Goal: Task Accomplishment & Management: Use online tool/utility

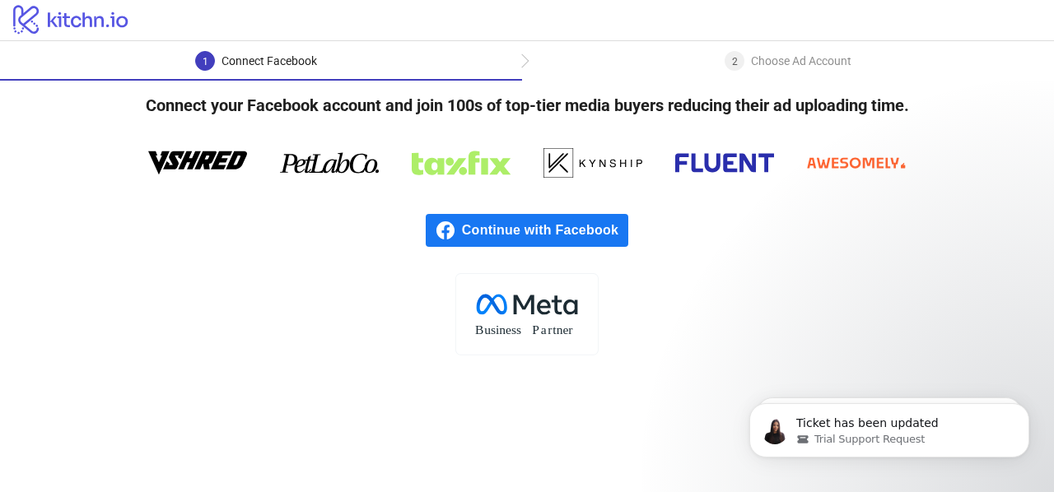
click at [522, 237] on span "Continue with Facebook" at bounding box center [545, 230] width 166 height 33
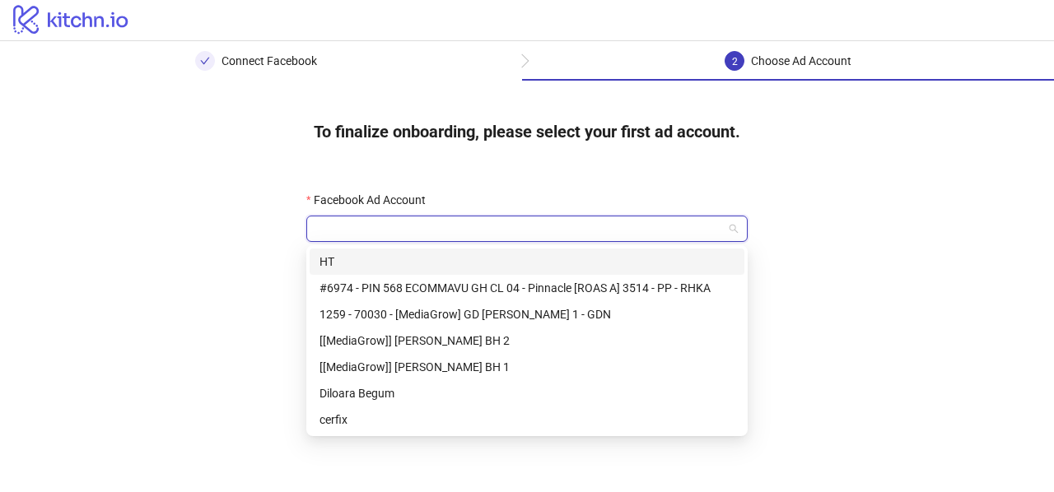
click at [394, 227] on input "Facebook Ad Account" at bounding box center [519, 229] width 407 height 25
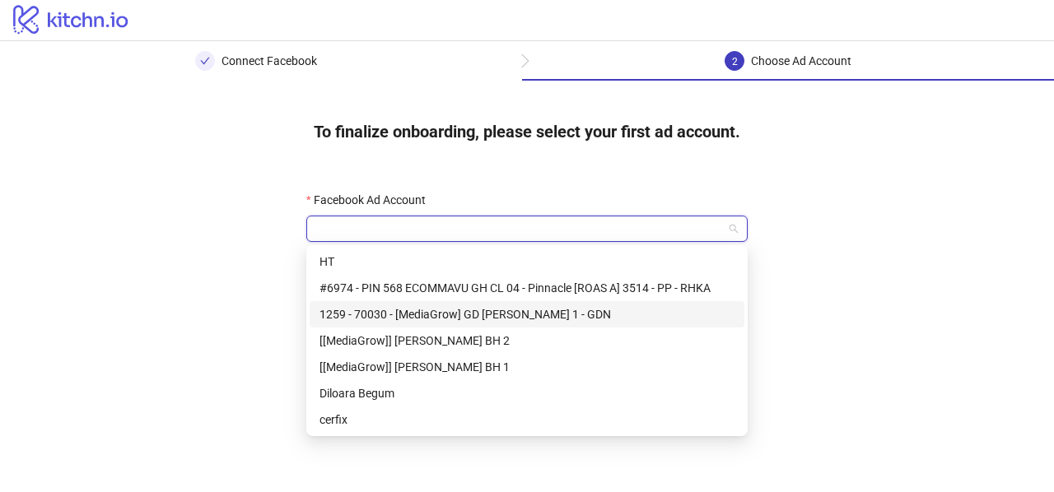
click at [436, 312] on div "1259 - 70030 - [MediaGrow] GD [PERSON_NAME] 1 - GDN" at bounding box center [526, 314] width 415 height 18
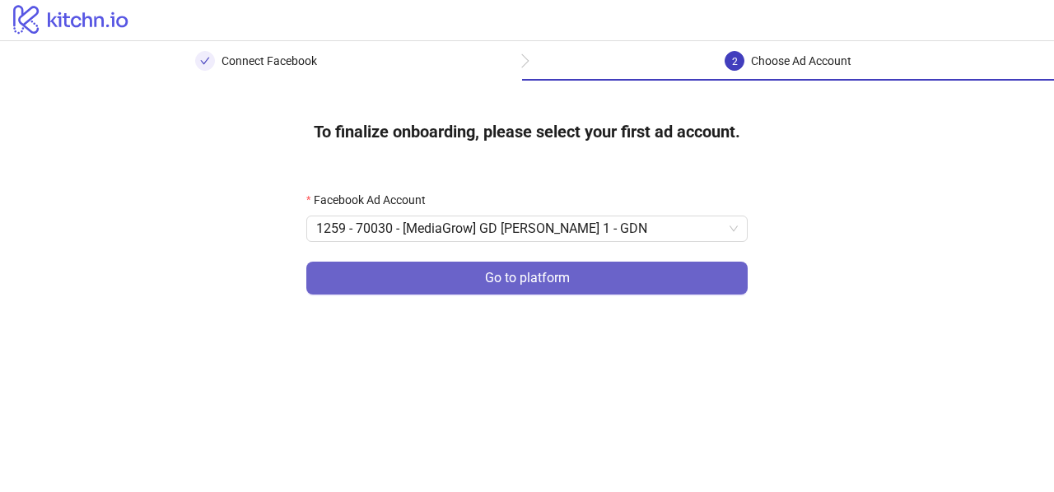
click at [438, 282] on button "Go to platform" at bounding box center [526, 278] width 441 height 33
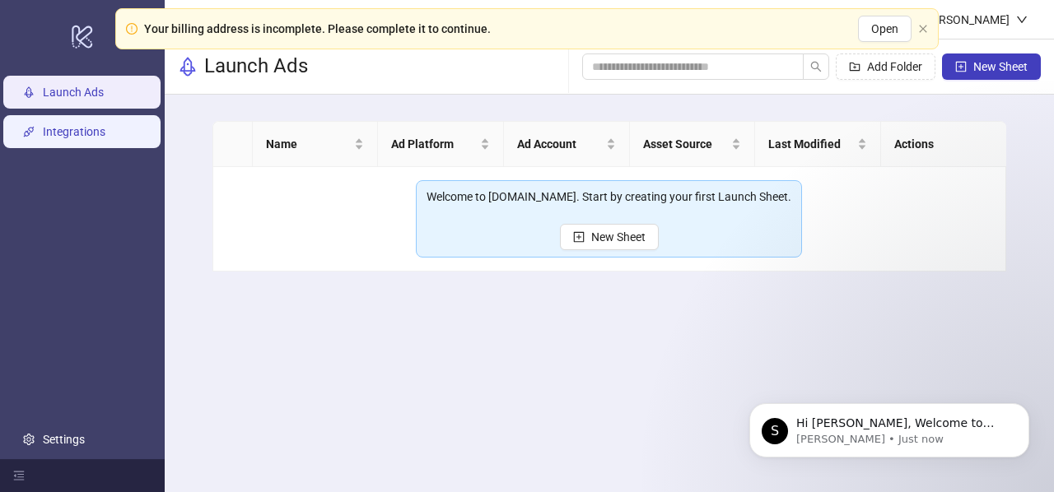
click at [77, 131] on link "Integrations" at bounding box center [74, 131] width 63 height 13
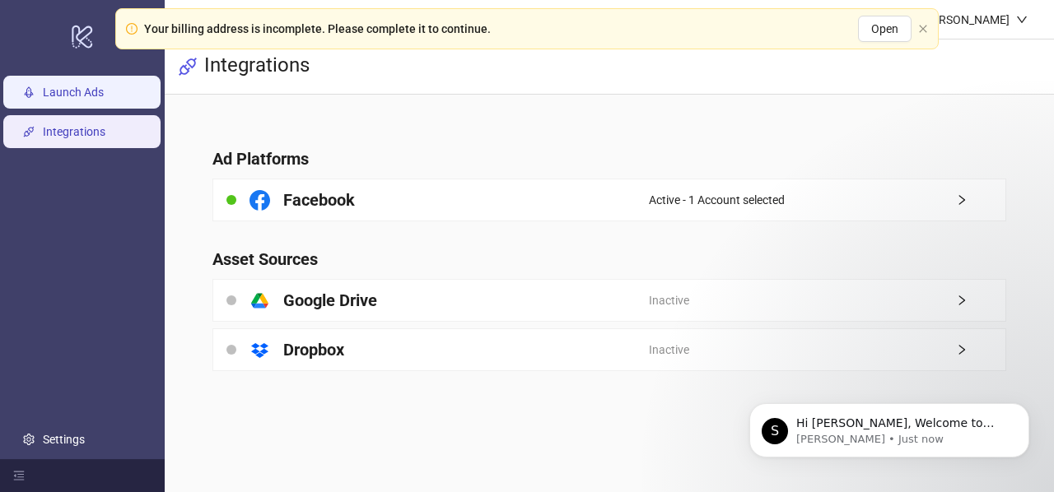
click at [81, 86] on link "Launch Ads" at bounding box center [73, 92] width 61 height 13
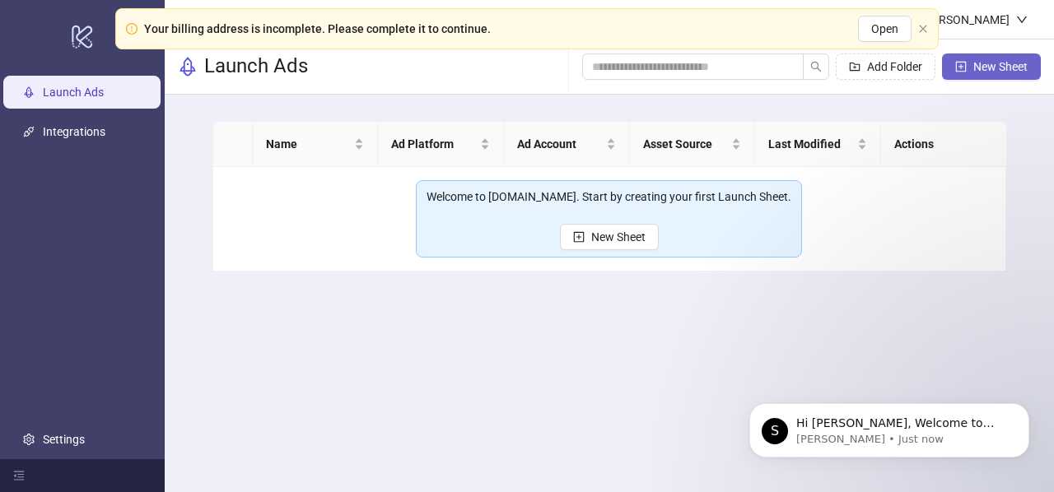
click at [983, 71] on span "New Sheet" at bounding box center [1000, 66] width 54 height 13
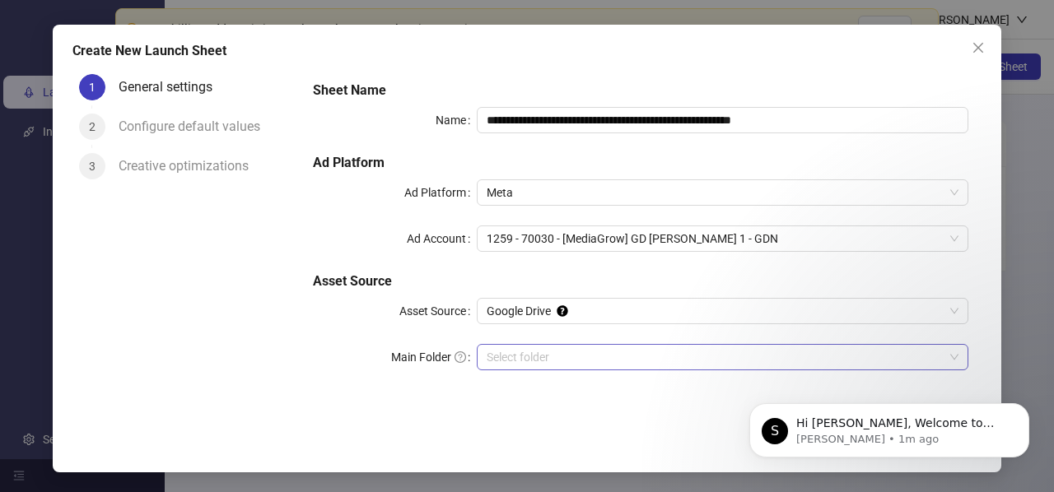
click at [538, 358] on input "Main Folder" at bounding box center [715, 357] width 457 height 25
click at [557, 355] on input "Main Folder" at bounding box center [715, 357] width 457 height 25
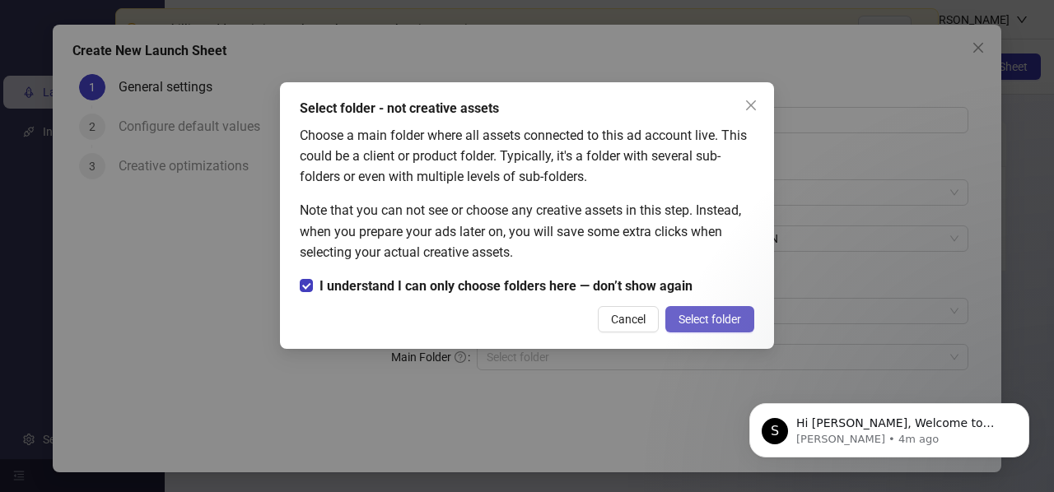
click at [702, 320] on span "Select folder" at bounding box center [709, 319] width 63 height 13
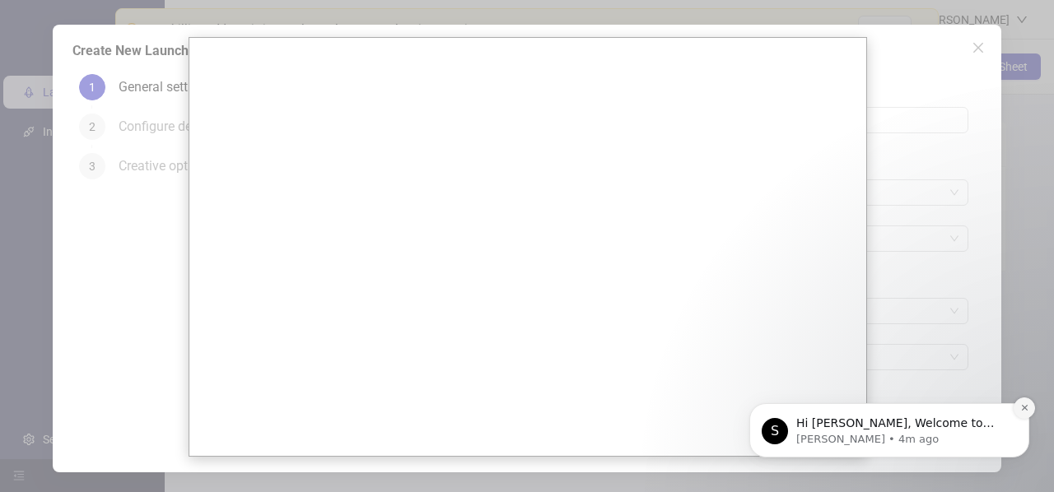
click at [1023, 408] on icon "Dismiss notification" at bounding box center [1024, 407] width 9 height 9
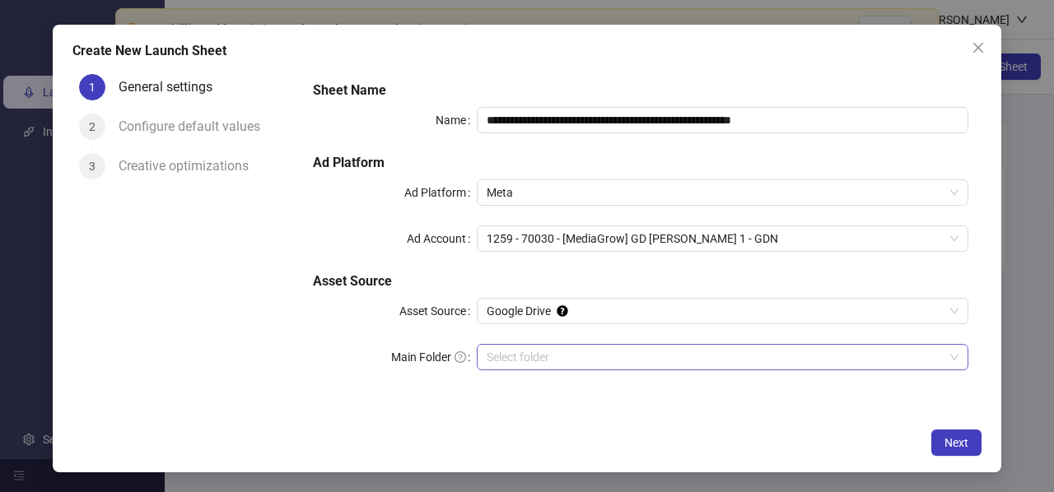
click at [515, 354] on input "Main Folder" at bounding box center [715, 357] width 457 height 25
click at [957, 444] on span "Next" at bounding box center [956, 442] width 24 height 13
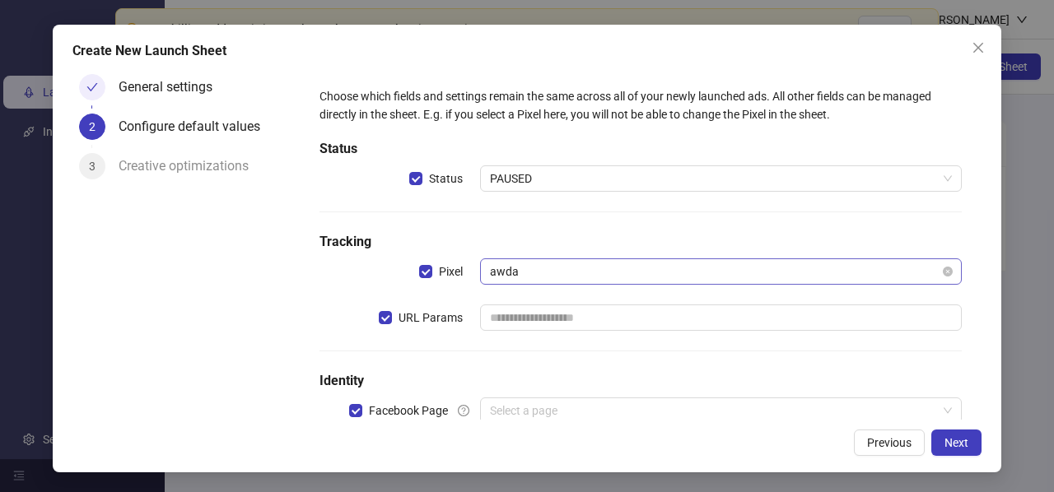
click at [525, 266] on span "awda" at bounding box center [721, 271] width 462 height 25
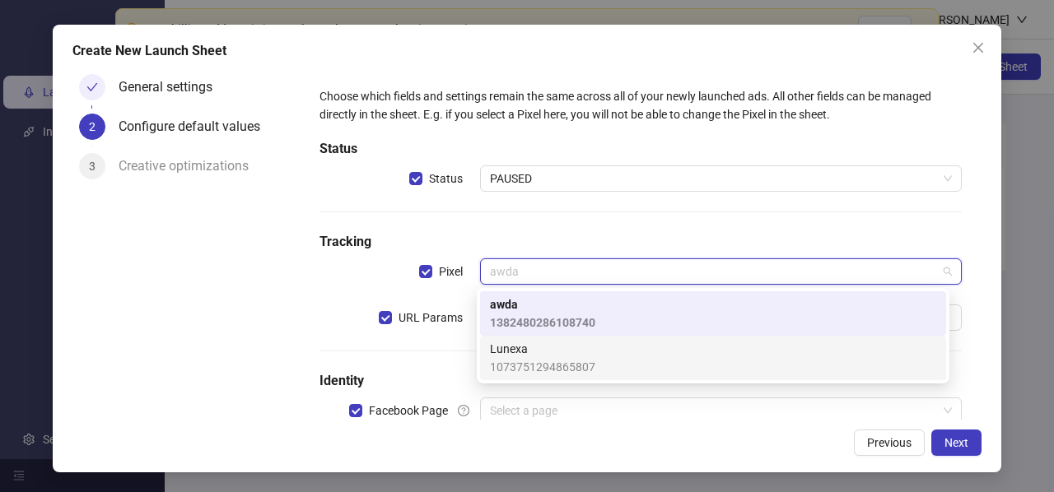
click at [530, 358] on span "1073751294865807" at bounding box center [542, 367] width 105 height 18
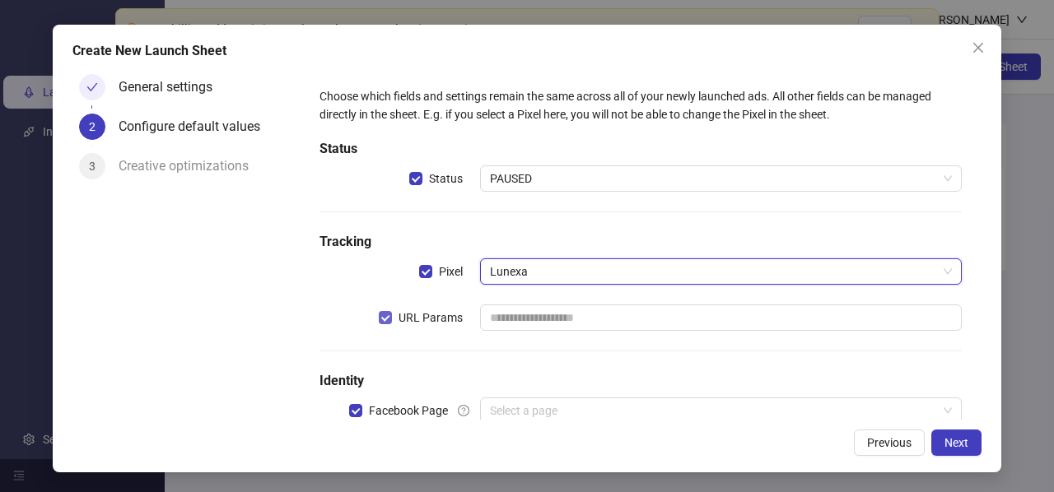
click at [393, 315] on span "URL Params" at bounding box center [430, 318] width 77 height 18
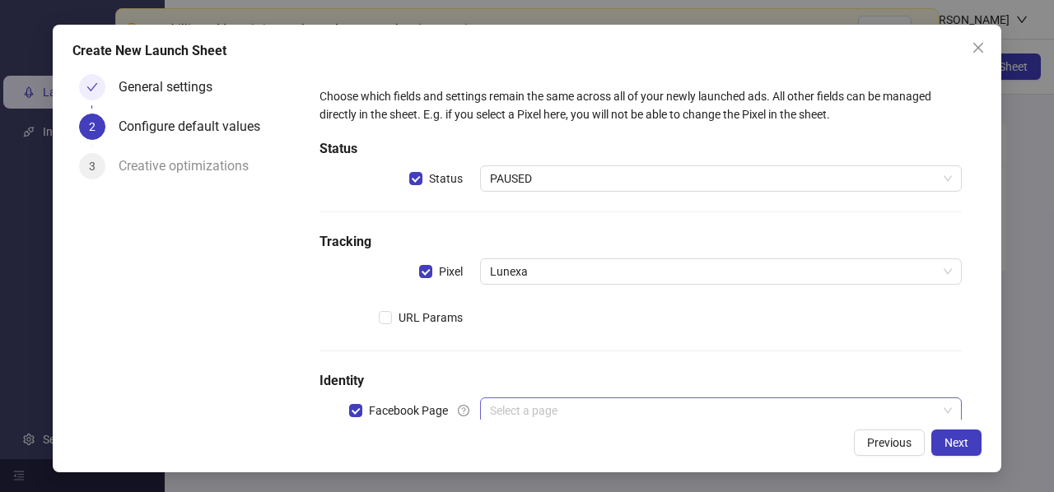
click at [528, 406] on input "search" at bounding box center [713, 411] width 447 height 25
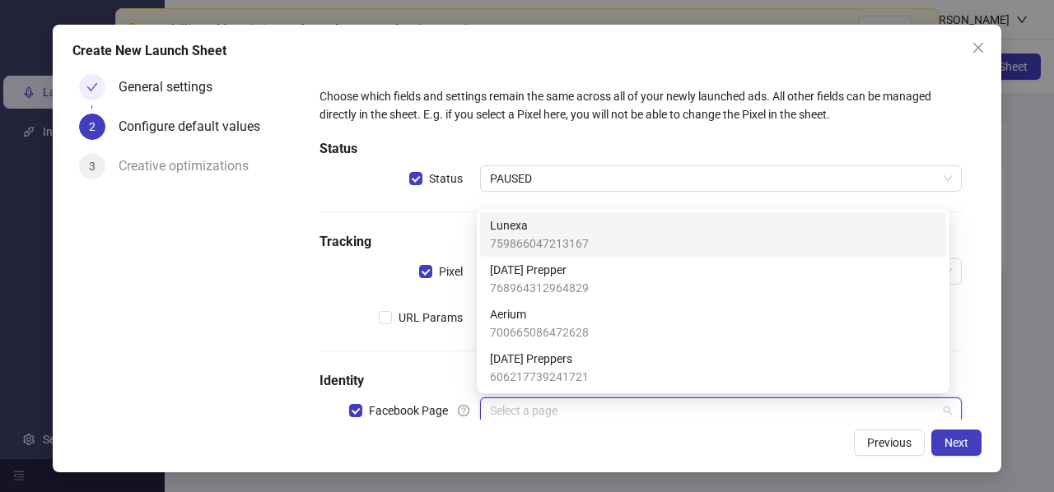
click at [544, 235] on span "759866047213167" at bounding box center [539, 244] width 99 height 18
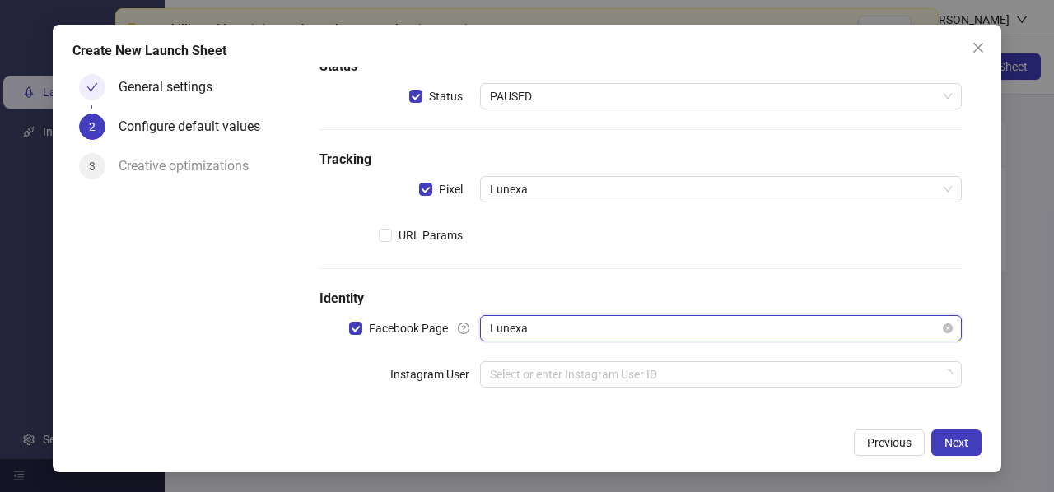
scroll to position [89, 0]
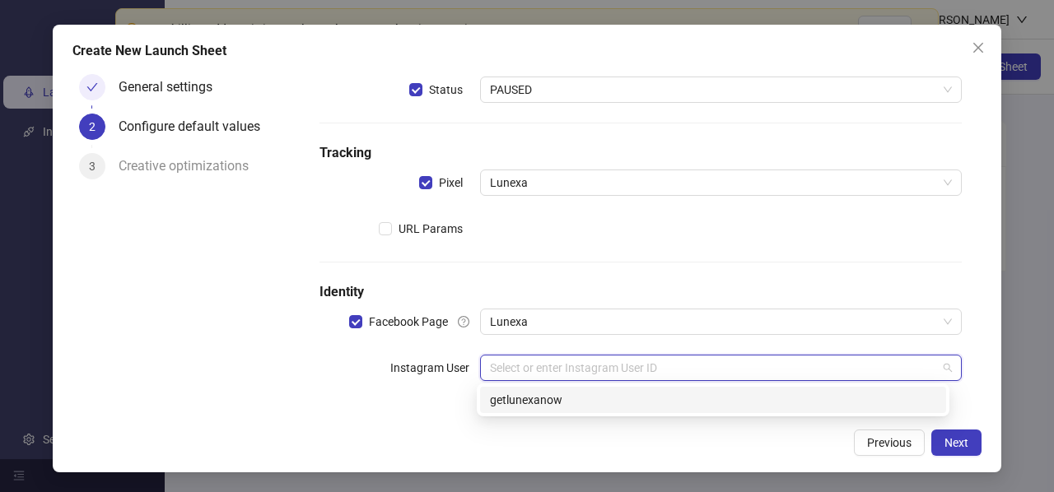
click at [536, 373] on input "search" at bounding box center [713, 368] width 447 height 25
click at [565, 407] on div "getlunexanow" at bounding box center [713, 400] width 446 height 18
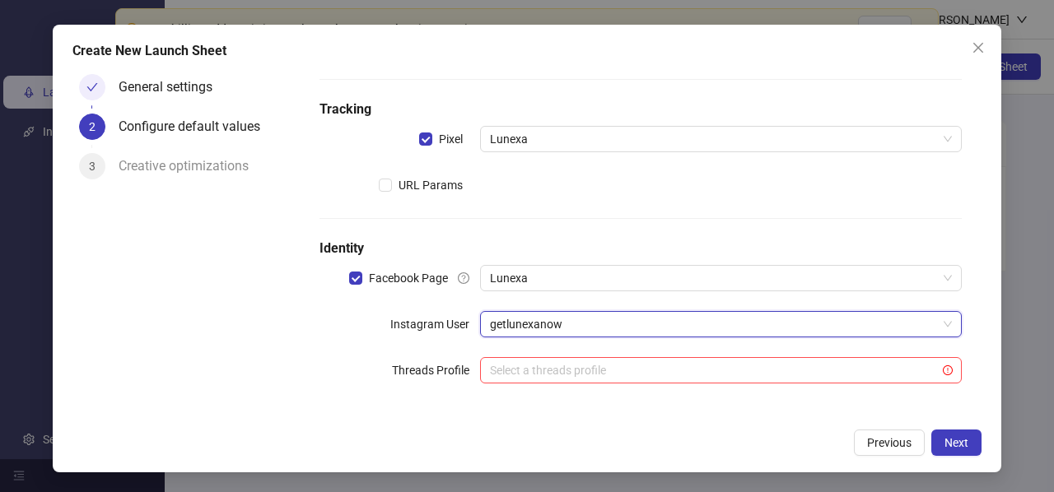
scroll to position [135, 0]
click at [957, 440] on span "Next" at bounding box center [956, 442] width 24 height 13
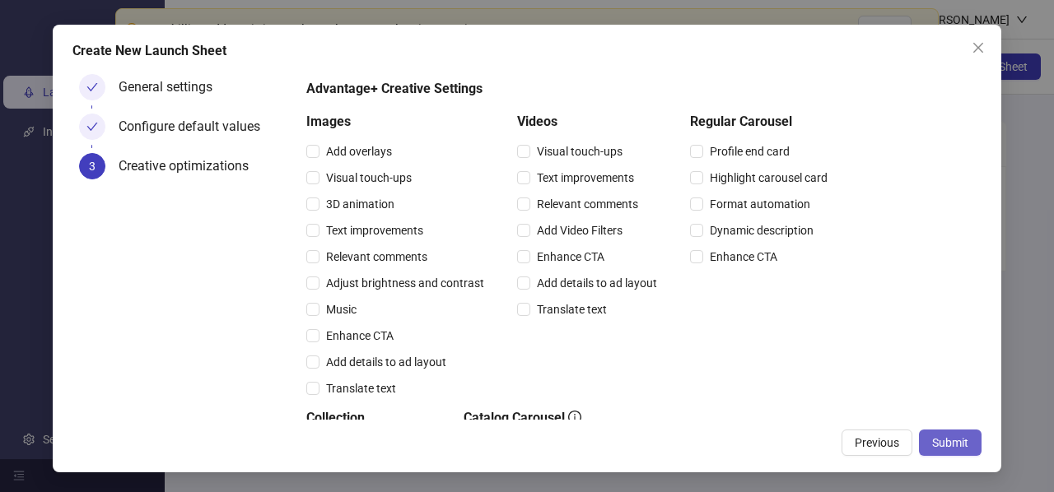
click at [946, 445] on span "Submit" at bounding box center [950, 442] width 36 height 13
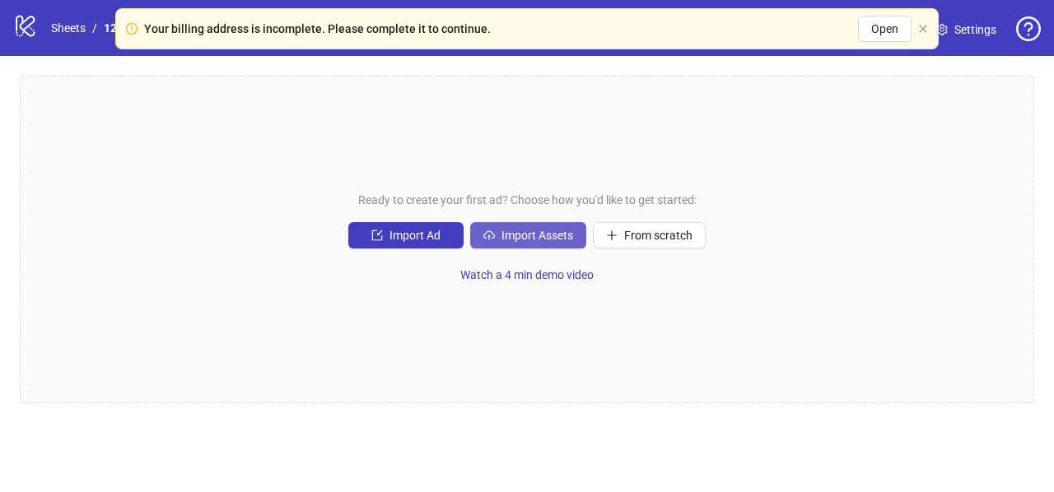
click at [501, 236] on span "Import Assets" at bounding box center [537, 235] width 72 height 13
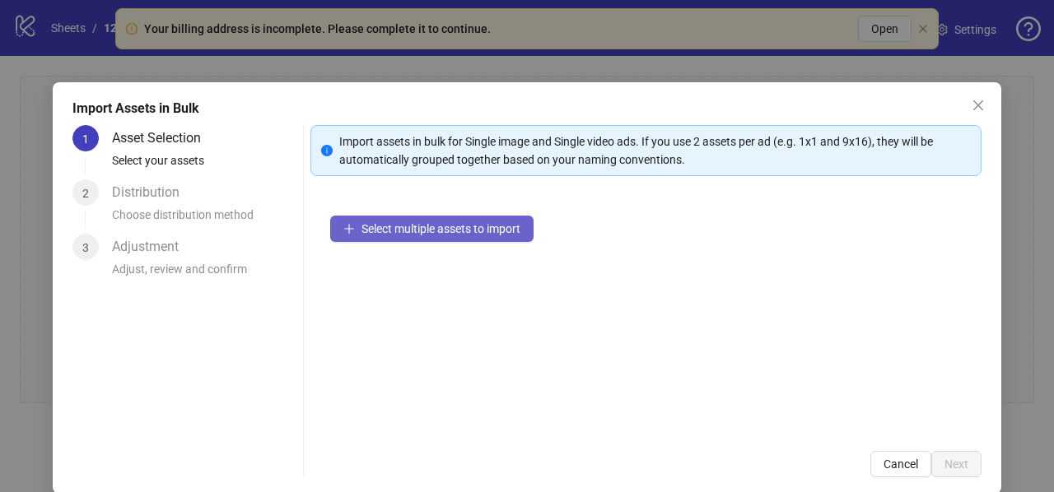
click at [380, 230] on span "Select multiple assets to import" at bounding box center [440, 228] width 159 height 13
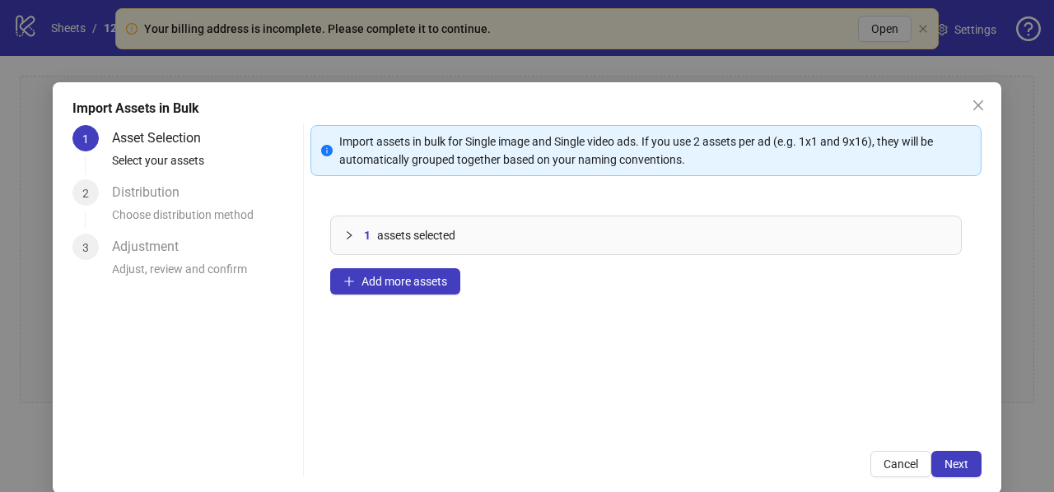
click at [338, 240] on div "1 assets selected" at bounding box center [646, 236] width 630 height 38
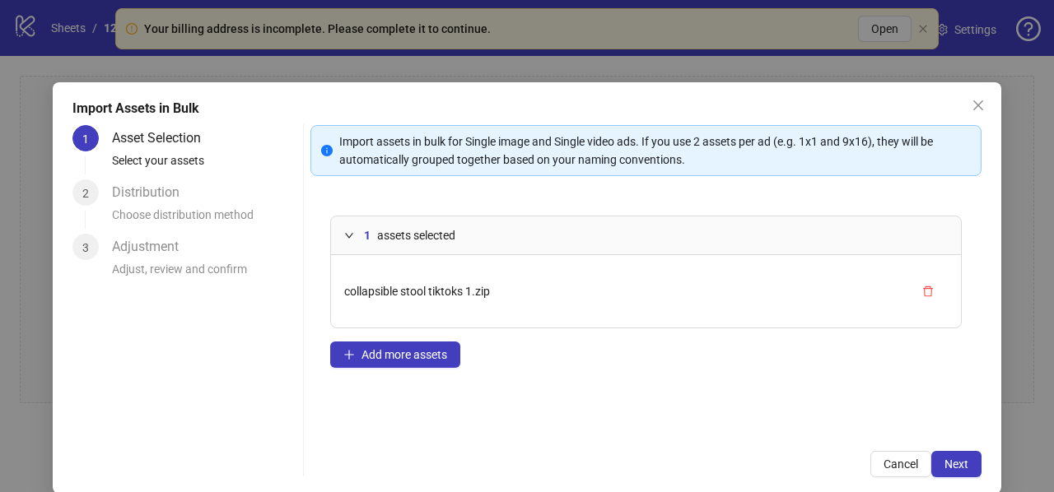
click at [449, 289] on span "collapsible stool tiktoks 1.zip" at bounding box center [417, 291] width 146 height 13
click at [948, 469] on span "Next" at bounding box center [956, 464] width 24 height 13
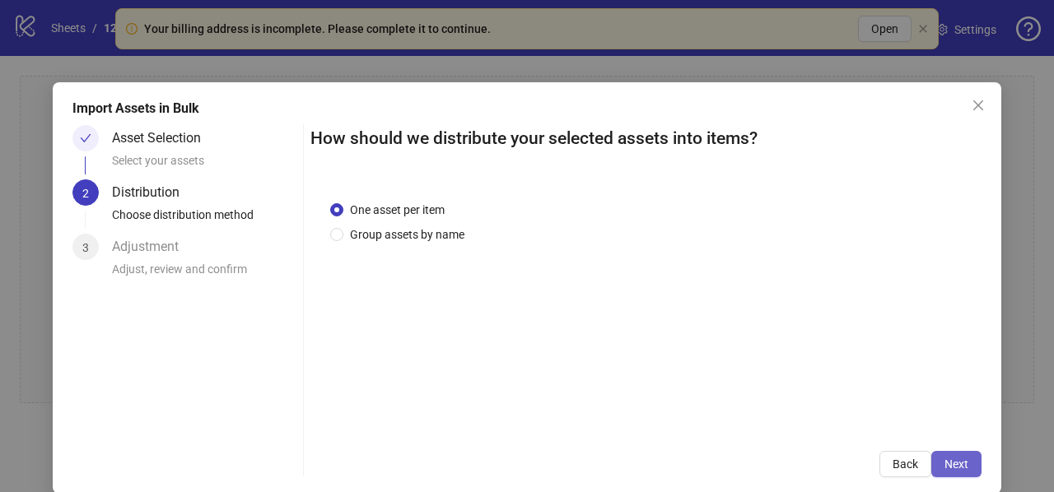
click at [944, 465] on span "Next" at bounding box center [956, 464] width 24 height 13
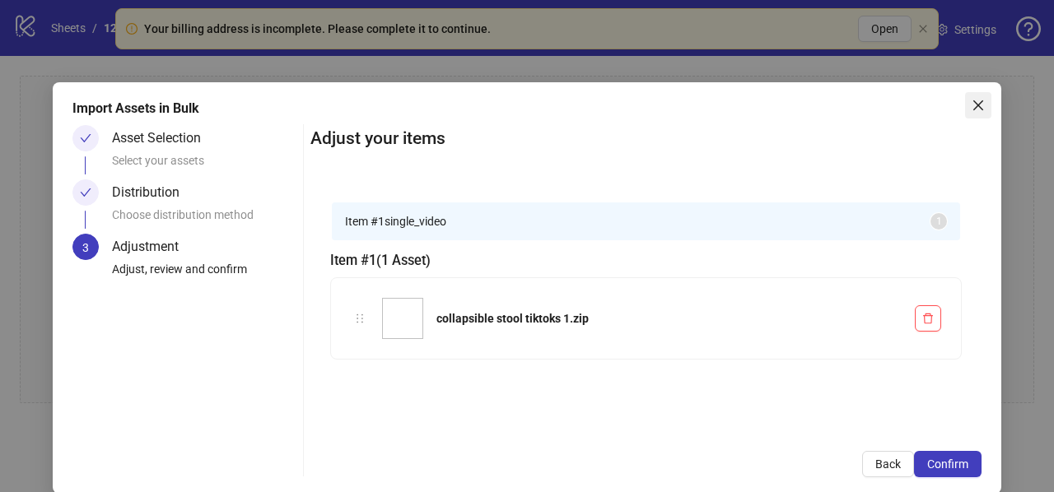
click at [972, 103] on icon "close" at bounding box center [978, 105] width 13 height 13
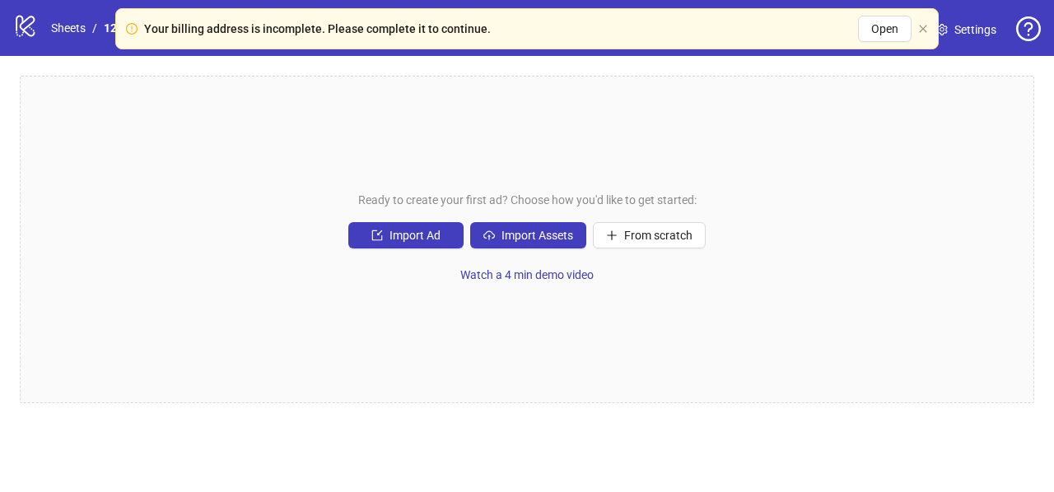
click at [25, 31] on icon at bounding box center [25, 26] width 19 height 21
drag, startPoint x: 256, startPoint y: 23, endPoint x: 435, endPoint y: 34, distance: 179.0
click at [435, 34] on div "Your billing address is incomplete. Please complete it to continue." at bounding box center [317, 29] width 347 height 18
click at [925, 30] on icon "close" at bounding box center [923, 29] width 10 height 10
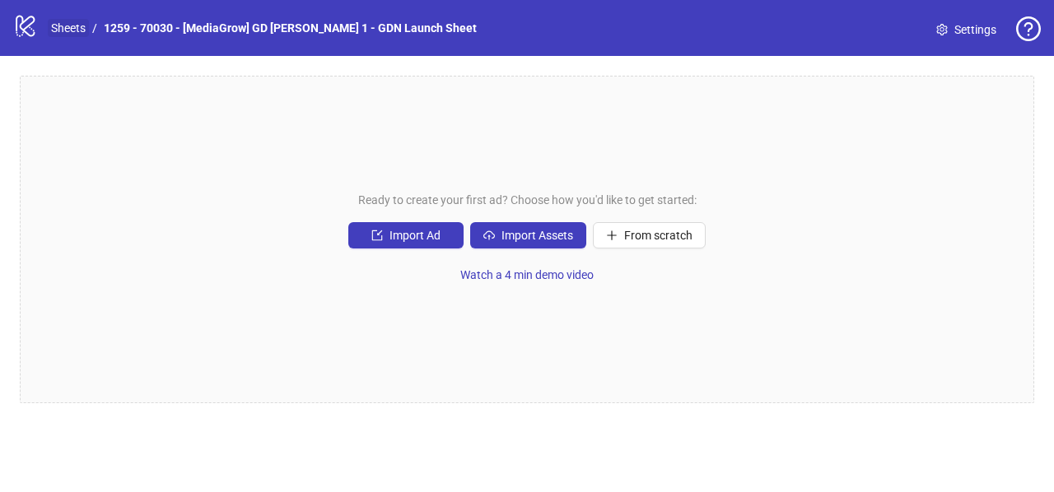
click at [68, 25] on link "Sheets" at bounding box center [68, 28] width 41 height 18
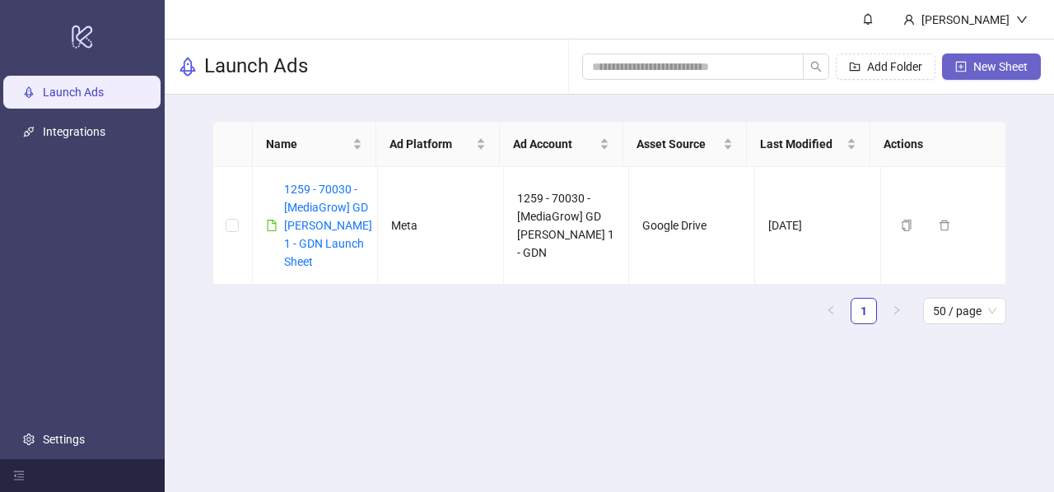
click at [989, 76] on button "New Sheet" at bounding box center [991, 67] width 99 height 26
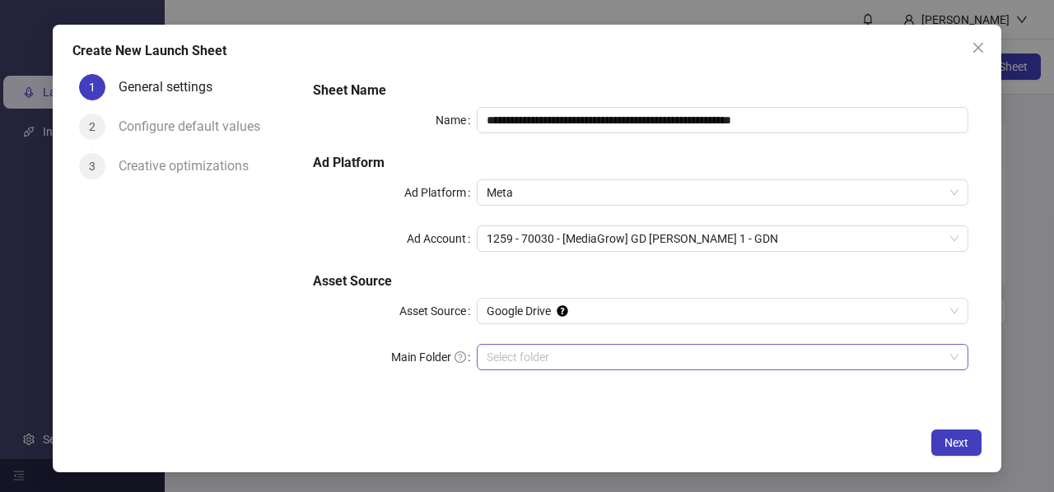
click at [515, 358] on input "Main Folder" at bounding box center [715, 357] width 457 height 25
click at [524, 357] on input "Main Folder" at bounding box center [715, 357] width 457 height 25
click at [322, 430] on div "Next" at bounding box center [526, 443] width 909 height 26
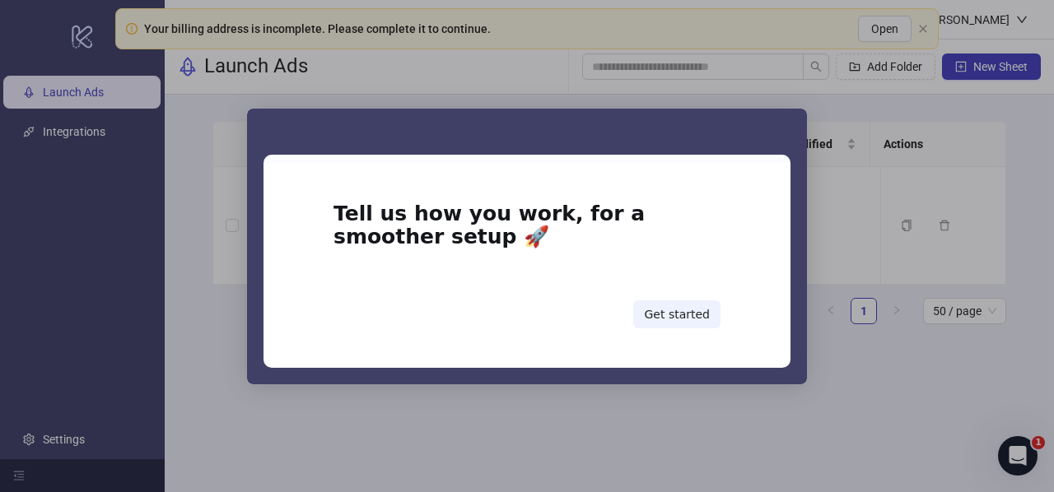
click at [184, 248] on div "Intercom messenger" at bounding box center [527, 246] width 1054 height 492
drag, startPoint x: 833, startPoint y: 96, endPoint x: 823, endPoint y: 168, distance: 72.4
click at [834, 96] on div "Intercom messenger" at bounding box center [527, 246] width 1054 height 492
click at [829, 277] on div "Intercom messenger" at bounding box center [527, 246] width 1054 height 492
click at [423, 325] on div "Get started" at bounding box center [526, 315] width 387 height 28
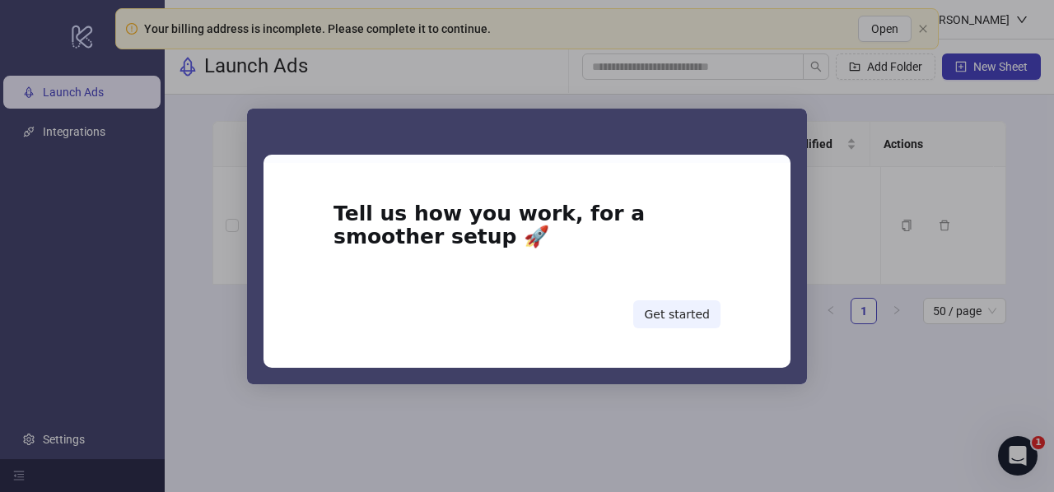
click at [463, 400] on div "Intercom messenger" at bounding box center [527, 246] width 1054 height 492
drag, startPoint x: 500, startPoint y: 428, endPoint x: 273, endPoint y: 324, distance: 250.2
click at [500, 427] on div "Intercom messenger" at bounding box center [527, 246] width 1054 height 492
click at [81, 110] on div "Intercom messenger" at bounding box center [527, 246] width 1054 height 492
click at [705, 97] on div "Intercom messenger" at bounding box center [527, 246] width 1054 height 492
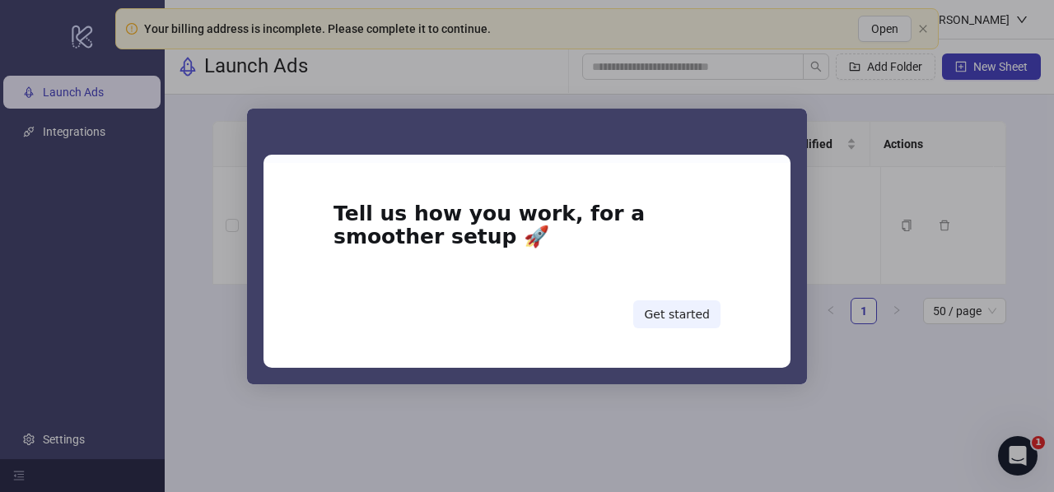
drag, startPoint x: 879, startPoint y: 112, endPoint x: 857, endPoint y: 124, distance: 25.4
click at [877, 114] on div "Intercom messenger" at bounding box center [527, 246] width 1054 height 492
drag, startPoint x: 832, startPoint y: 139, endPoint x: 824, endPoint y: 147, distance: 10.5
click at [831, 139] on div "Intercom messenger" at bounding box center [527, 246] width 1054 height 492
drag, startPoint x: 813, startPoint y: 152, endPoint x: 762, endPoint y: 164, distance: 52.3
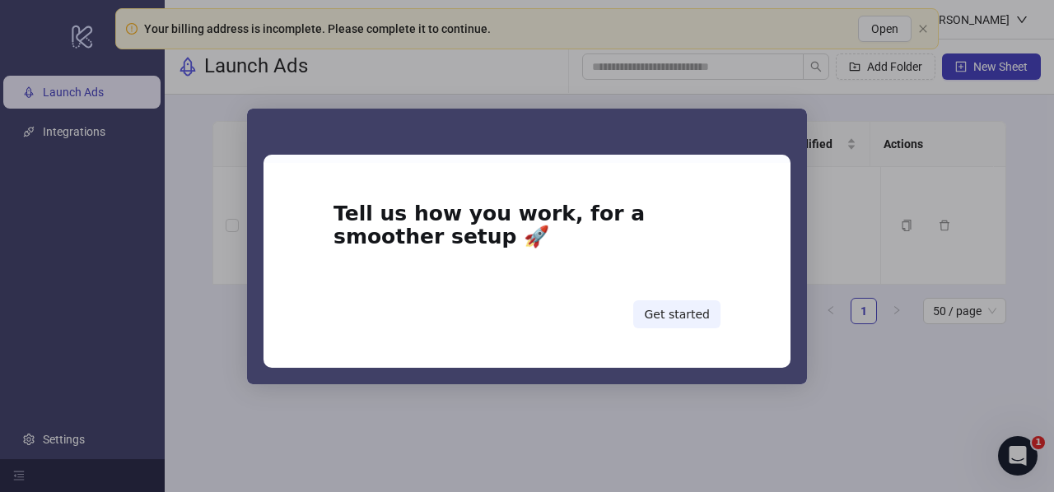
click at [794, 156] on div "Tell us how you work, for a smoother setup 🚀 Get started" at bounding box center [527, 246] width 1054 height 492
drag, startPoint x: 762, startPoint y: 164, endPoint x: 823, endPoint y: 175, distance: 62.8
click at [761, 164] on div "Tell us how you work, for a smoother setup 🚀 Get started" at bounding box center [526, 265] width 527 height 205
drag, startPoint x: 951, startPoint y: 343, endPoint x: 888, endPoint y: 361, distance: 65.7
click at [941, 346] on div "Intercom messenger" at bounding box center [527, 246] width 1054 height 492
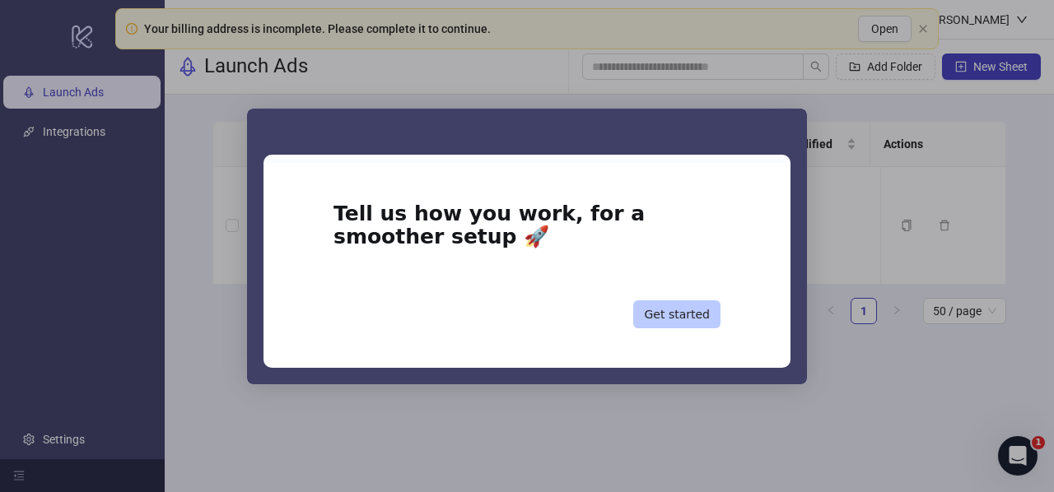
click at [699, 309] on button "Get started" at bounding box center [676, 315] width 87 height 28
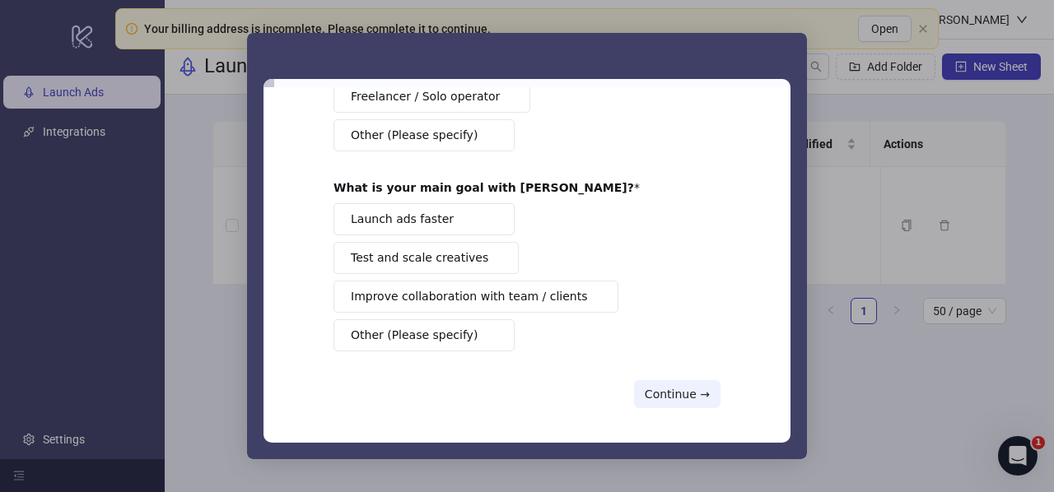
click at [664, 400] on button "Continue →" at bounding box center [677, 394] width 86 height 28
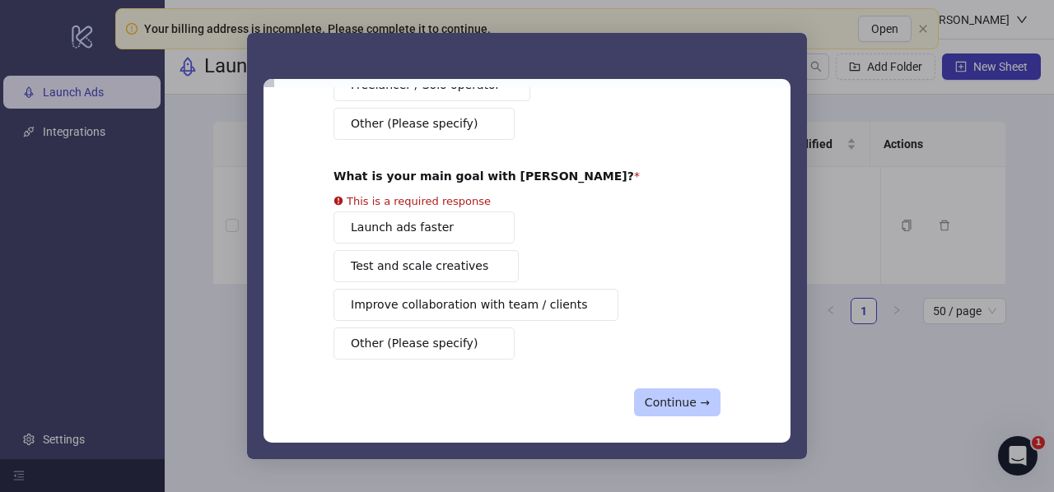
scroll to position [244, 0]
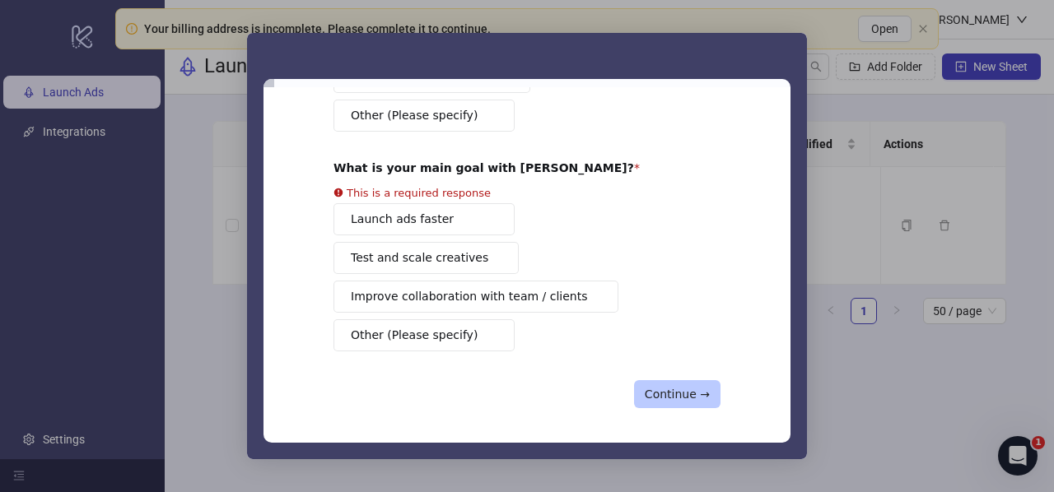
click at [670, 380] on button "Continue →" at bounding box center [677, 394] width 86 height 28
click at [670, 381] on button "Continue →" at bounding box center [677, 394] width 86 height 28
click at [670, 386] on button "Continue →" at bounding box center [677, 394] width 86 height 28
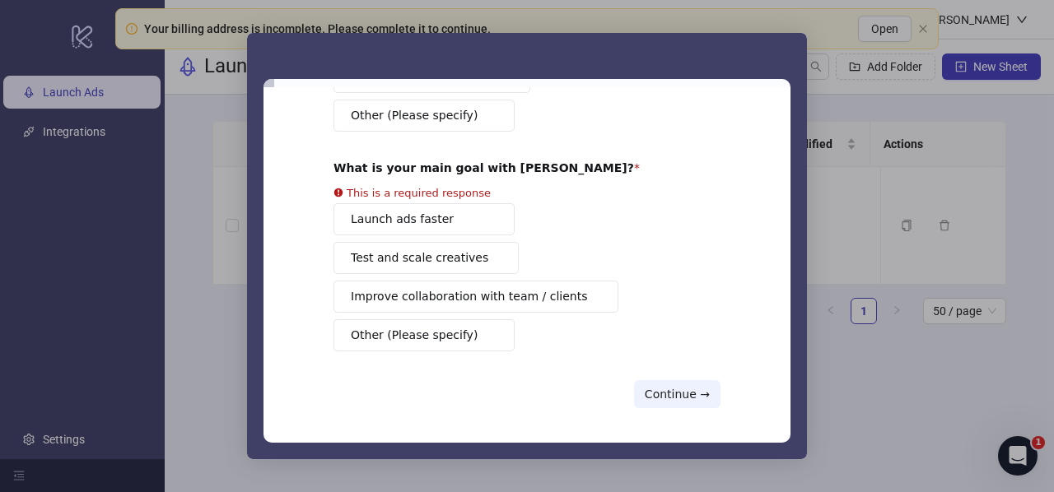
drag, startPoint x: 670, startPoint y: 386, endPoint x: 452, endPoint y: 324, distance: 227.0
click at [668, 387] on button "Continue →" at bounding box center [677, 394] width 86 height 28
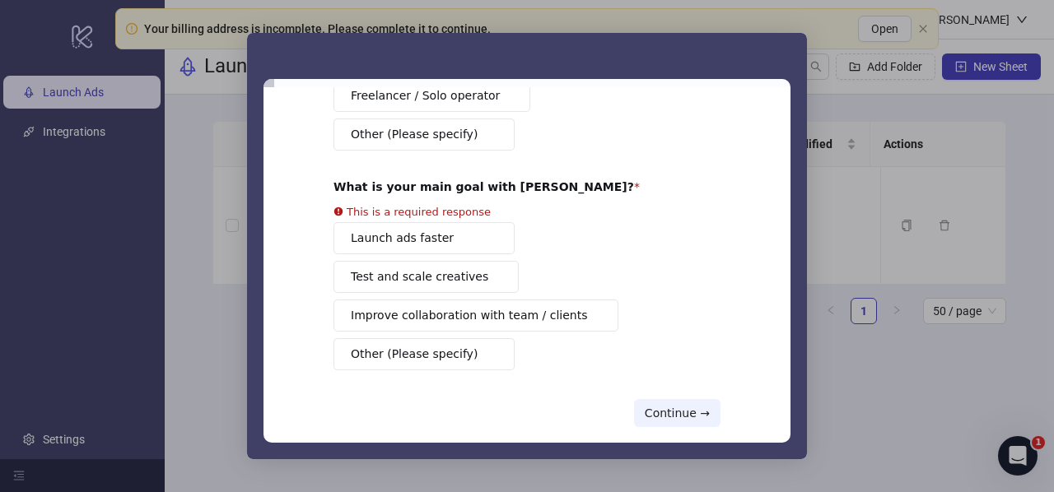
drag, startPoint x: 366, startPoint y: 268, endPoint x: 388, endPoint y: 280, distance: 25.4
click at [366, 268] on button "Test and scale creatives" at bounding box center [425, 277] width 185 height 32
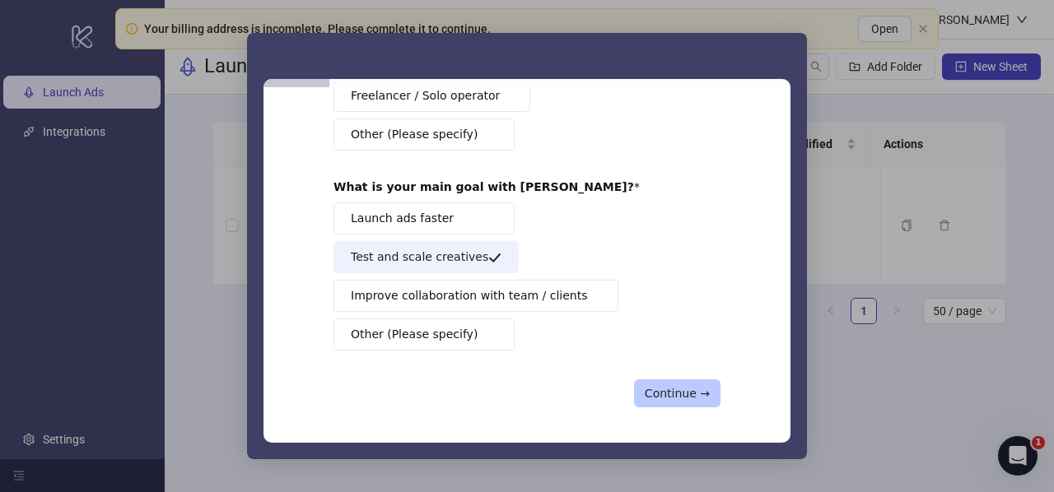
click at [640, 388] on button "Continue →" at bounding box center [677, 394] width 86 height 28
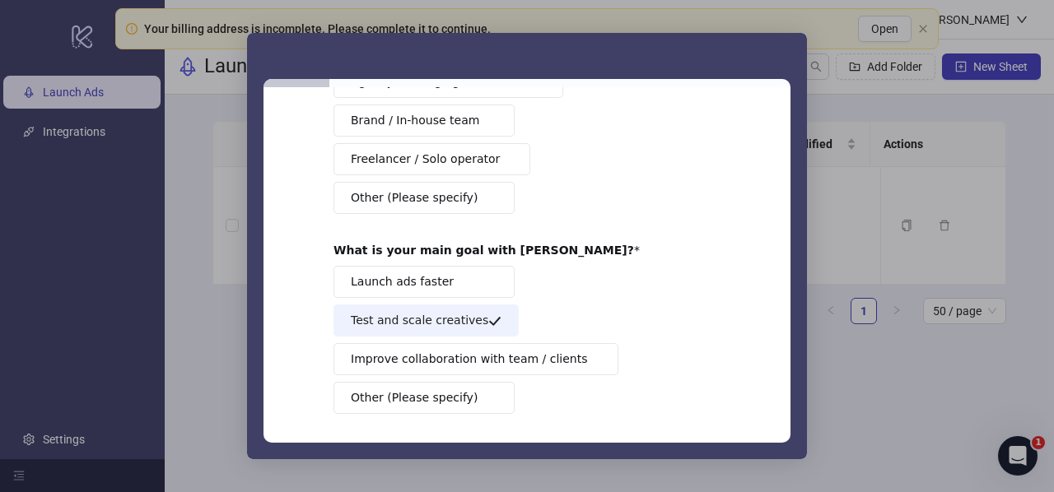
scroll to position [0, 0]
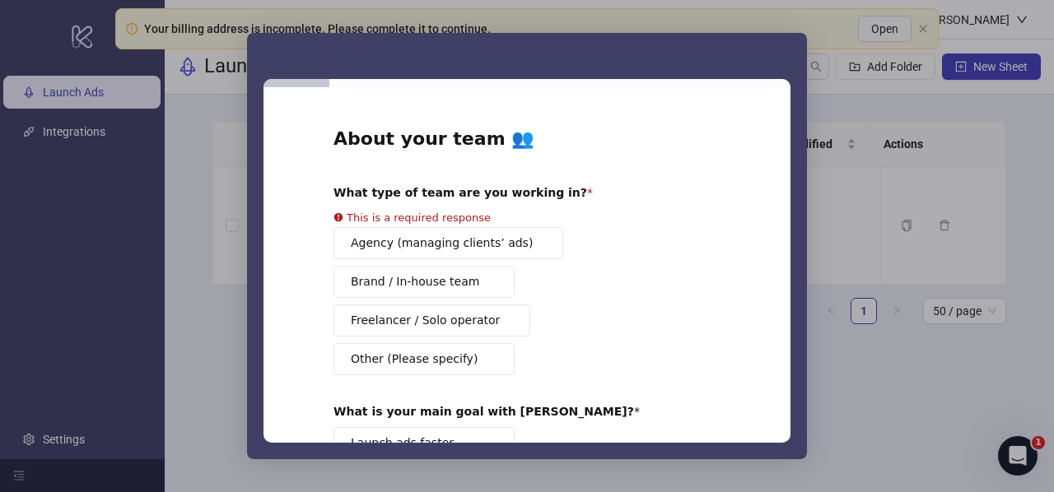
click at [389, 253] on div "Agency (managing clients’ ads) Brand / In-house team Freelancer / Solo operator…" at bounding box center [526, 301] width 387 height 148
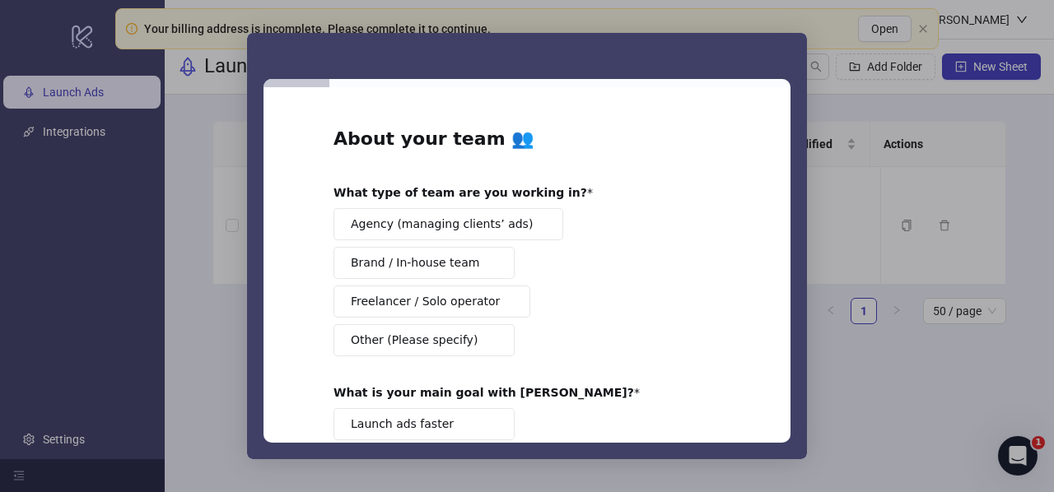
click at [402, 276] on button "Brand / In-house team" at bounding box center [423, 263] width 181 height 32
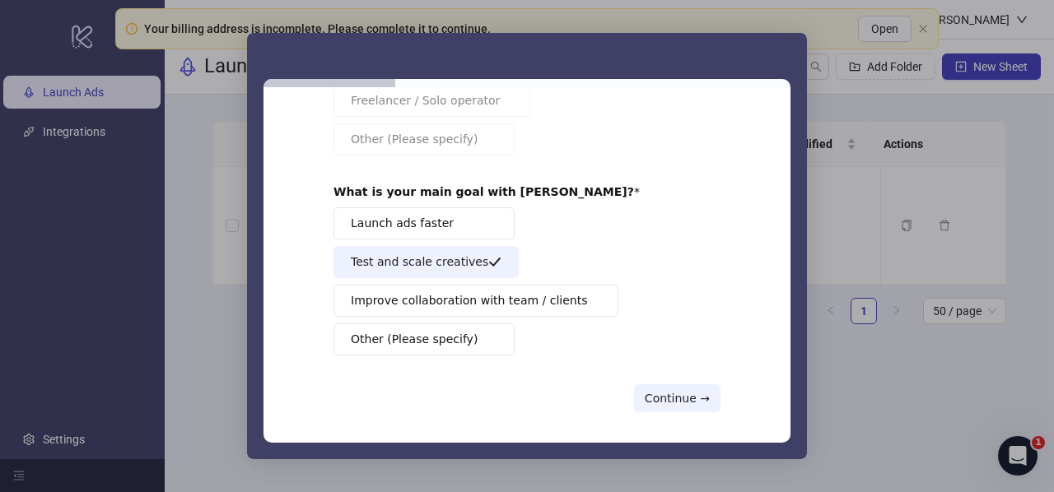
scroll to position [205, 0]
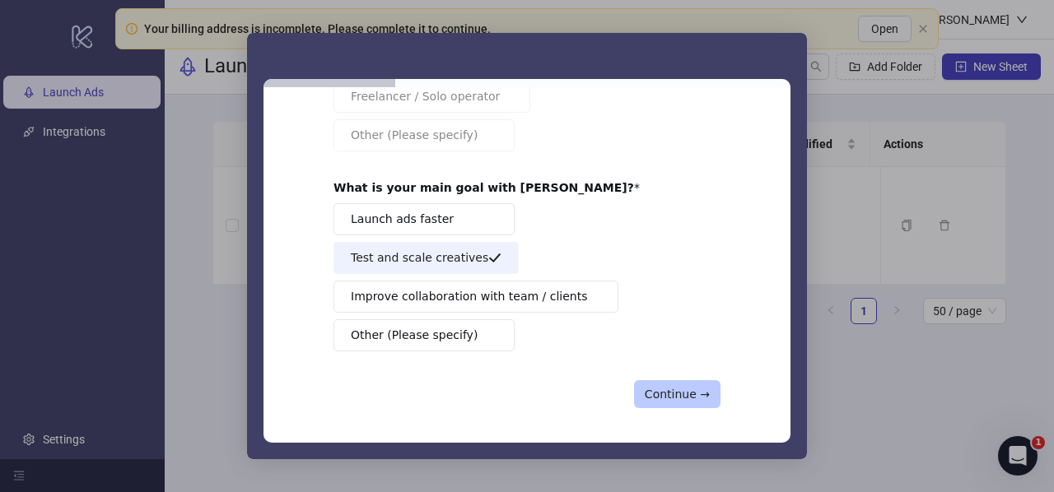
click at [660, 393] on button "Continue →" at bounding box center [677, 394] width 86 height 28
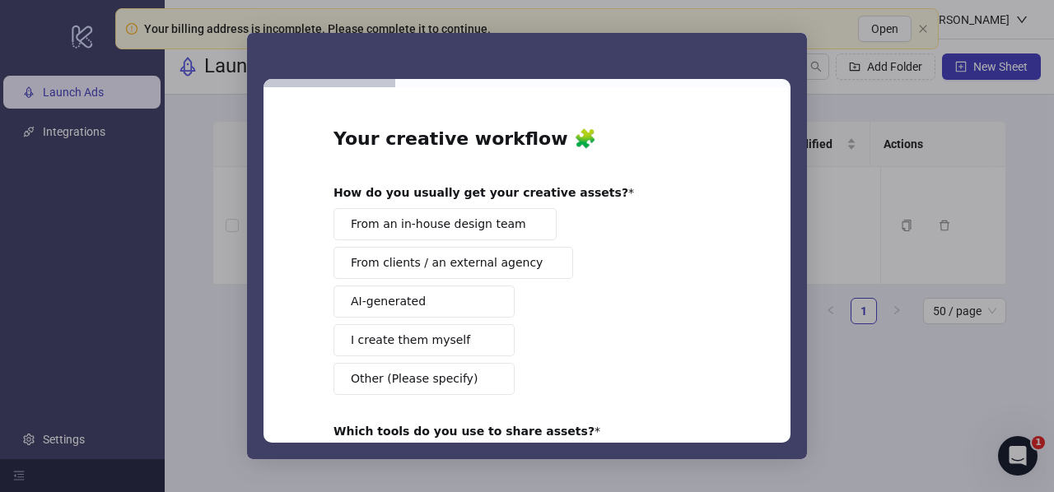
click at [361, 256] on span "From clients / an external agency" at bounding box center [447, 262] width 192 height 17
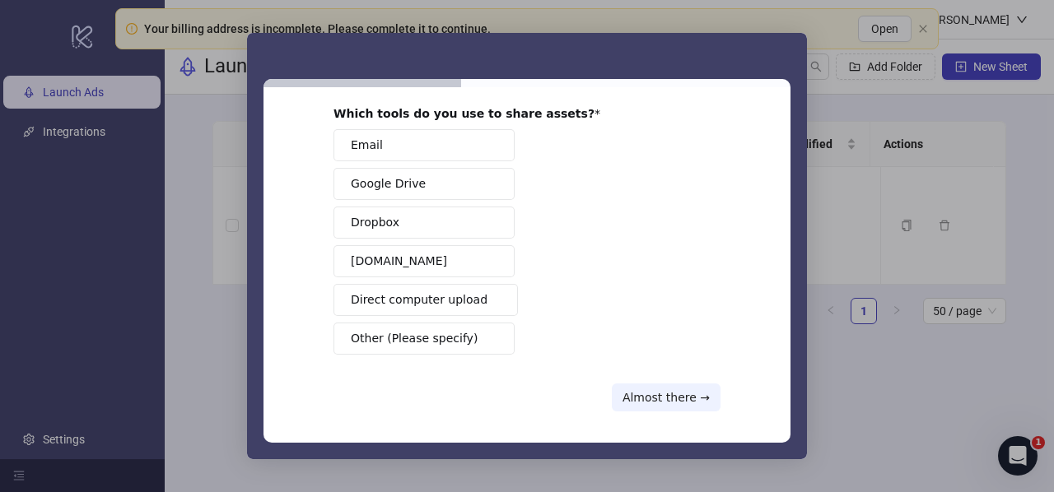
scroll to position [319, 0]
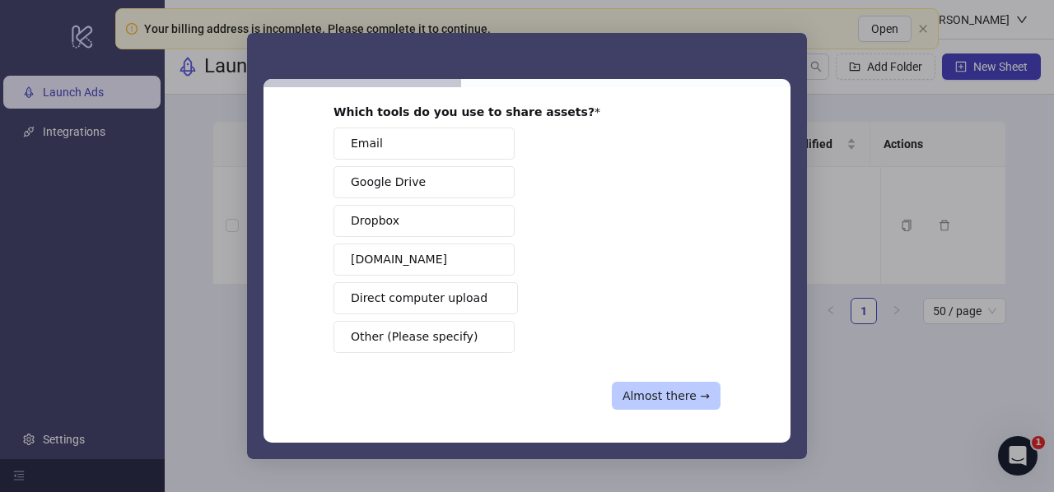
click at [653, 393] on button "Almost there →" at bounding box center [666, 396] width 109 height 28
click at [378, 327] on div "Email Google Drive Dropbox Frame.io Direct computer upload Other (Please specif…" at bounding box center [526, 241] width 387 height 226
click at [667, 382] on button "Almost there →" at bounding box center [666, 396] width 109 height 28
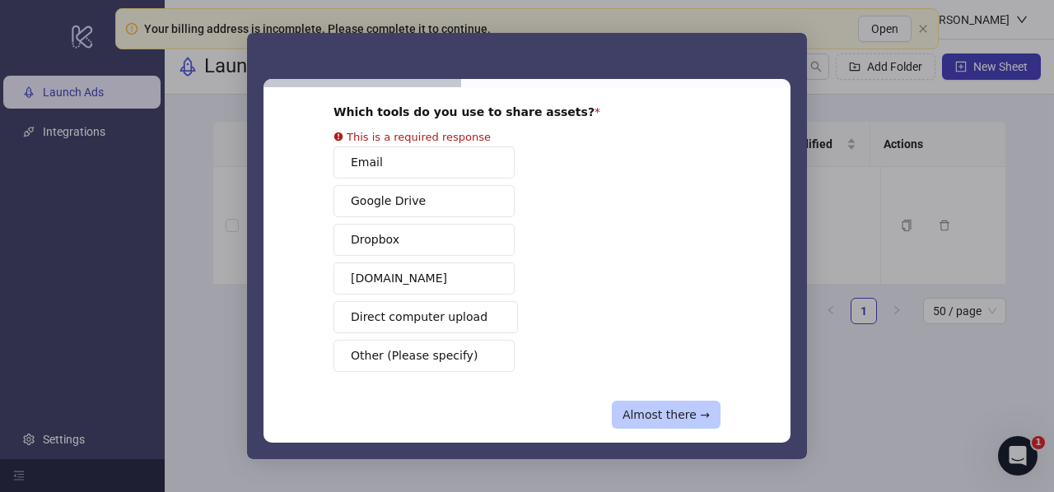
click at [674, 408] on button "Almost there →" at bounding box center [666, 415] width 109 height 28
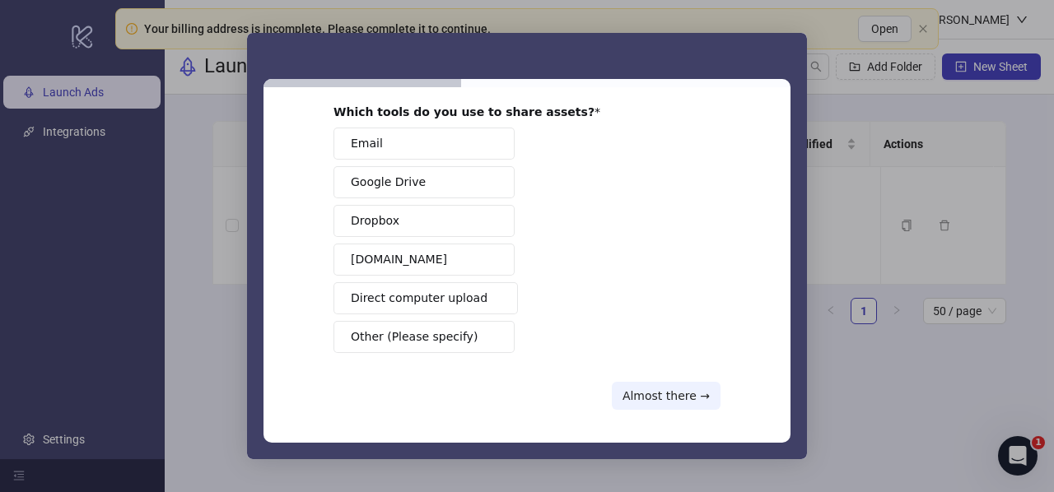
click at [408, 227] on button "Dropbox" at bounding box center [423, 221] width 181 height 32
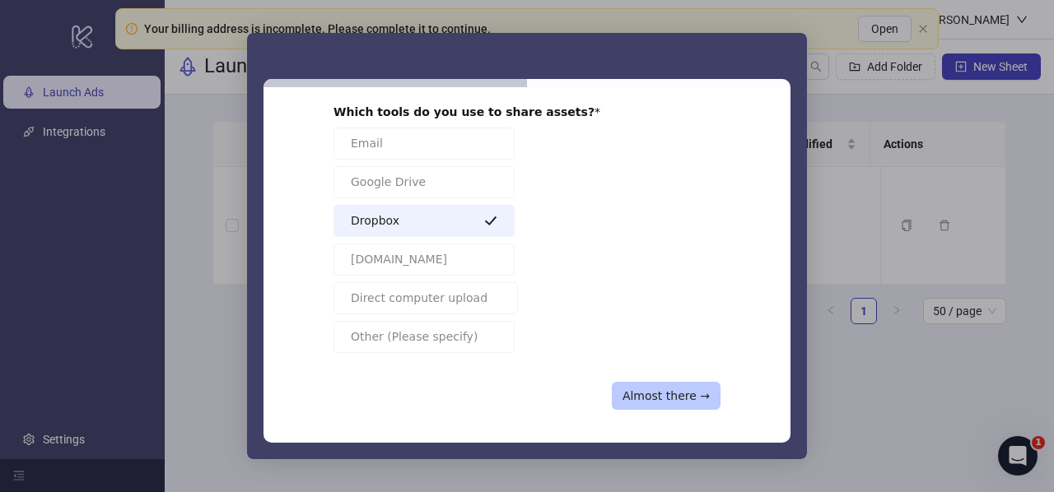
click at [691, 382] on button "Almost there →" at bounding box center [666, 396] width 109 height 28
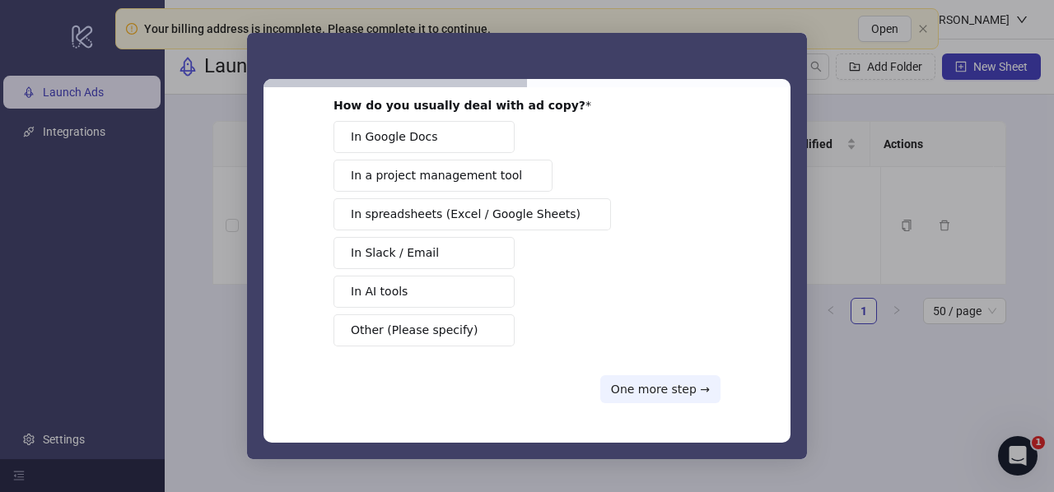
scroll to position [0, 0]
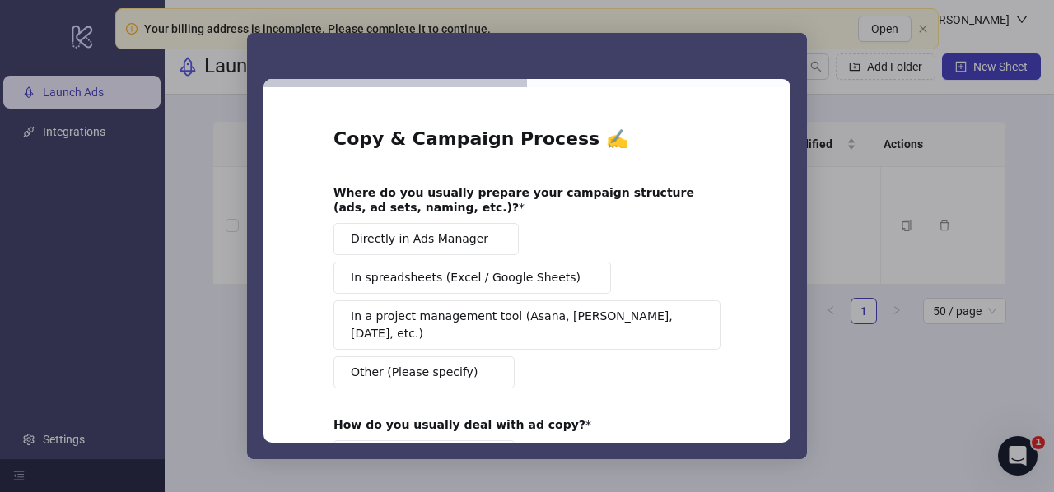
click at [691, 381] on div "Copy & Campaign Process ✍️ Where do you usually prepare your campaign structure…" at bounding box center [526, 425] width 387 height 596
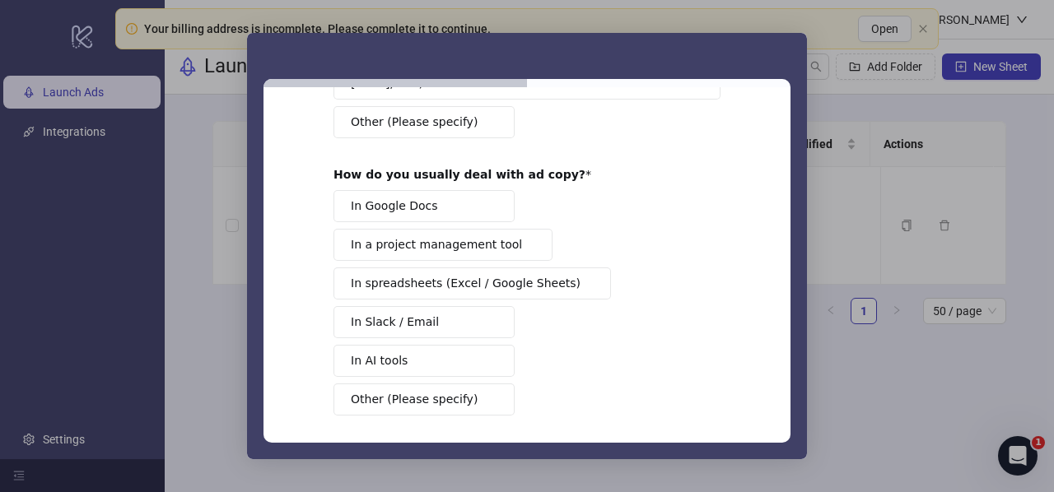
scroll to position [296, 0]
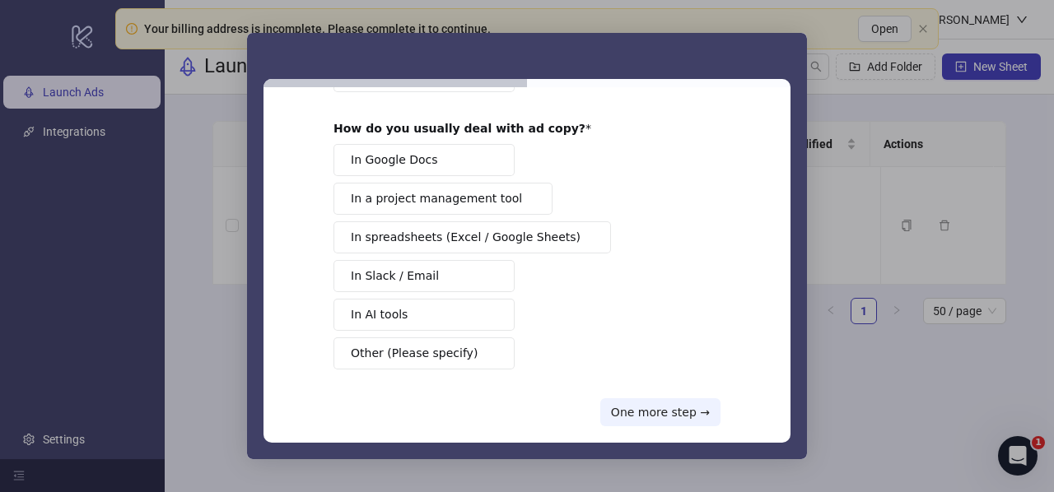
click at [392, 268] on span "In Slack / Email" at bounding box center [395, 276] width 88 height 17
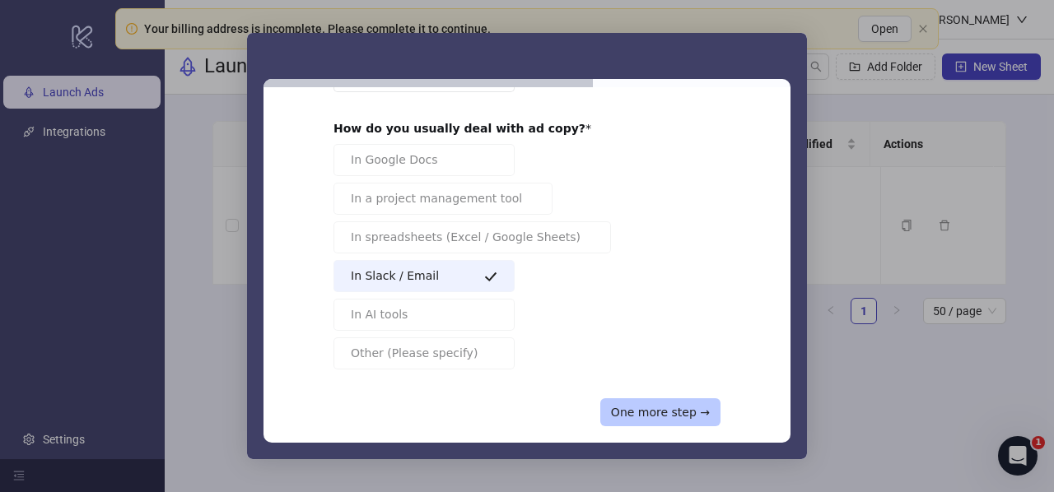
click at [698, 399] on button "One more step →" at bounding box center [660, 413] width 120 height 28
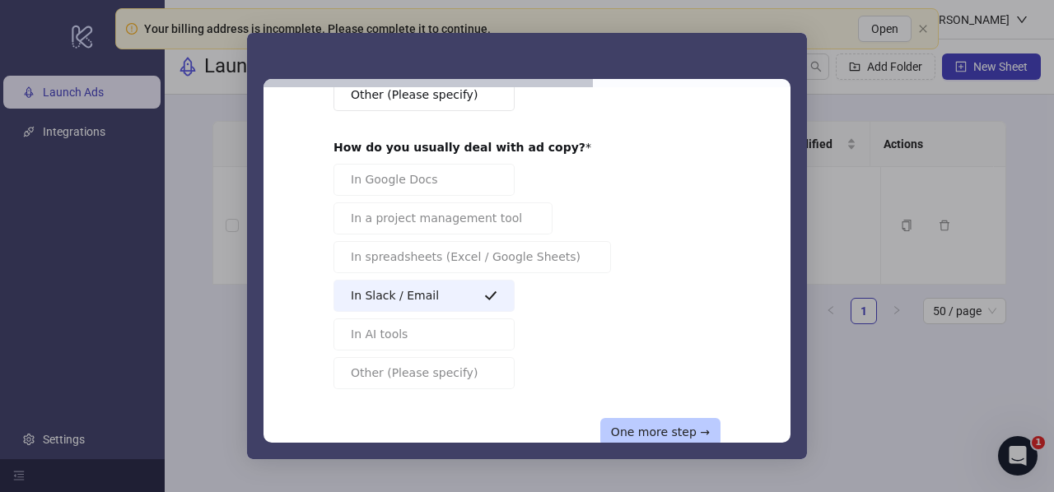
scroll to position [21, 0]
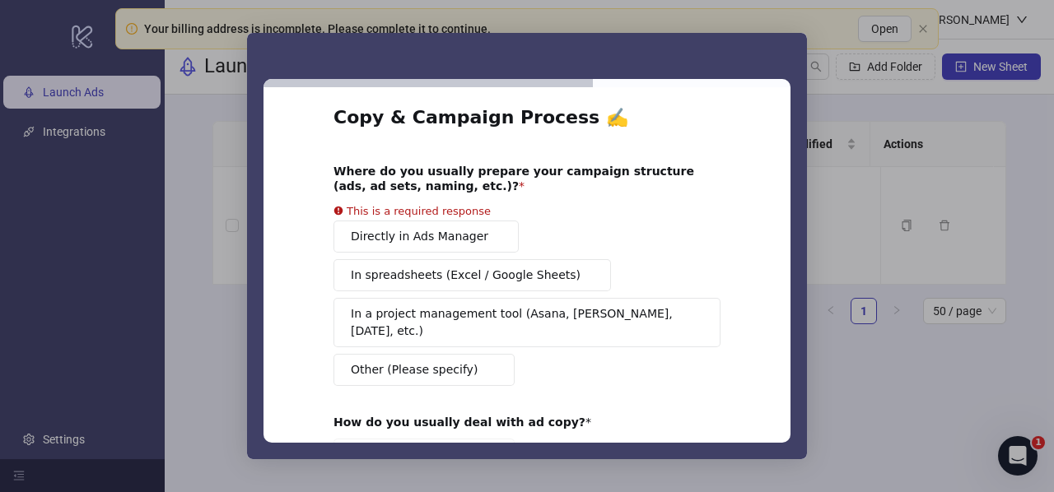
click at [413, 319] on div "Directly in Ads Manager In spreadsheets (Excel / Google Sheets) In a project ma…" at bounding box center [526, 304] width 387 height 166
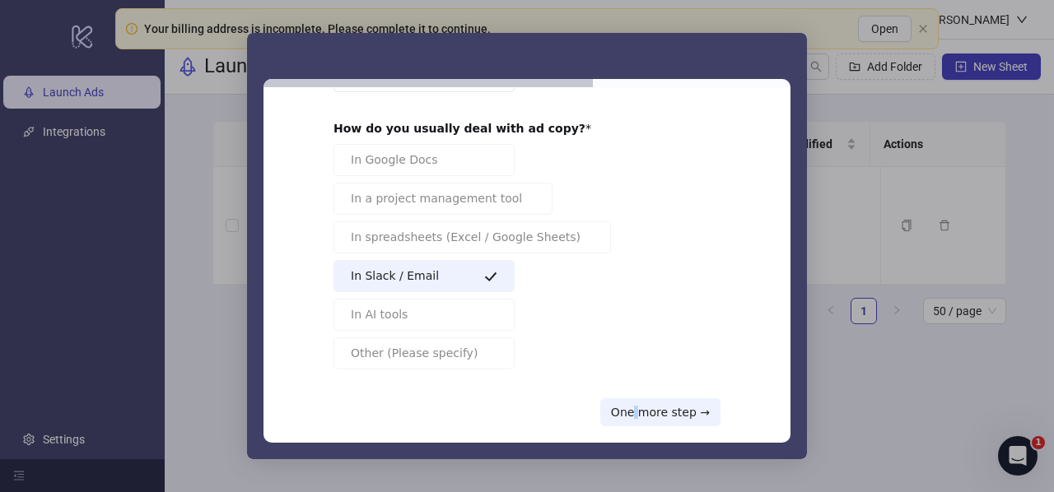
click at [637, 406] on div "Copy & Campaign Process ✍️ Where do you usually prepare your campaign structure…" at bounding box center [526, 265] width 527 height 356
click at [651, 399] on button "One more step →" at bounding box center [660, 413] width 120 height 28
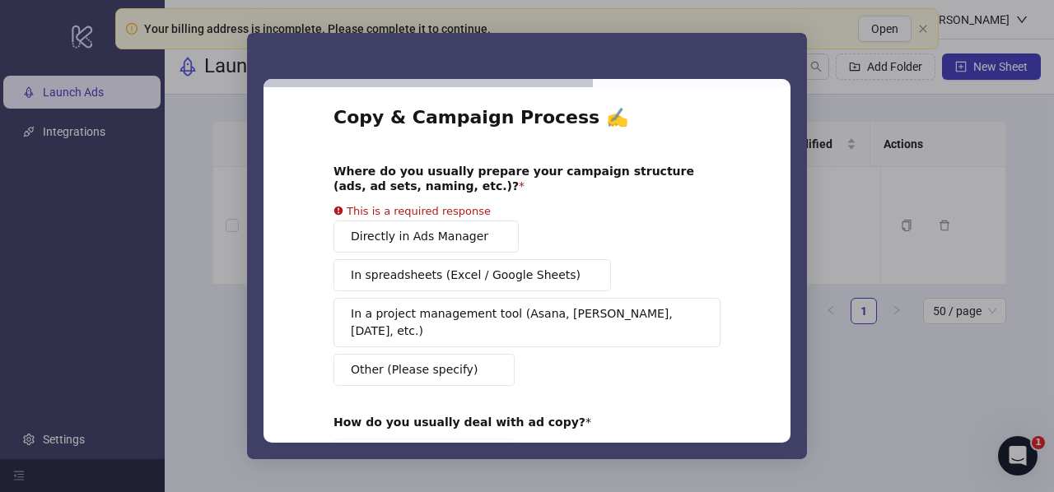
click at [355, 309] on button "In a project management tool (Asana, Trello, Monday, etc.)" at bounding box center [526, 322] width 387 height 49
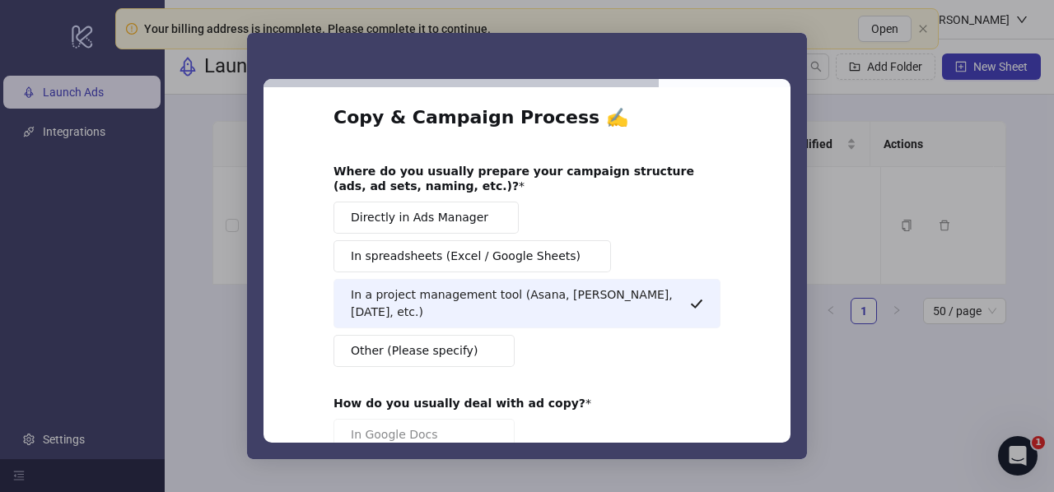
scroll to position [296, 0]
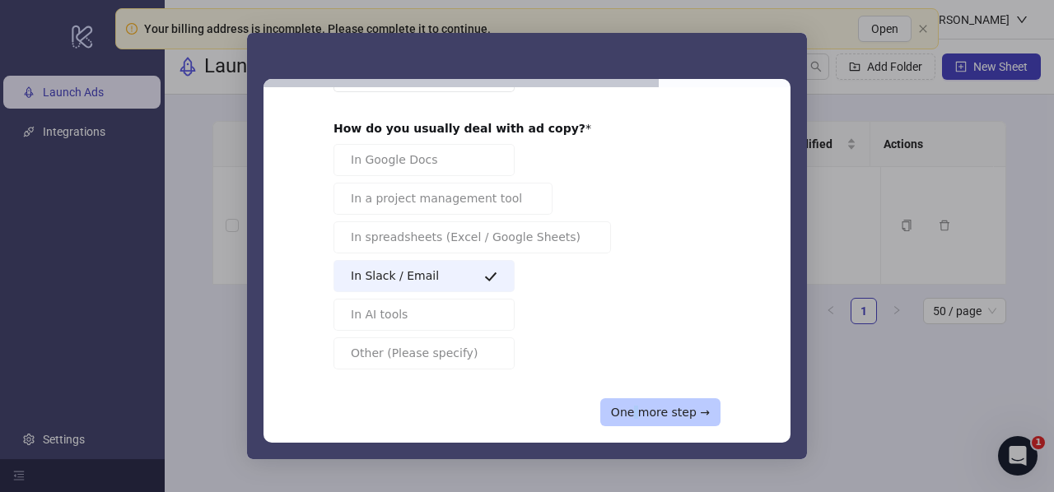
click at [664, 399] on button "One more step →" at bounding box center [660, 413] width 120 height 28
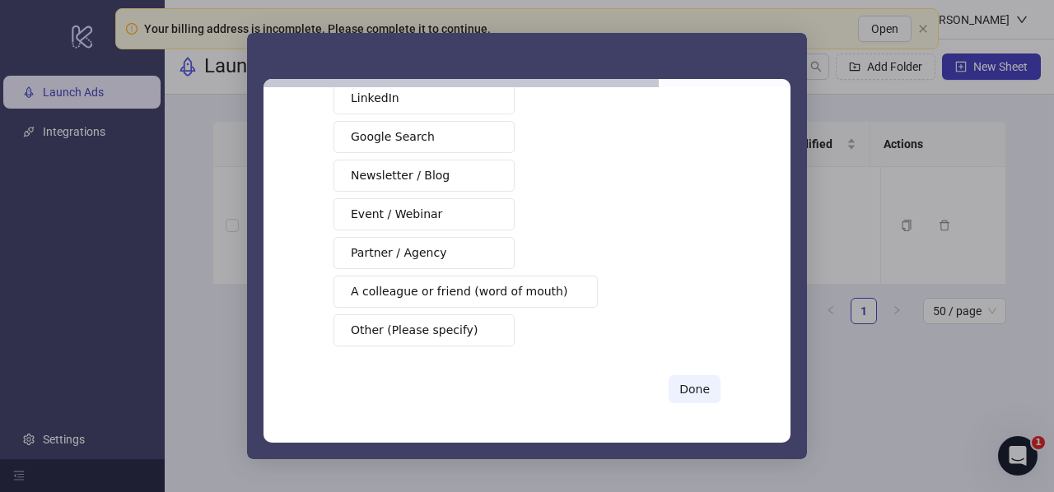
scroll to position [0, 0]
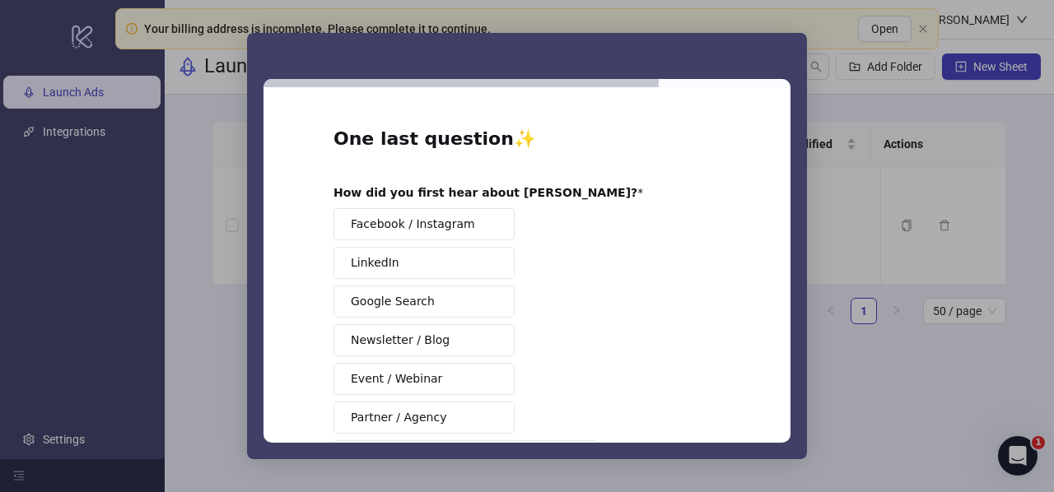
click at [392, 226] on span "Facebook / Instagram" at bounding box center [413, 224] width 124 height 17
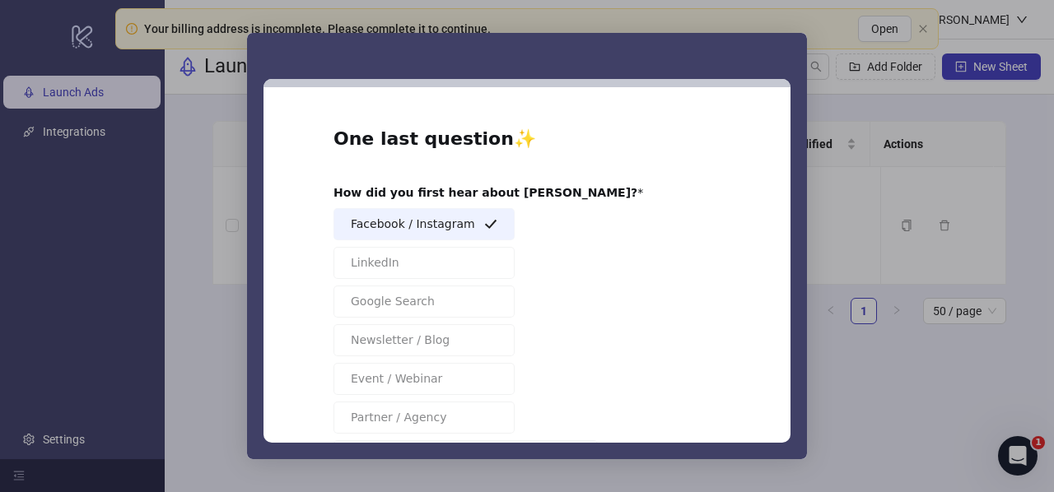
scroll to position [160, 0]
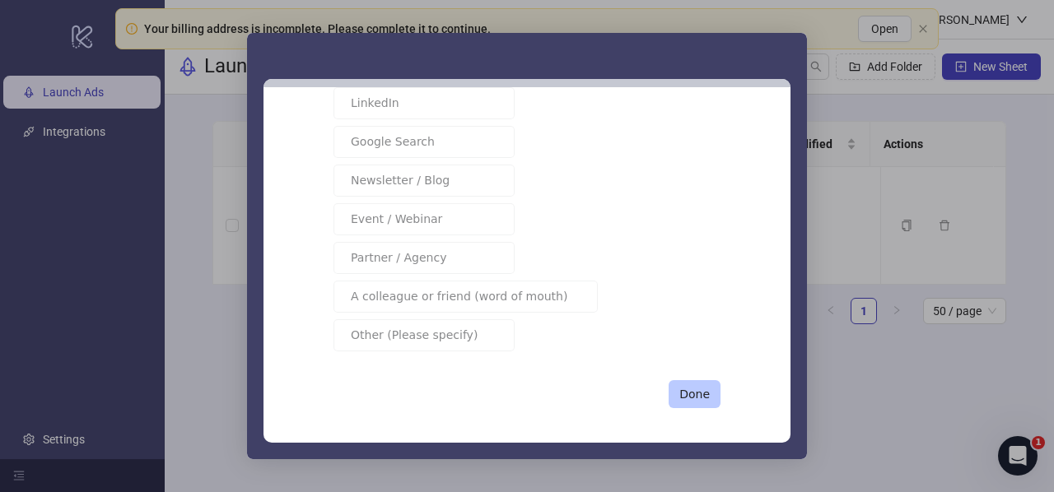
click at [716, 393] on button "Done" at bounding box center [695, 394] width 52 height 28
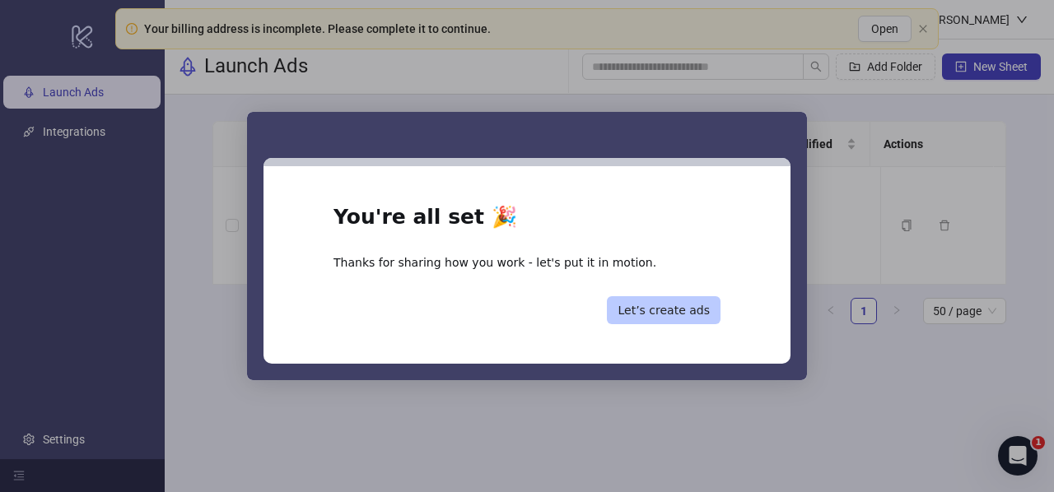
click at [670, 317] on button "Let’s create ads" at bounding box center [664, 310] width 114 height 28
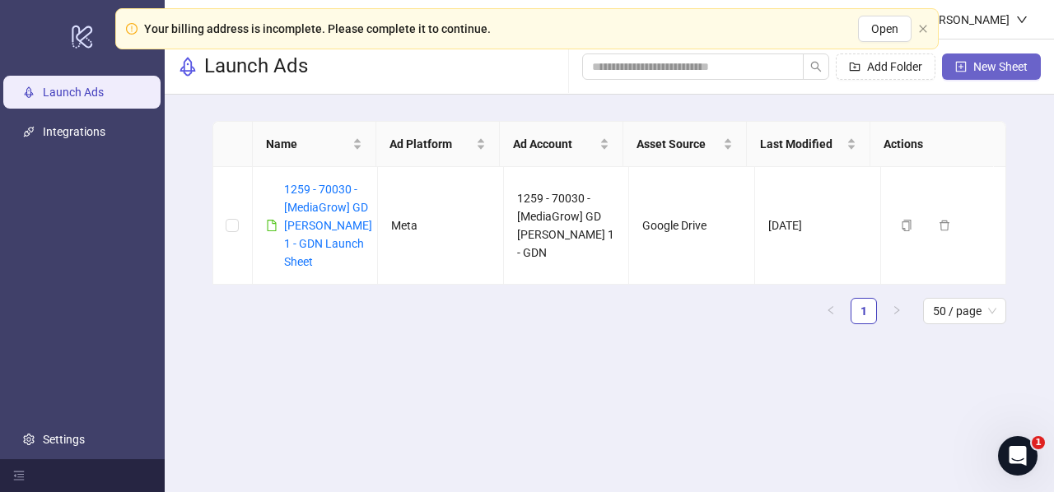
click at [966, 75] on button "New Sheet" at bounding box center [991, 67] width 99 height 26
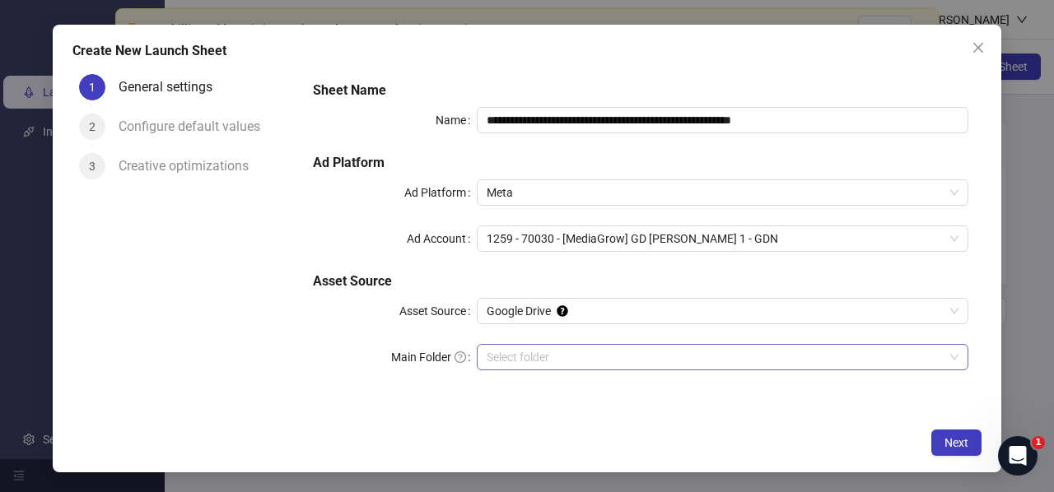
click at [511, 361] on input "Main Folder" at bounding box center [715, 357] width 457 height 25
click at [963, 445] on span "Next" at bounding box center [956, 442] width 24 height 13
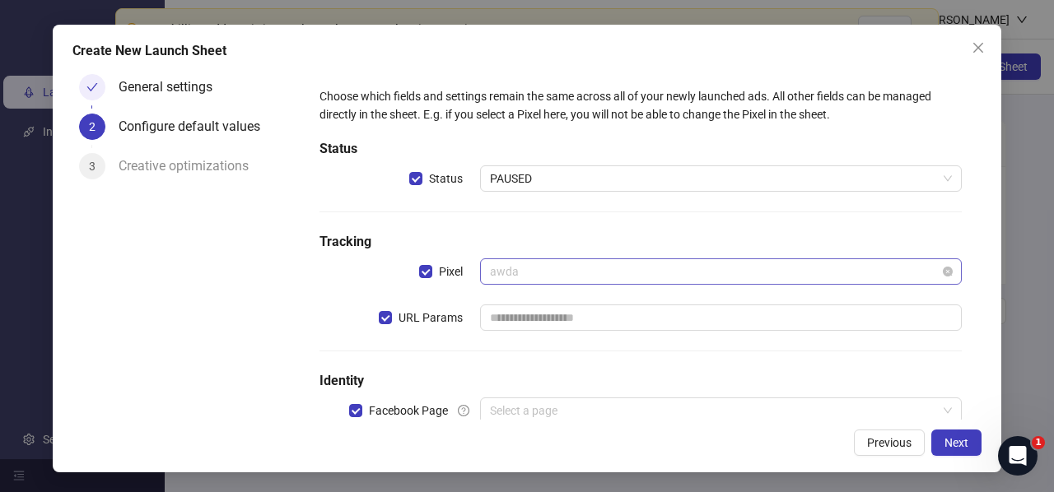
click at [522, 274] on span "awda" at bounding box center [721, 271] width 462 height 25
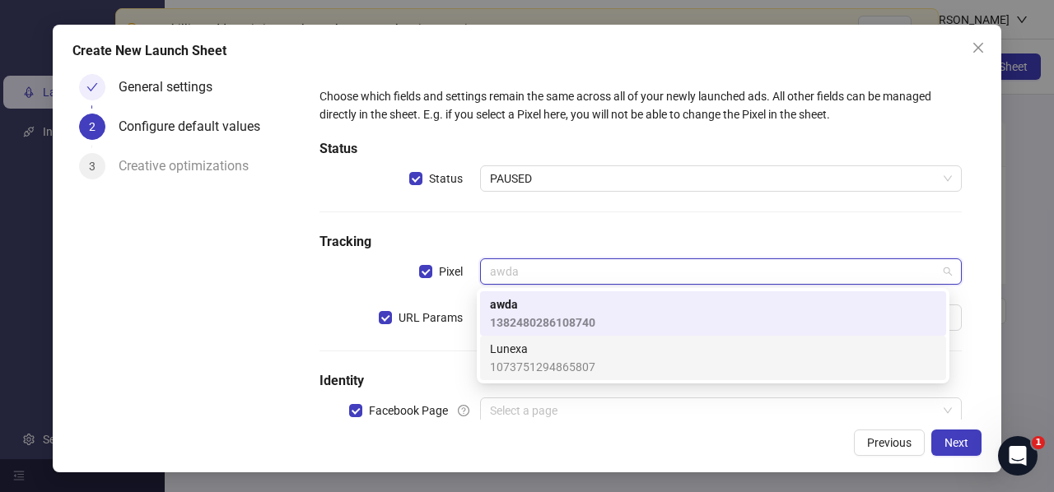
click at [514, 347] on span "Lunexa" at bounding box center [542, 349] width 105 height 18
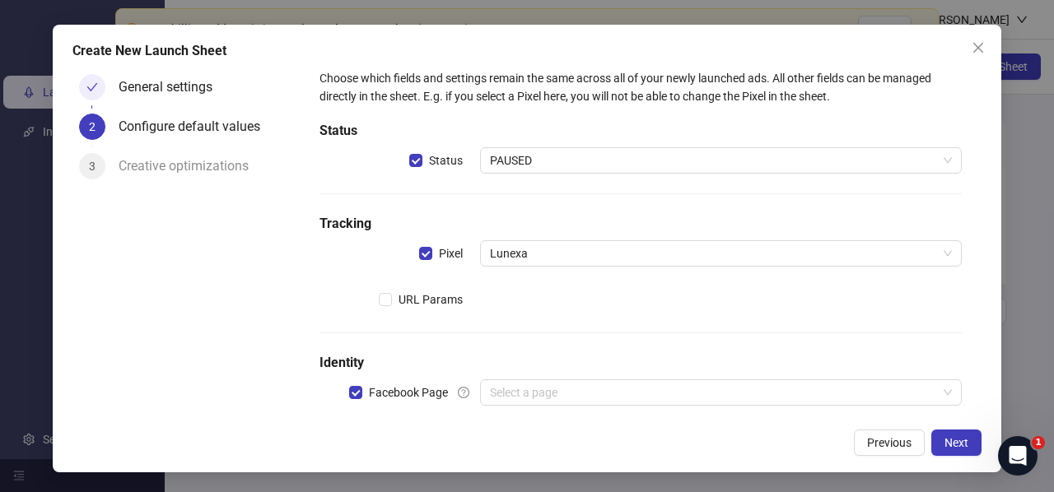
scroll to position [43, 0]
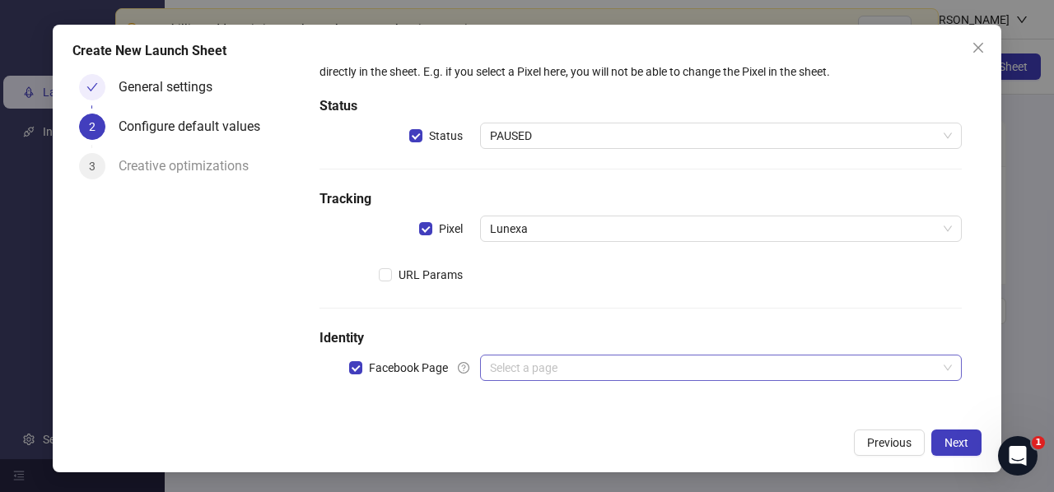
click at [548, 368] on input "search" at bounding box center [713, 368] width 447 height 25
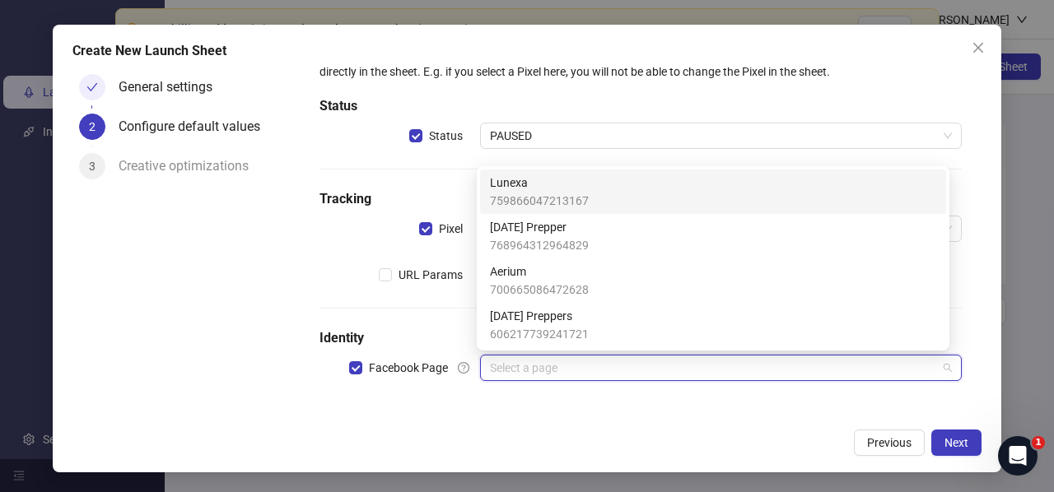
click at [562, 186] on span "Lunexa" at bounding box center [539, 183] width 99 height 18
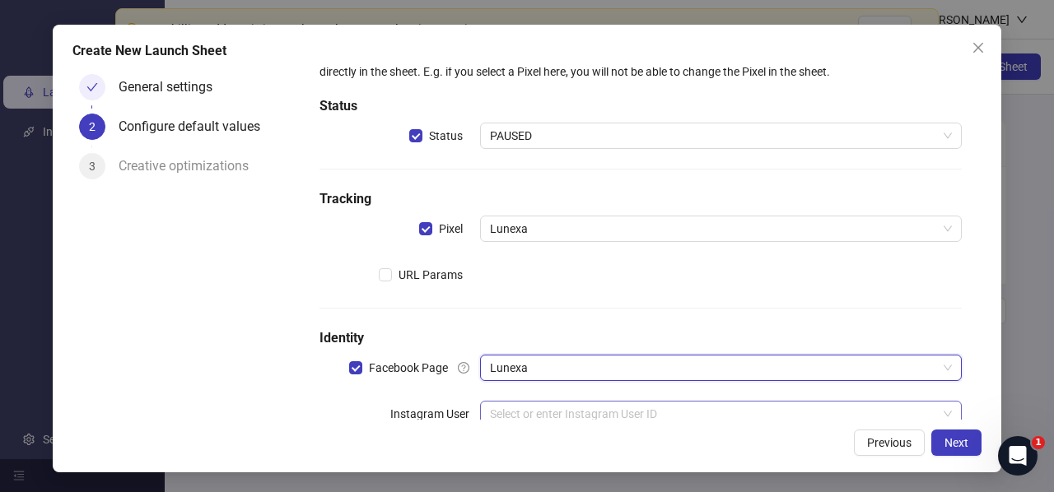
click at [547, 408] on input "search" at bounding box center [713, 414] width 447 height 25
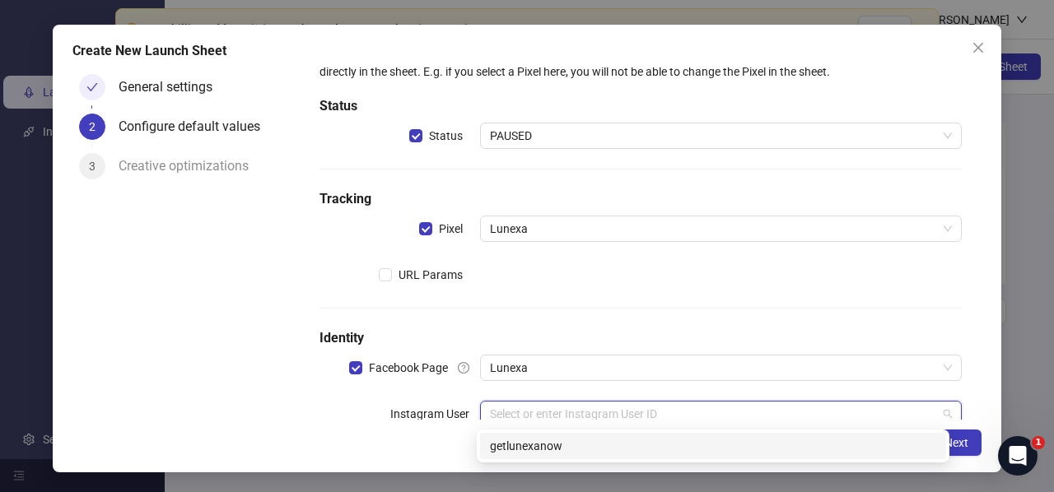
click at [547, 448] on div "getlunexanow" at bounding box center [713, 446] width 446 height 18
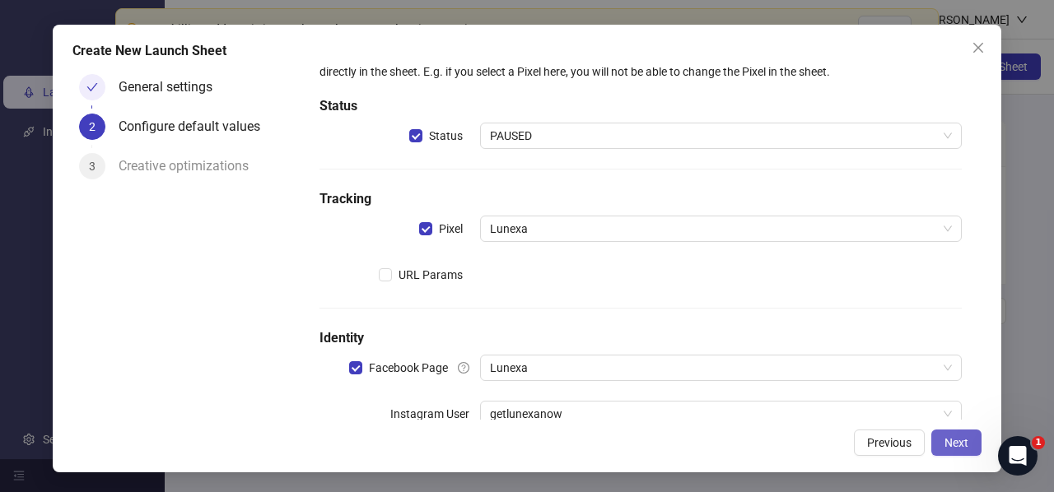
click at [968, 444] on span "Next" at bounding box center [956, 442] width 24 height 13
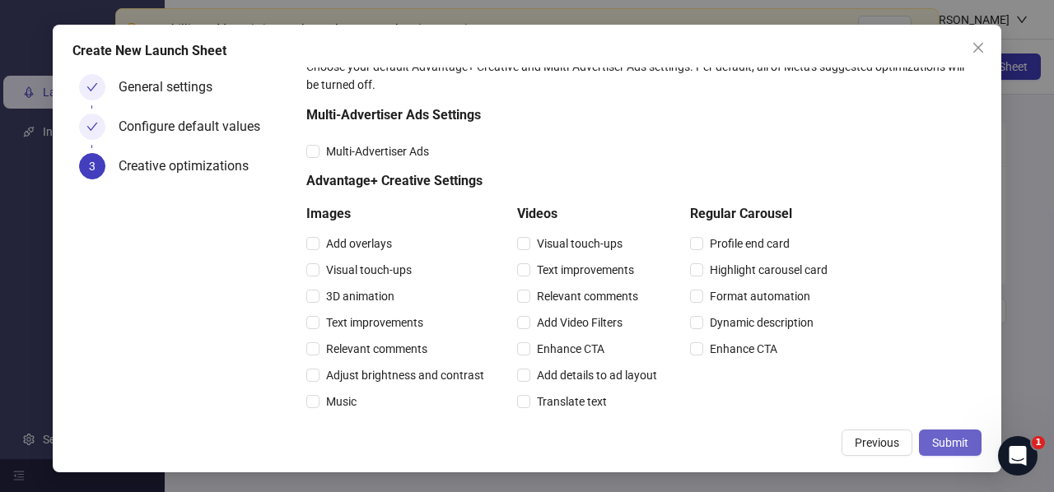
click at [964, 441] on span "Submit" at bounding box center [950, 442] width 36 height 13
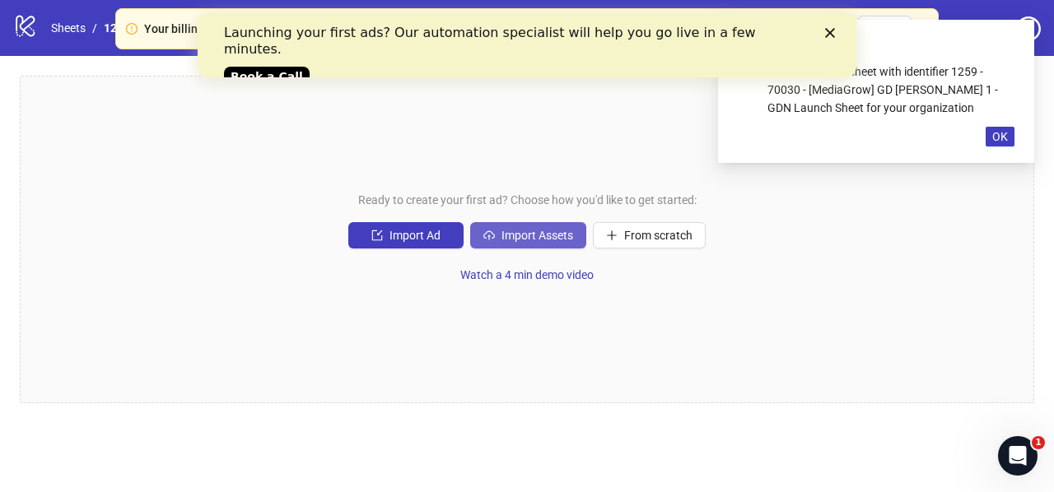
click at [539, 233] on span "Import Assets" at bounding box center [537, 235] width 72 height 13
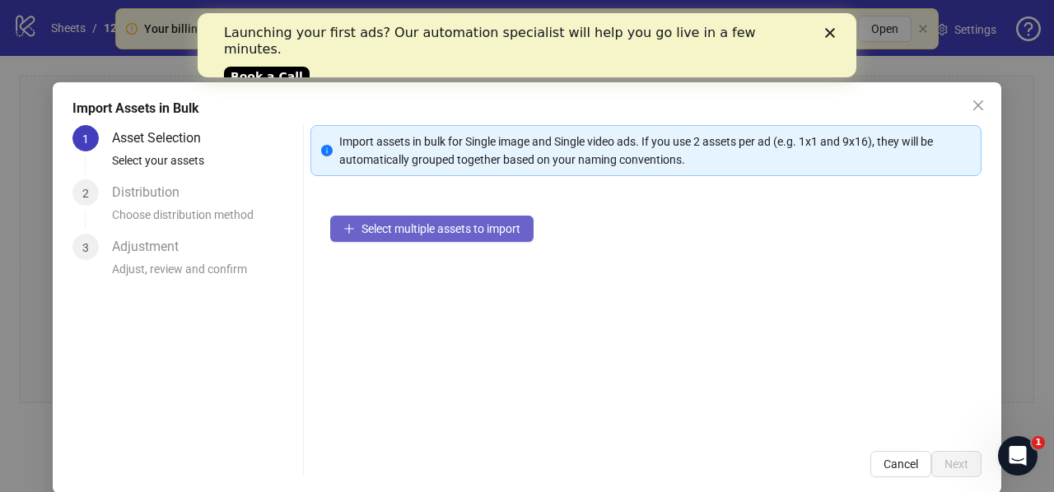
click at [378, 227] on span "Select multiple assets to import" at bounding box center [440, 228] width 159 height 13
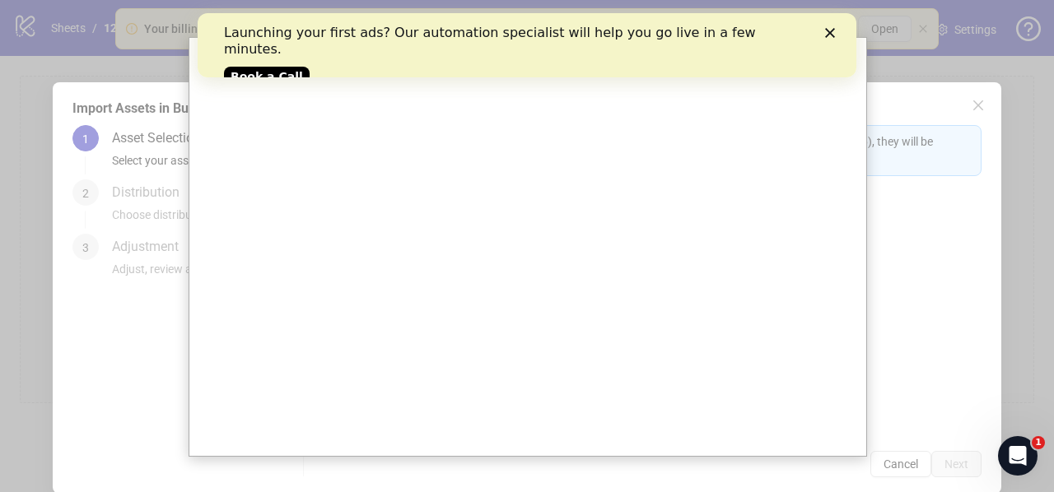
click at [830, 35] on icon "Close" at bounding box center [830, 33] width 10 height 10
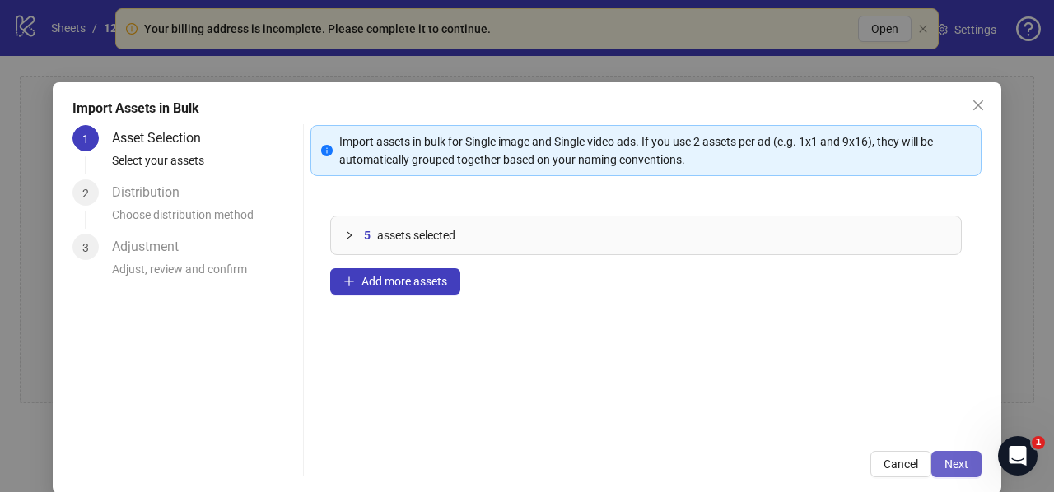
click at [949, 465] on span "Next" at bounding box center [956, 464] width 24 height 13
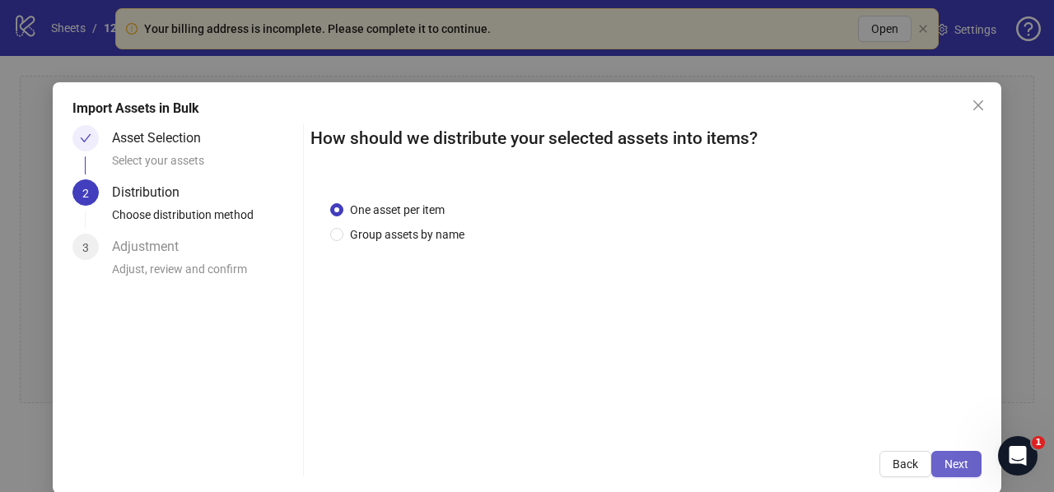
click at [931, 469] on button "Next" at bounding box center [956, 464] width 50 height 26
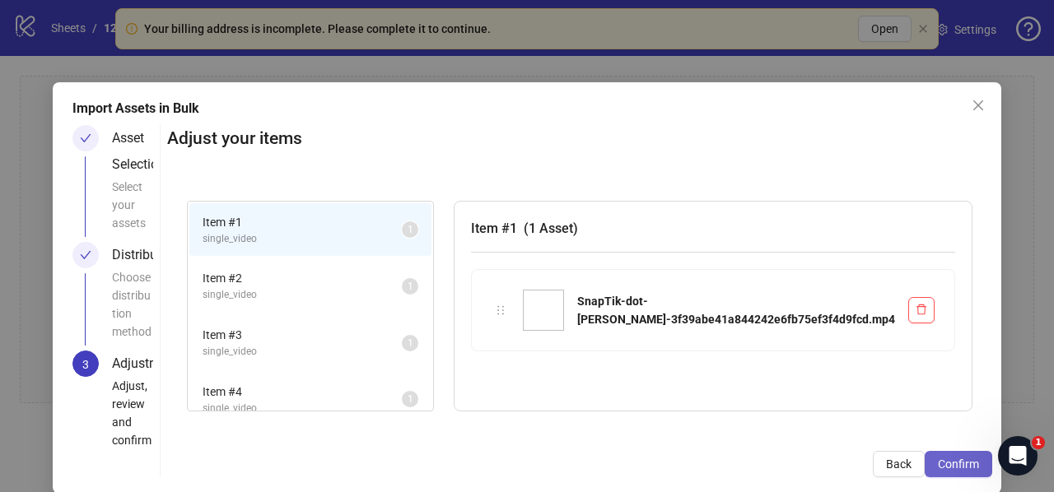
click at [935, 474] on button "Confirm" at bounding box center [959, 464] width 68 height 26
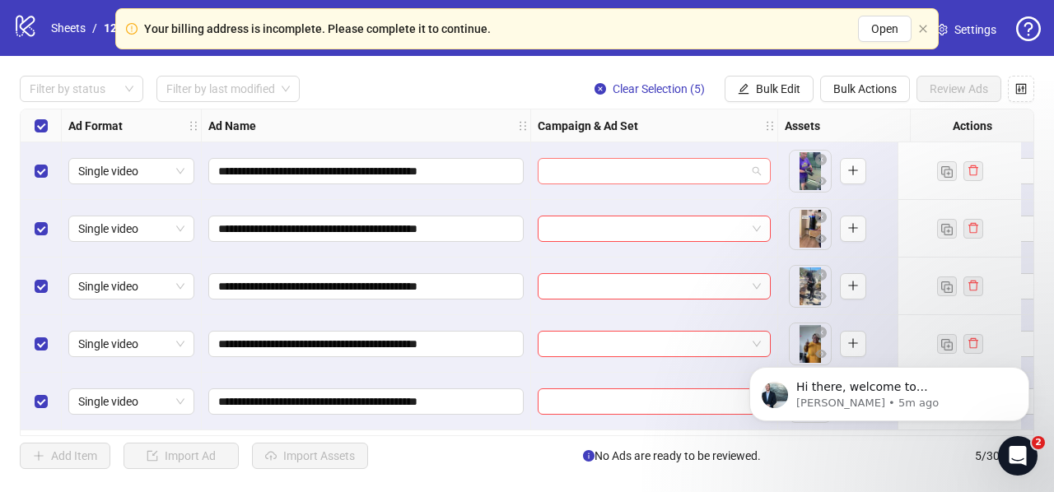
click at [566, 167] on input "search" at bounding box center [647, 171] width 198 height 25
click at [609, 169] on input "search" at bounding box center [647, 171] width 198 height 25
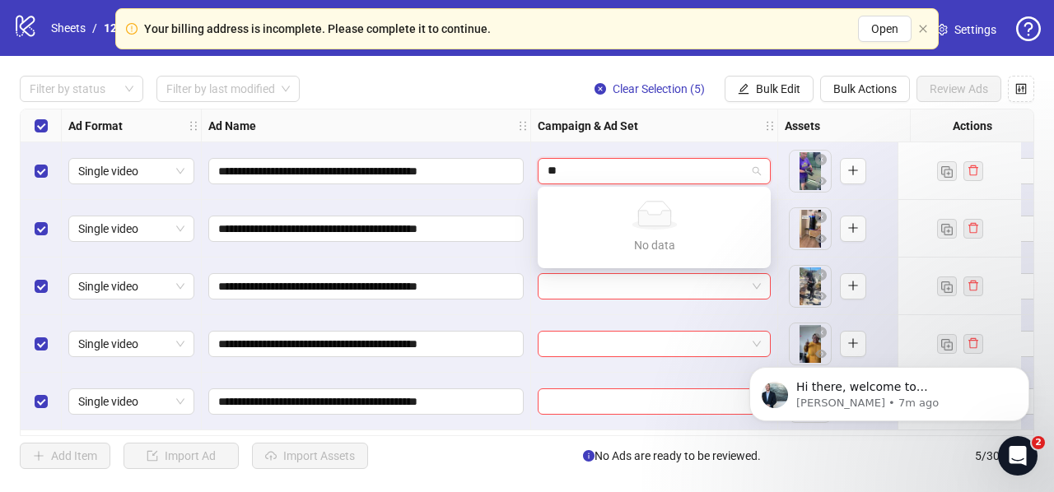
type input "*"
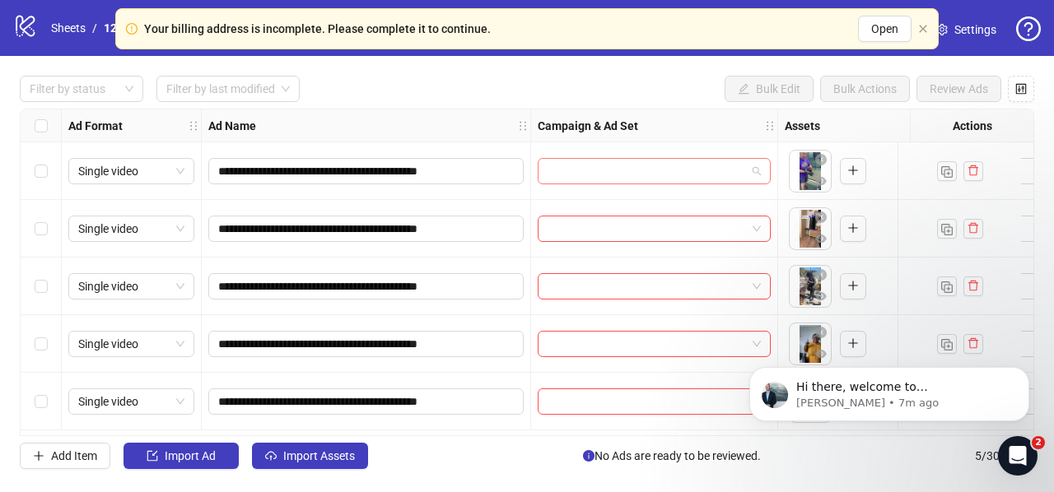
click at [595, 175] on input "search" at bounding box center [647, 171] width 198 height 25
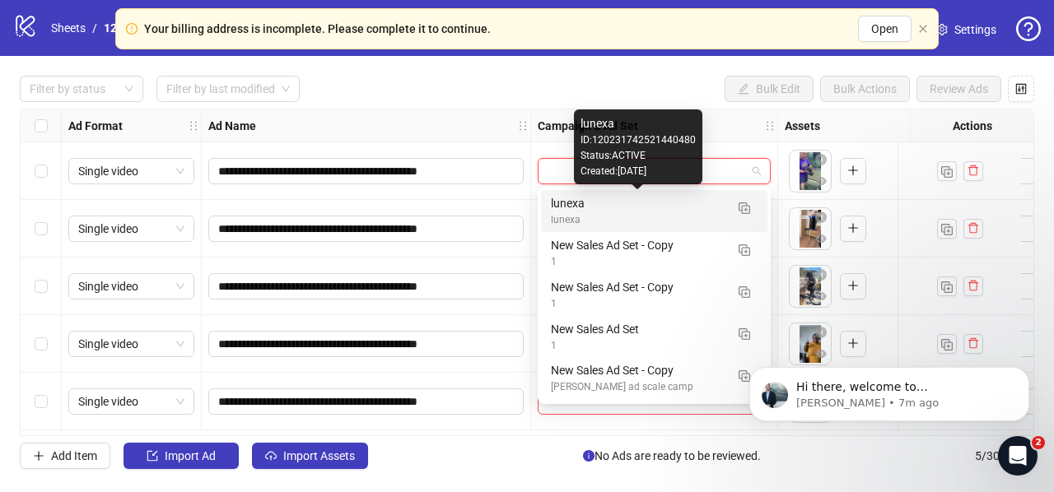
click at [572, 204] on div "lunexa" at bounding box center [638, 203] width 174 height 18
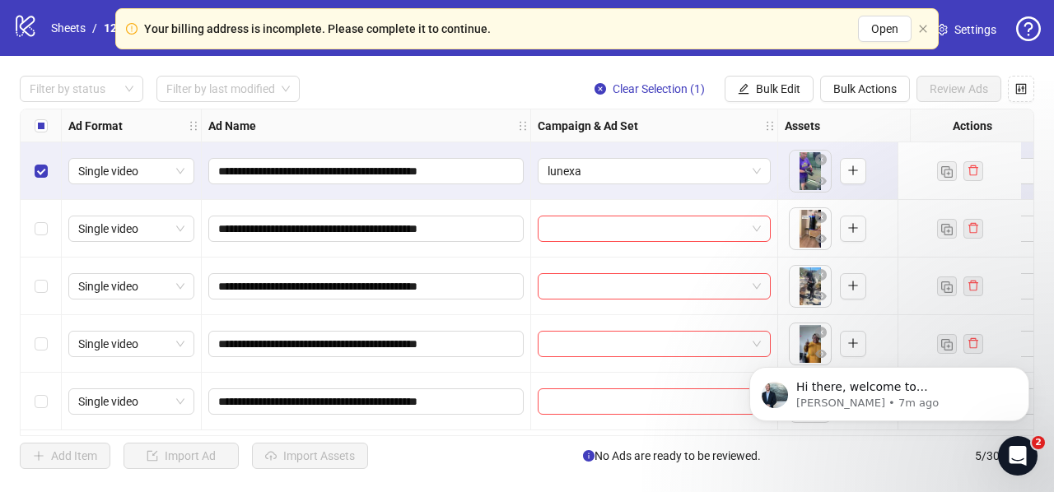
click at [47, 130] on div "Select all rows" at bounding box center [41, 126] width 41 height 33
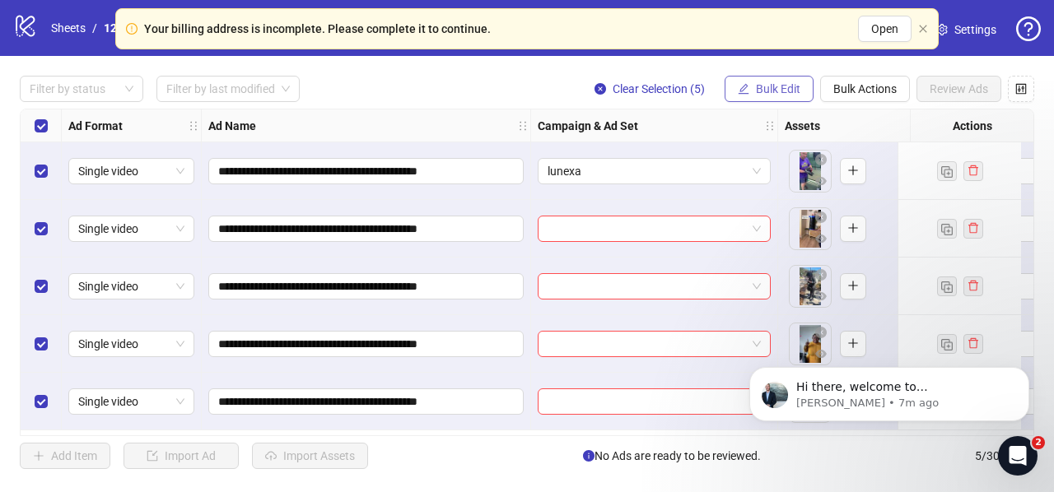
click at [775, 88] on span "Bulk Edit" at bounding box center [778, 88] width 44 height 13
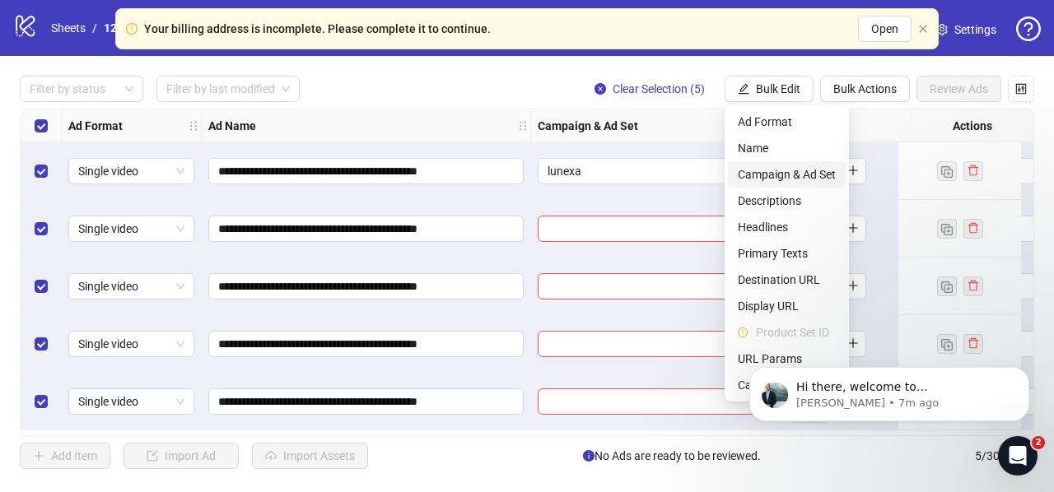
click at [766, 179] on span "Campaign & Ad Set" at bounding box center [787, 175] width 98 height 18
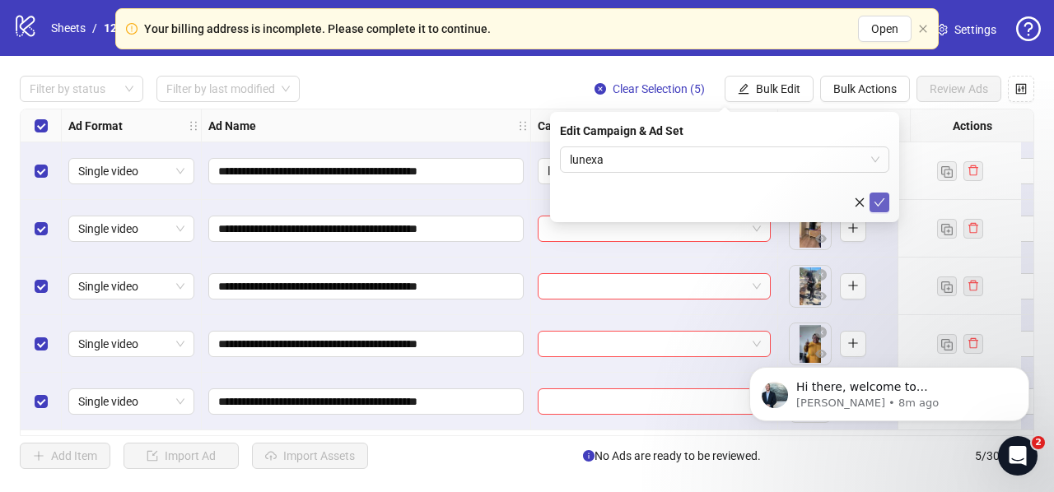
click at [883, 197] on icon "check" at bounding box center [880, 203] width 12 height 12
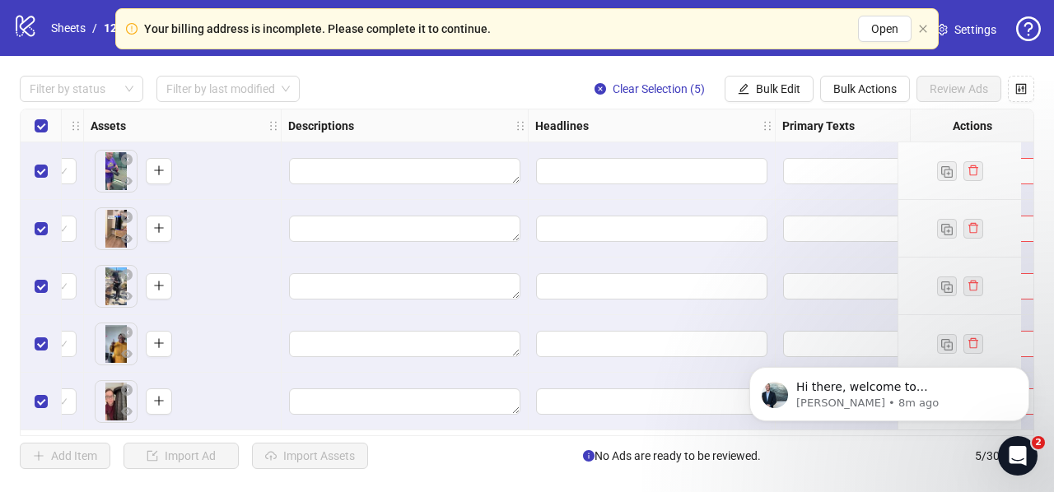
scroll to position [0, 695]
click at [395, 174] on textarea "Edit values" at bounding box center [403, 171] width 231 height 26
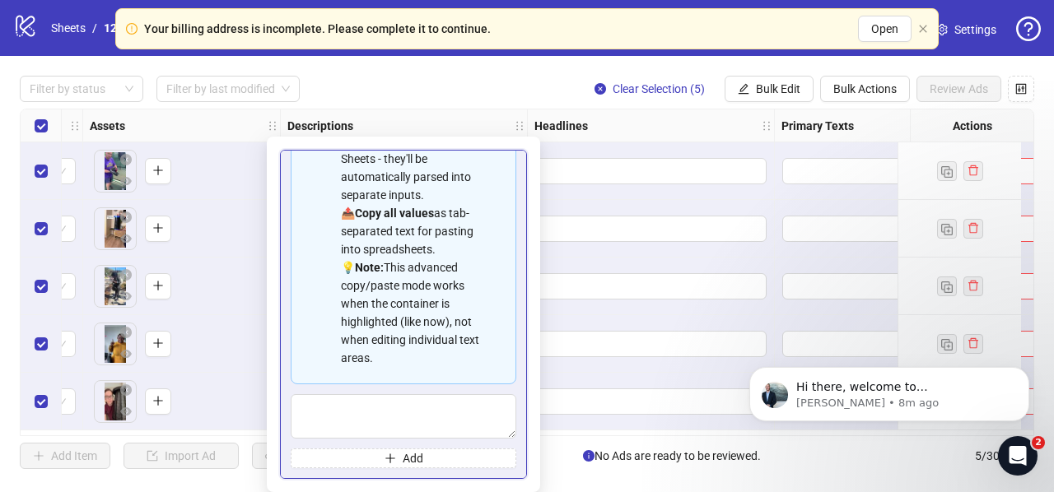
scroll to position [147, 0]
click at [395, 414] on textarea "Multi-text input container - paste or copy values" at bounding box center [404, 416] width 226 height 44
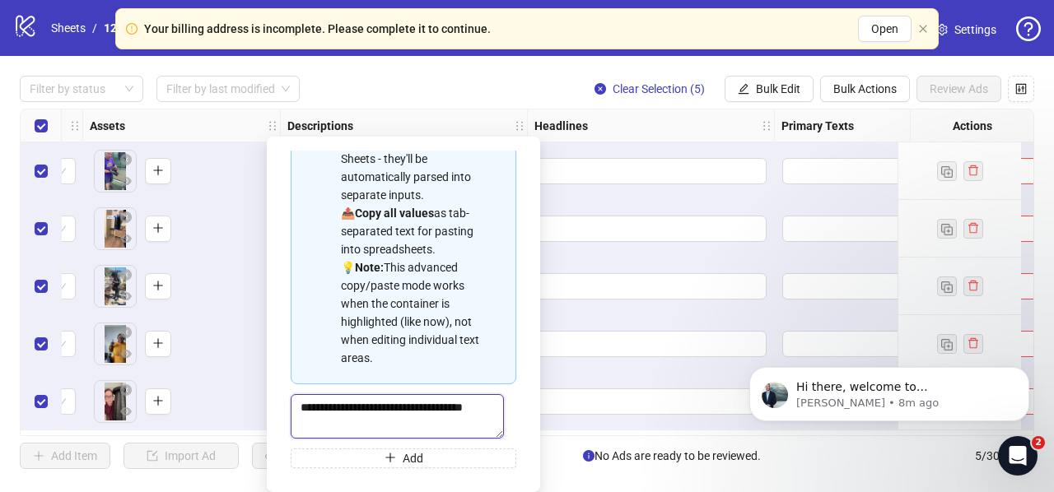
type textarea "**********"
click at [577, 146] on div at bounding box center [651, 171] width 247 height 58
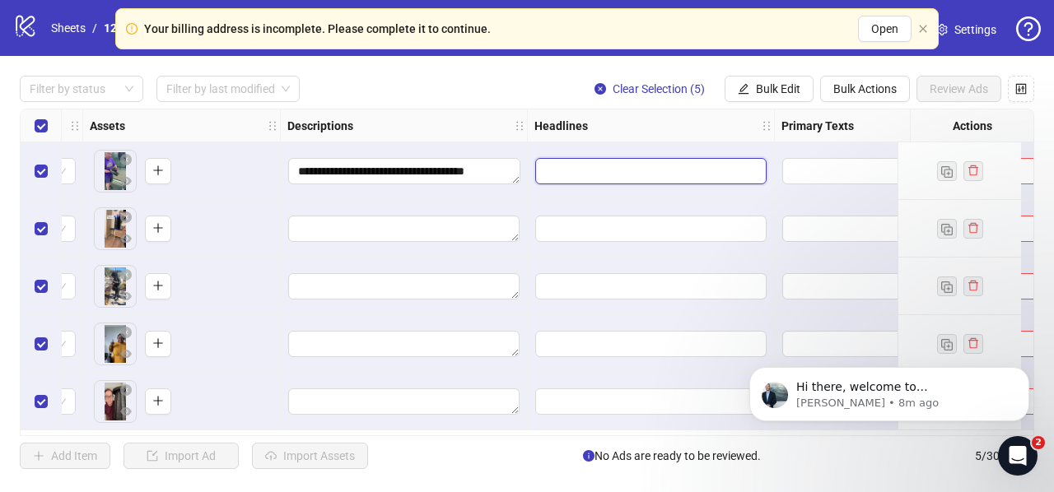
click at [576, 170] on input "Edit values" at bounding box center [650, 171] width 231 height 26
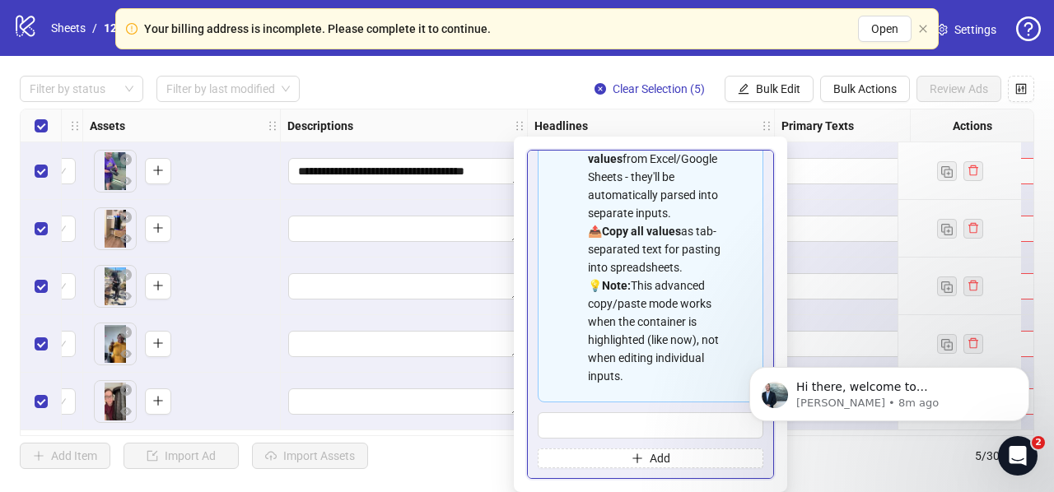
scroll to position [128, 0]
click at [618, 424] on input "Multi-input container - paste or copy values" at bounding box center [651, 426] width 226 height 26
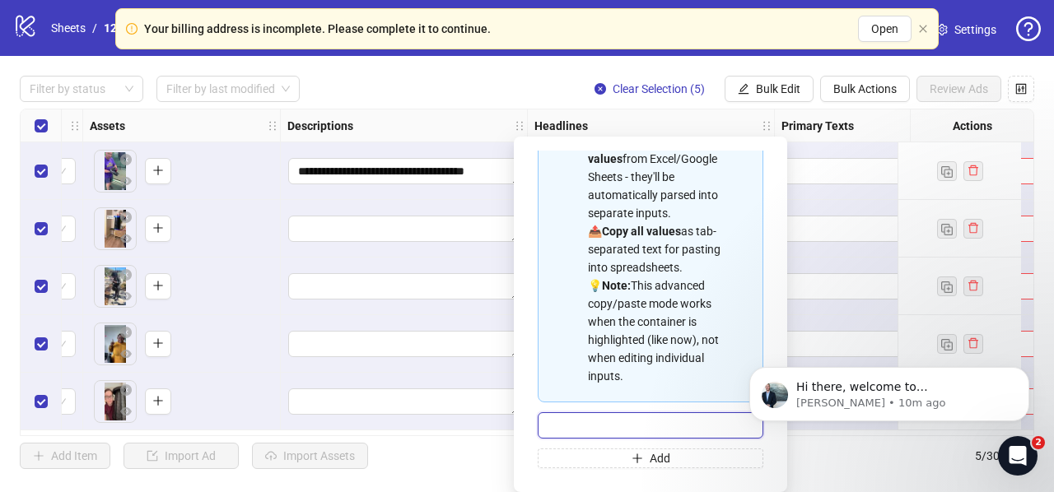
paste input "**********"
type input "**********"
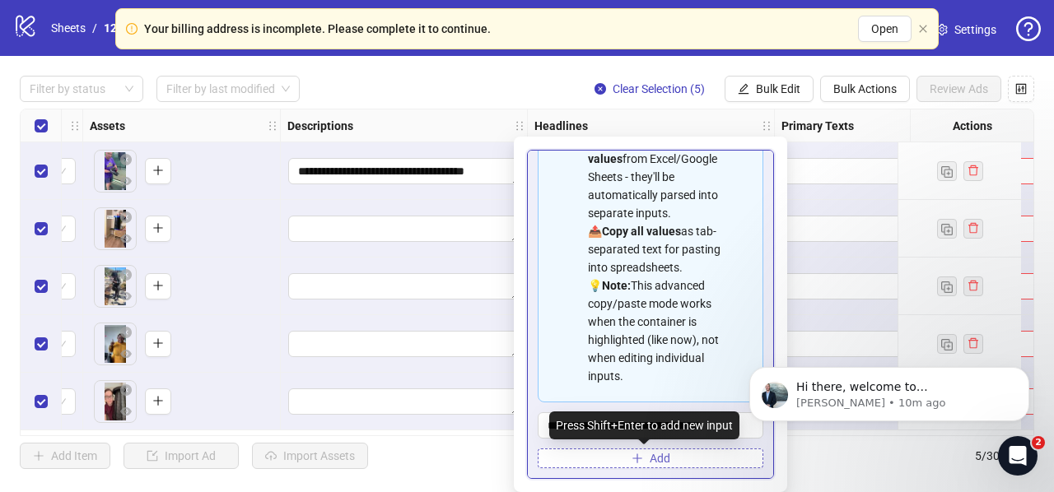
click at [631, 451] on button "Add" at bounding box center [651, 459] width 226 height 20
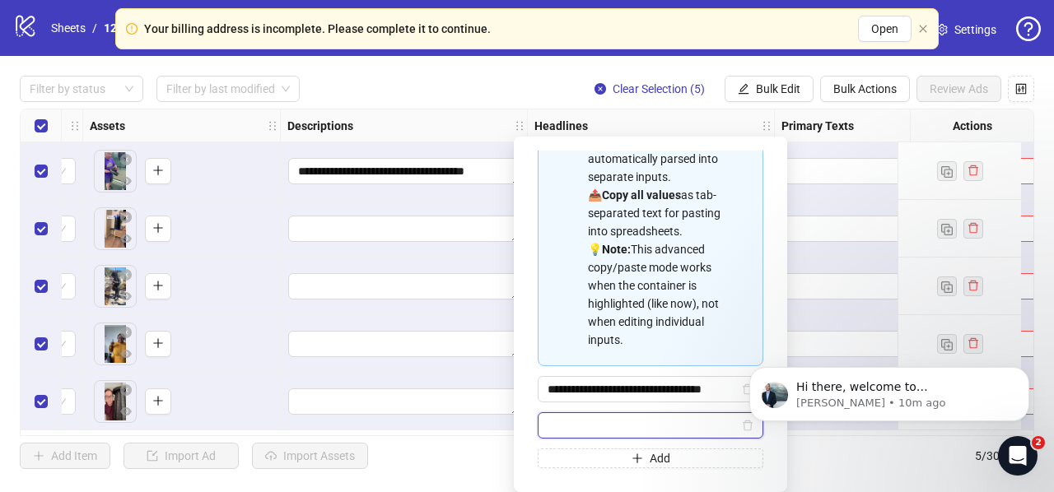
scroll to position [164, 0]
paste input "**********"
type input "**********"
click at [730, 121] on div "Headlines" at bounding box center [651, 126] width 247 height 33
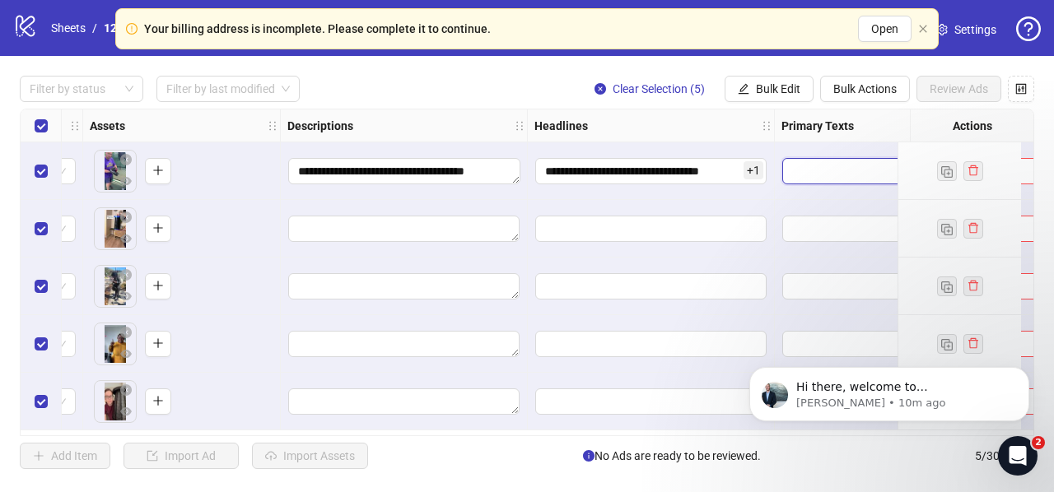
click at [809, 175] on textarea "Edit values" at bounding box center [856, 171] width 149 height 26
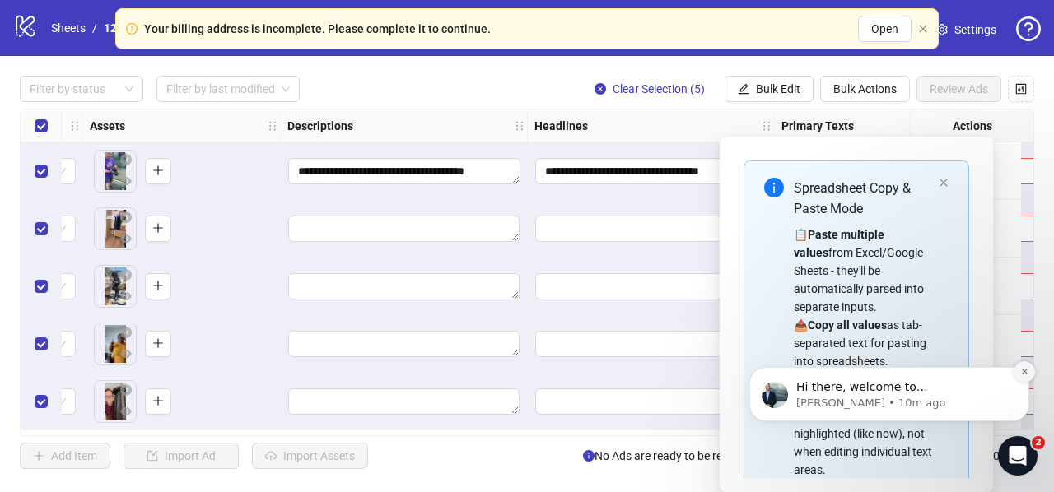
click at [1024, 371] on icon "Dismiss notification" at bounding box center [1024, 372] width 6 height 6
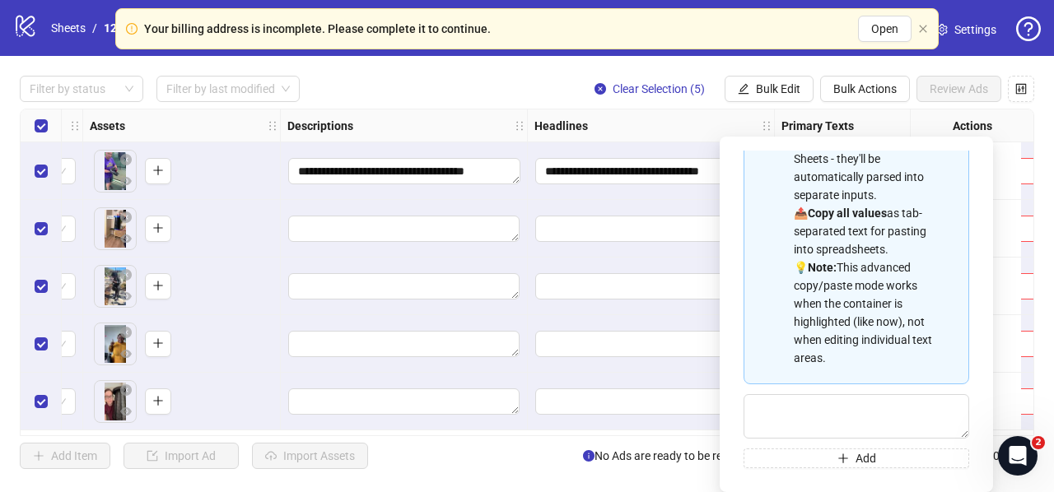
scroll to position [147, 0]
click at [793, 410] on textarea "Multi-text input container - paste or copy values" at bounding box center [857, 416] width 226 height 44
paste textarea "**********"
drag, startPoint x: 866, startPoint y: 417, endPoint x: 883, endPoint y: 429, distance: 20.6
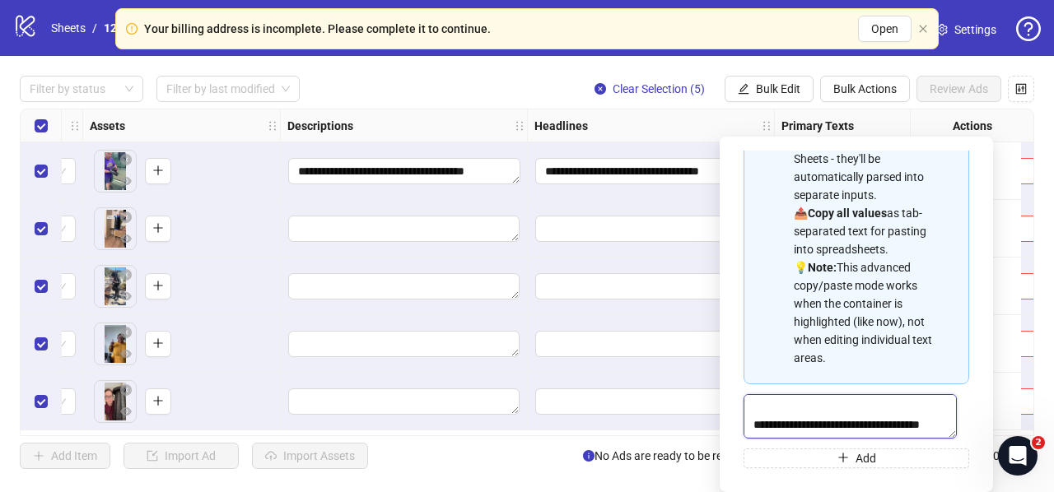
click at [883, 429] on textarea "**********" at bounding box center [850, 416] width 213 height 44
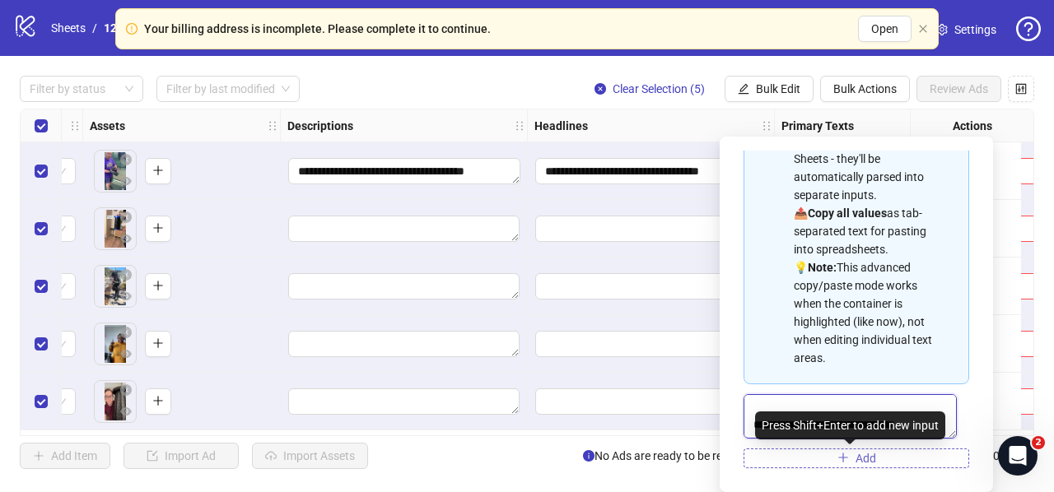
type textarea "**********"
click at [823, 460] on button "Add" at bounding box center [857, 459] width 226 height 20
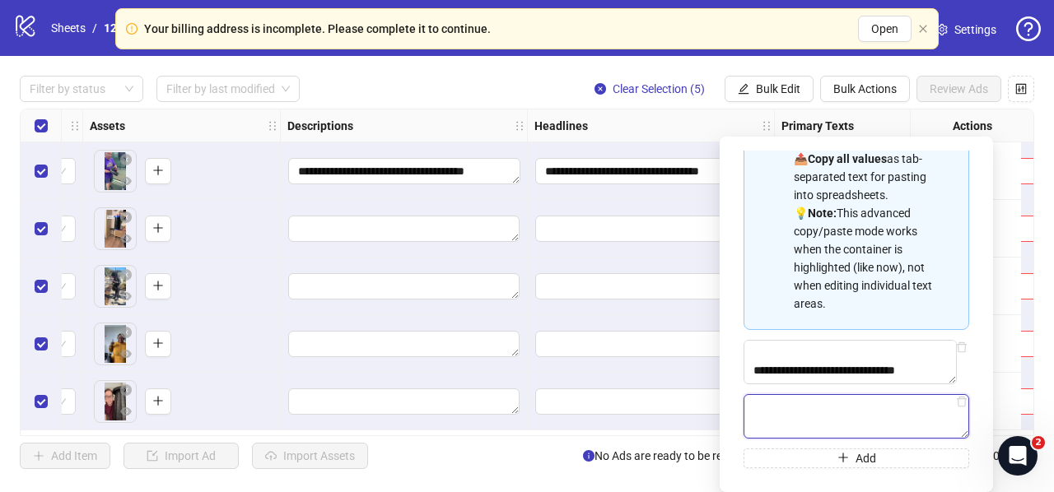
scroll to position [200, 0]
paste textarea "**********"
type textarea "**********"
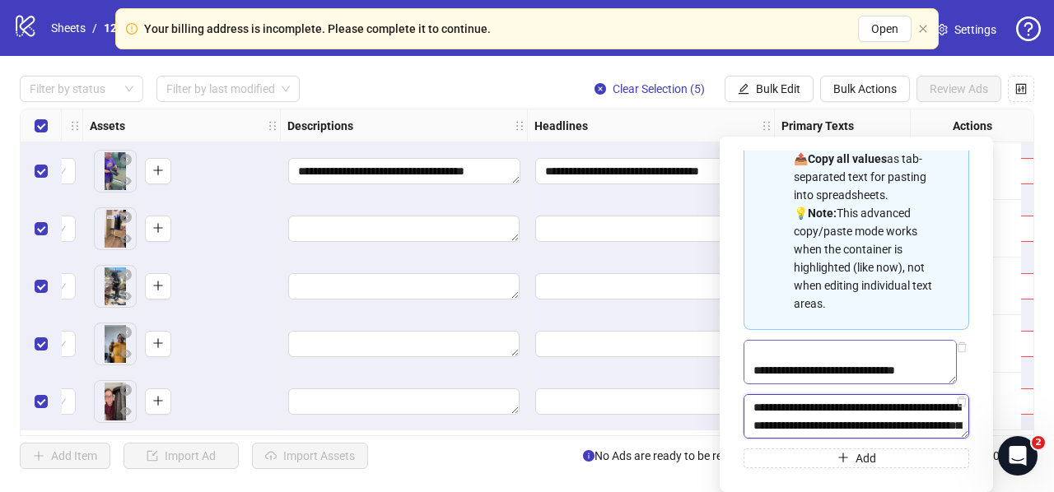
scroll to position [484, 0]
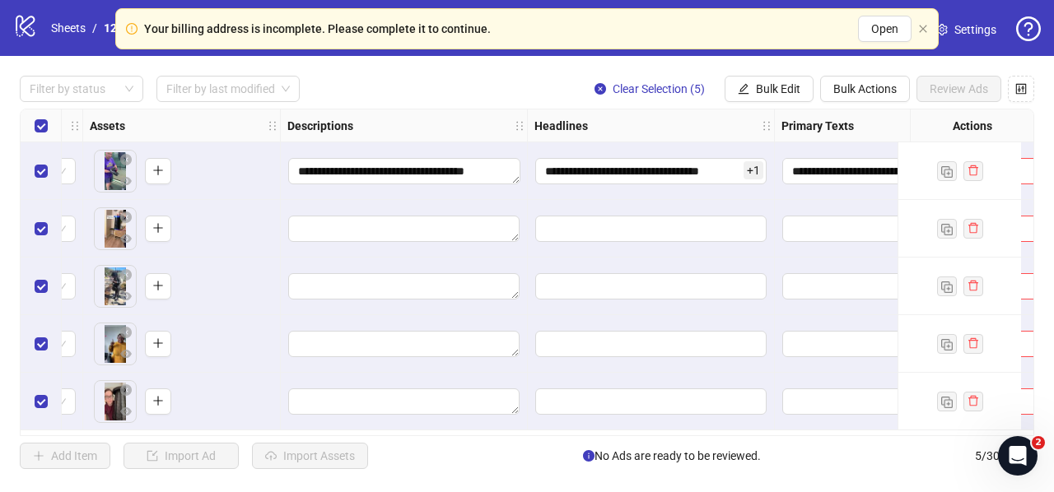
click at [633, 454] on span "No Ads are ready to be reviewed." at bounding box center [672, 456] width 178 height 18
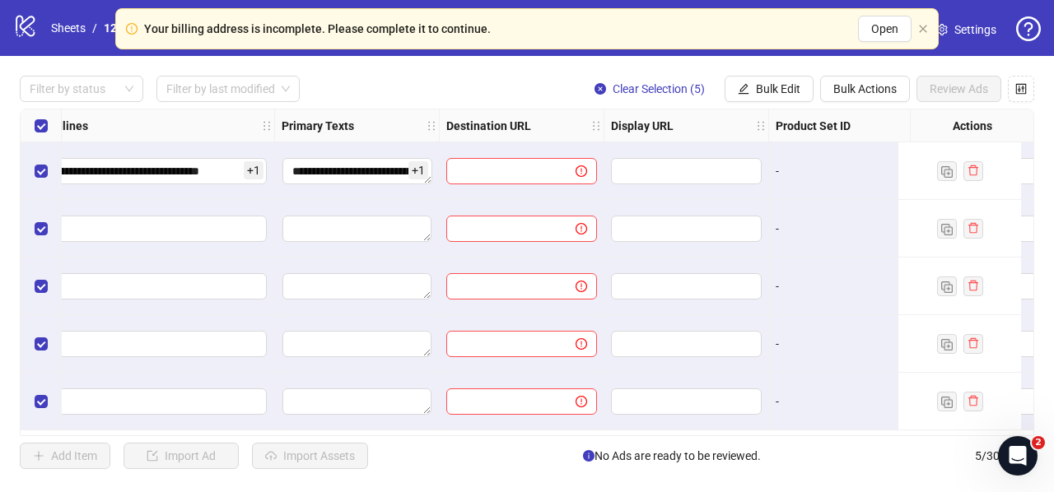
scroll to position [0, 1197]
click at [491, 166] on input "text" at bounding box center [502, 171] width 96 height 18
paste input "**********"
type input "**********"
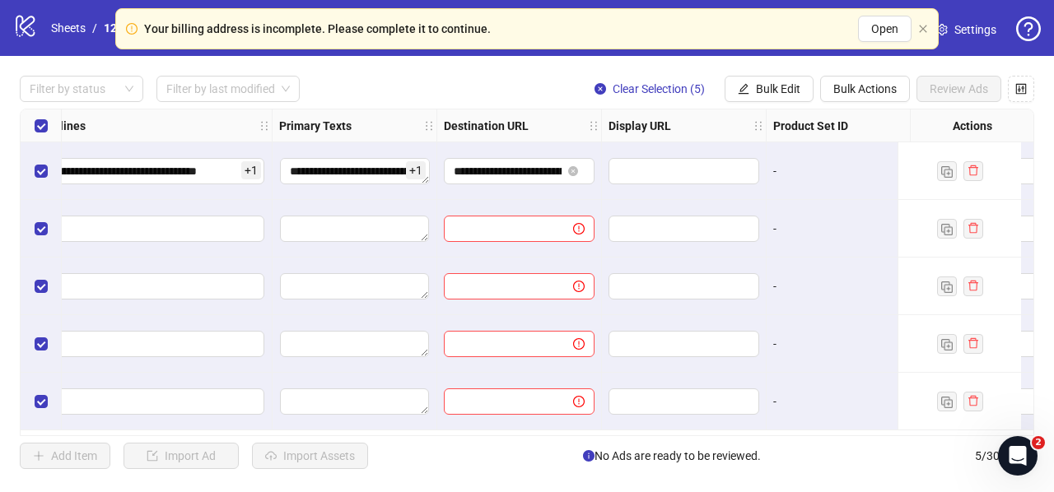
click at [510, 435] on div "**********" at bounding box center [527, 272] width 1054 height 433
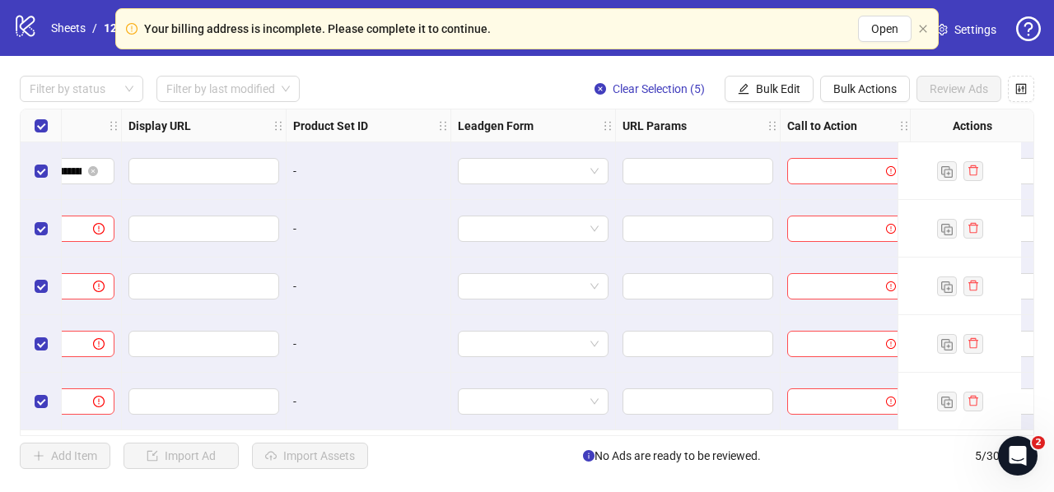
scroll to position [0, 1703]
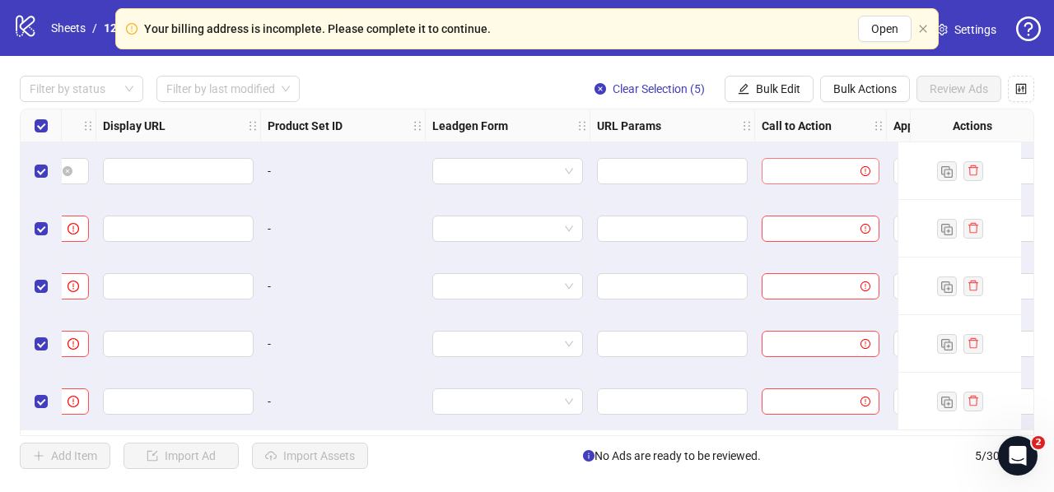
click at [812, 169] on input "search" at bounding box center [813, 171] width 83 height 25
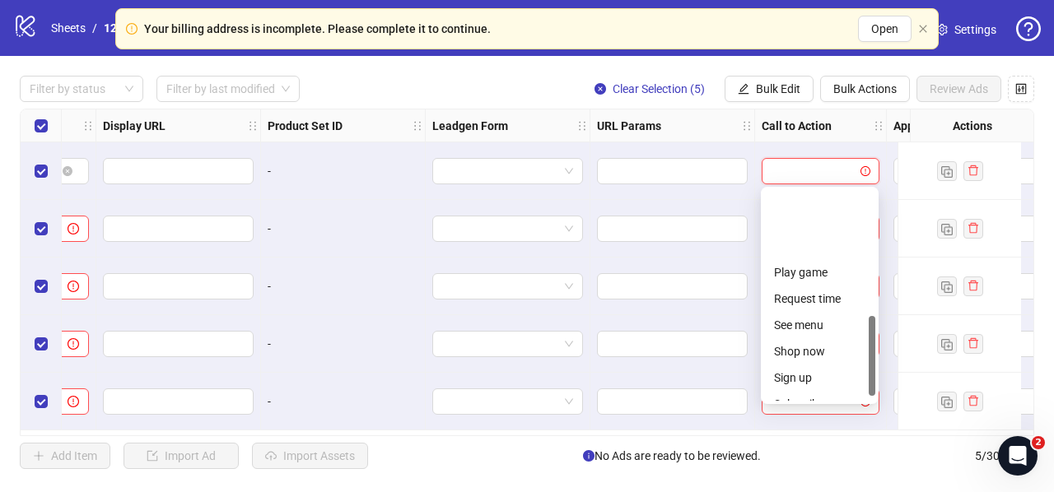
scroll to position [343, 0]
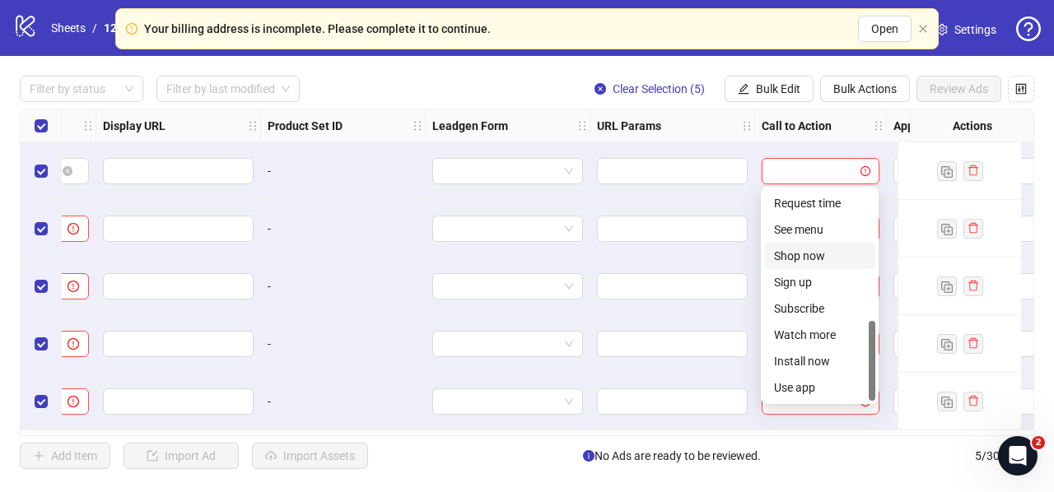
click at [812, 259] on div "Shop now" at bounding box center [819, 256] width 91 height 18
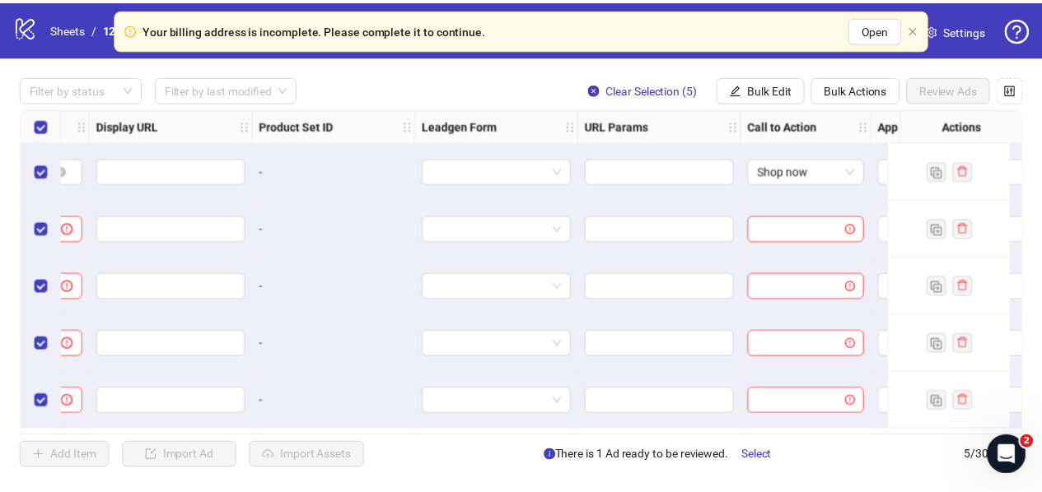
scroll to position [0, 1585]
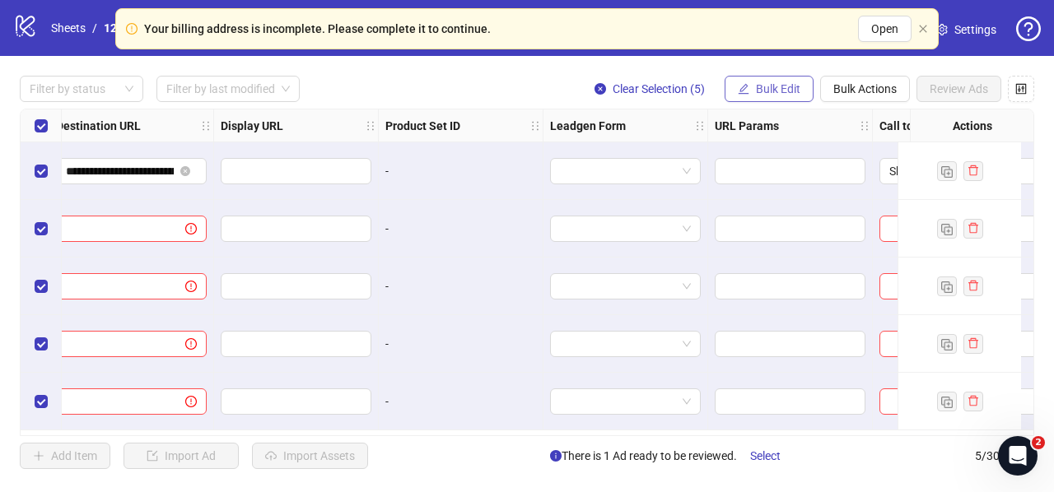
click at [759, 85] on span "Bulk Edit" at bounding box center [778, 88] width 44 height 13
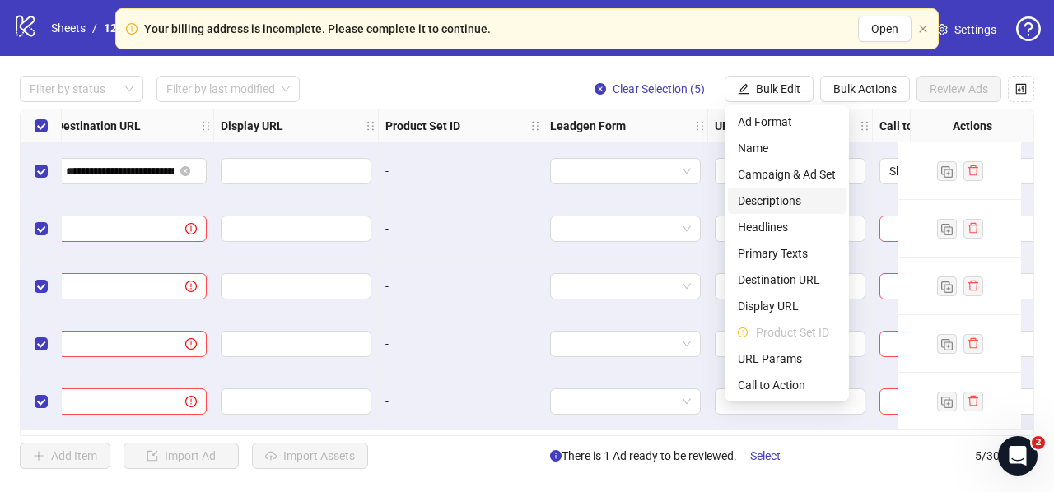
click at [767, 199] on span "Descriptions" at bounding box center [787, 201] width 98 height 18
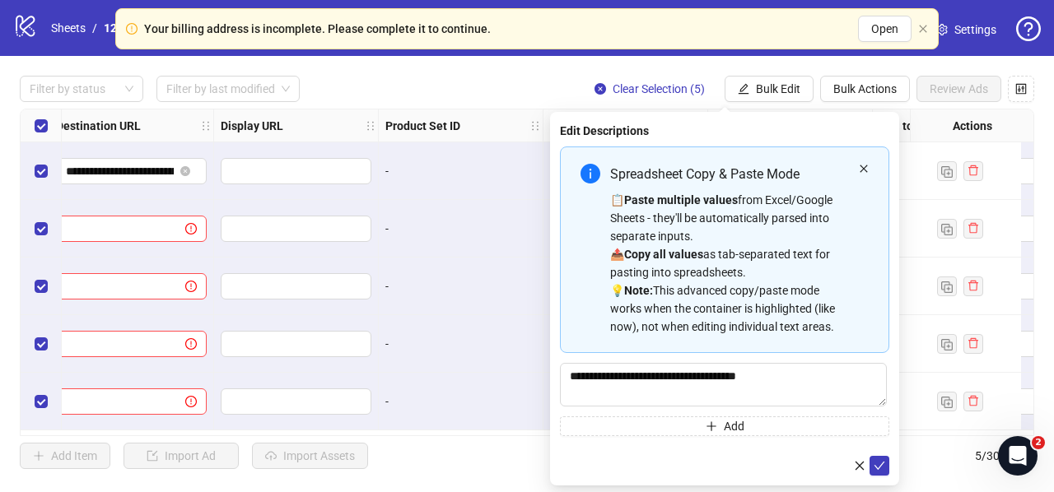
click at [865, 168] on icon "close" at bounding box center [864, 169] width 10 height 10
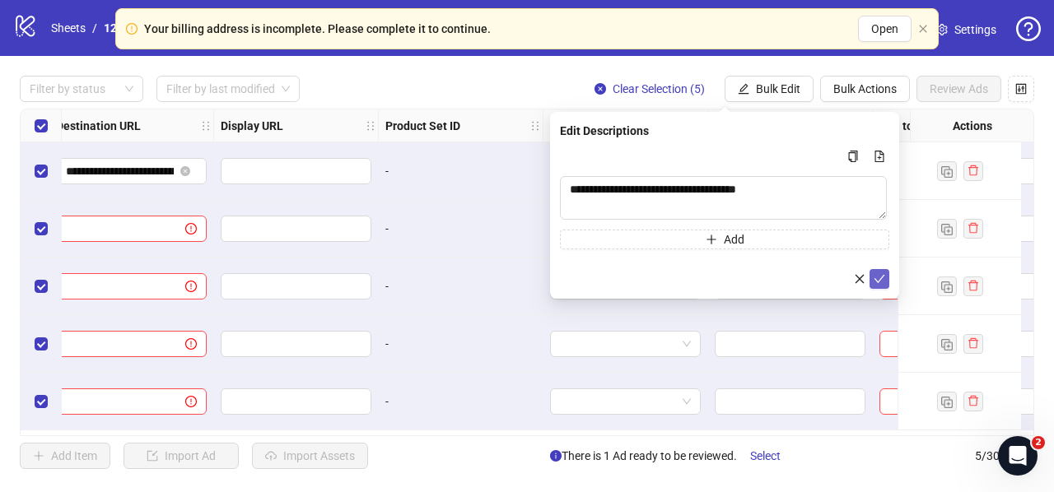
click at [882, 275] on icon "check" at bounding box center [880, 279] width 12 height 12
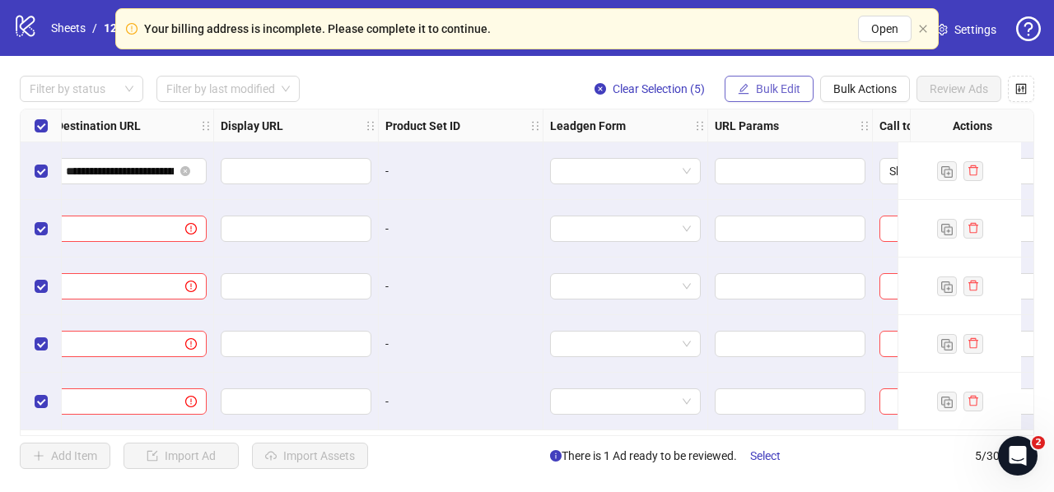
click at [761, 94] on span "Bulk Edit" at bounding box center [778, 88] width 44 height 13
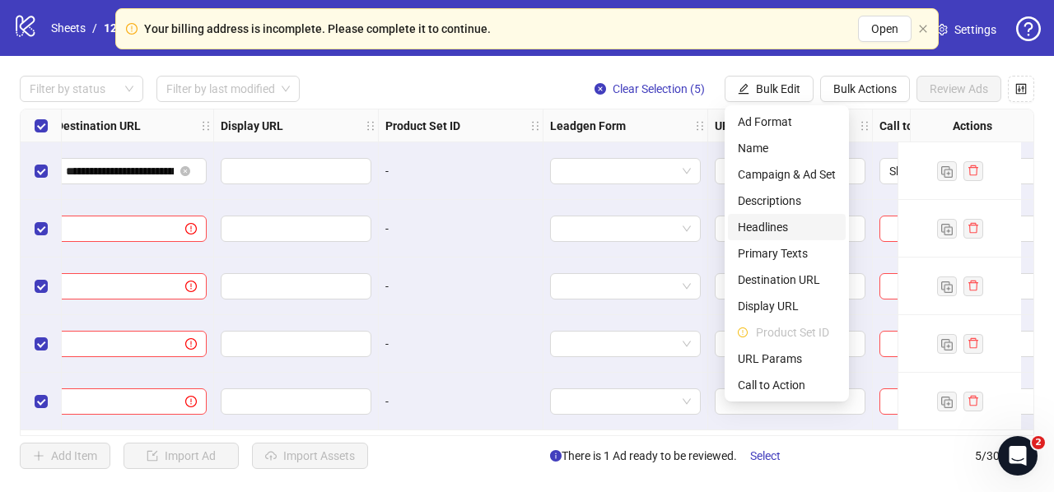
click at [767, 231] on span "Headlines" at bounding box center [787, 227] width 98 height 18
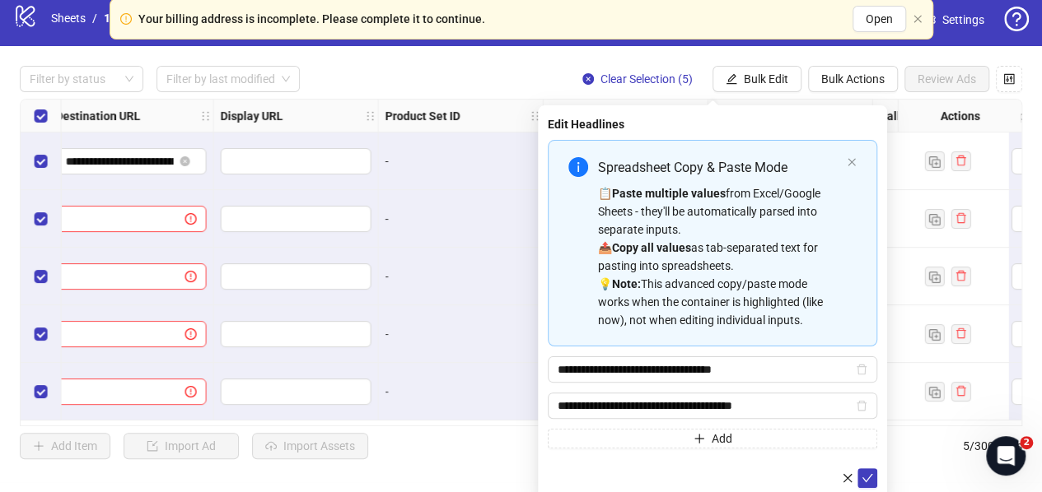
scroll to position [11, 0]
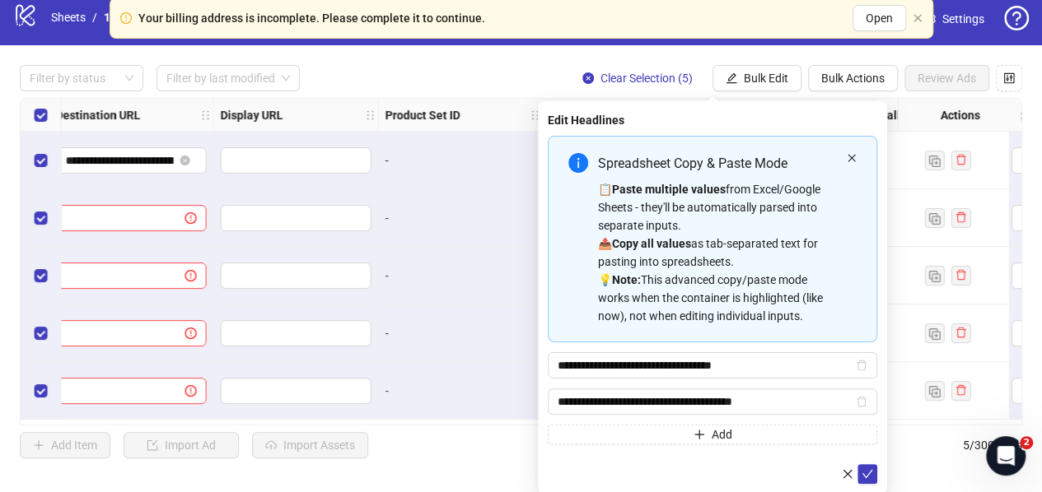
click at [851, 157] on icon "close" at bounding box center [850, 157] width 7 height 7
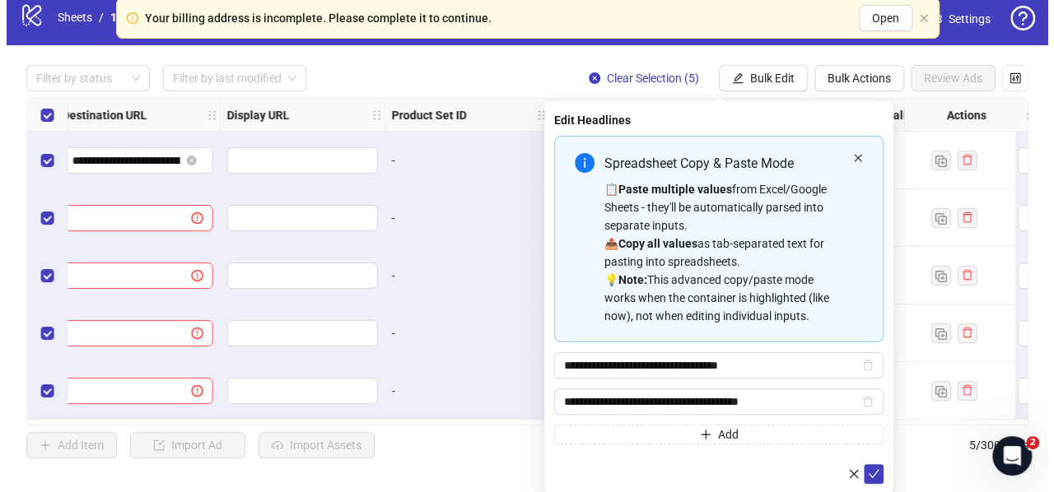
scroll to position [0, 0]
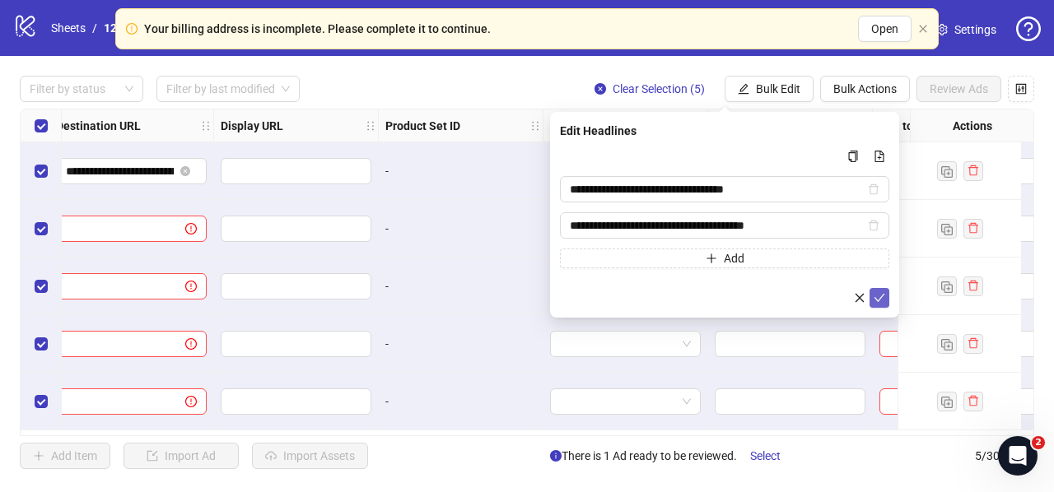
click at [876, 299] on icon "check" at bounding box center [880, 298] width 12 height 12
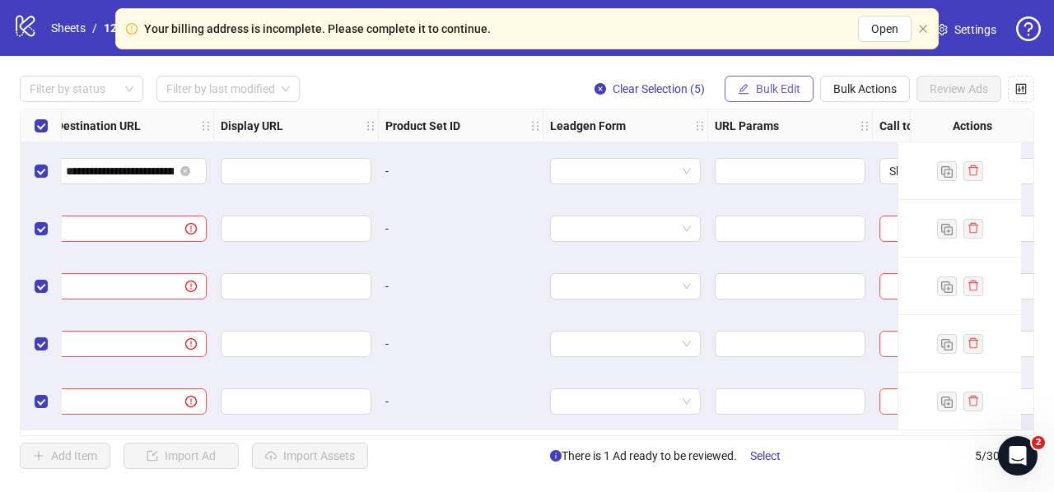
click at [776, 86] on span "Bulk Edit" at bounding box center [778, 88] width 44 height 13
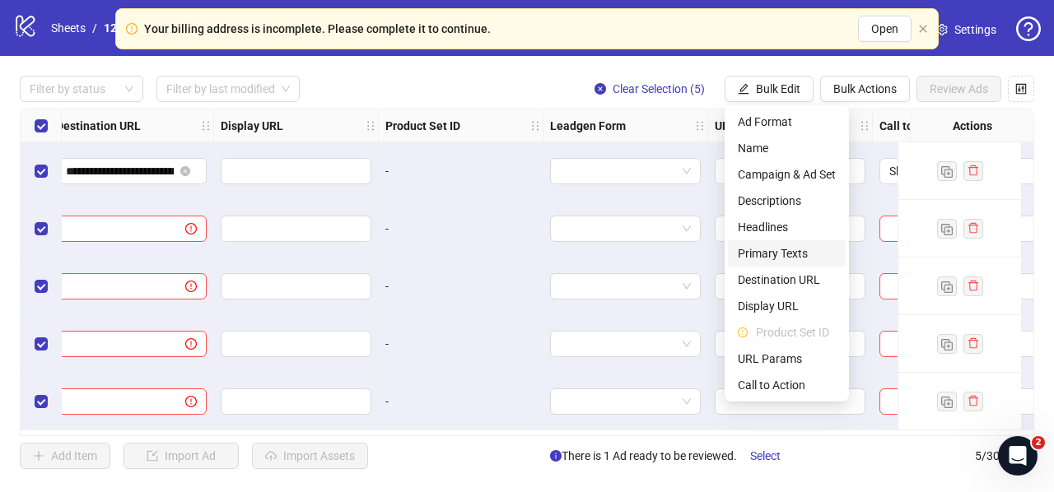
click at [766, 253] on span "Primary Texts" at bounding box center [787, 254] width 98 height 18
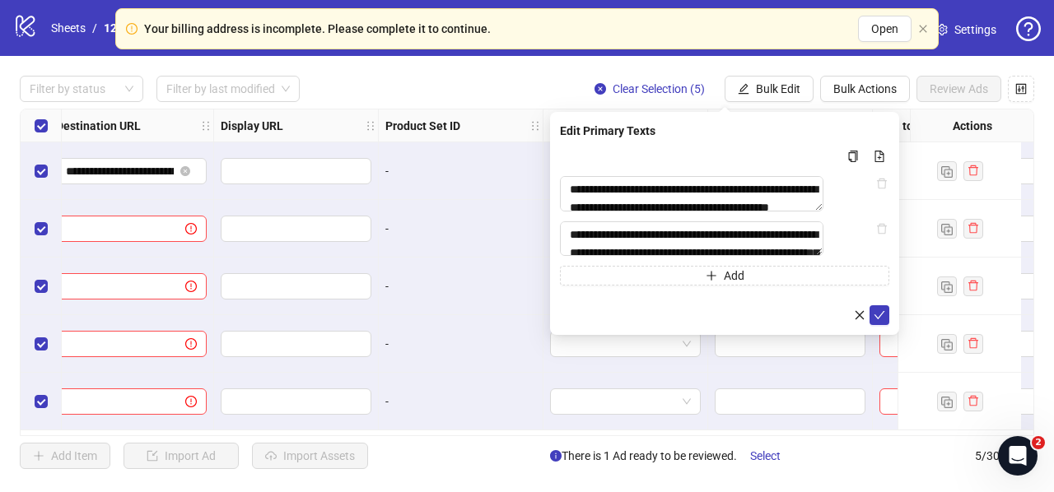
click at [889, 333] on div "**********" at bounding box center [724, 223] width 349 height 223
click at [883, 321] on icon "check" at bounding box center [880, 316] width 12 height 12
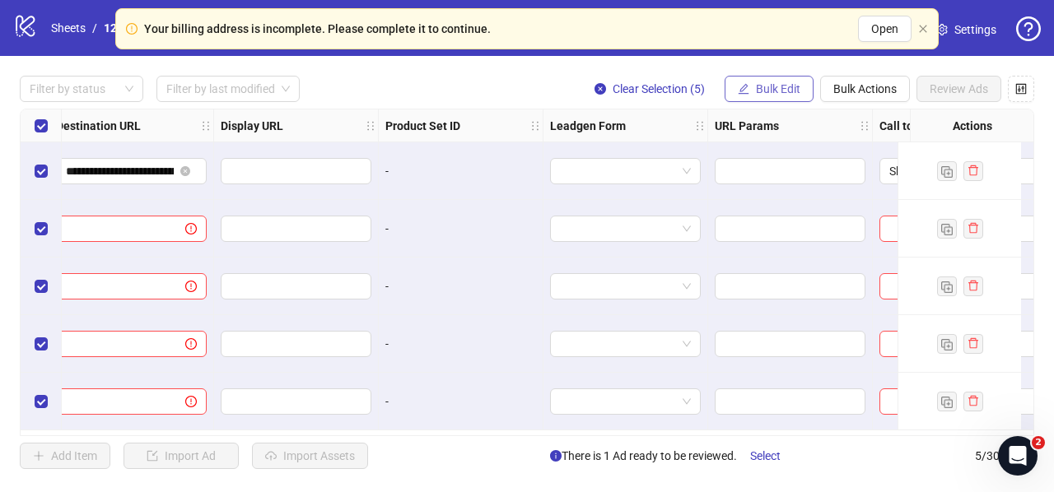
click at [766, 86] on span "Bulk Edit" at bounding box center [778, 88] width 44 height 13
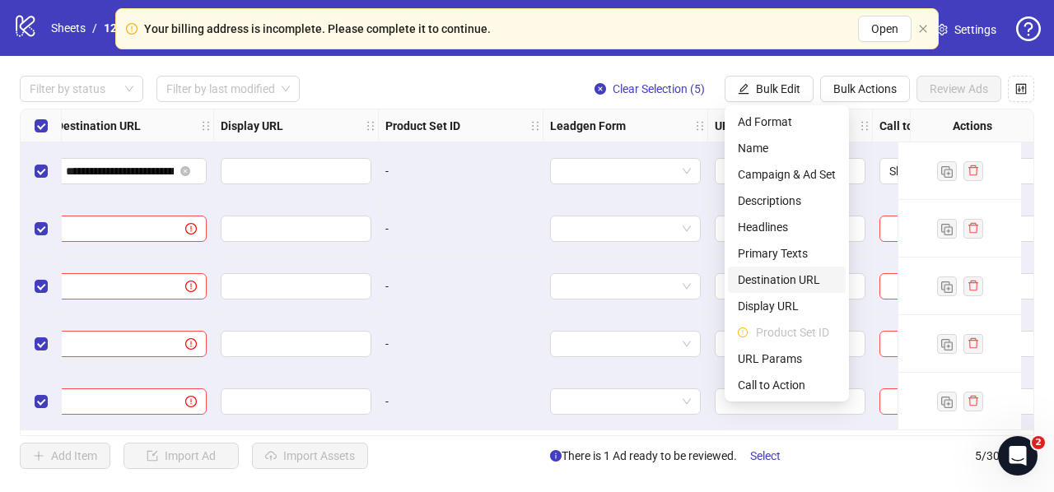
click at [748, 286] on span "Destination URL" at bounding box center [787, 280] width 98 height 18
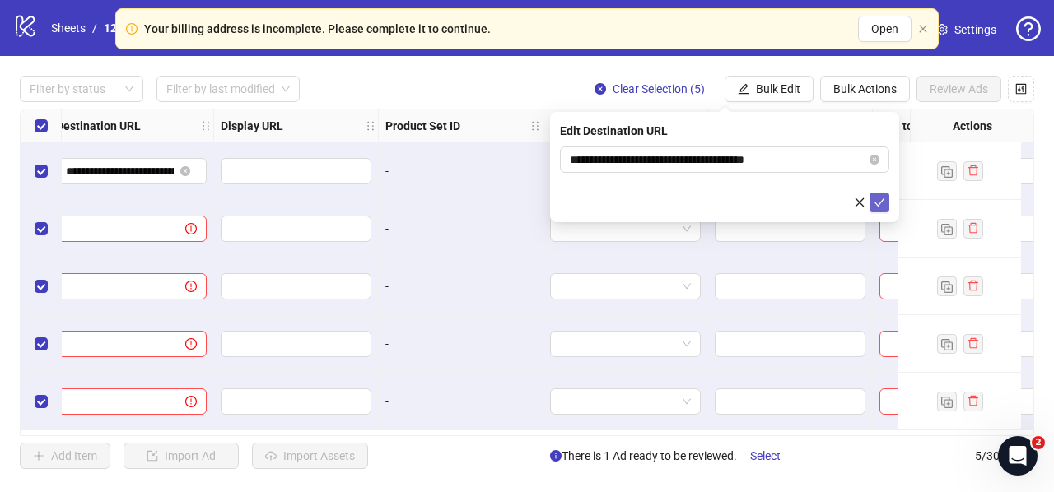
click at [878, 198] on icon "check" at bounding box center [880, 203] width 12 height 12
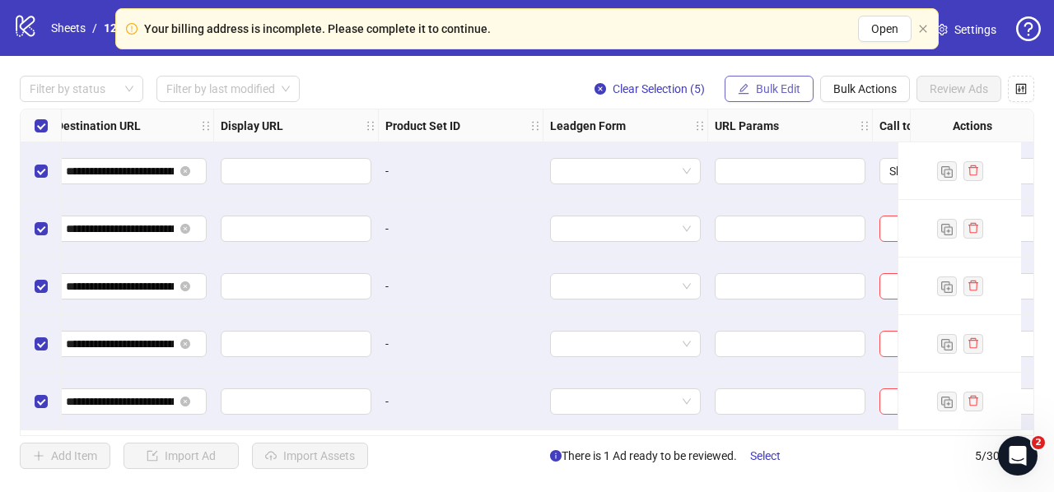
click at [756, 90] on span "Bulk Edit" at bounding box center [778, 88] width 44 height 13
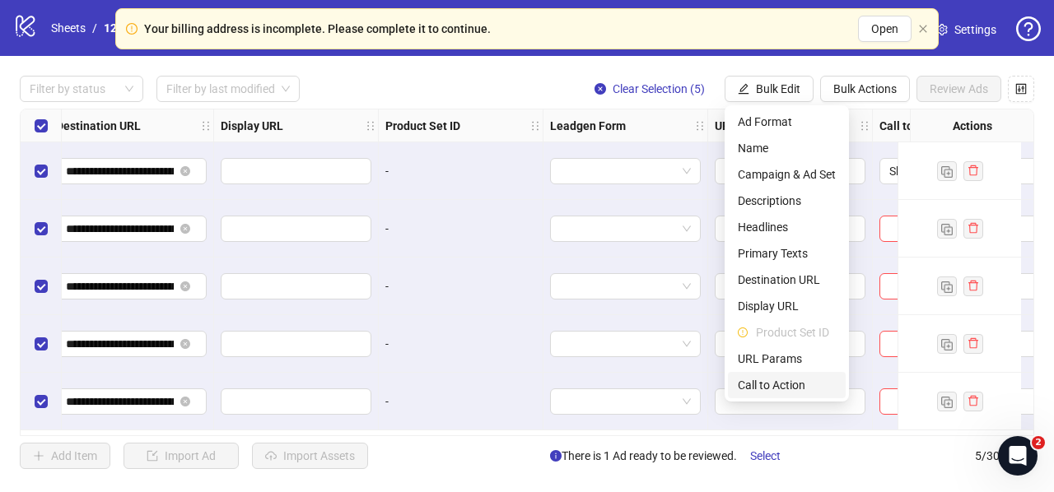
click at [772, 391] on span "Call to Action" at bounding box center [787, 385] width 98 height 18
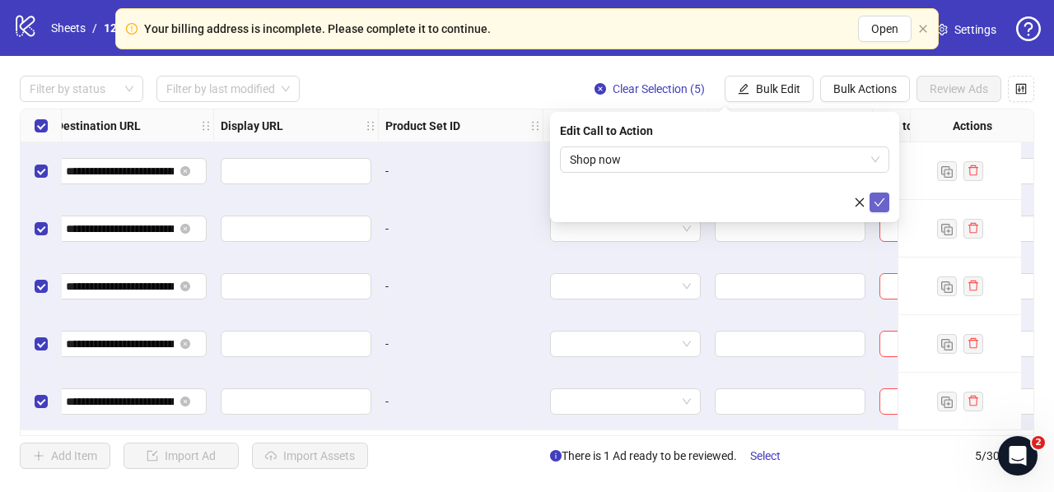
click at [882, 197] on icon "check" at bounding box center [880, 203] width 12 height 12
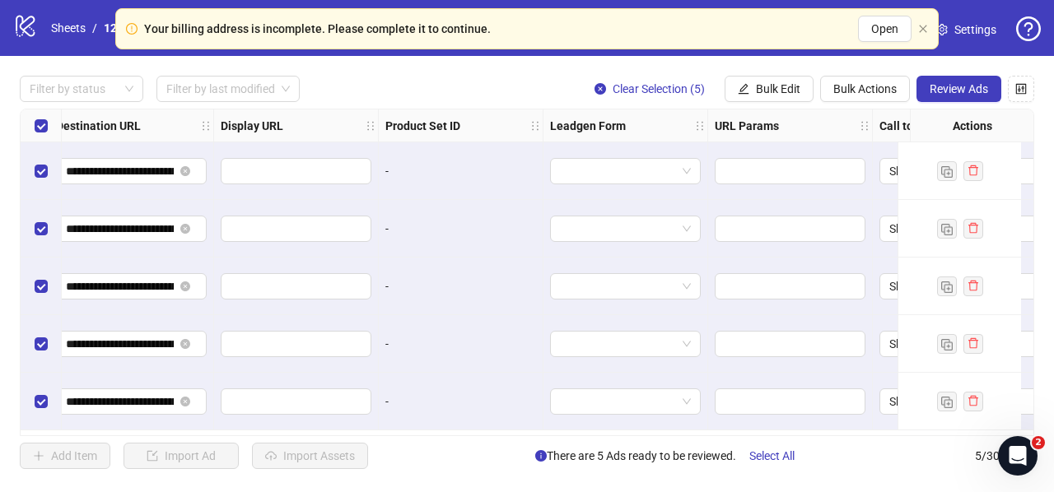
scroll to position [1, 1585]
drag, startPoint x: 614, startPoint y: 436, endPoint x: 603, endPoint y: 428, distance: 13.7
click at [603, 431] on div "**********" at bounding box center [527, 273] width 1014 height 328
click at [598, 427] on div at bounding box center [625, 402] width 165 height 58
click at [978, 88] on span "Review Ads" at bounding box center [959, 88] width 58 height 13
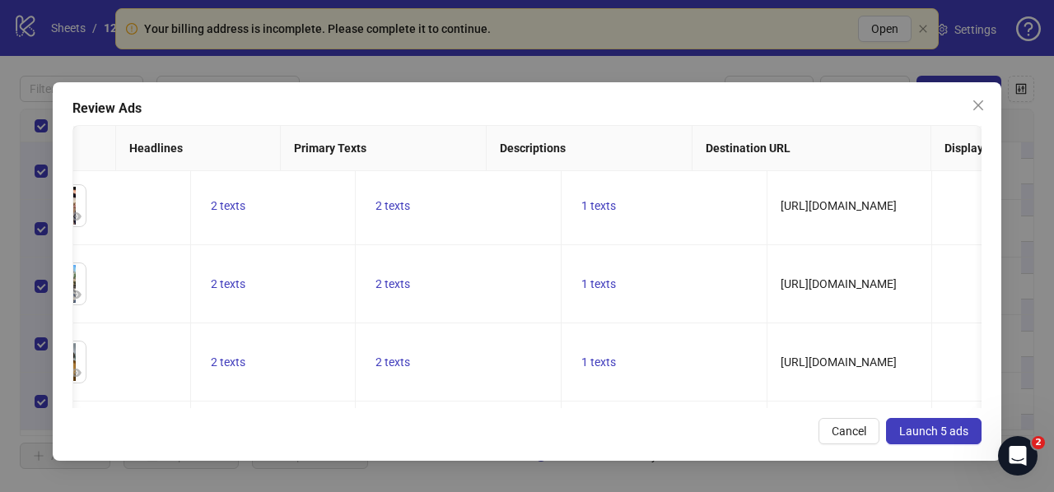
scroll to position [0, 0]
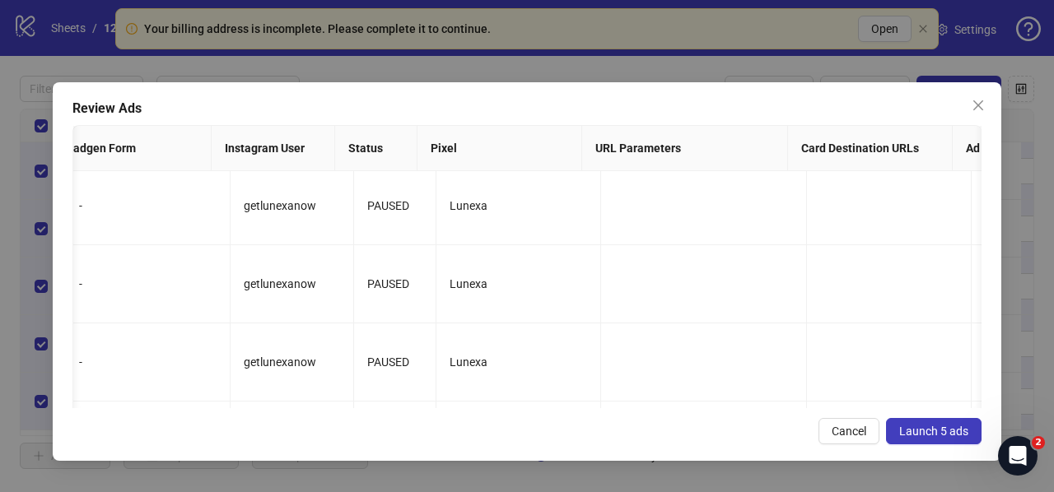
click at [928, 437] on button "Launch 5 ads" at bounding box center [934, 431] width 96 height 26
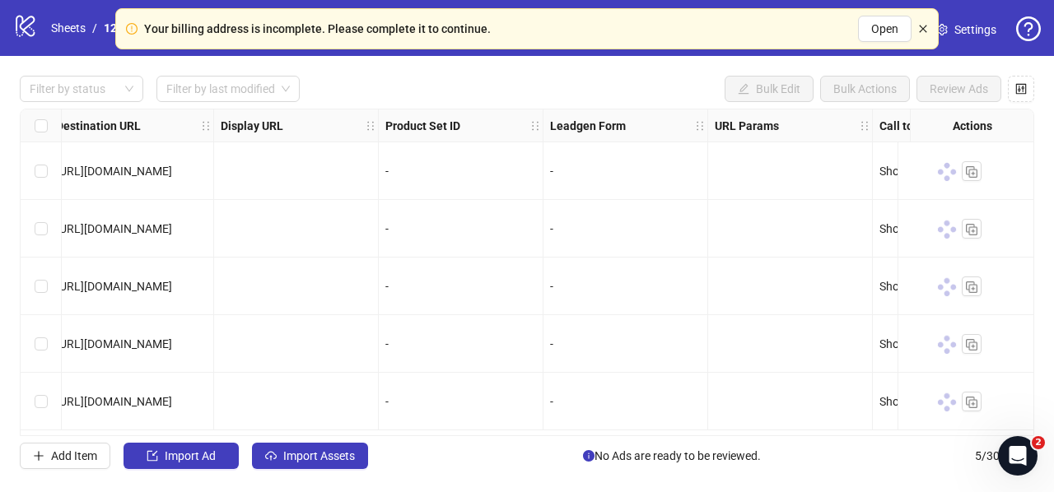
click at [922, 30] on icon "close" at bounding box center [923, 29] width 10 height 10
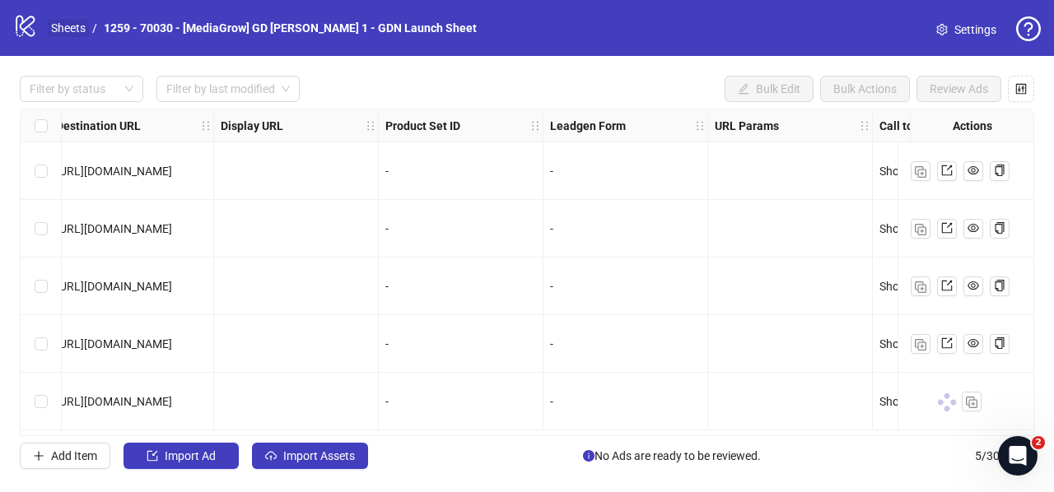
click at [58, 26] on link "Sheets" at bounding box center [68, 28] width 41 height 18
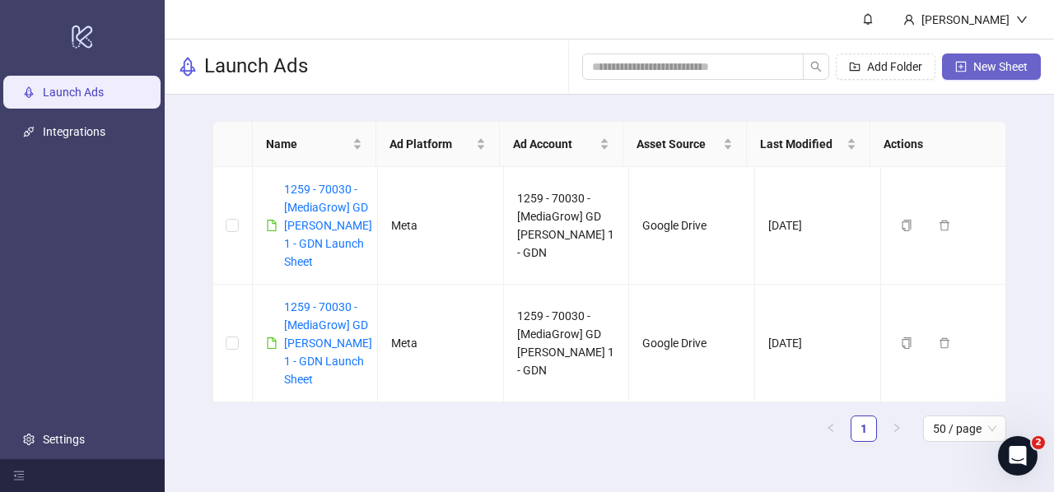
click at [963, 77] on button "New Sheet" at bounding box center [991, 67] width 99 height 26
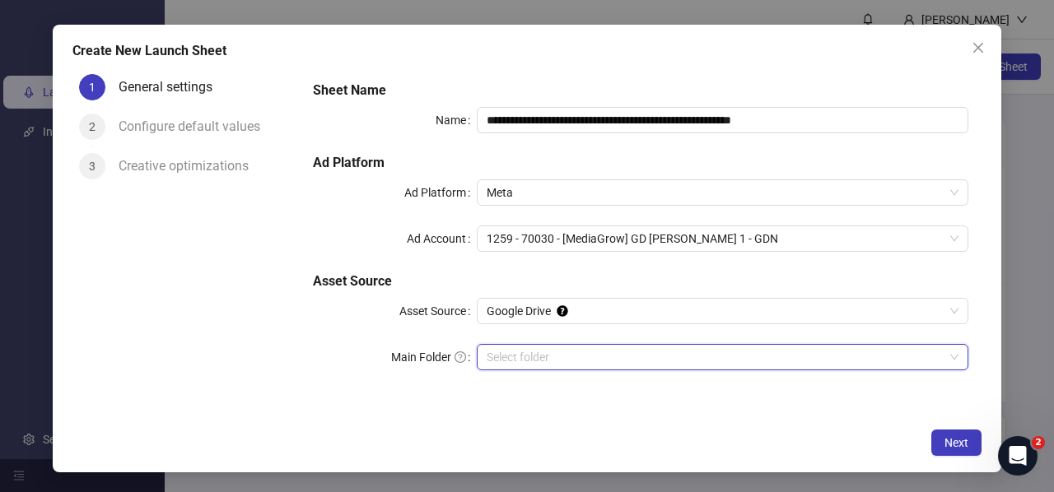
click at [559, 360] on input "Main Folder" at bounding box center [715, 357] width 457 height 25
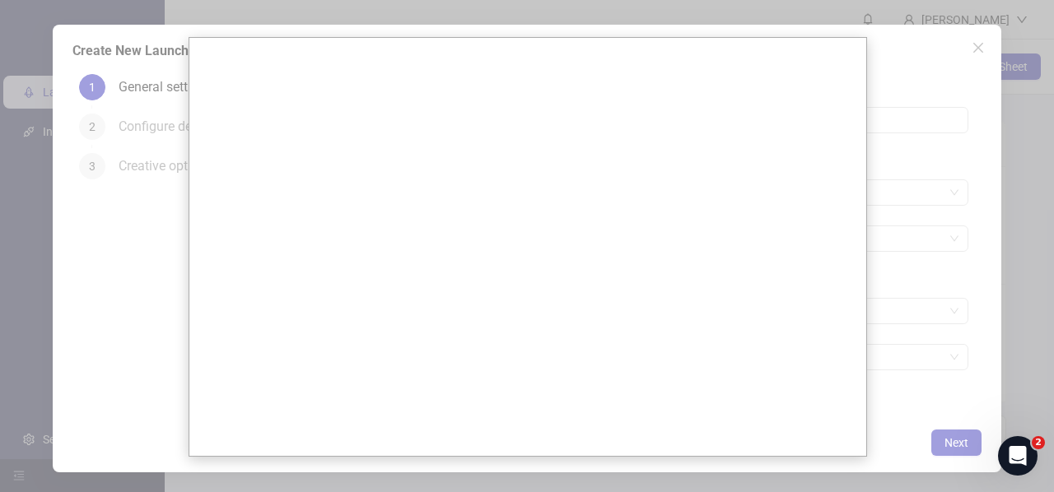
click at [100, 232] on div at bounding box center [527, 246] width 1054 height 492
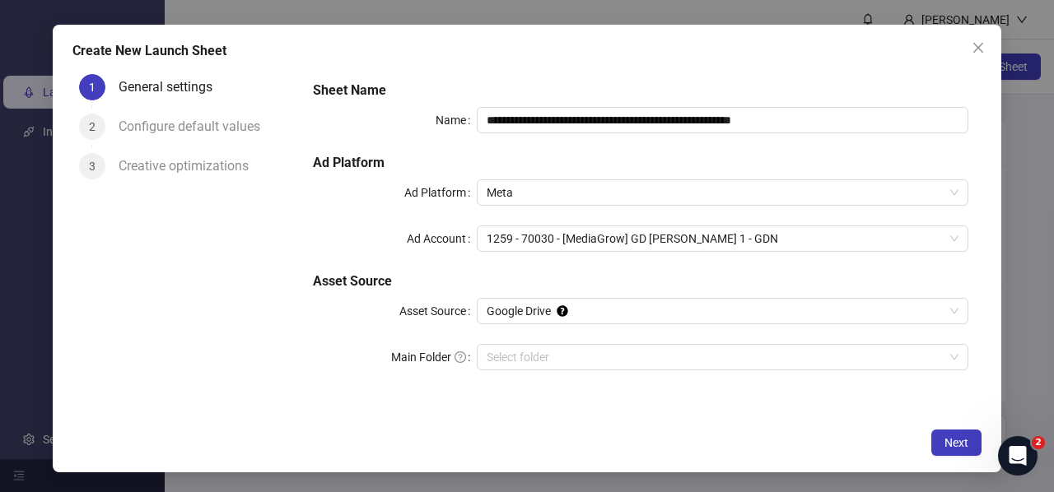
click at [14, 189] on div "**********" at bounding box center [527, 246] width 1054 height 492
click at [985, 45] on span "Close" at bounding box center [978, 47] width 26 height 13
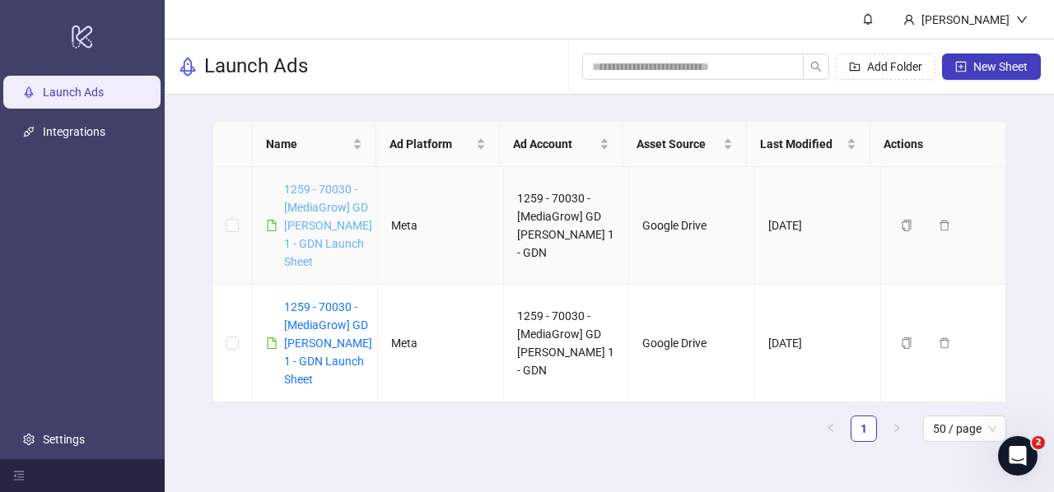
click at [310, 220] on link "1259 - 70030 - [MediaGrow] GD [PERSON_NAME] 1 - GDN Launch Sheet" at bounding box center [328, 226] width 88 height 86
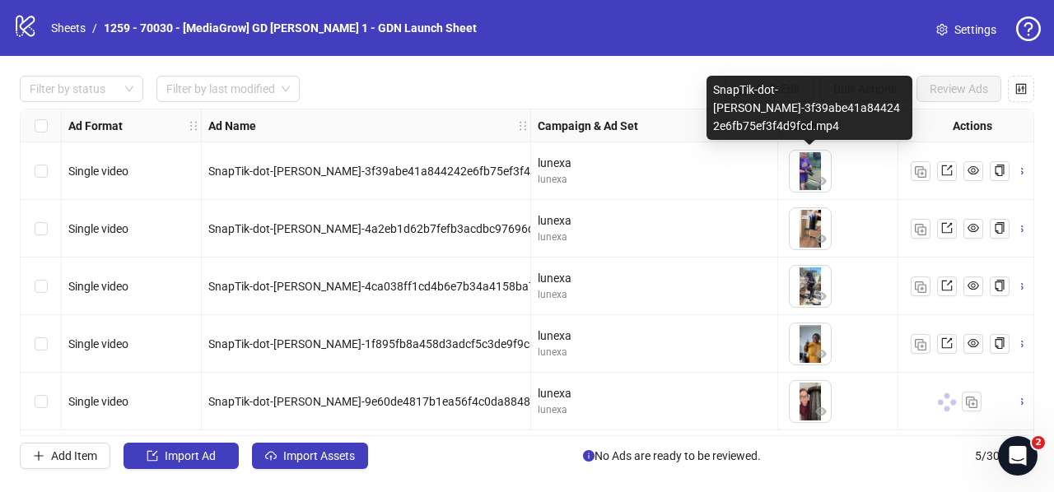
click at [794, 105] on div "SnapTik-dot-[PERSON_NAME]-3f39abe41a844242e6fb75ef3f4d9fcd.mp4" at bounding box center [809, 108] width 206 height 64
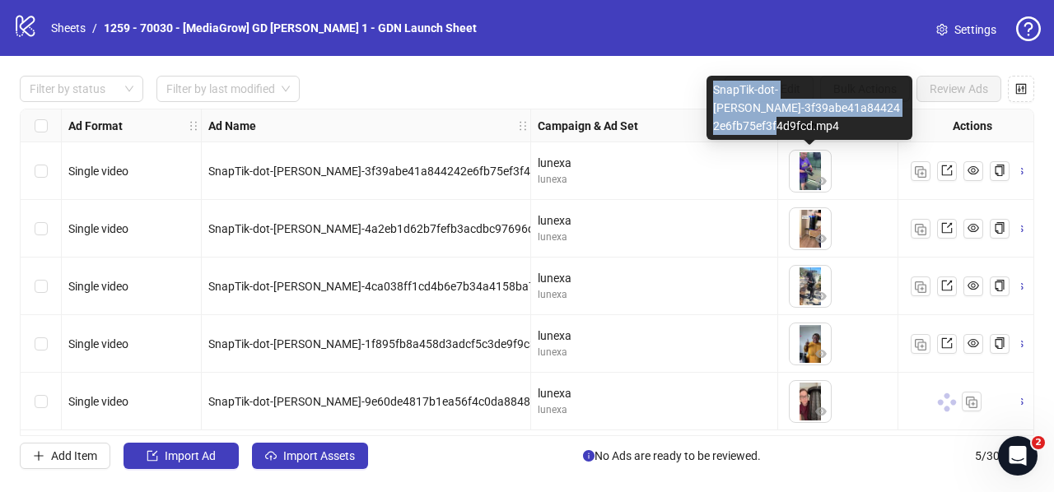
click at [794, 105] on div "SnapTik-dot-[PERSON_NAME]-3f39abe41a844242e6fb75ef3f4d9fcd.mp4" at bounding box center [809, 108] width 206 height 64
copy div "SnapTik-dot-[PERSON_NAME]-3f39abe41a844242e6fb75ef3f4d9fcd.mp4"
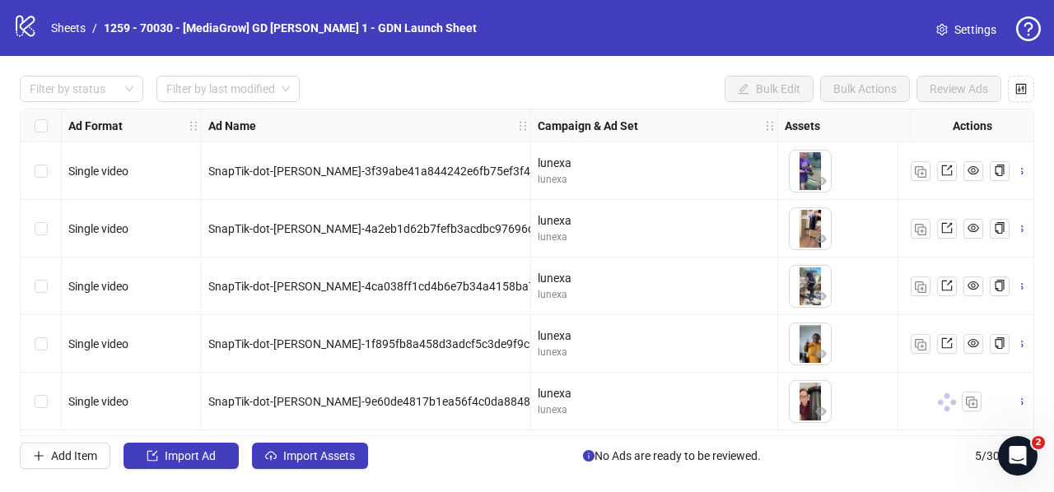
click at [962, 26] on span "Settings" at bounding box center [975, 30] width 42 height 18
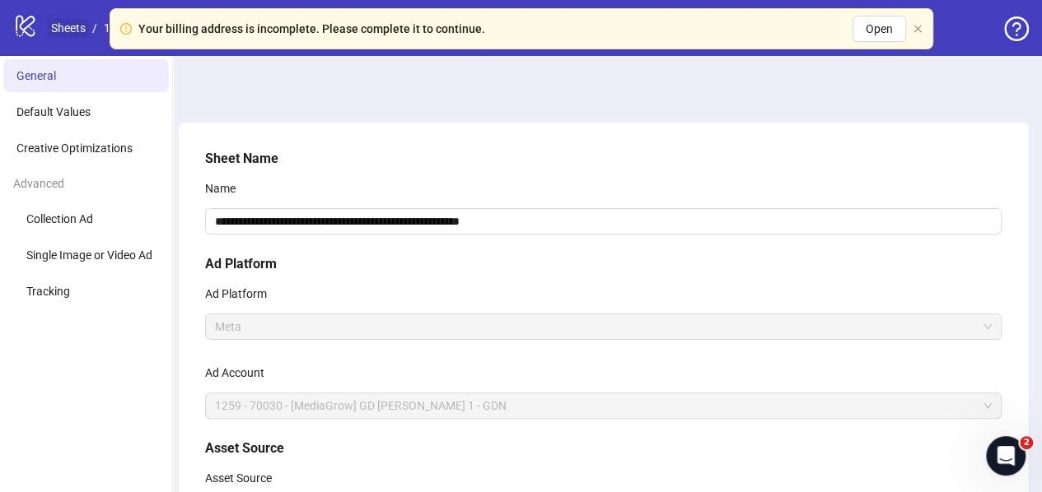
click at [66, 21] on link "Sheets" at bounding box center [68, 28] width 41 height 18
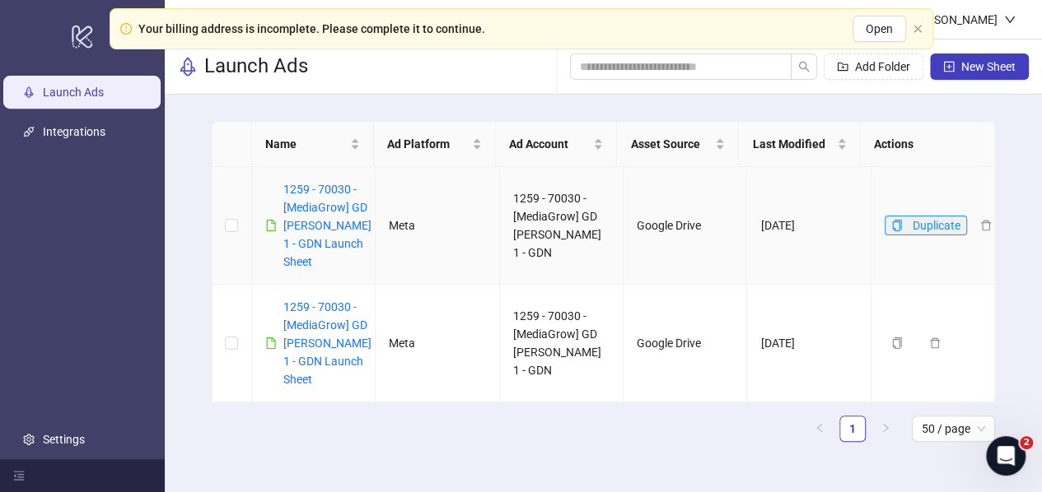
click at [893, 227] on button "Duplicate" at bounding box center [925, 226] width 82 height 20
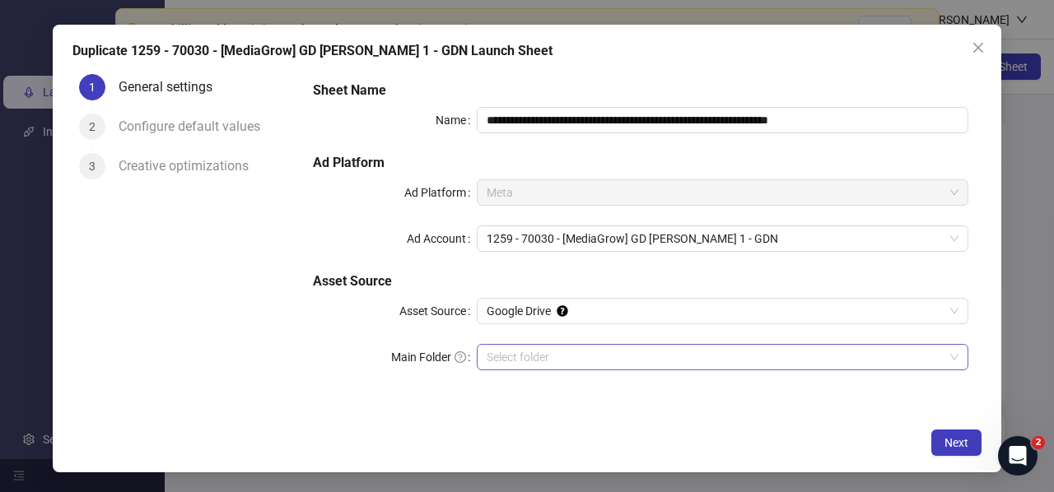
click at [552, 357] on input "Main Folder" at bounding box center [715, 357] width 457 height 25
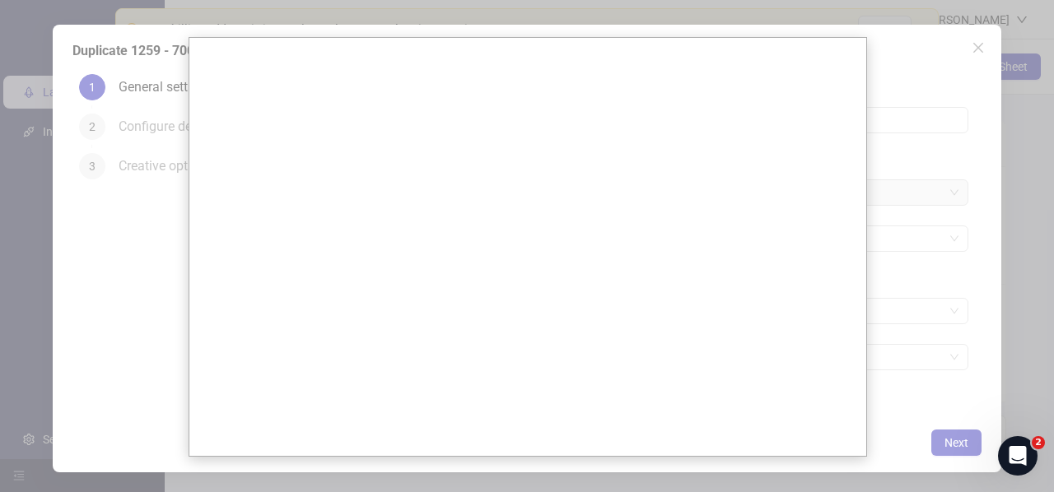
click at [145, 380] on div at bounding box center [527, 246] width 1054 height 492
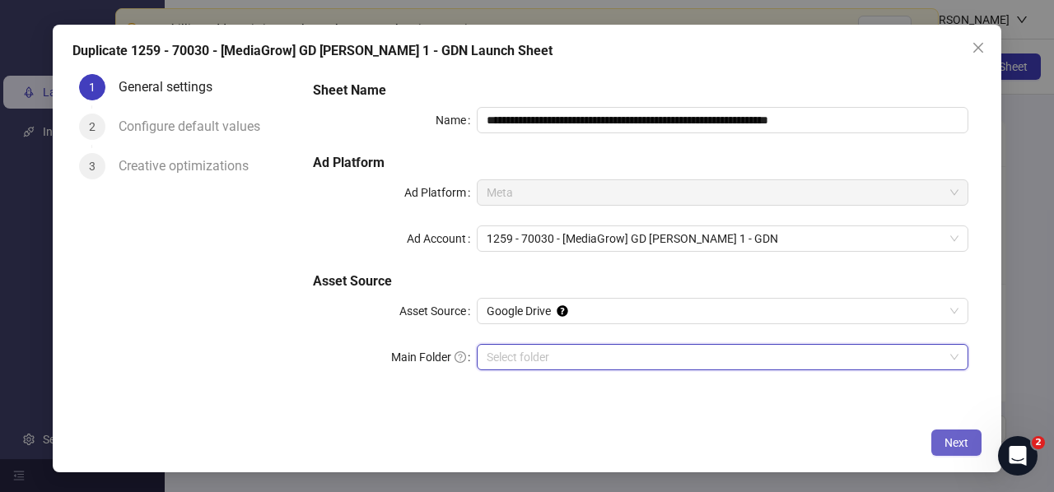
click at [948, 432] on button "Next" at bounding box center [956, 443] width 50 height 26
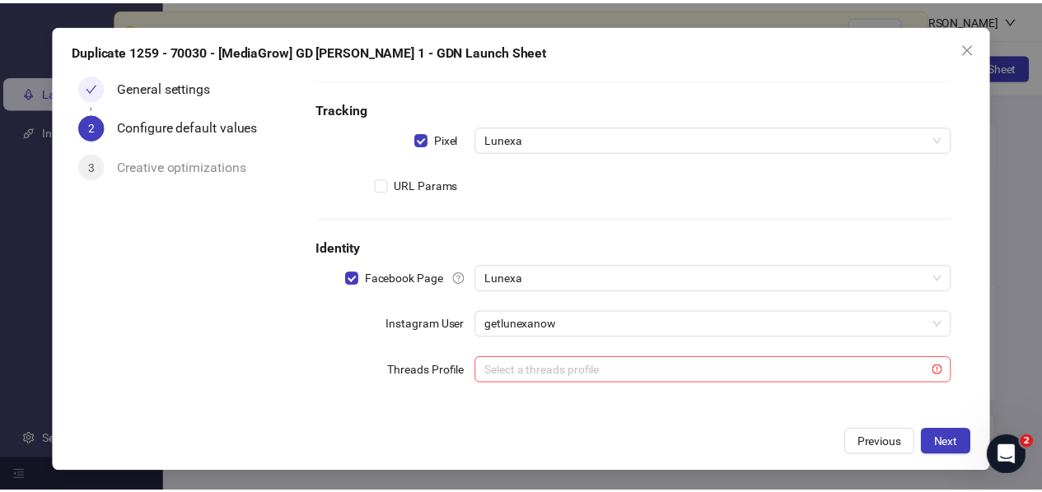
scroll to position [135, 0]
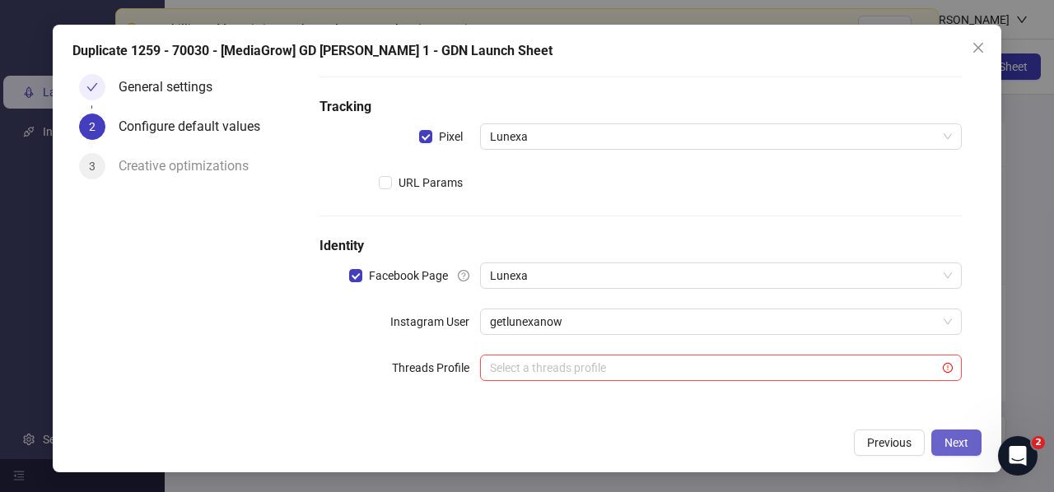
click at [945, 441] on span "Next" at bounding box center [956, 442] width 24 height 13
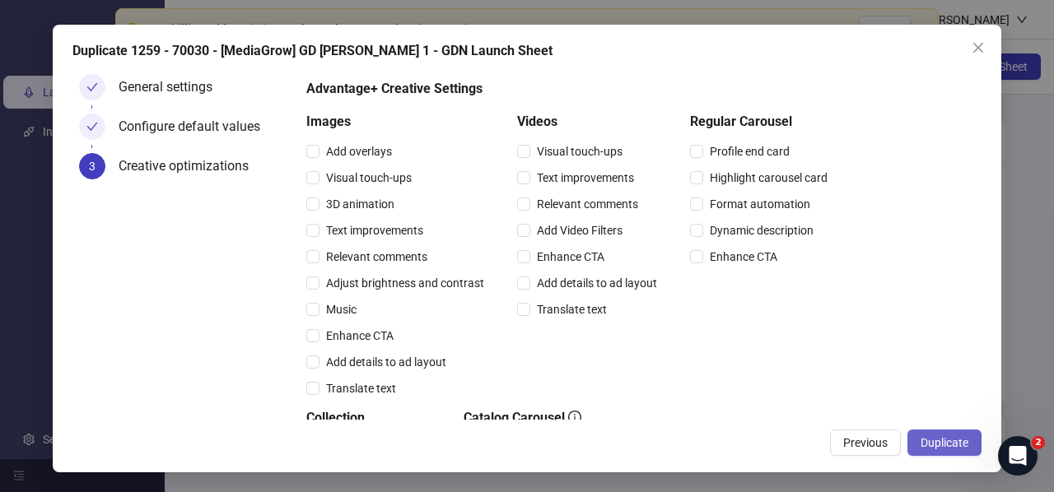
click at [924, 440] on span "Duplicate" at bounding box center [945, 442] width 48 height 13
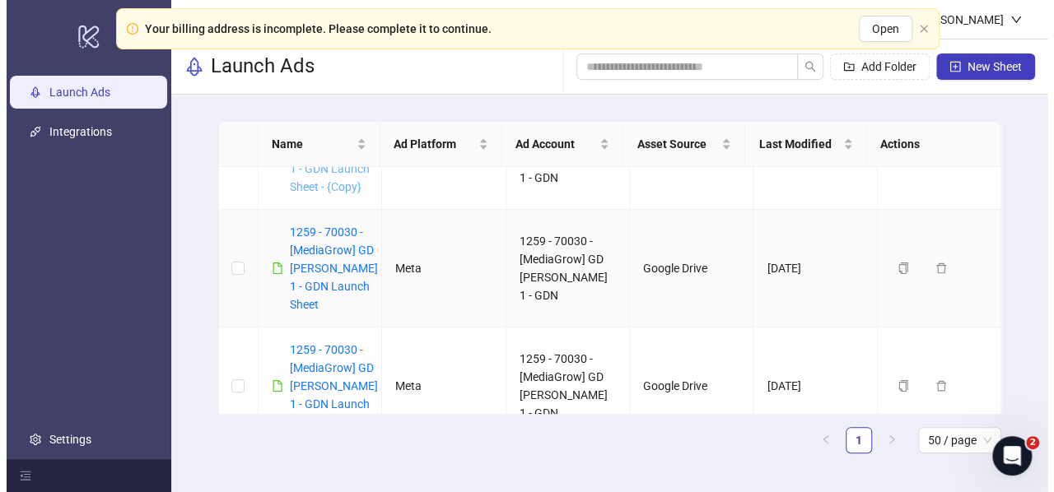
scroll to position [0, 0]
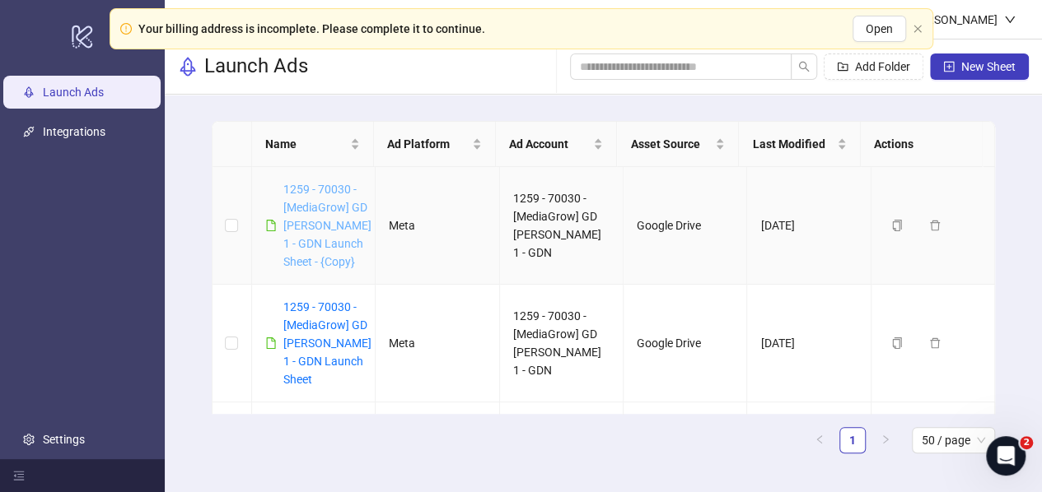
click at [323, 212] on link "1259 - 70030 - [MediaGrow] GD [PERSON_NAME] 1 - GDN Launch Sheet - {Copy}" at bounding box center [327, 226] width 88 height 86
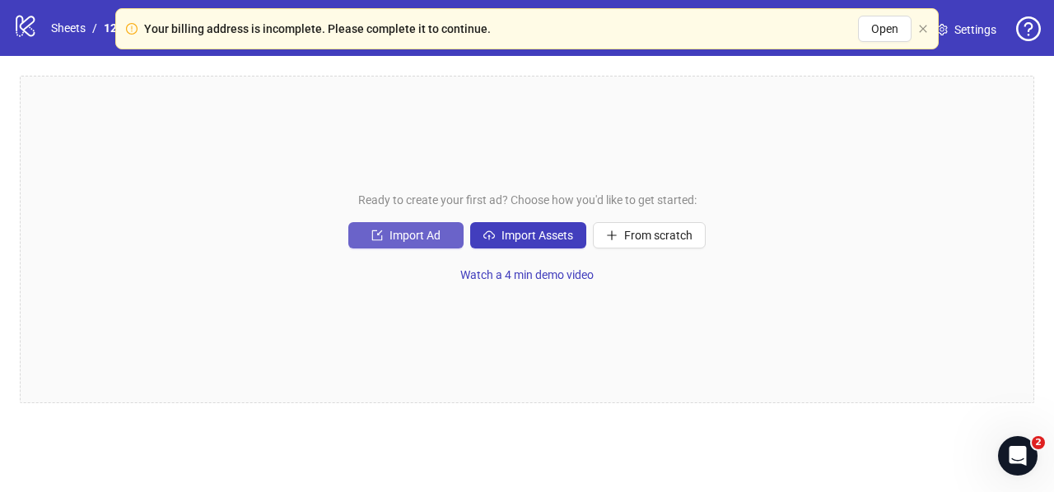
click at [389, 236] on button "Import Ad" at bounding box center [405, 235] width 115 height 26
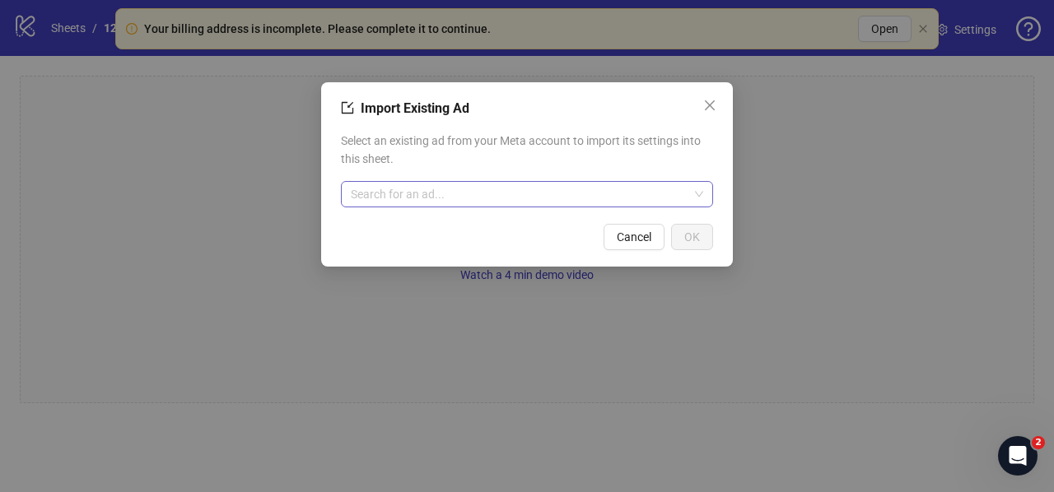
click at [402, 194] on input "search" at bounding box center [520, 194] width 338 height 25
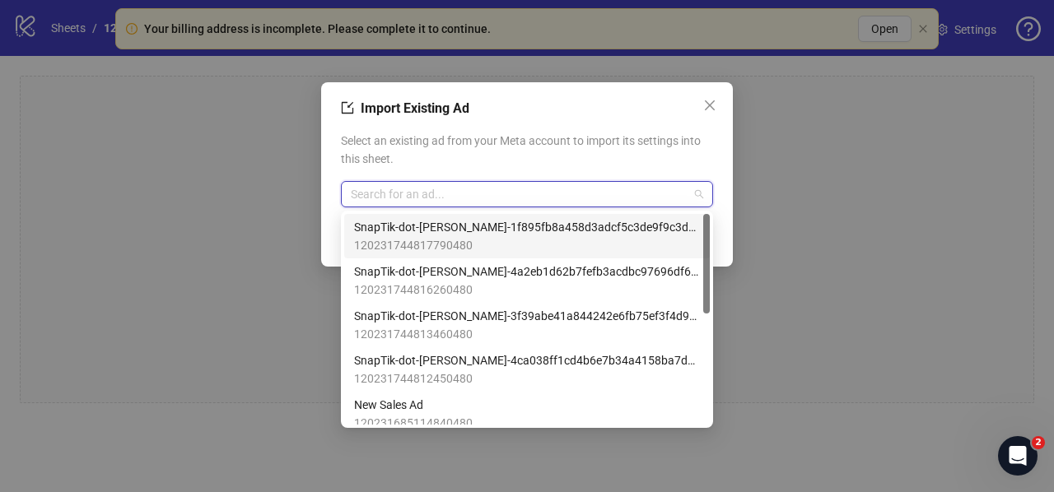
click at [423, 227] on span "SnapTik-dot-[PERSON_NAME]-1f895fb8a458d3adcf5c3de9f9c3d314" at bounding box center [527, 227] width 346 height 18
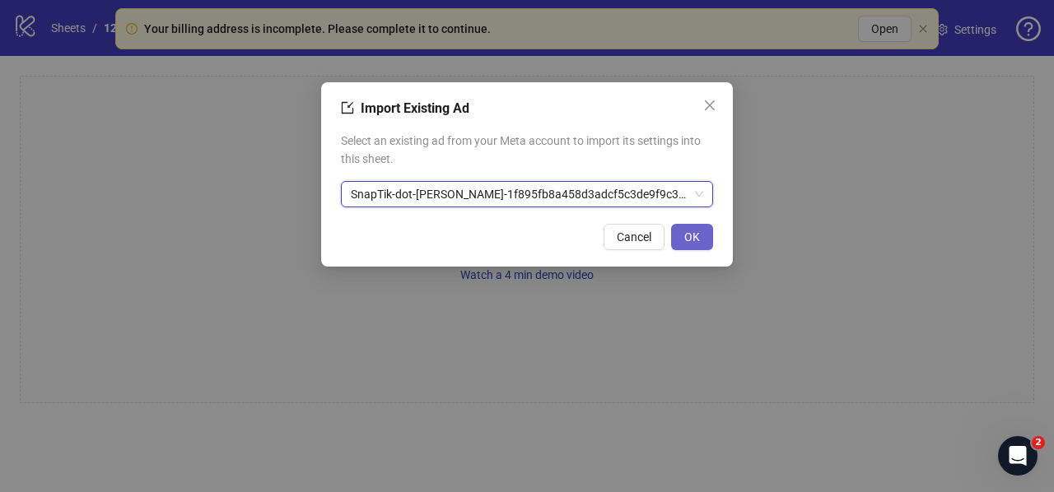
click at [698, 235] on span "OK" at bounding box center [692, 237] width 16 height 13
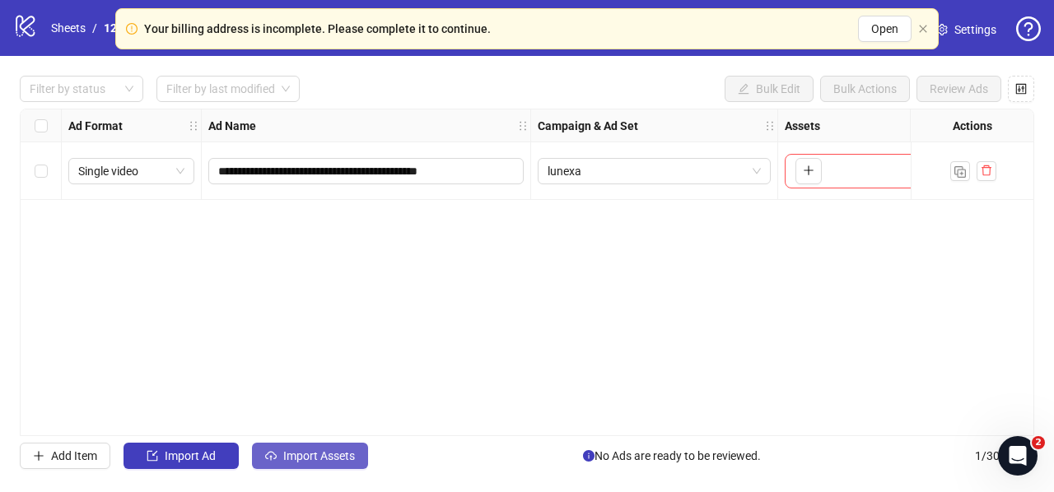
click at [265, 457] on icon "cloud-upload" at bounding box center [271, 454] width 12 height 7
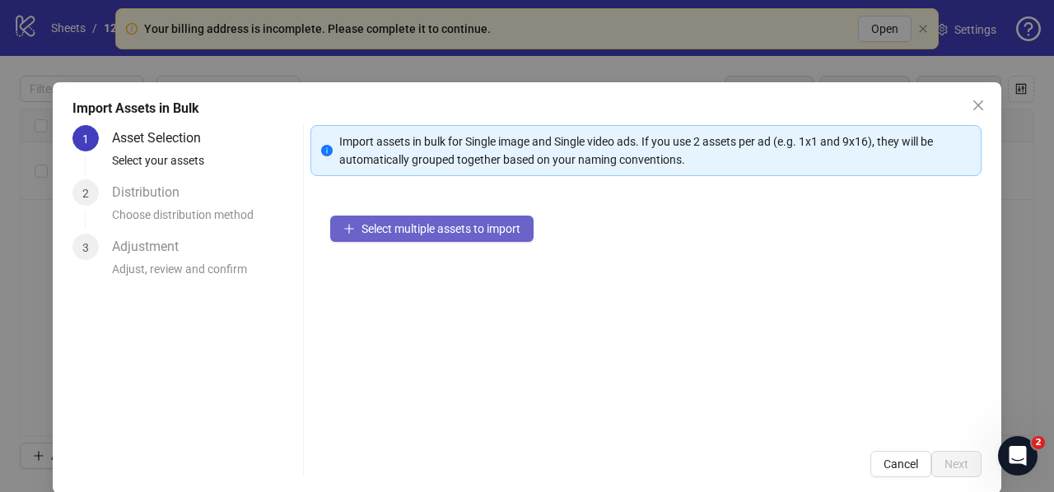
click at [374, 233] on span "Select multiple assets to import" at bounding box center [440, 228] width 159 height 13
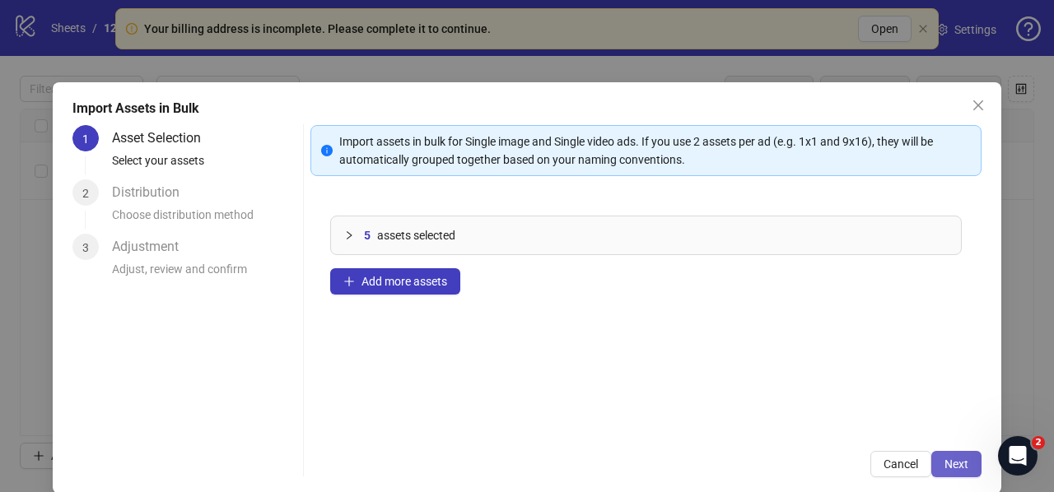
click at [931, 467] on button "Next" at bounding box center [956, 464] width 50 height 26
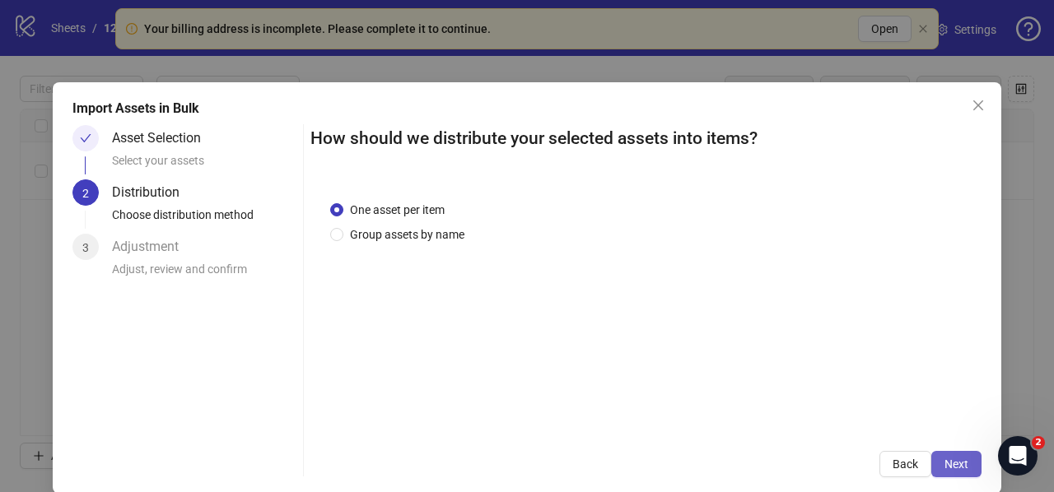
click at [944, 464] on span "Next" at bounding box center [956, 464] width 24 height 13
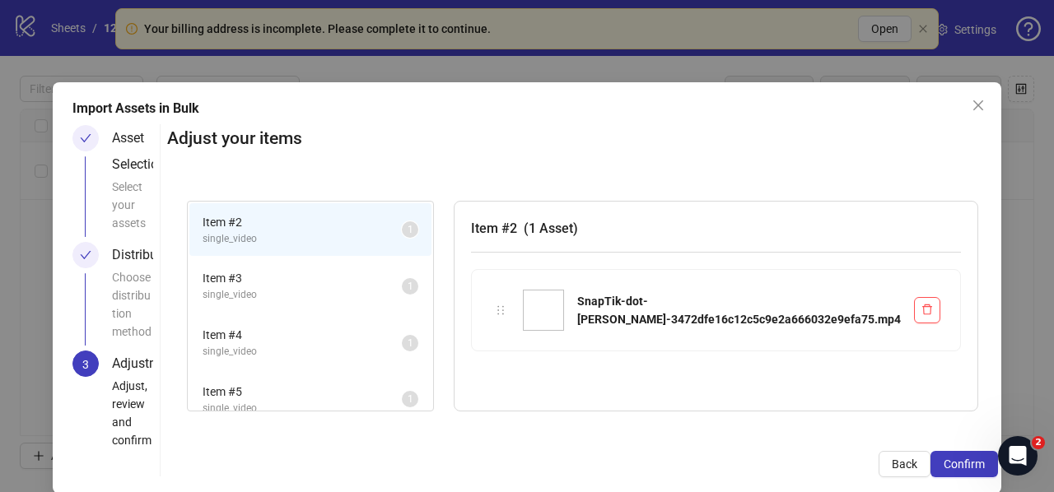
click at [944, 464] on span "Confirm" at bounding box center [964, 464] width 41 height 13
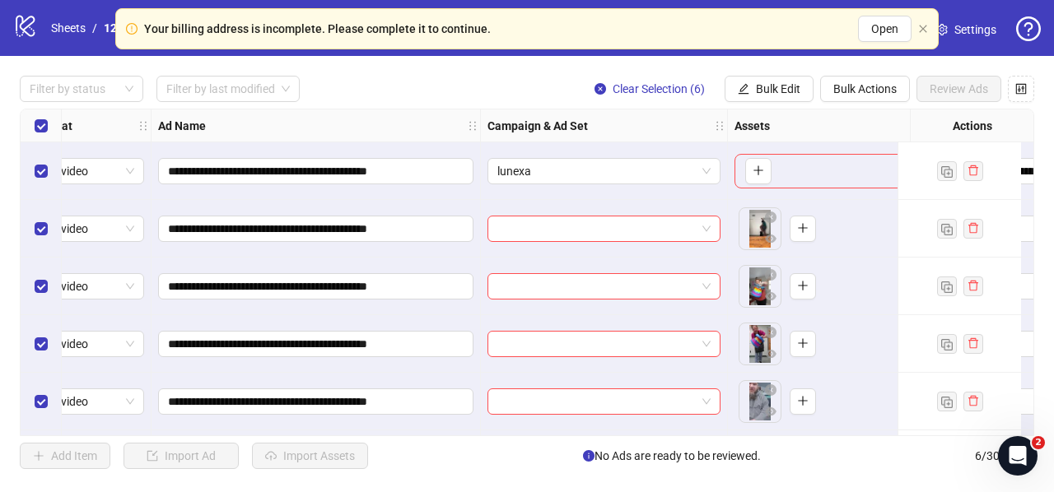
scroll to position [0, 147]
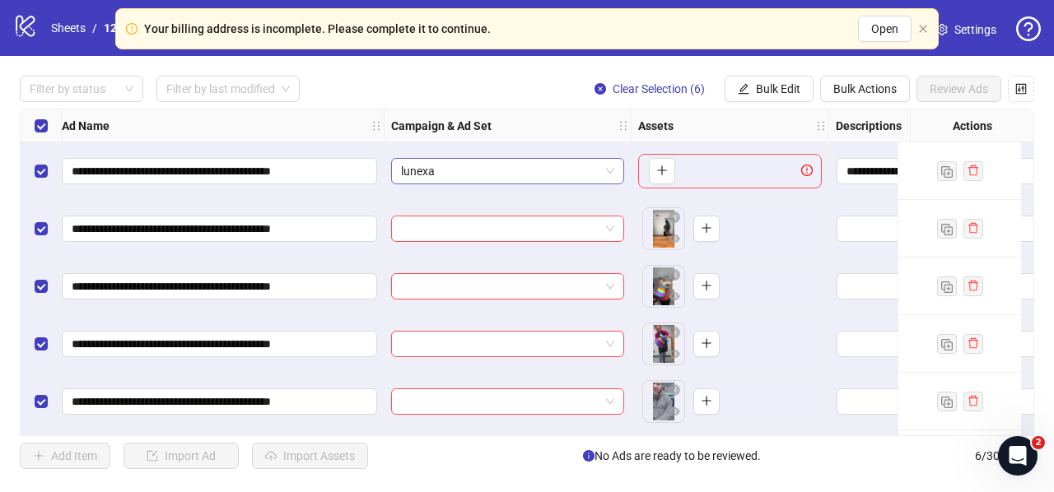
click at [473, 180] on span "lunexa" at bounding box center [507, 171] width 213 height 25
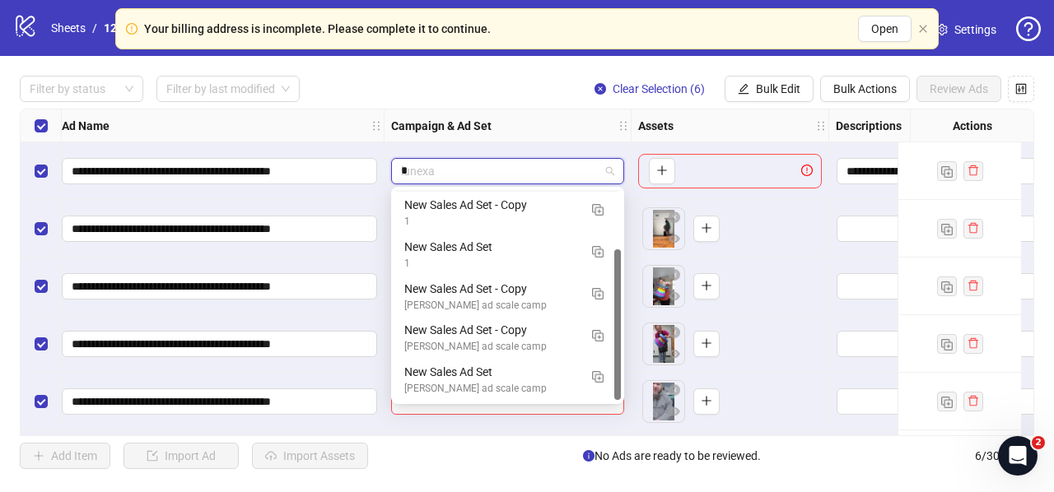
scroll to position [0, 0]
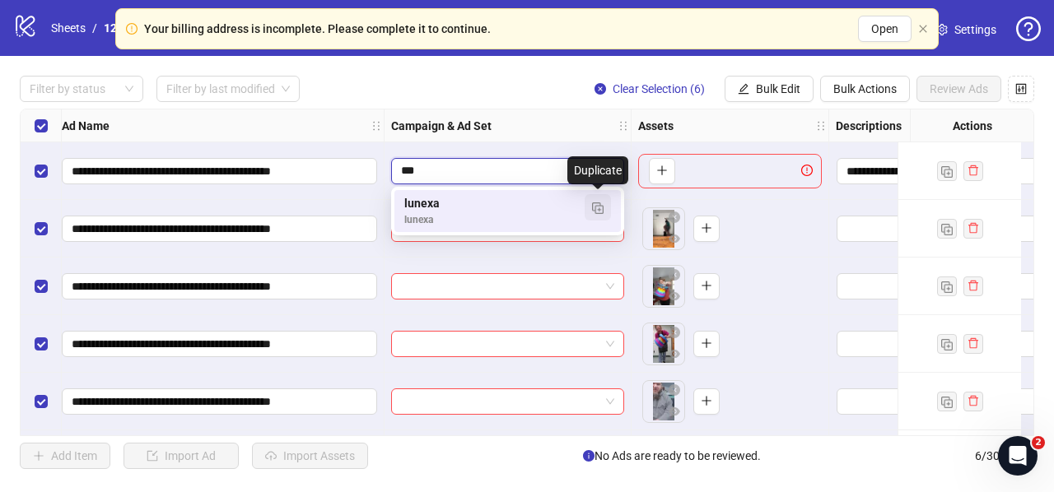
click at [599, 203] on img "button" at bounding box center [598, 209] width 12 height 12
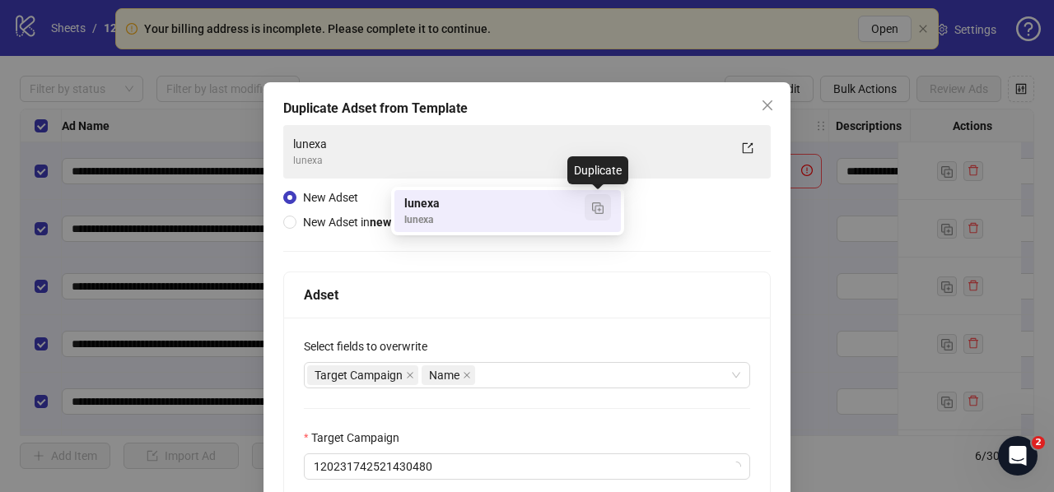
type input "***"
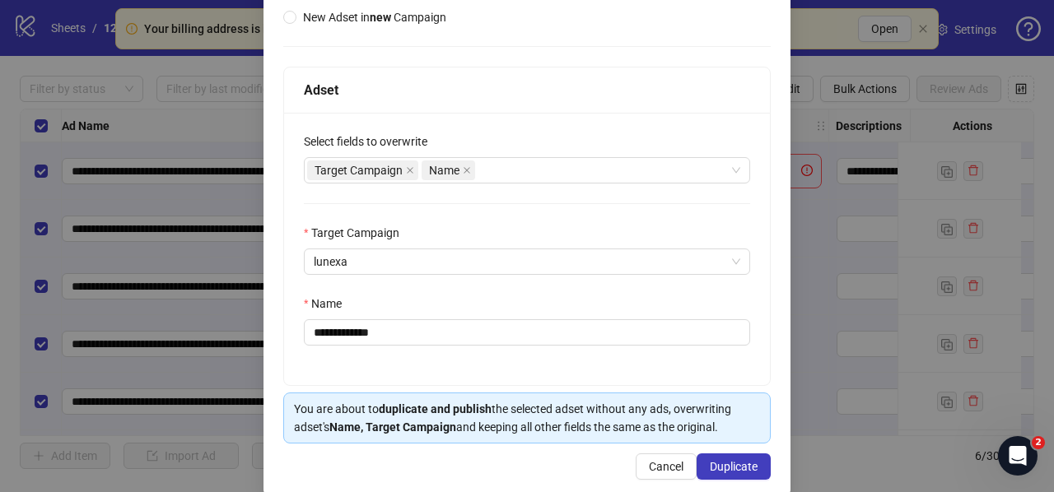
scroll to position [227, 0]
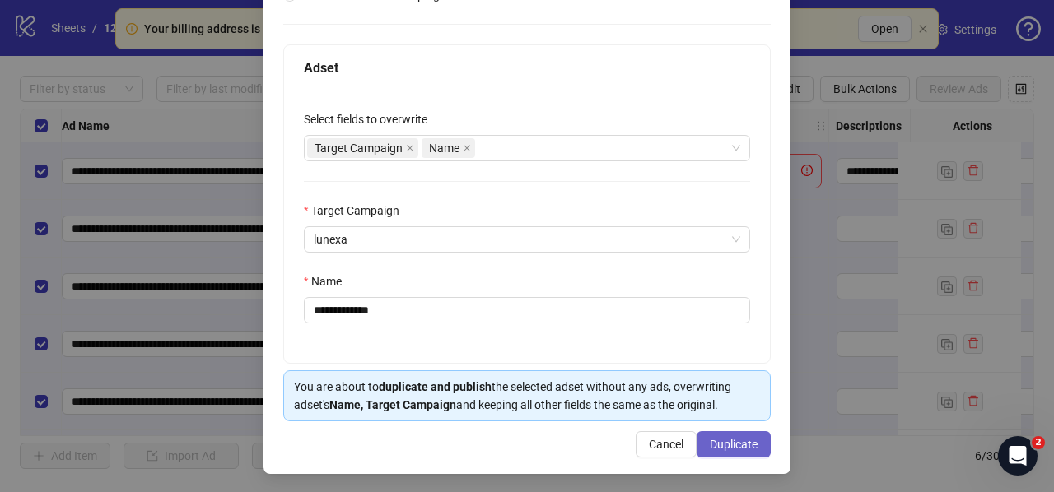
click at [723, 450] on button "Duplicate" at bounding box center [734, 444] width 74 height 26
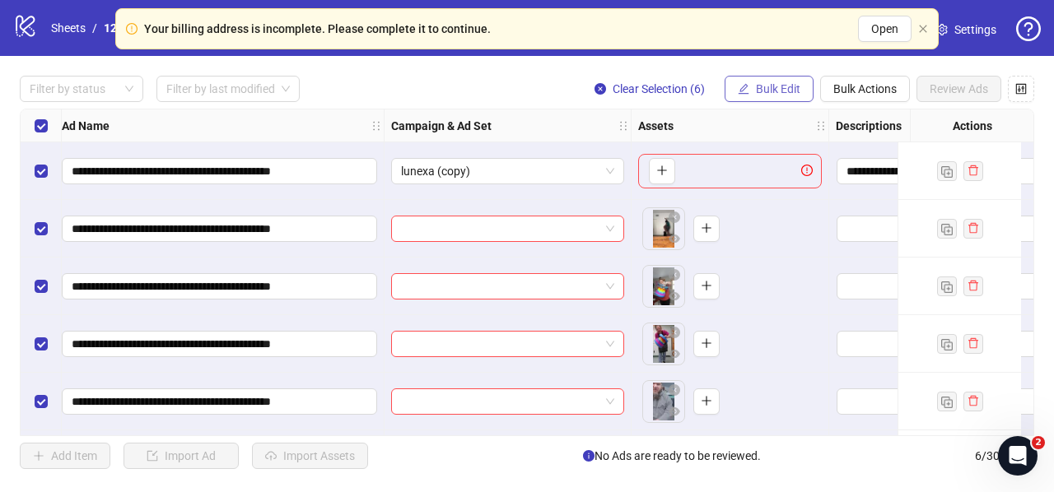
click at [764, 88] on span "Bulk Edit" at bounding box center [778, 88] width 44 height 13
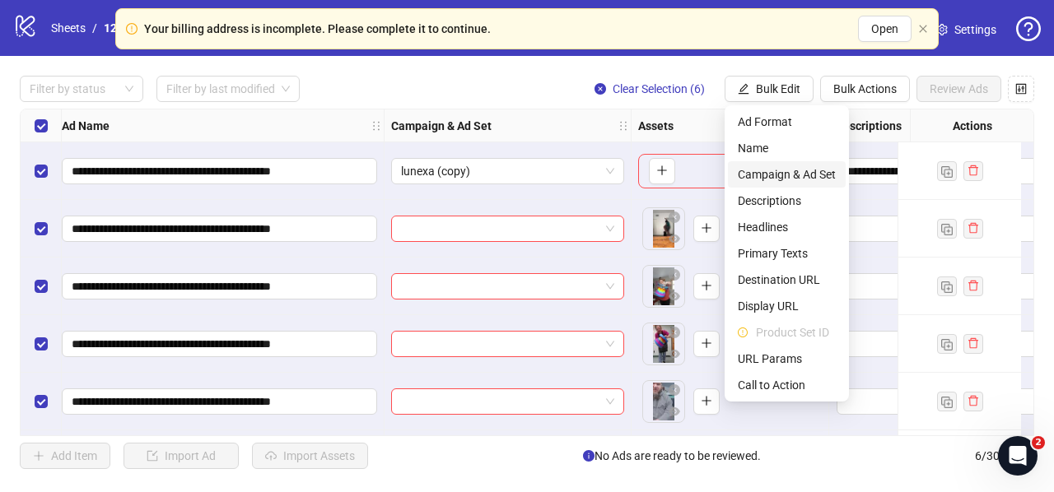
click at [734, 175] on li "Campaign & Ad Set" at bounding box center [787, 174] width 118 height 26
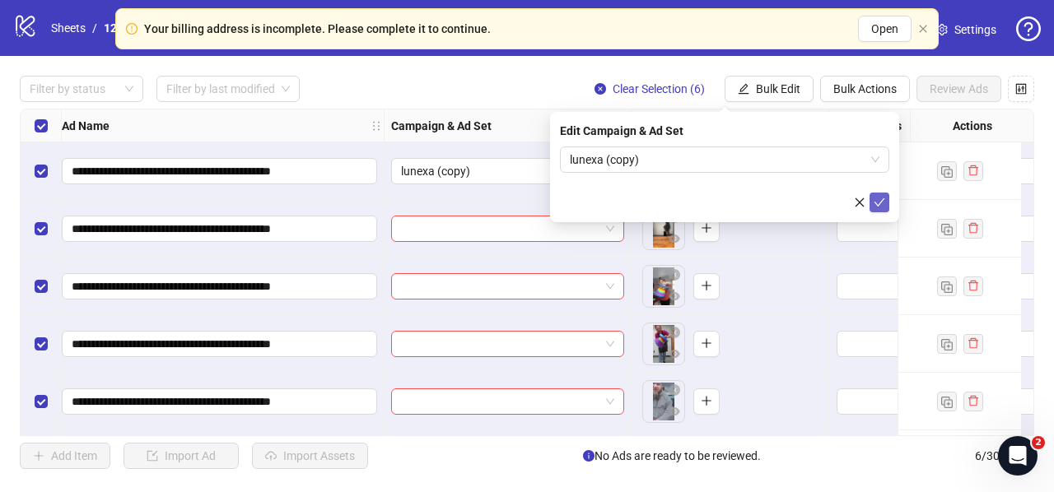
click at [882, 200] on icon "check" at bounding box center [879, 202] width 11 height 8
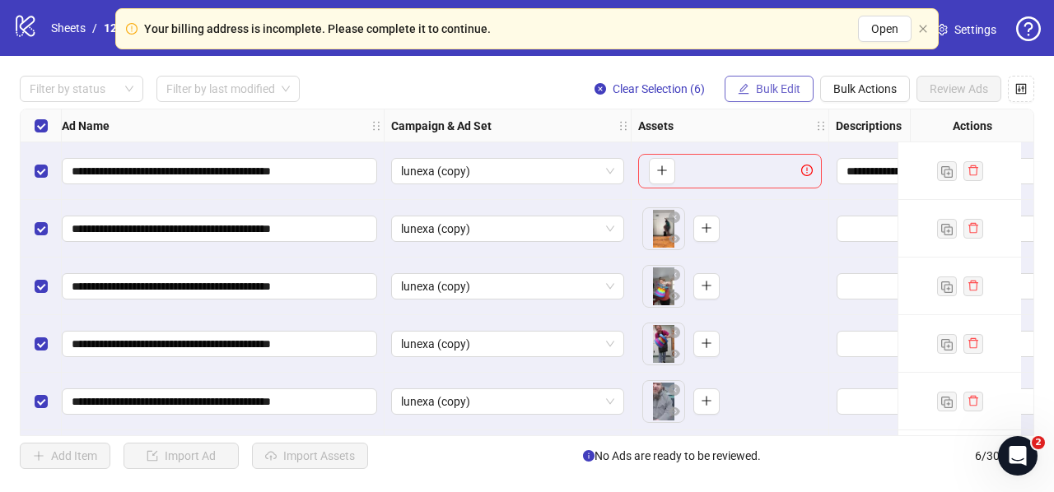
click at [781, 90] on span "Bulk Edit" at bounding box center [778, 88] width 44 height 13
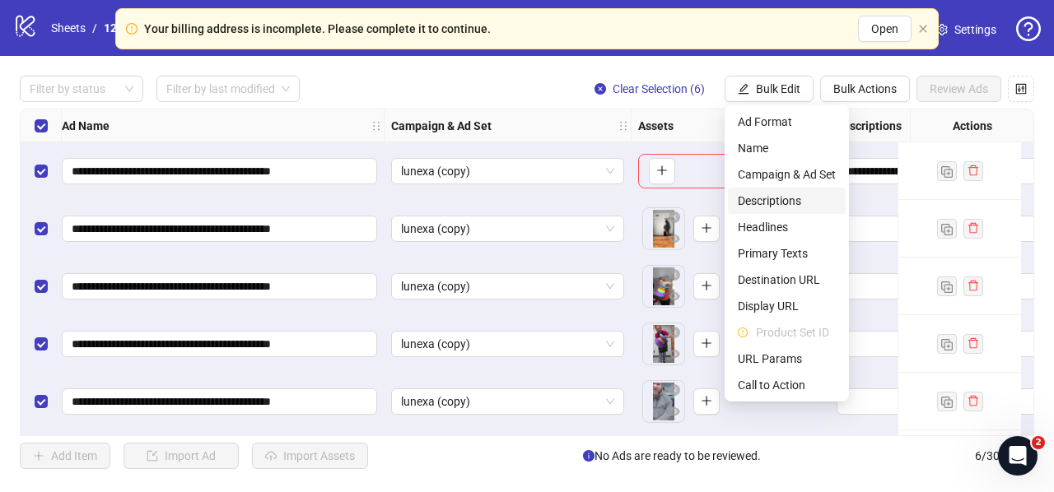
click at [776, 198] on span "Descriptions" at bounding box center [787, 201] width 98 height 18
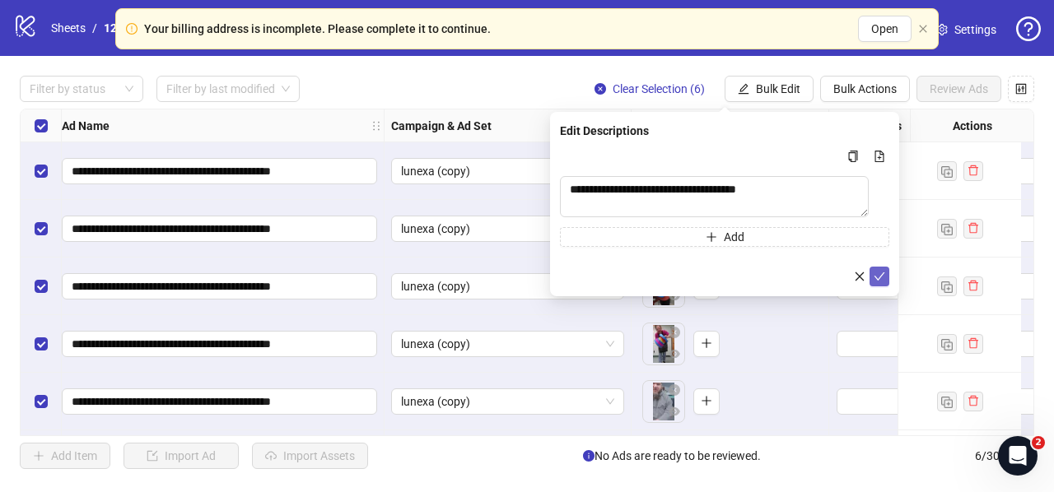
click at [886, 276] on button "submit" at bounding box center [879, 277] width 20 height 20
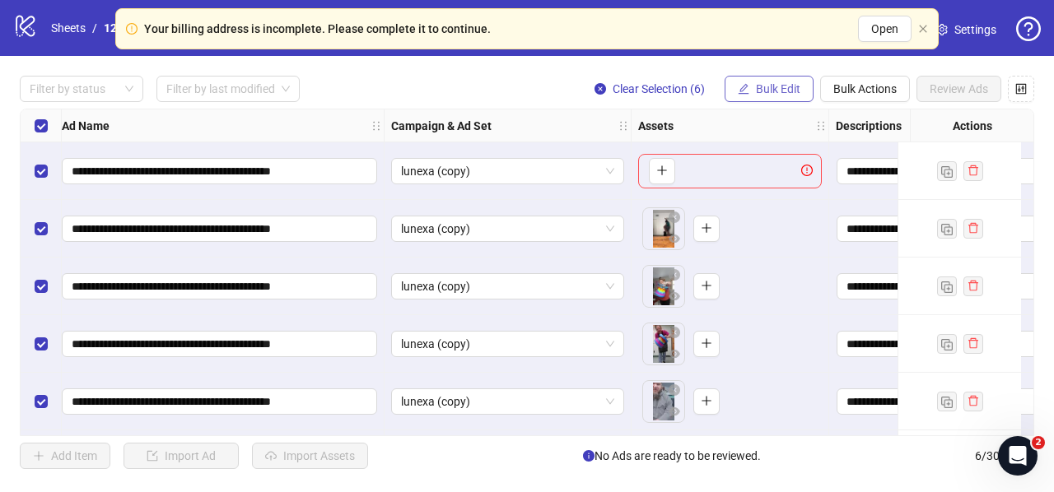
click at [776, 79] on button "Bulk Edit" at bounding box center [769, 89] width 89 height 26
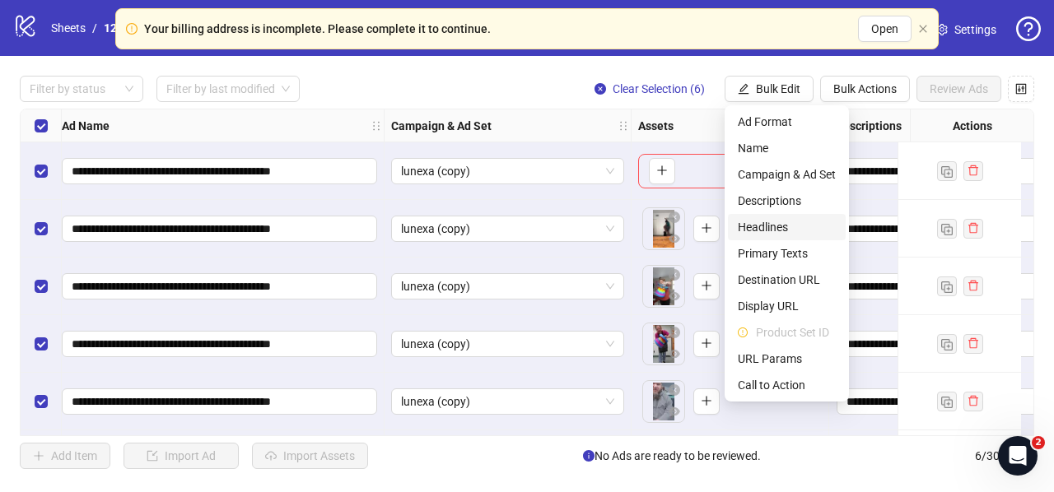
click at [776, 229] on span "Headlines" at bounding box center [787, 227] width 98 height 18
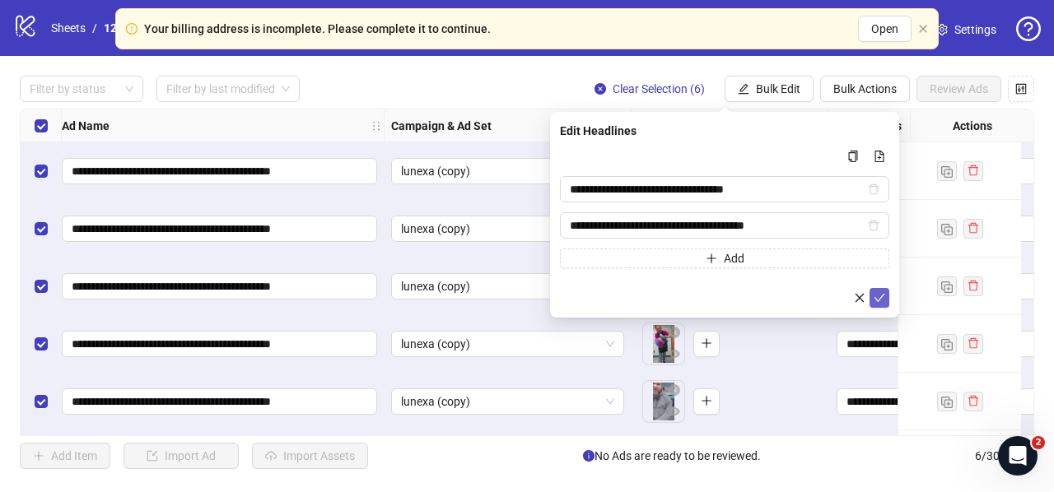
click at [883, 295] on icon "check" at bounding box center [880, 298] width 12 height 12
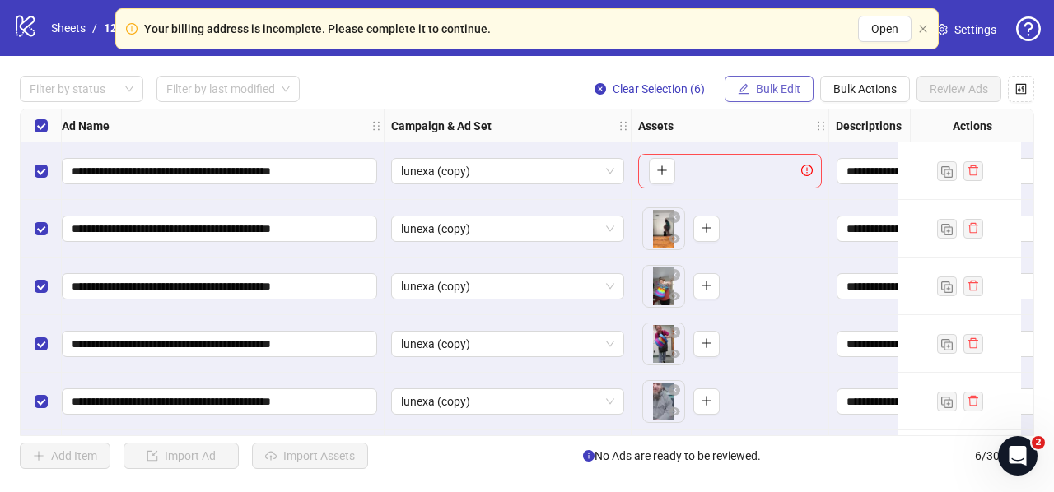
click at [766, 88] on span "Bulk Edit" at bounding box center [778, 88] width 44 height 13
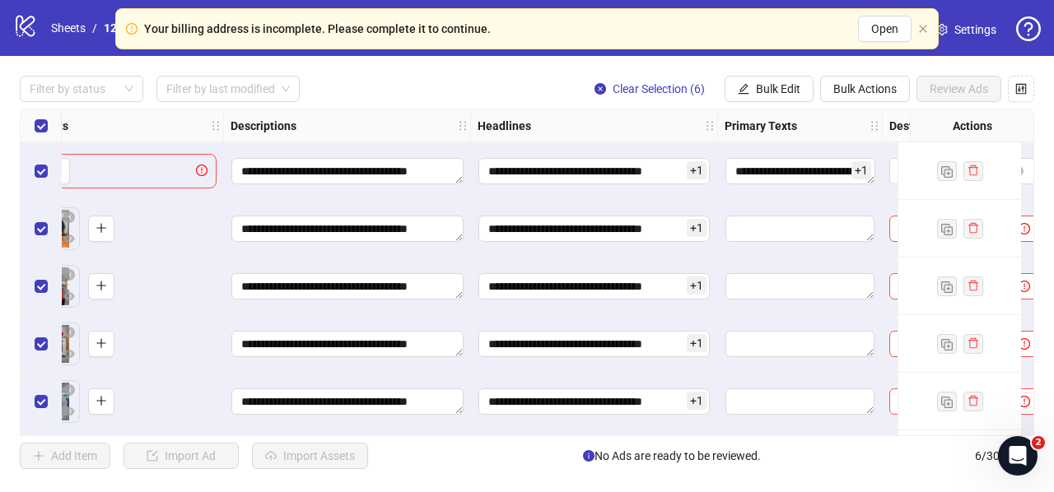
scroll to position [0, 756]
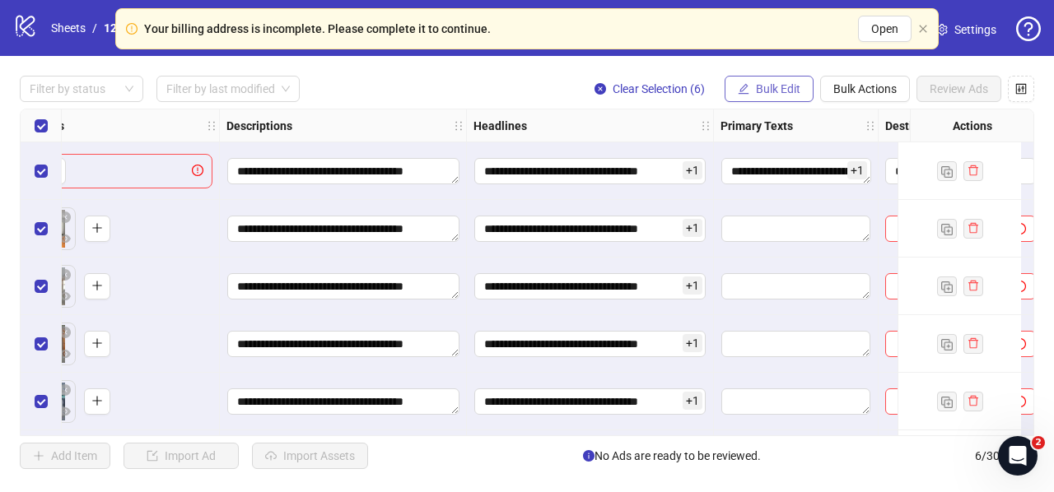
click at [740, 83] on icon "edit" at bounding box center [744, 89] width 12 height 12
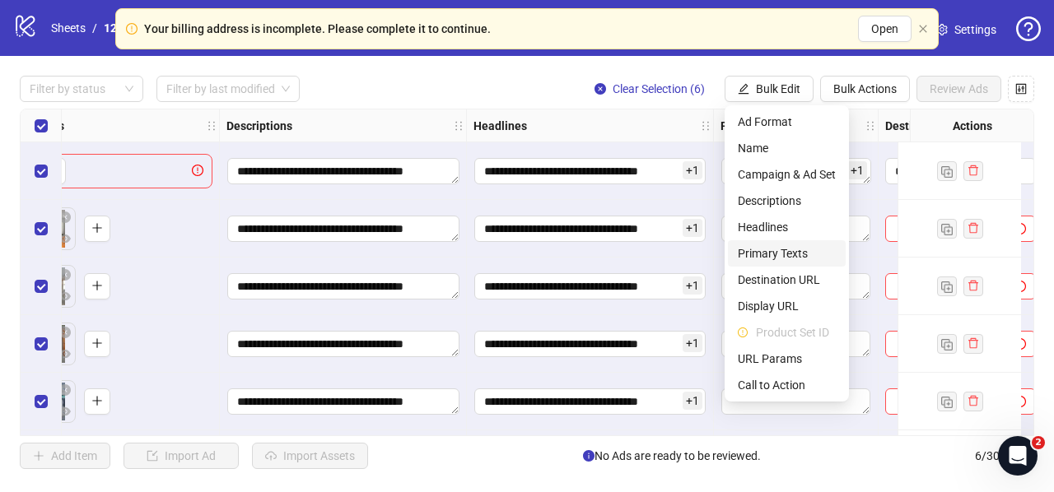
click at [748, 249] on span "Primary Texts" at bounding box center [787, 254] width 98 height 18
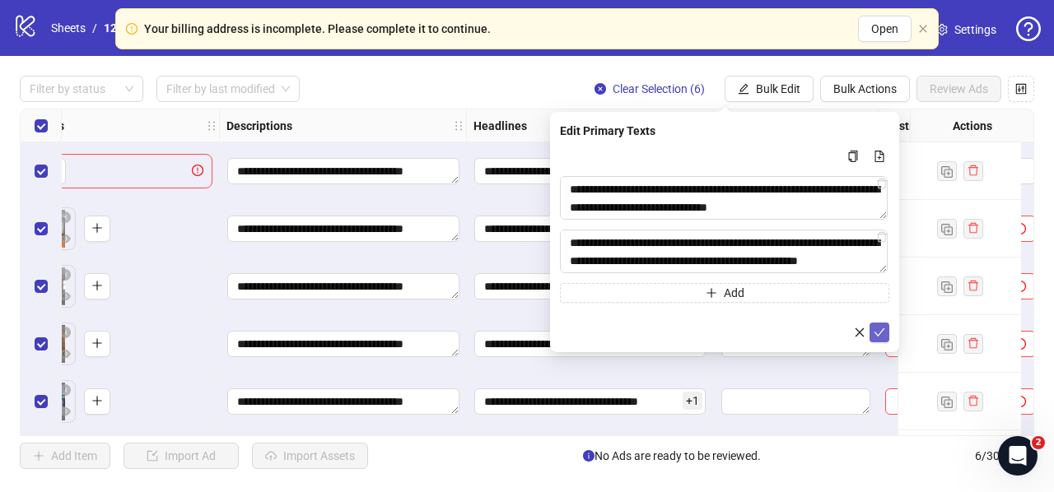
click at [879, 333] on icon "check" at bounding box center [879, 333] width 11 height 8
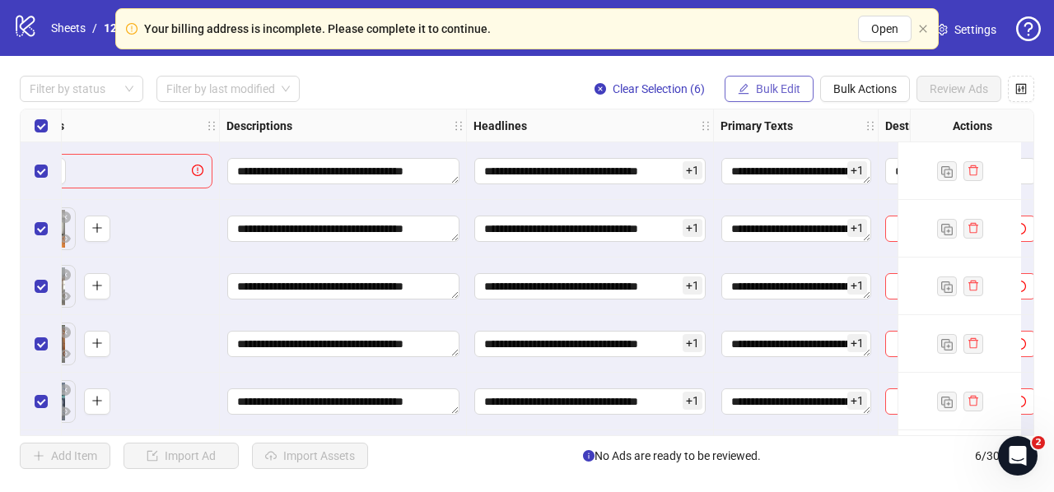
click at [795, 87] on span "Bulk Edit" at bounding box center [778, 88] width 44 height 13
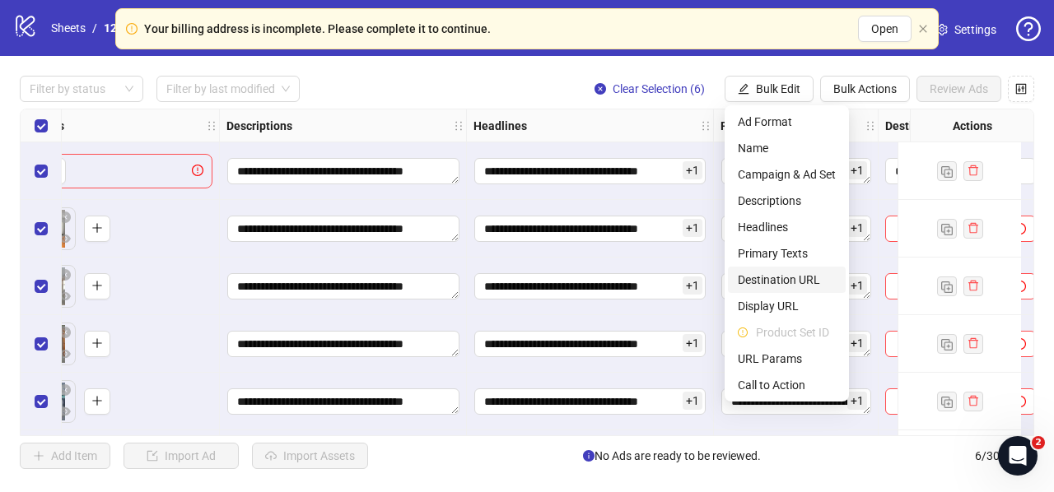
click at [776, 280] on span "Destination URL" at bounding box center [787, 280] width 98 height 18
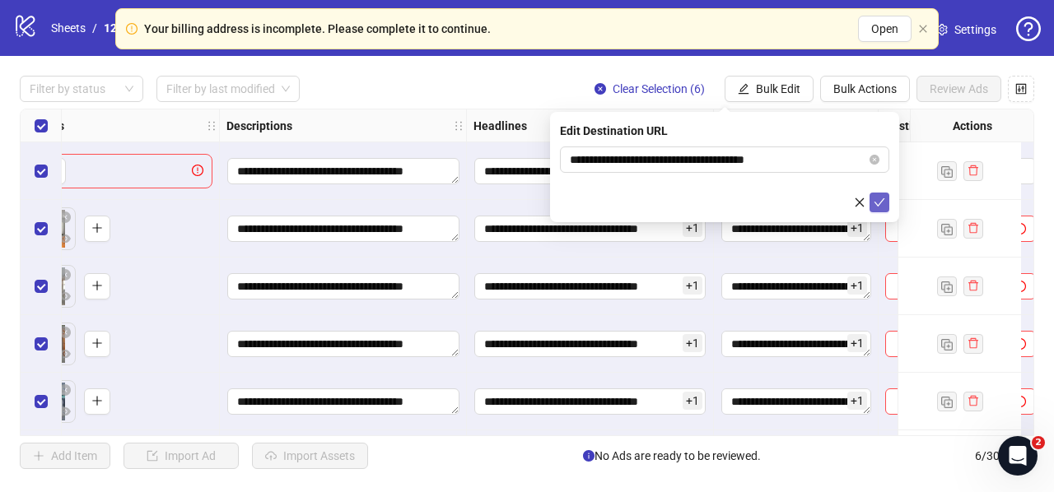
click at [878, 198] on icon "check" at bounding box center [880, 203] width 12 height 12
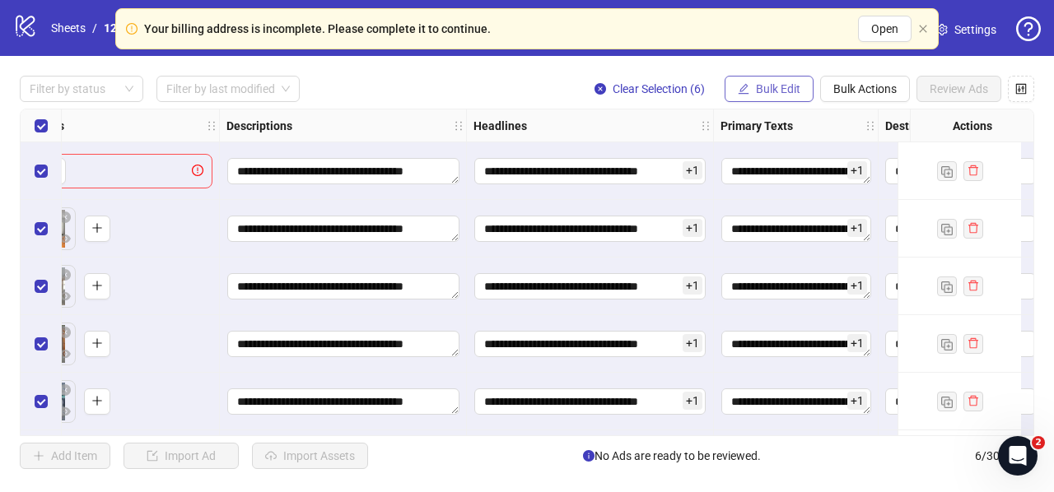
click at [792, 85] on span "Bulk Edit" at bounding box center [778, 88] width 44 height 13
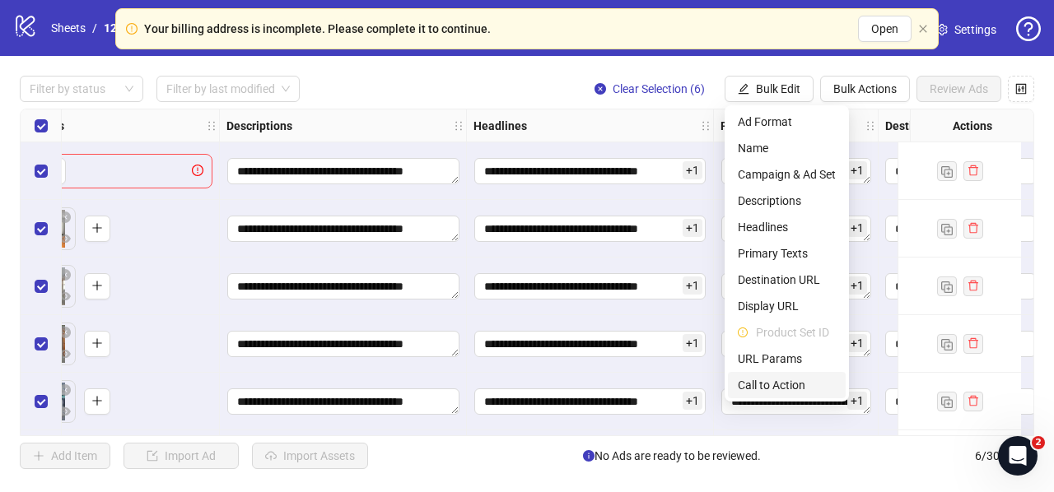
click at [759, 387] on span "Call to Action" at bounding box center [787, 385] width 98 height 18
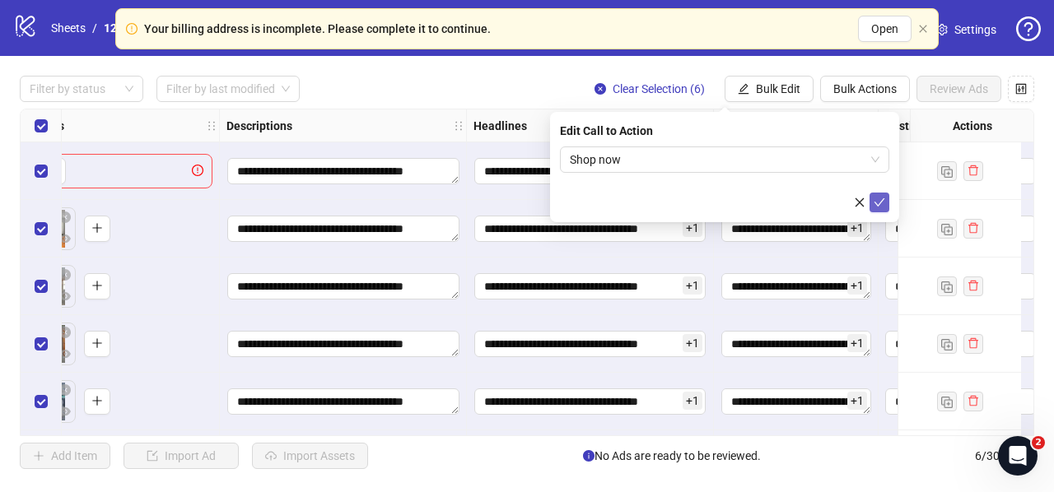
click at [883, 197] on icon "check" at bounding box center [880, 203] width 12 height 12
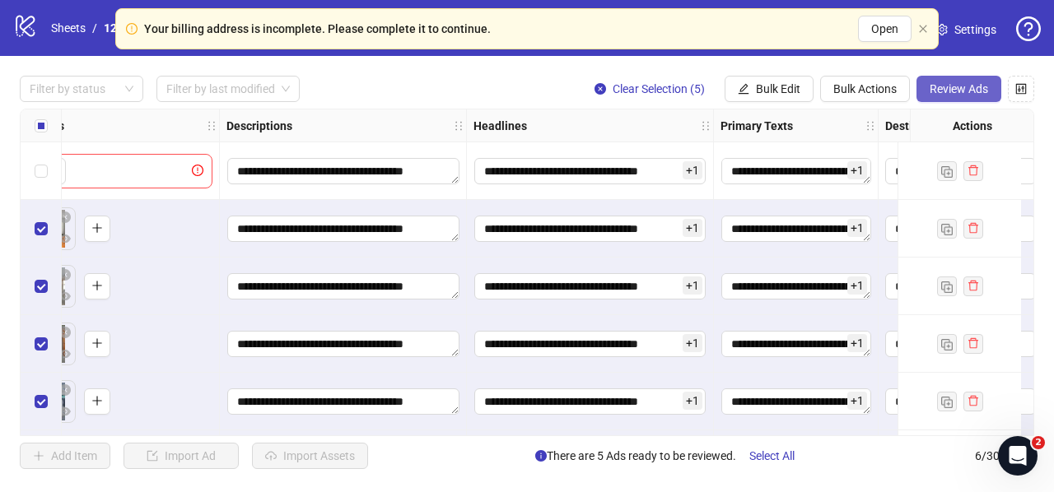
click at [962, 83] on span "Review Ads" at bounding box center [959, 88] width 58 height 13
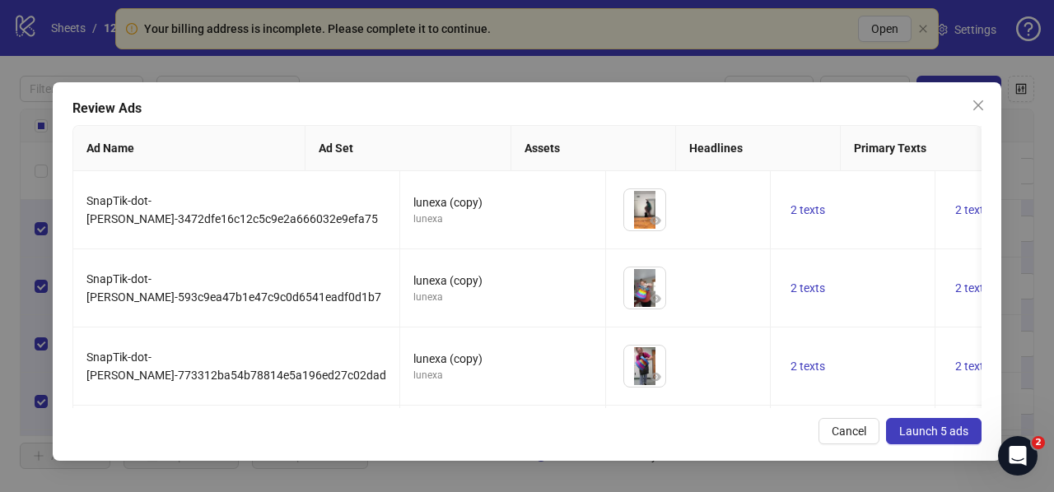
click at [915, 442] on button "Launch 5 ads" at bounding box center [934, 431] width 96 height 26
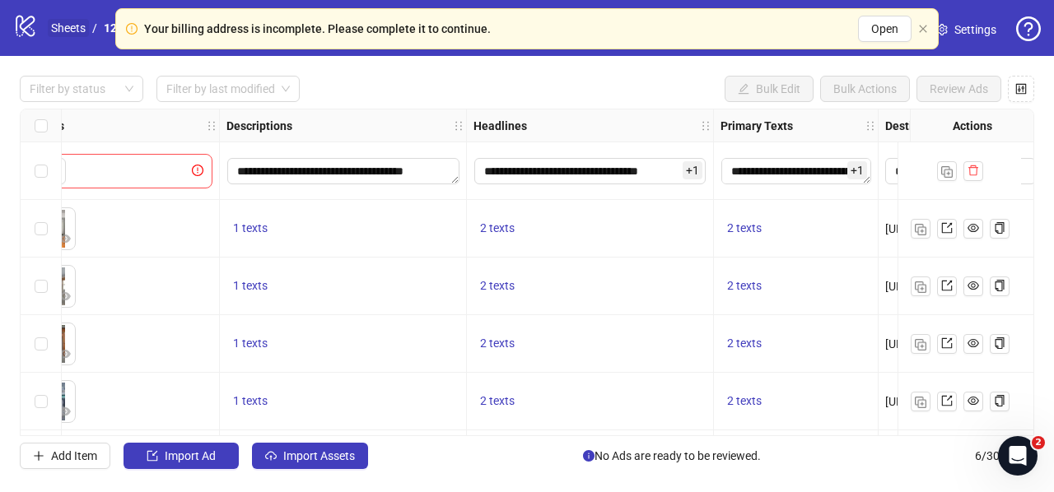
click at [68, 22] on link "Sheets" at bounding box center [68, 28] width 41 height 18
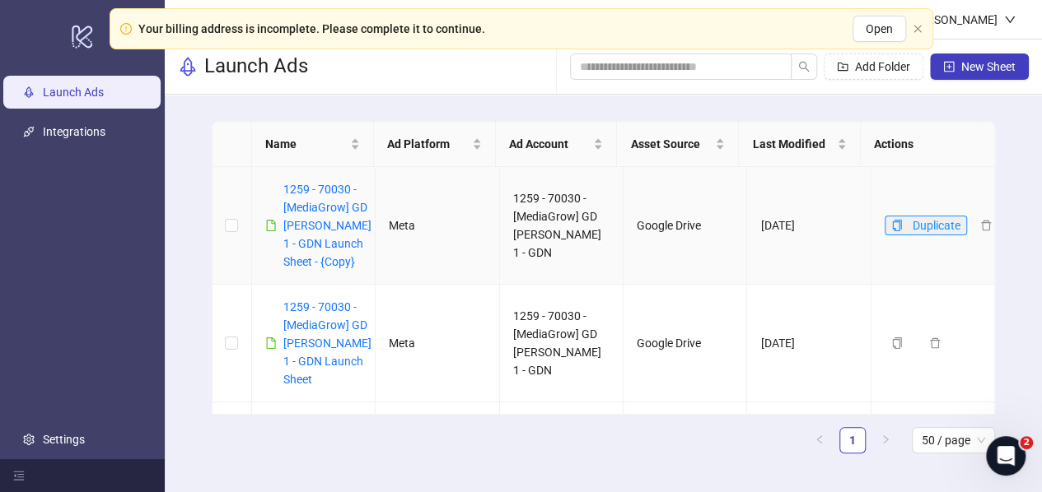
click at [891, 223] on icon "copy" at bounding box center [897, 226] width 12 height 12
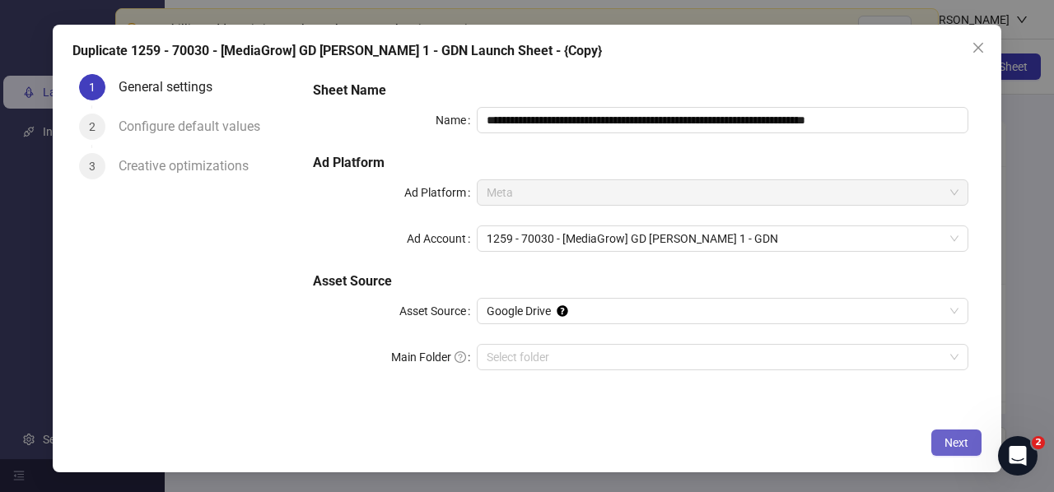
click at [949, 441] on span "Next" at bounding box center [956, 442] width 24 height 13
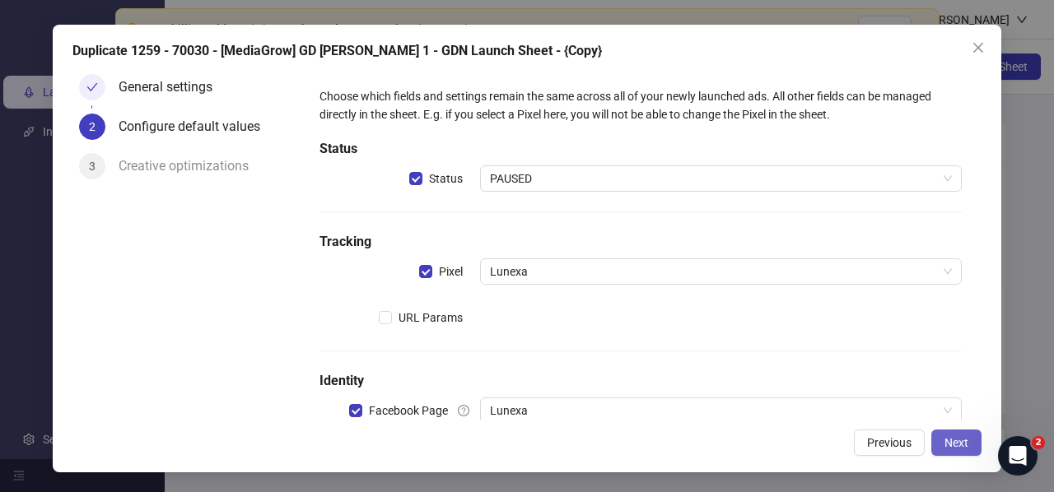
click at [956, 452] on button "Next" at bounding box center [956, 443] width 50 height 26
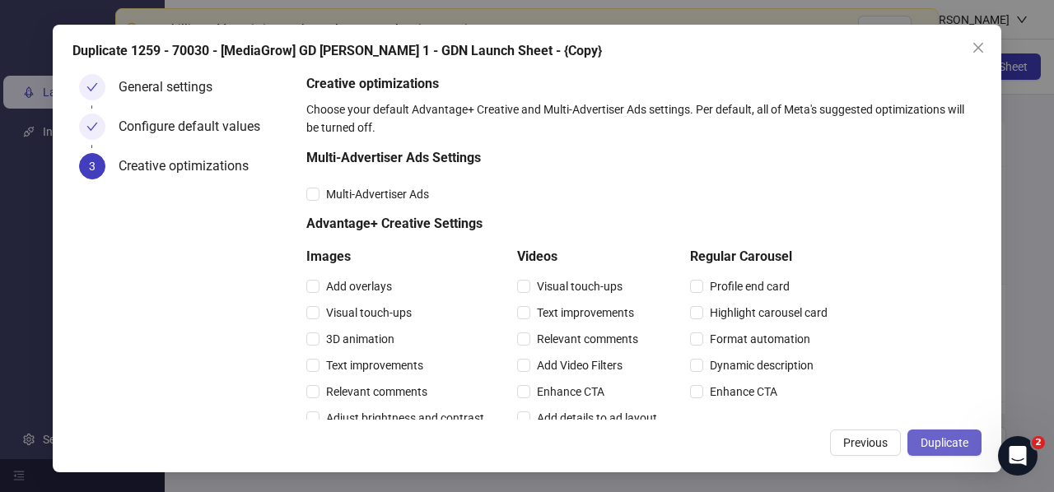
click at [955, 449] on span "Duplicate" at bounding box center [945, 442] width 48 height 13
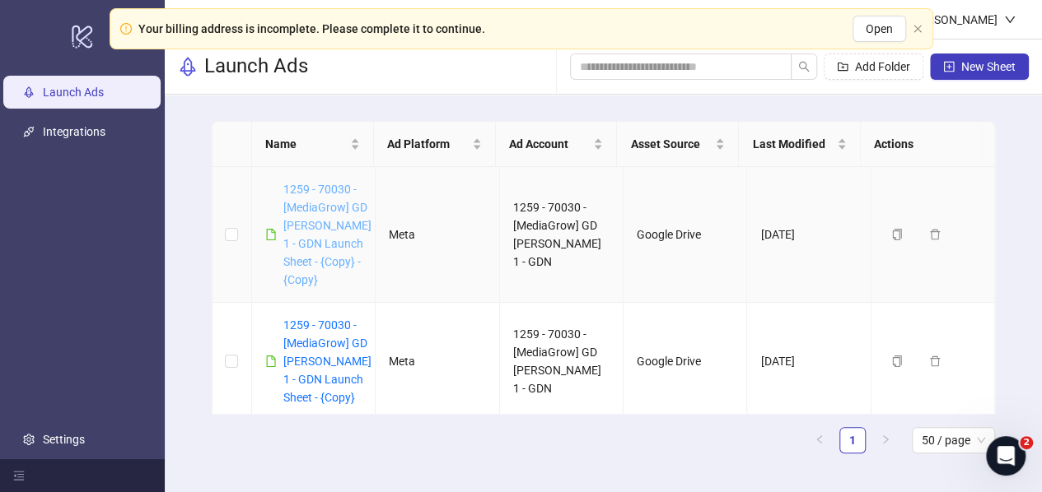
click at [306, 259] on link "1259 - 70030 - [MediaGrow] GD [PERSON_NAME] 1 - GDN Launch Sheet - {Copy} - {Co…" at bounding box center [327, 235] width 88 height 104
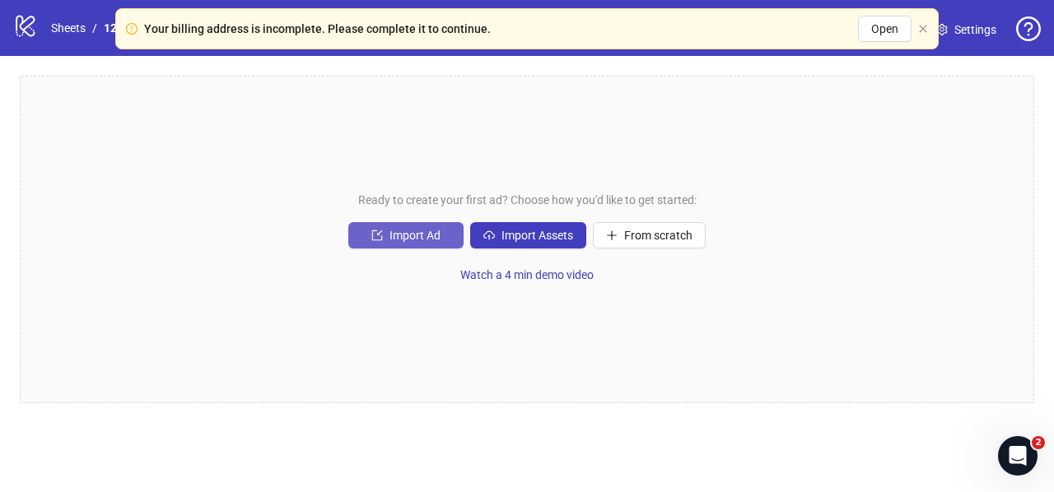
click at [423, 238] on span "Import Ad" at bounding box center [414, 235] width 51 height 13
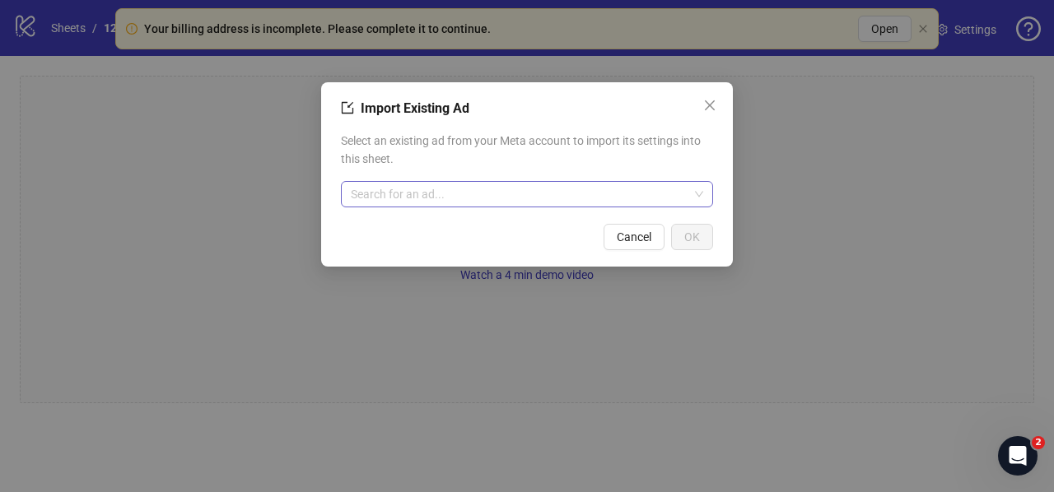
click at [428, 187] on input "search" at bounding box center [520, 194] width 338 height 25
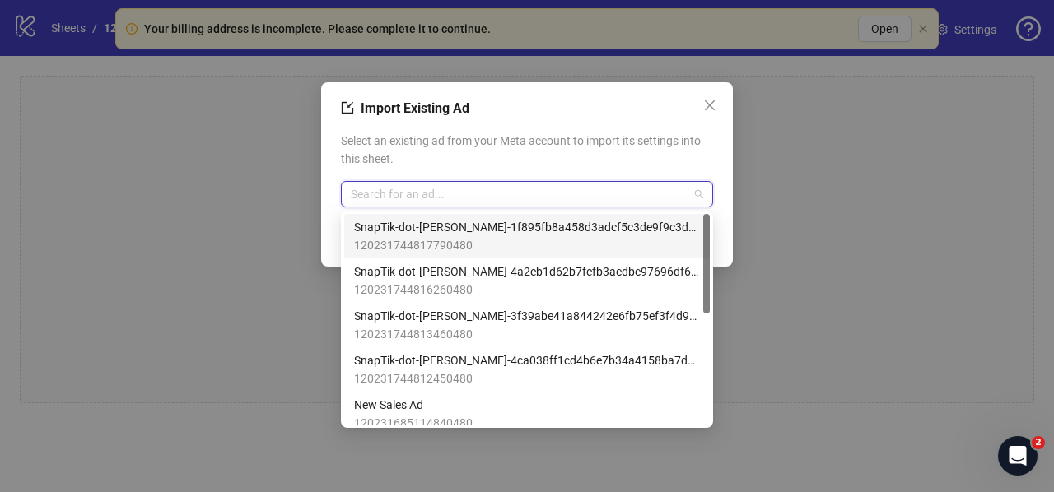
click at [442, 243] on span "120231744817790480" at bounding box center [527, 245] width 346 height 18
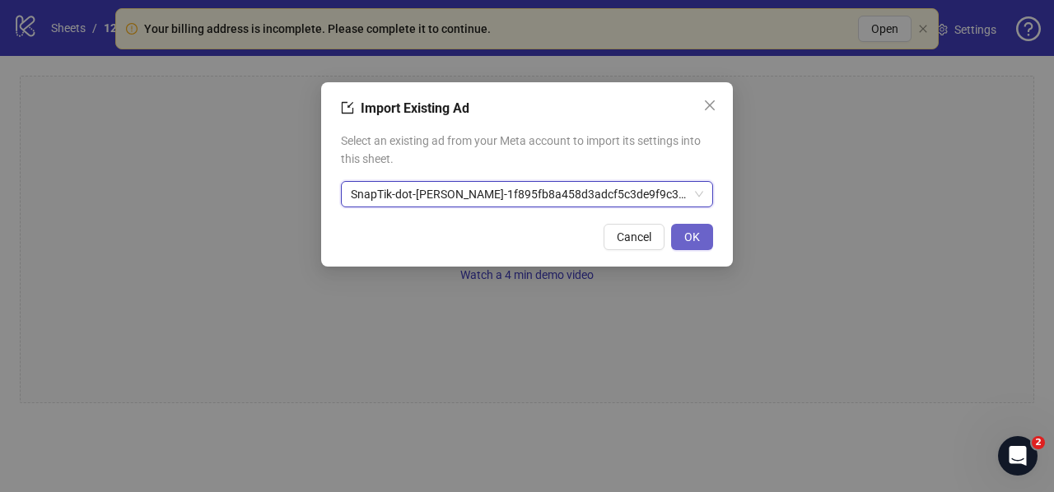
click at [693, 246] on button "OK" at bounding box center [692, 237] width 42 height 26
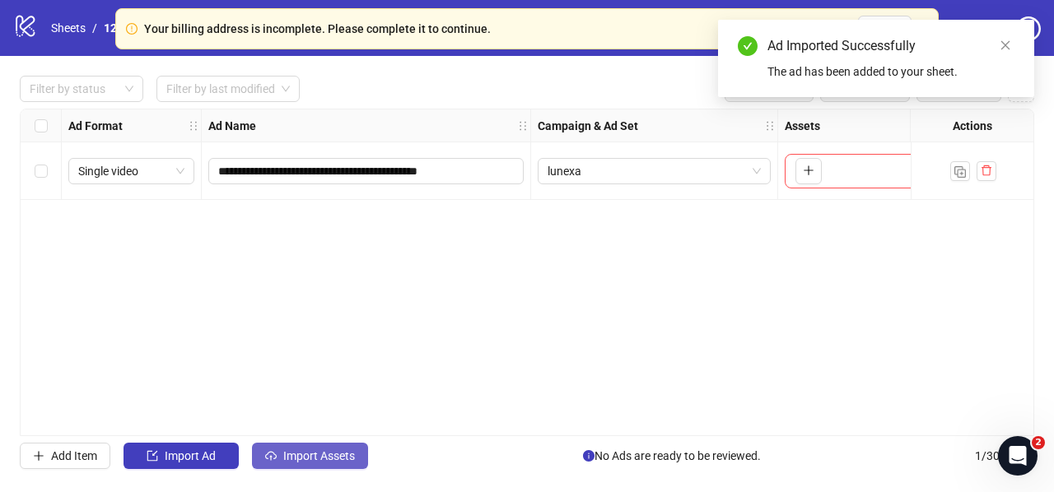
click at [310, 464] on button "Import Assets" at bounding box center [310, 456] width 116 height 26
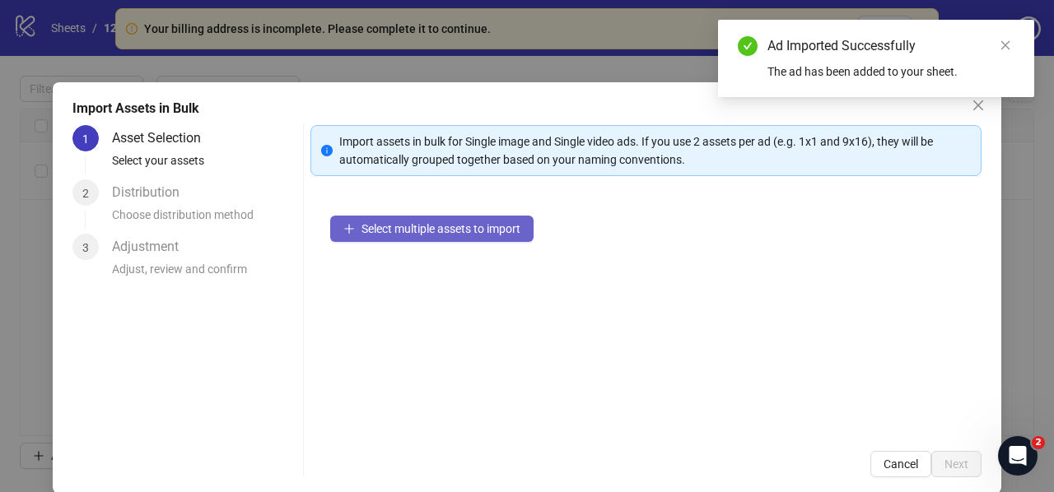
click at [390, 226] on span "Select multiple assets to import" at bounding box center [440, 228] width 159 height 13
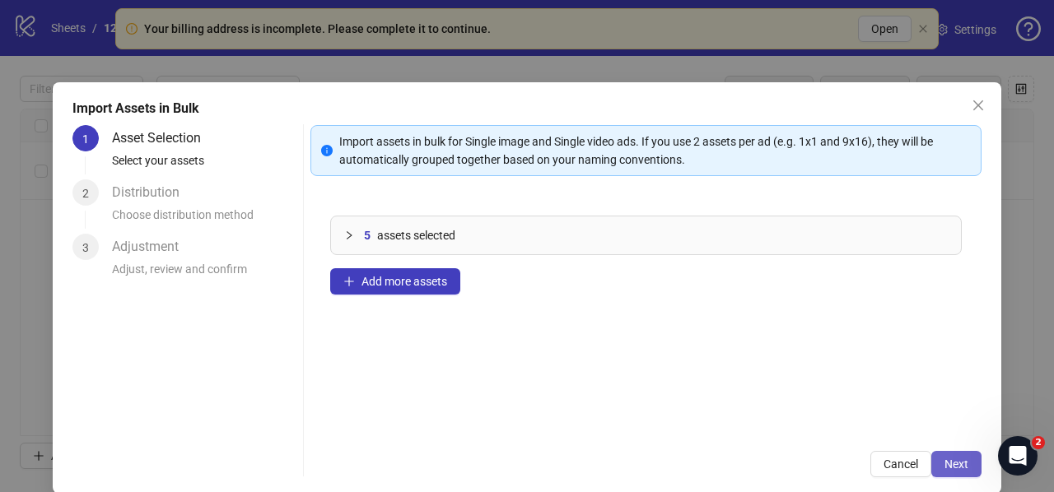
click at [944, 470] on span "Next" at bounding box center [956, 464] width 24 height 13
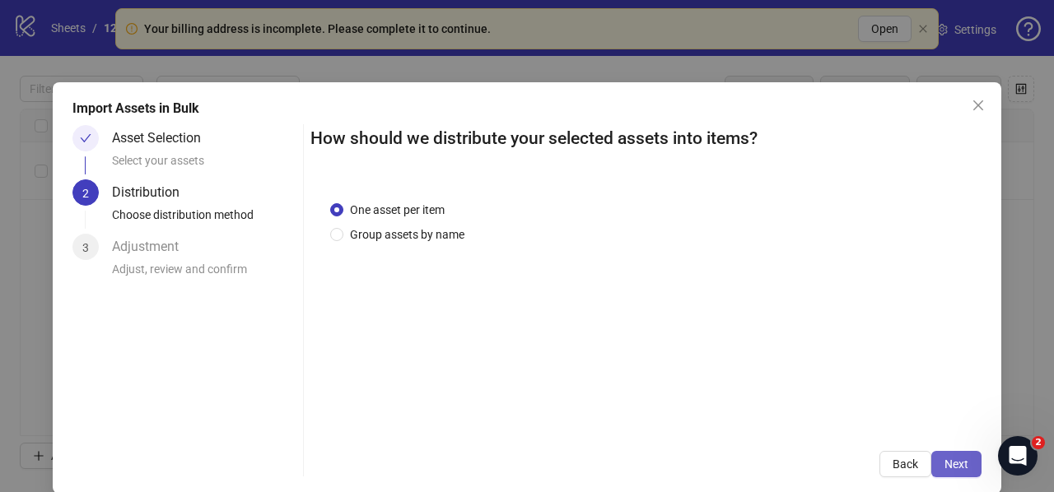
click at [952, 464] on span "Next" at bounding box center [956, 464] width 24 height 13
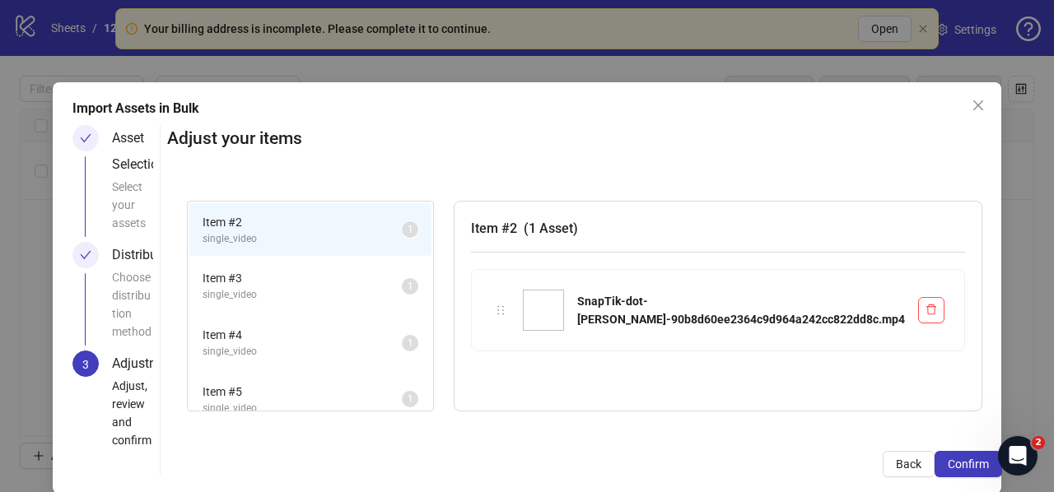
click at [952, 464] on span "Confirm" at bounding box center [968, 464] width 41 height 13
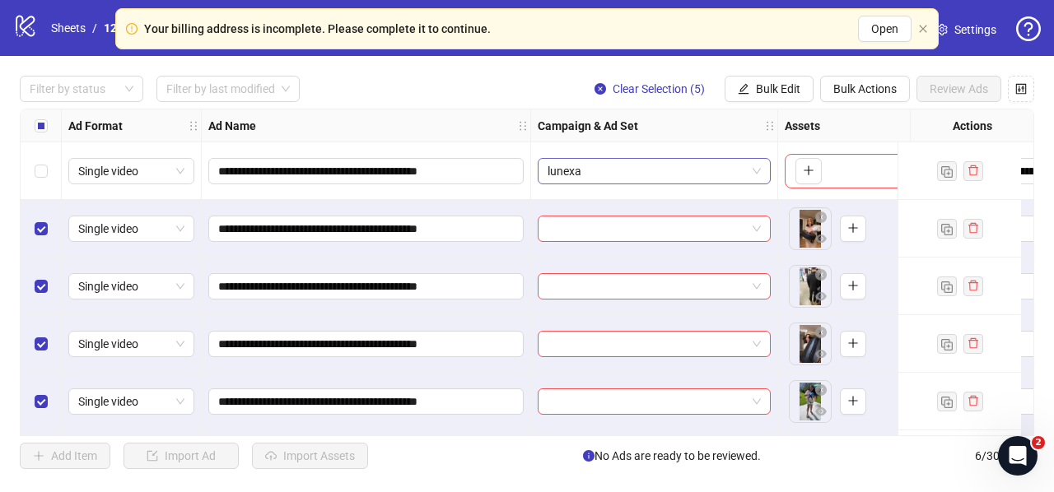
click at [583, 171] on span "lunexa" at bounding box center [654, 171] width 213 height 25
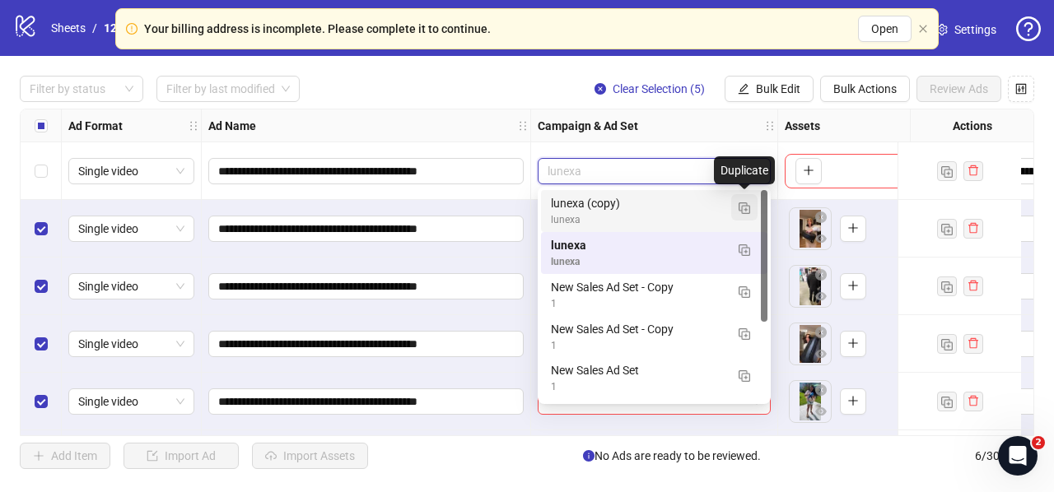
click at [746, 207] on img "button" at bounding box center [745, 209] width 12 height 12
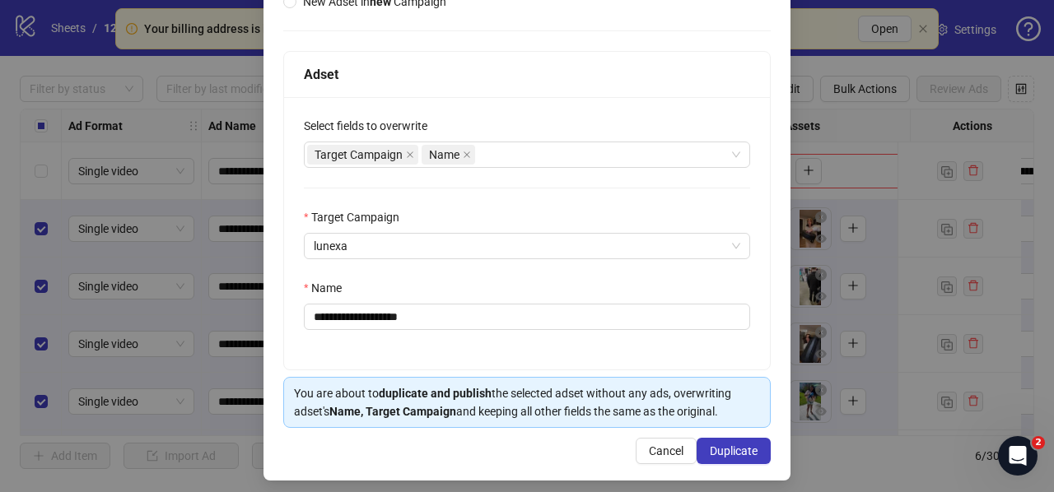
scroll to position [227, 0]
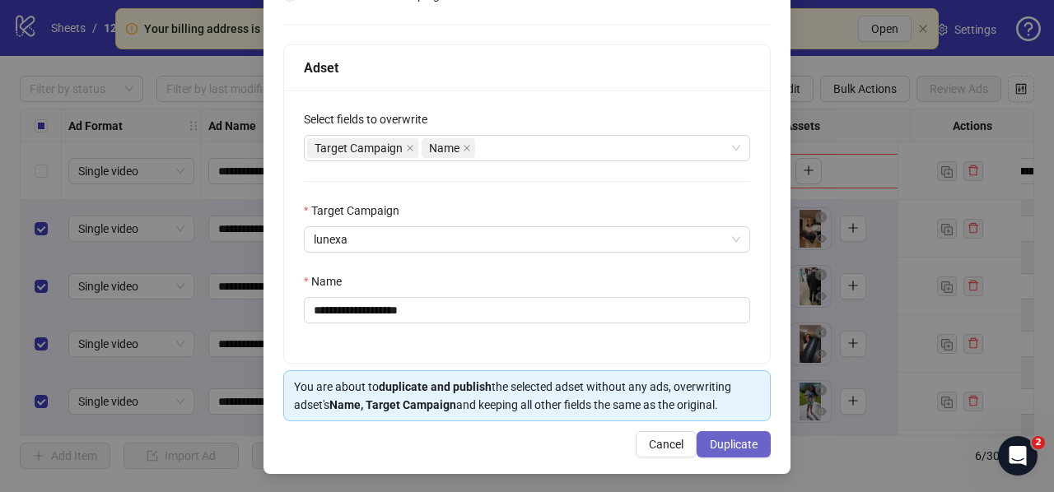
click at [721, 442] on span "Duplicate" at bounding box center [734, 444] width 48 height 13
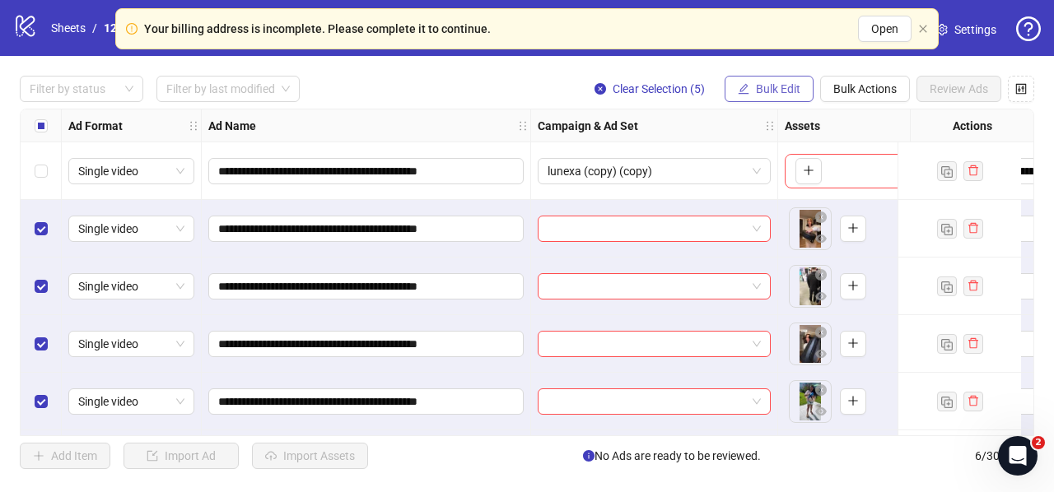
click at [779, 88] on span "Bulk Edit" at bounding box center [778, 88] width 44 height 13
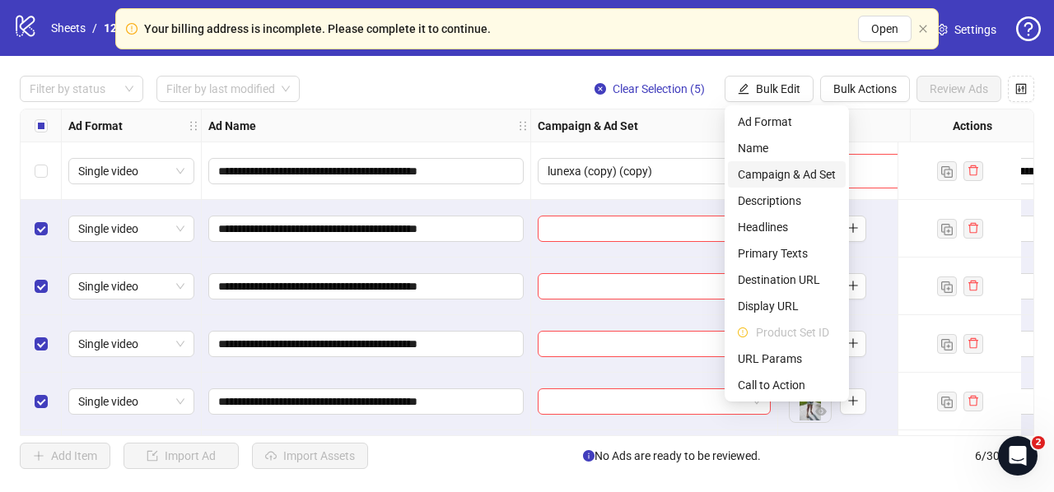
click at [800, 174] on span "Campaign & Ad Set" at bounding box center [787, 175] width 98 height 18
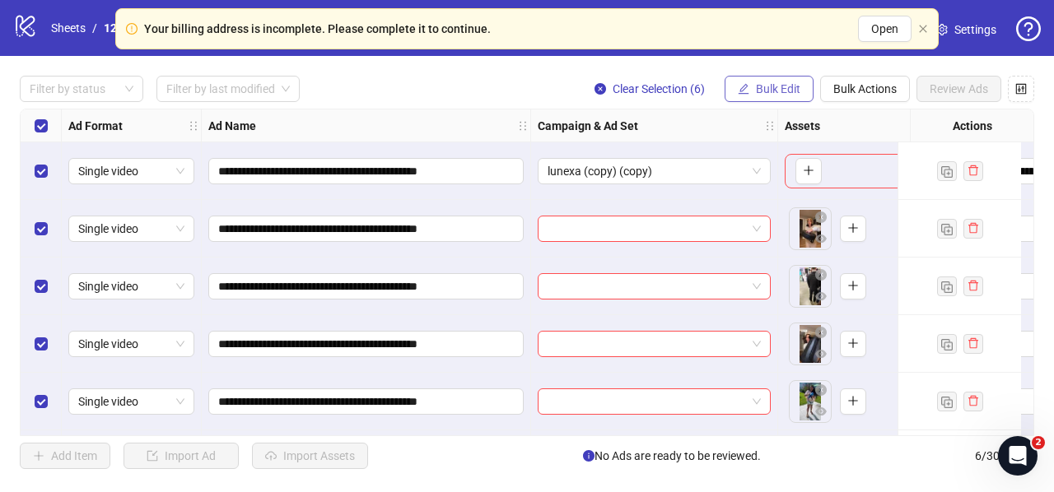
click at [776, 87] on span "Bulk Edit" at bounding box center [778, 88] width 44 height 13
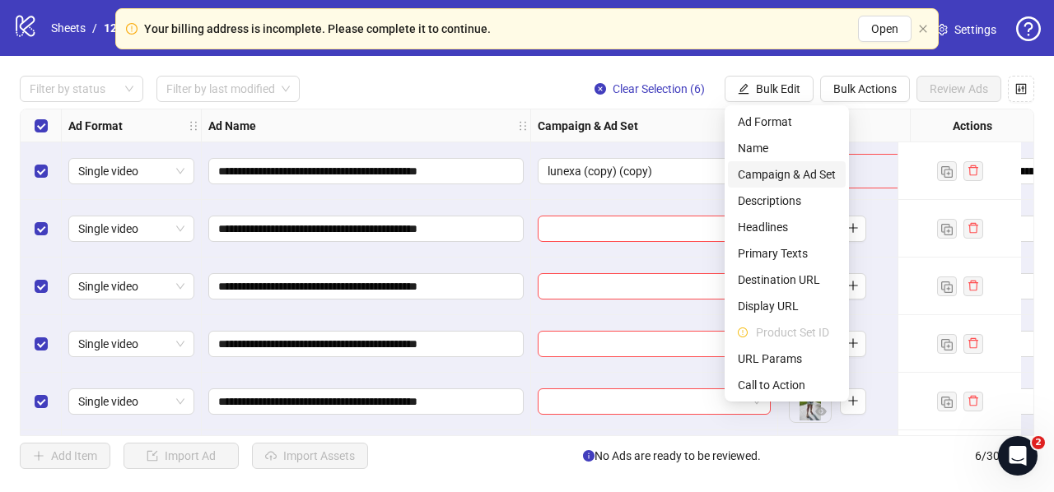
click at [757, 175] on span "Campaign & Ad Set" at bounding box center [787, 175] width 98 height 18
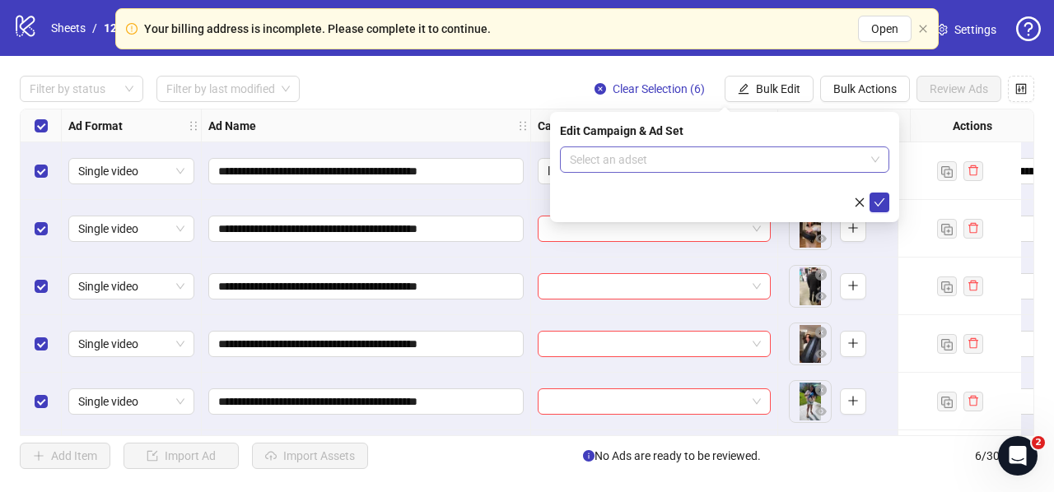
click at [606, 160] on input "search" at bounding box center [717, 159] width 295 height 25
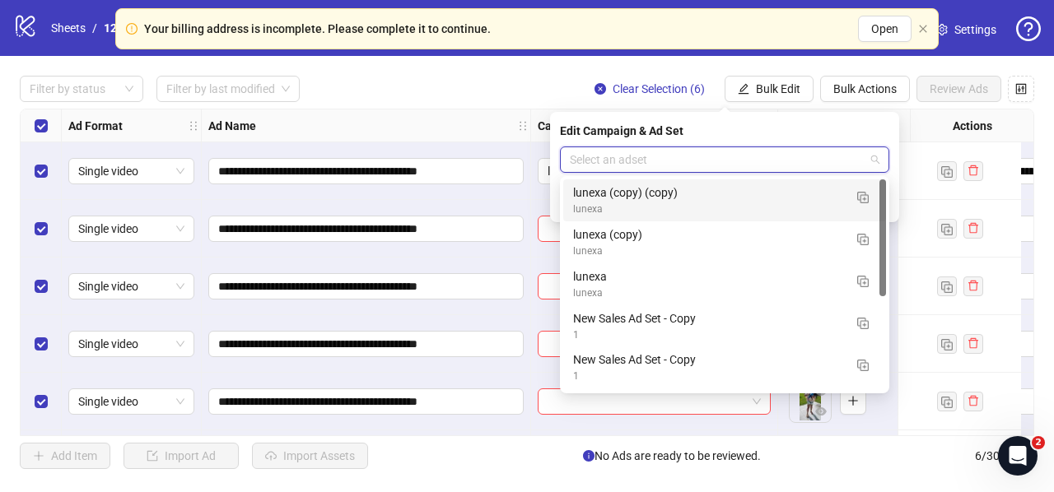
click at [650, 142] on div "Edit Campaign & Ad Set Select an adset" at bounding box center [724, 167] width 349 height 110
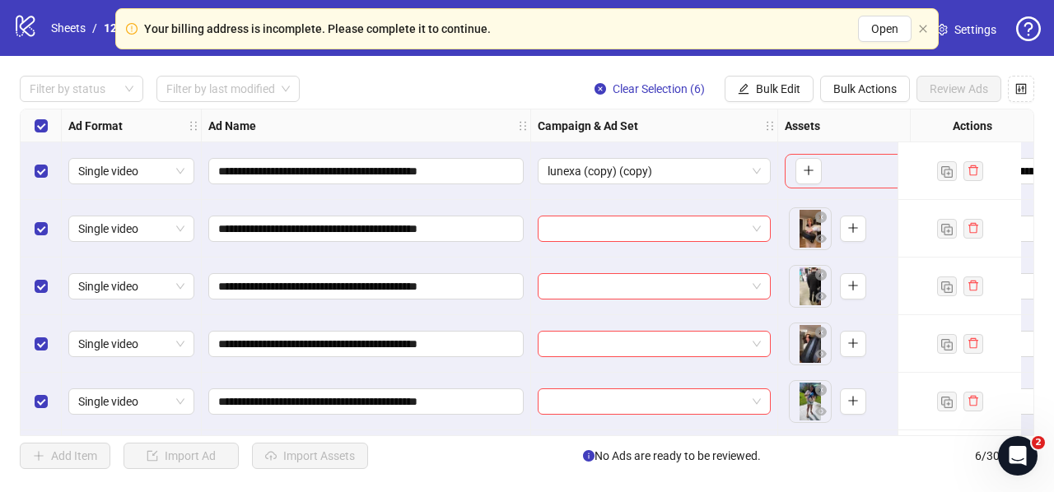
click at [468, 85] on div "Filter by status Filter by last modified Clear Selection (6) Bulk Edit Bulk Act…" at bounding box center [527, 89] width 1014 height 26
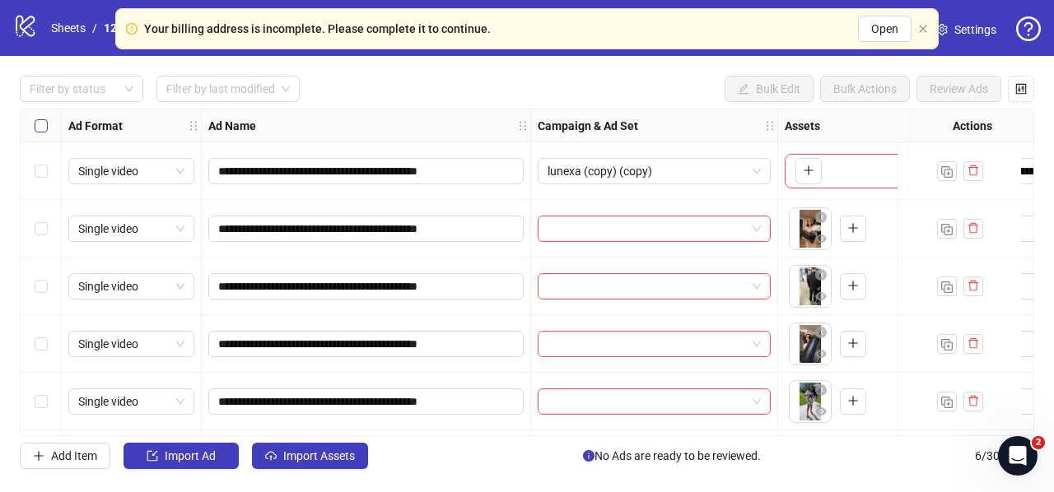
click at [43, 133] on label "Select all rows" at bounding box center [41, 126] width 13 height 18
click at [46, 131] on div "Select all rows" at bounding box center [41, 126] width 41 height 33
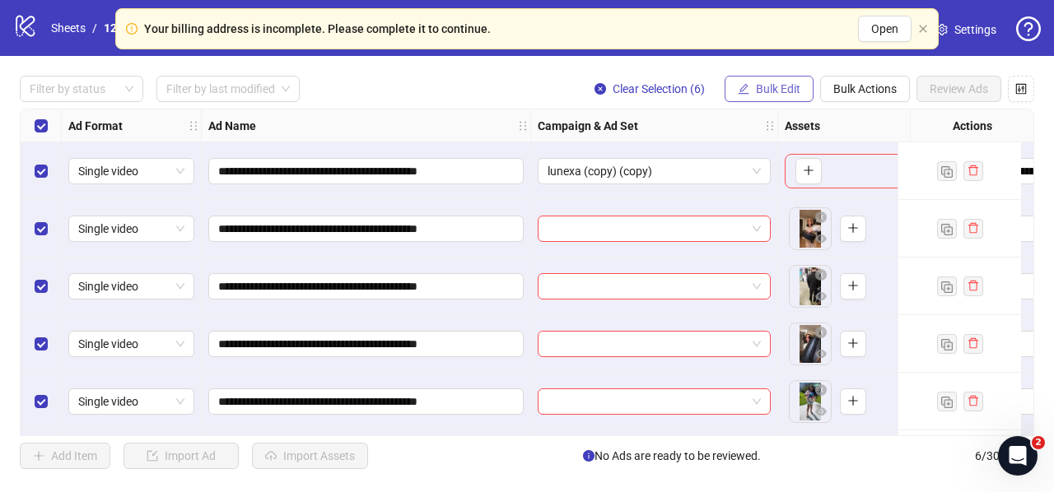
click at [769, 82] on span "Bulk Edit" at bounding box center [778, 88] width 44 height 13
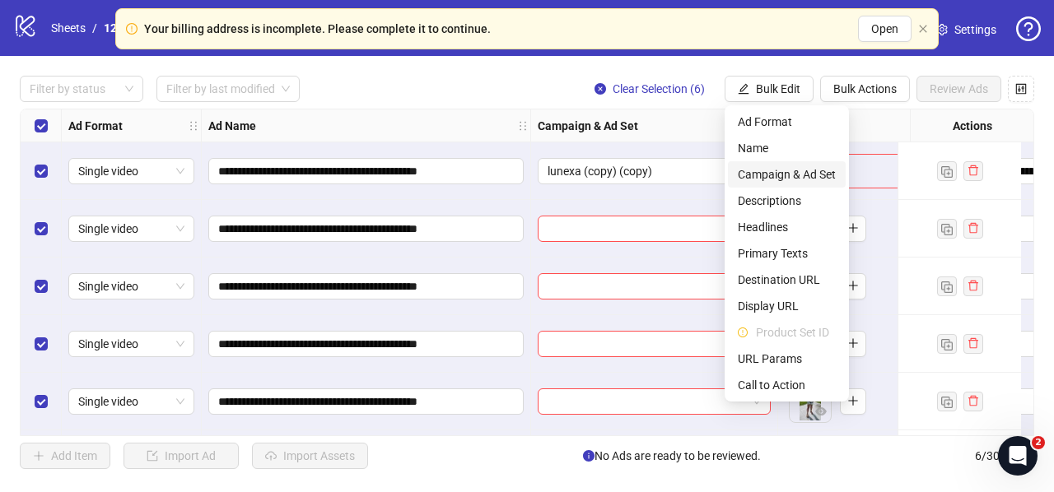
click at [779, 175] on span "Campaign & Ad Set" at bounding box center [787, 175] width 98 height 18
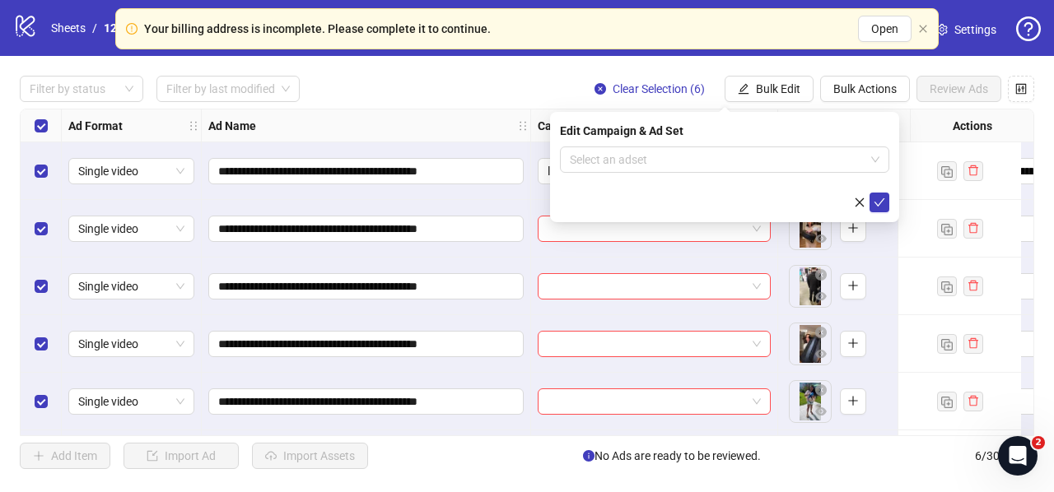
click at [800, 73] on div "**********" at bounding box center [527, 272] width 1054 height 433
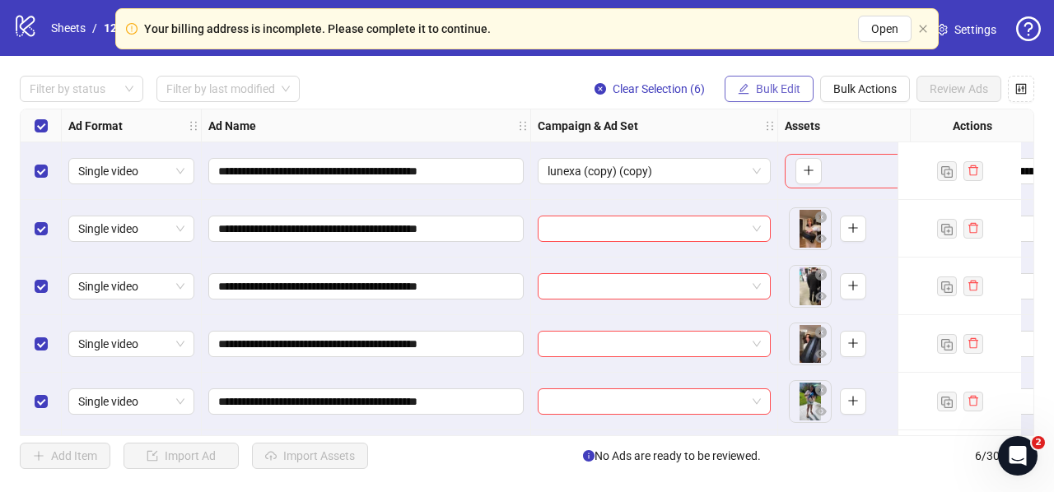
click at [793, 83] on span "Bulk Edit" at bounding box center [778, 88] width 44 height 13
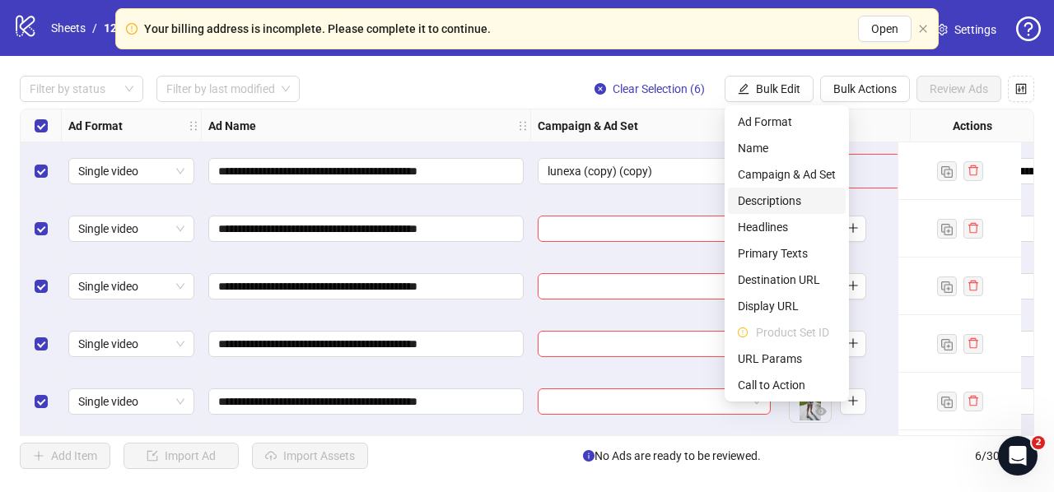
click at [776, 202] on span "Descriptions" at bounding box center [787, 201] width 98 height 18
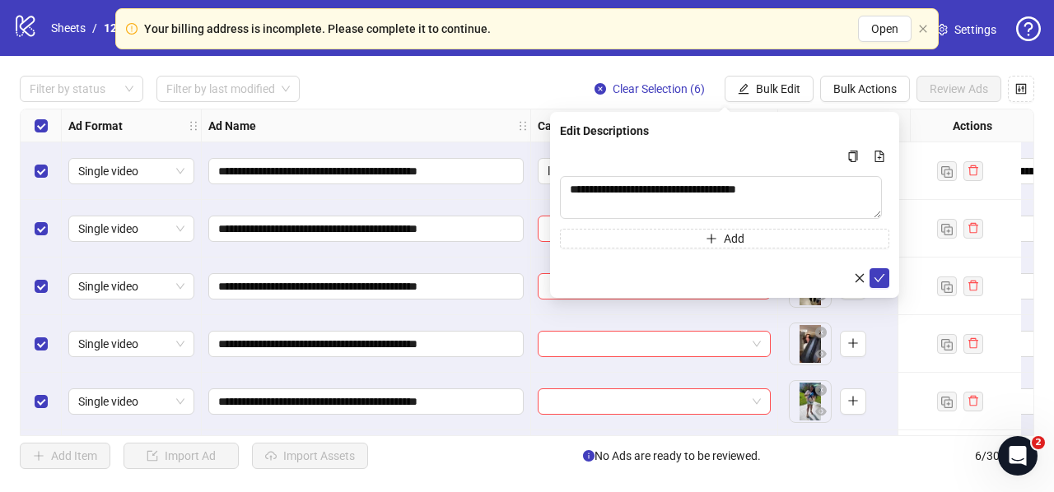
click at [889, 277] on div "**********" at bounding box center [724, 205] width 349 height 186
click at [774, 98] on button "Bulk Edit" at bounding box center [769, 89] width 89 height 26
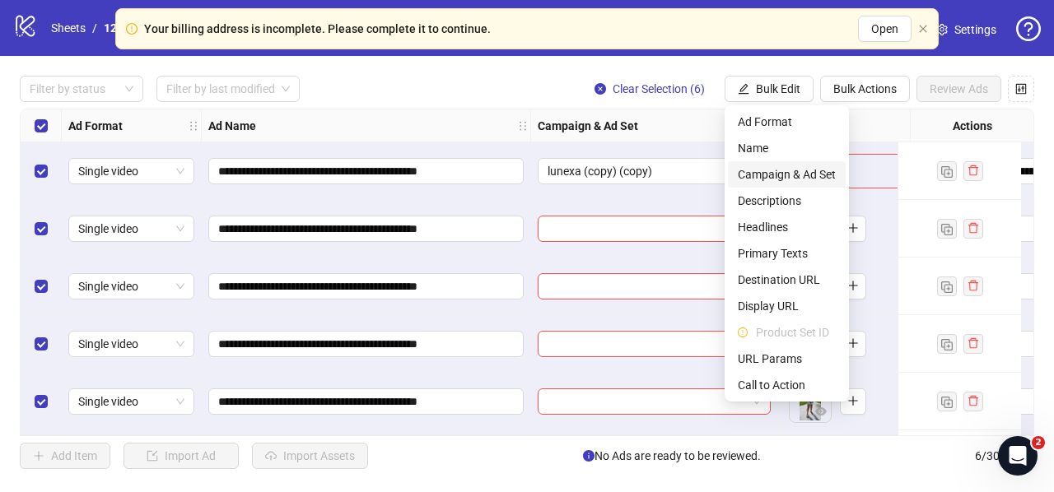
click at [764, 170] on span "Campaign & Ad Set" at bounding box center [787, 175] width 98 height 18
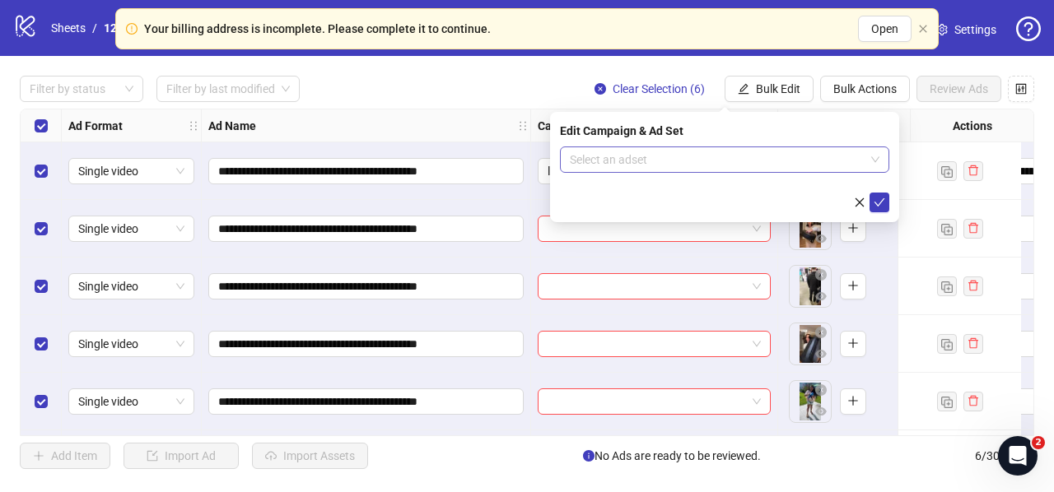
click at [622, 159] on input "search" at bounding box center [717, 159] width 295 height 25
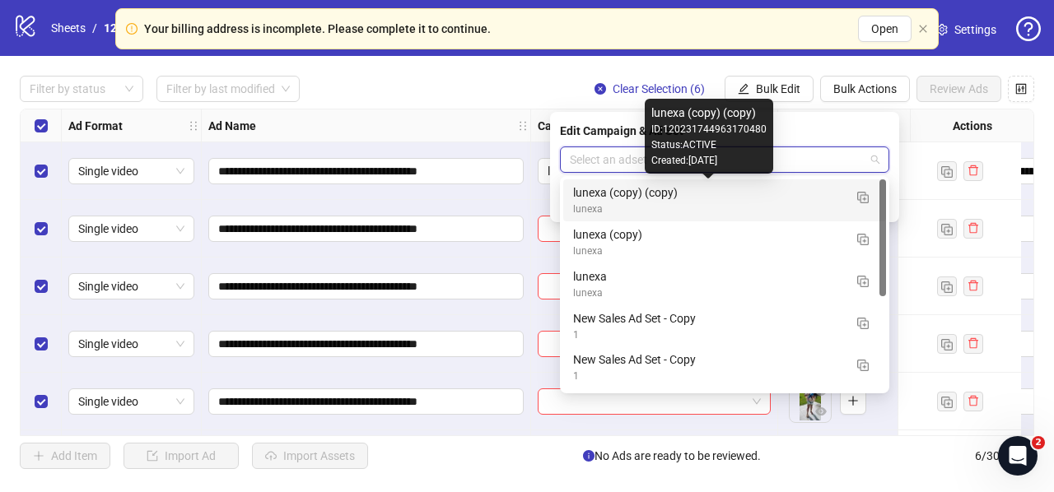
click at [700, 191] on div "lunexa (copy) (copy)" at bounding box center [708, 193] width 270 height 18
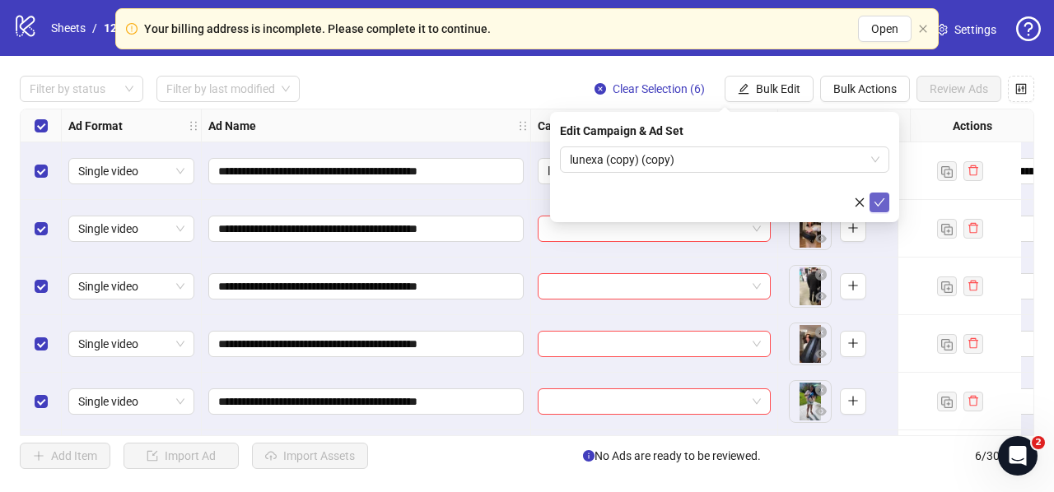
click at [881, 203] on icon "check" at bounding box center [880, 203] width 12 height 12
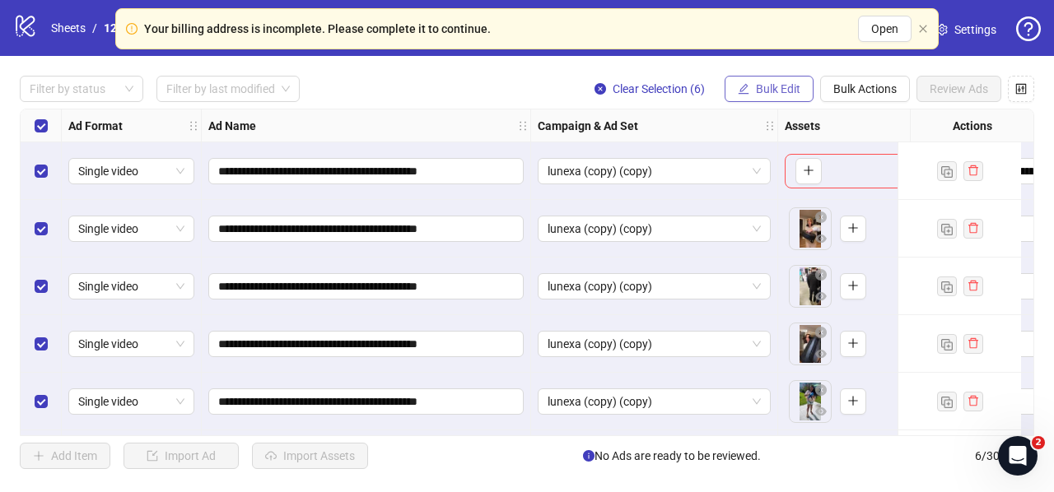
click at [771, 93] on span "Bulk Edit" at bounding box center [778, 88] width 44 height 13
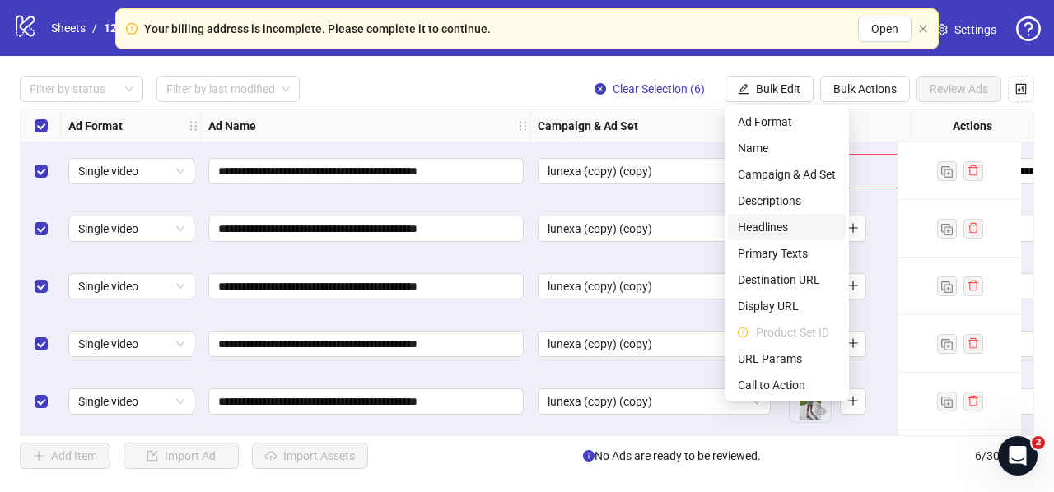
click at [775, 230] on span "Headlines" at bounding box center [787, 227] width 98 height 18
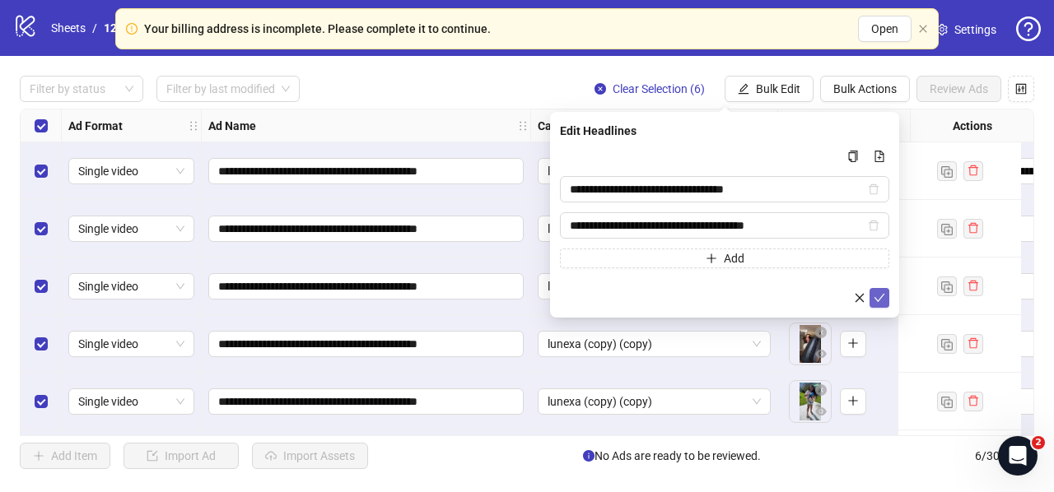
click at [878, 294] on icon "check" at bounding box center [880, 298] width 12 height 12
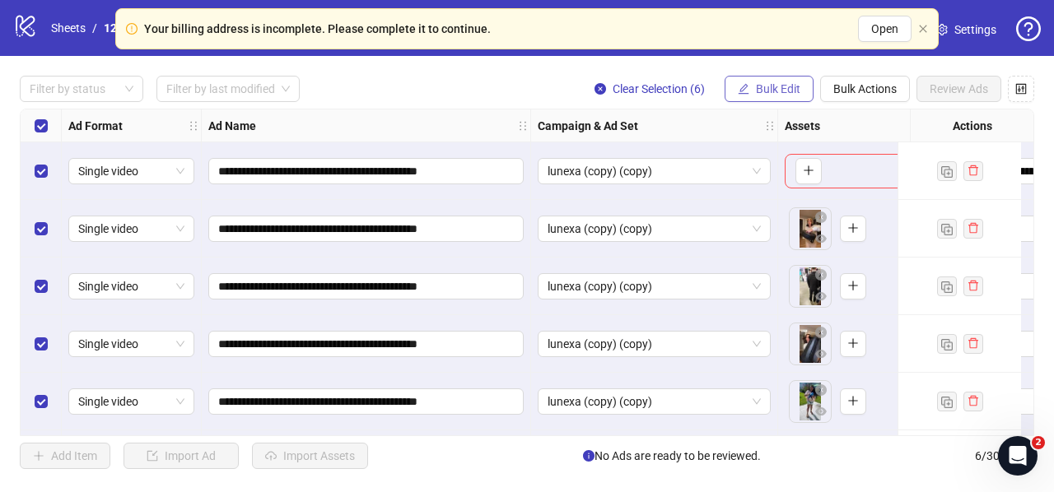
click at [784, 85] on span "Bulk Edit" at bounding box center [778, 88] width 44 height 13
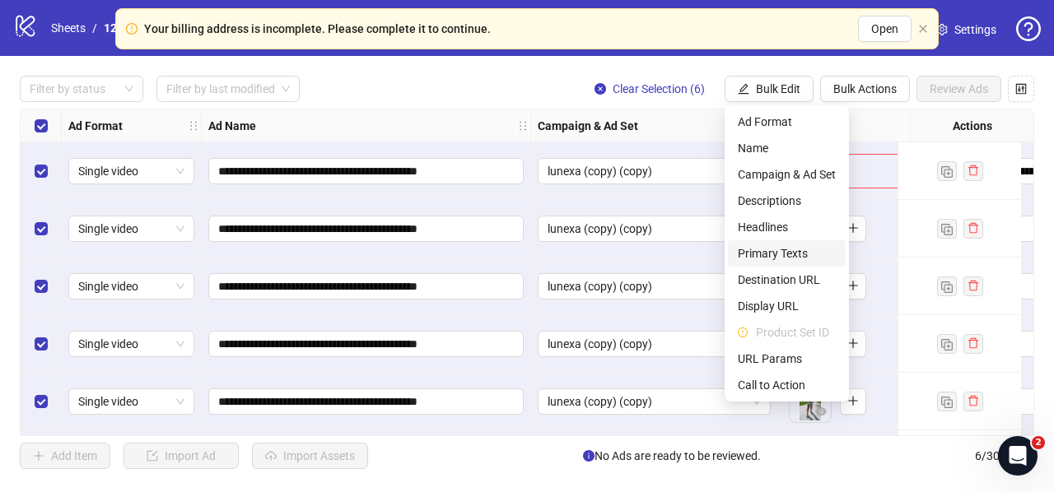
click at [763, 252] on span "Primary Texts" at bounding box center [787, 254] width 98 height 18
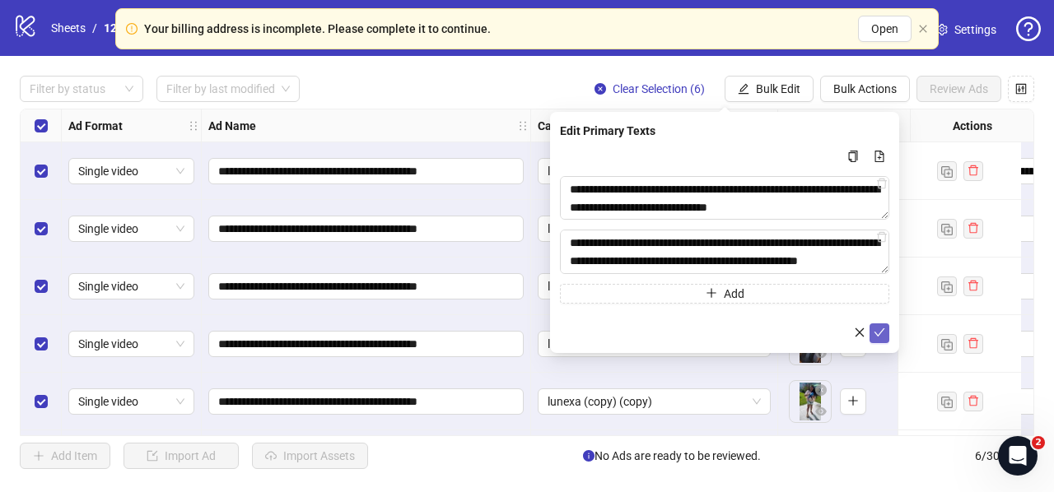
click at [882, 338] on icon "check" at bounding box center [880, 333] width 12 height 12
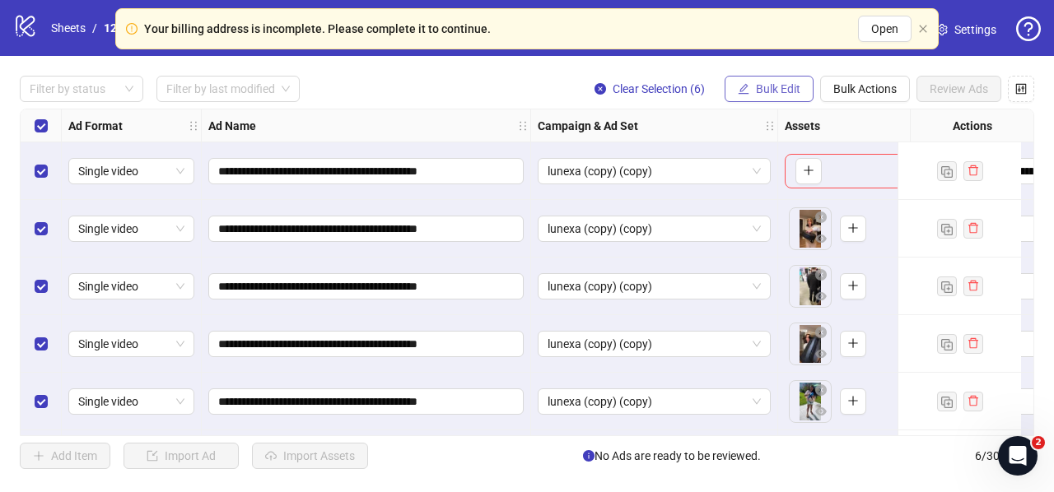
click at [757, 82] on span "Bulk Edit" at bounding box center [778, 88] width 44 height 13
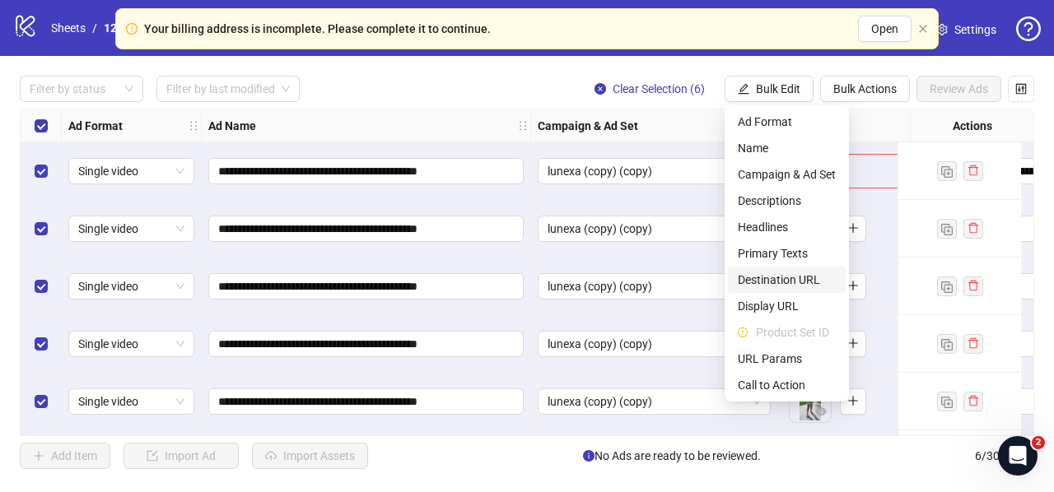
click at [766, 277] on span "Destination URL" at bounding box center [787, 280] width 98 height 18
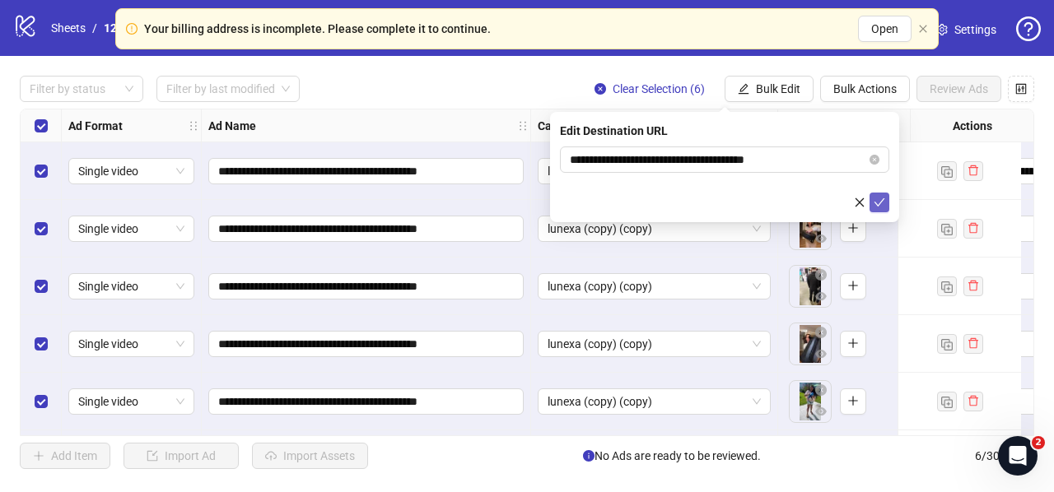
click at [884, 203] on icon "check" at bounding box center [880, 203] width 12 height 12
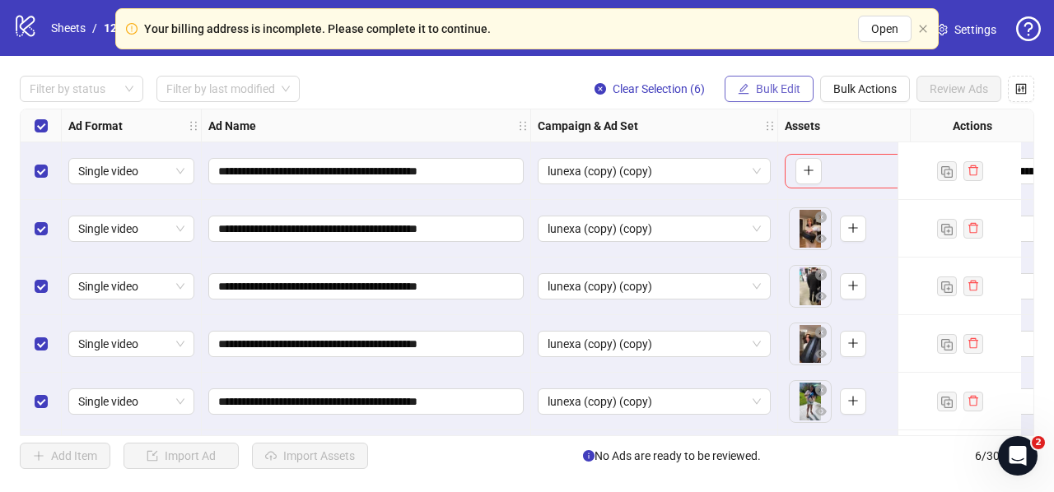
click at [789, 77] on button "Bulk Edit" at bounding box center [769, 89] width 89 height 26
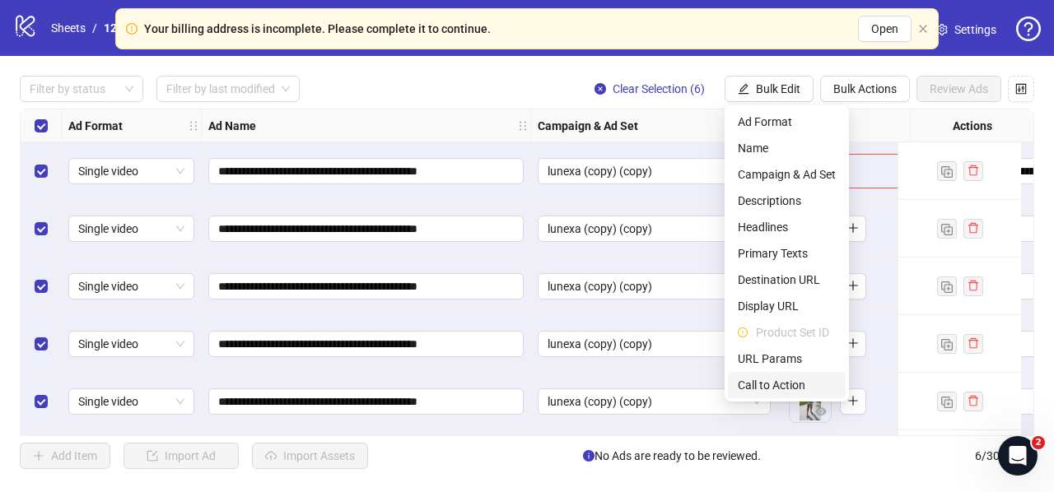
click at [785, 385] on span "Call to Action" at bounding box center [787, 385] width 98 height 18
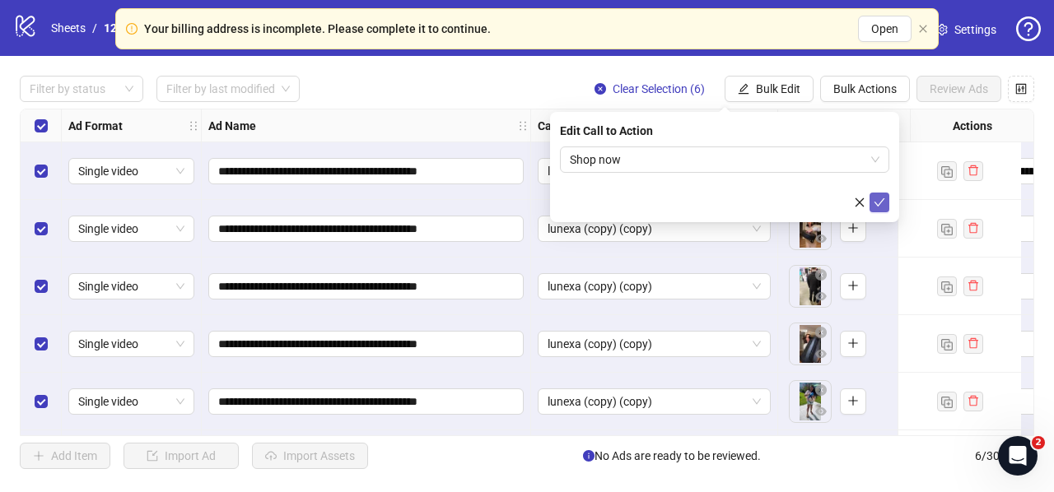
click at [884, 198] on button "submit" at bounding box center [879, 203] width 20 height 20
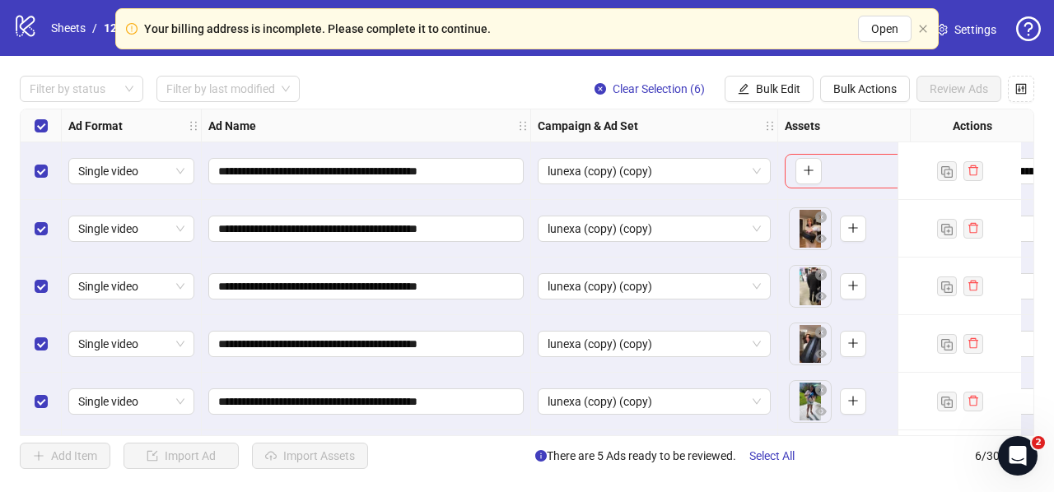
click at [57, 172] on div "Select row 1" at bounding box center [41, 171] width 41 height 58
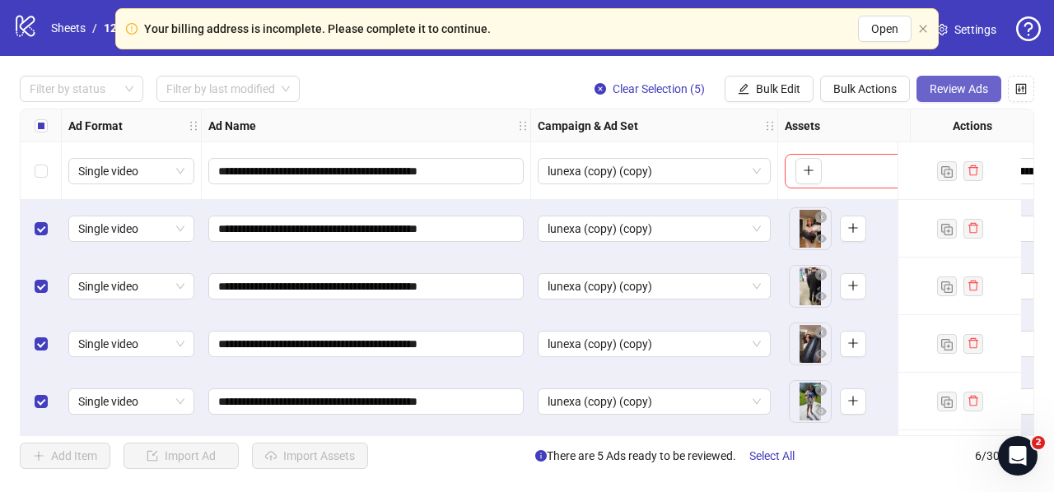
click at [972, 90] on span "Review Ads" at bounding box center [959, 88] width 58 height 13
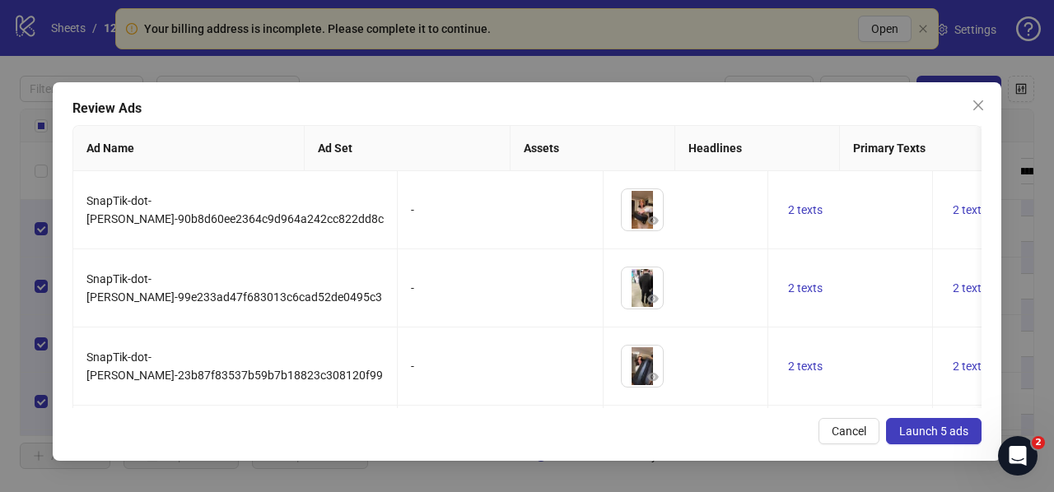
click at [932, 426] on span "Launch 5 ads" at bounding box center [933, 431] width 69 height 13
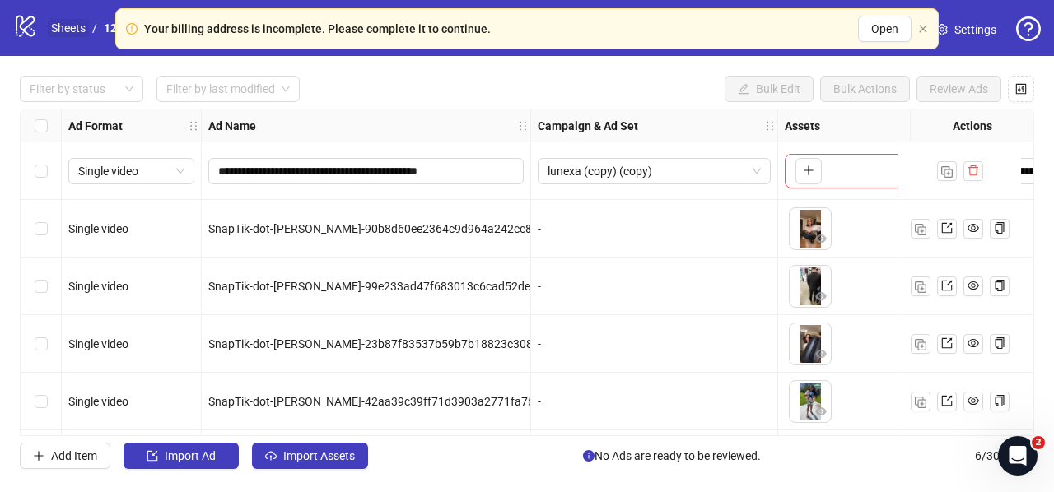
click at [74, 24] on link "Sheets" at bounding box center [68, 28] width 41 height 18
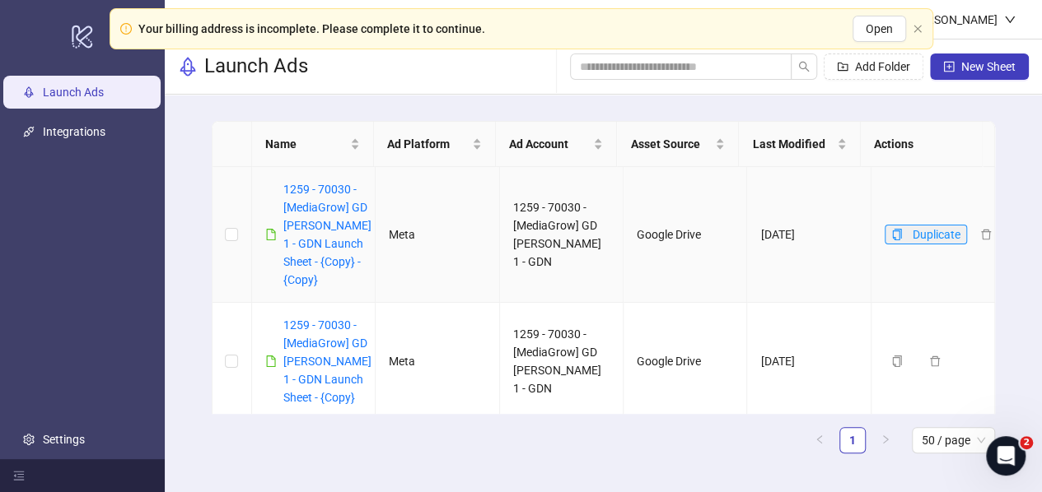
click at [891, 235] on icon "copy" at bounding box center [897, 235] width 12 height 12
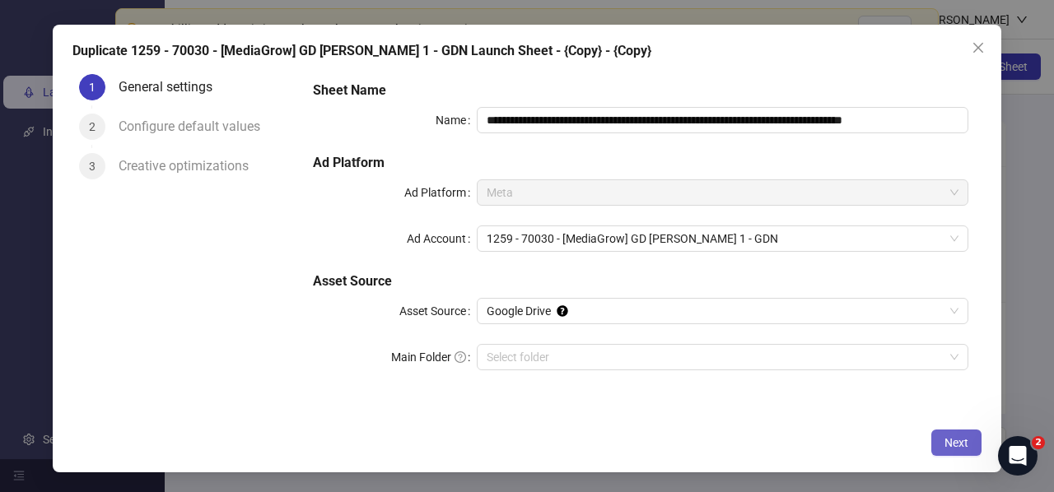
click at [940, 439] on button "Next" at bounding box center [956, 443] width 50 height 26
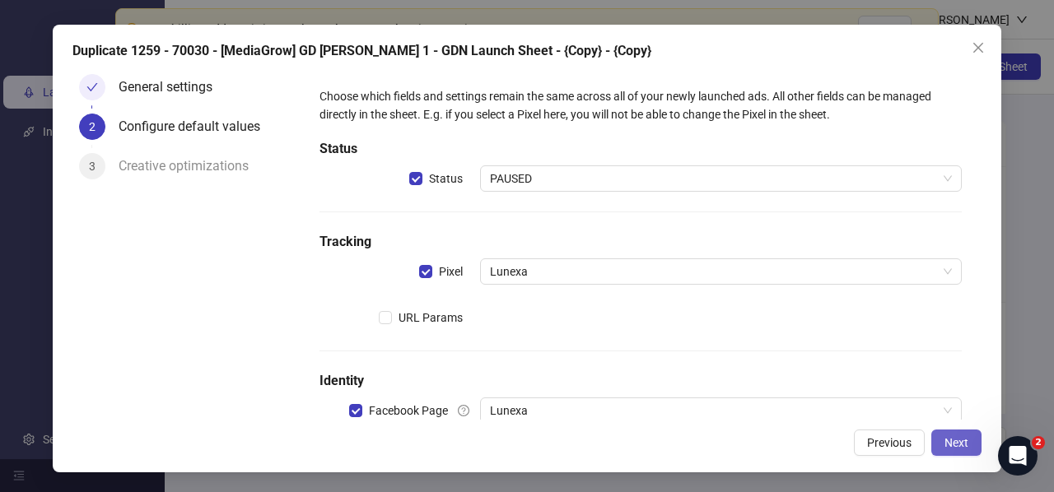
click at [965, 443] on span "Next" at bounding box center [956, 442] width 24 height 13
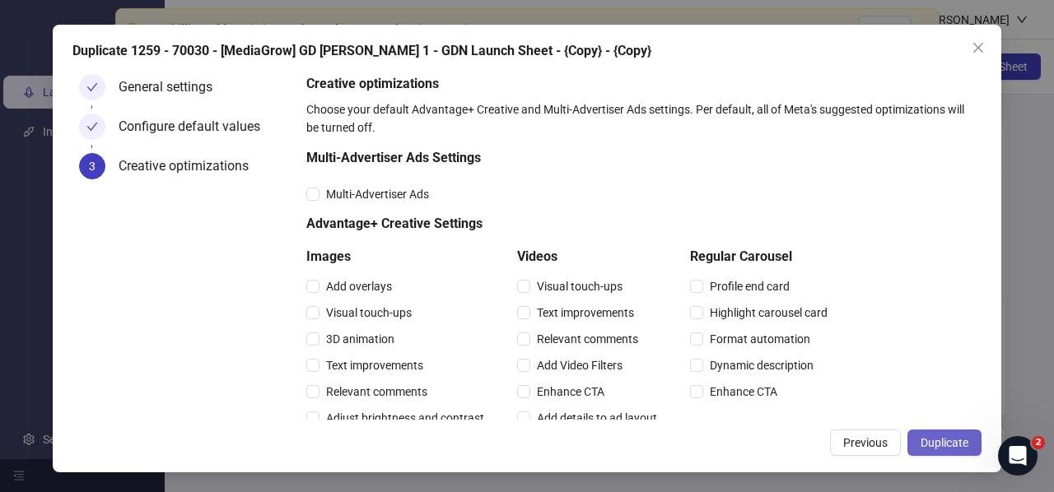
click at [953, 442] on span "Duplicate" at bounding box center [945, 442] width 48 height 13
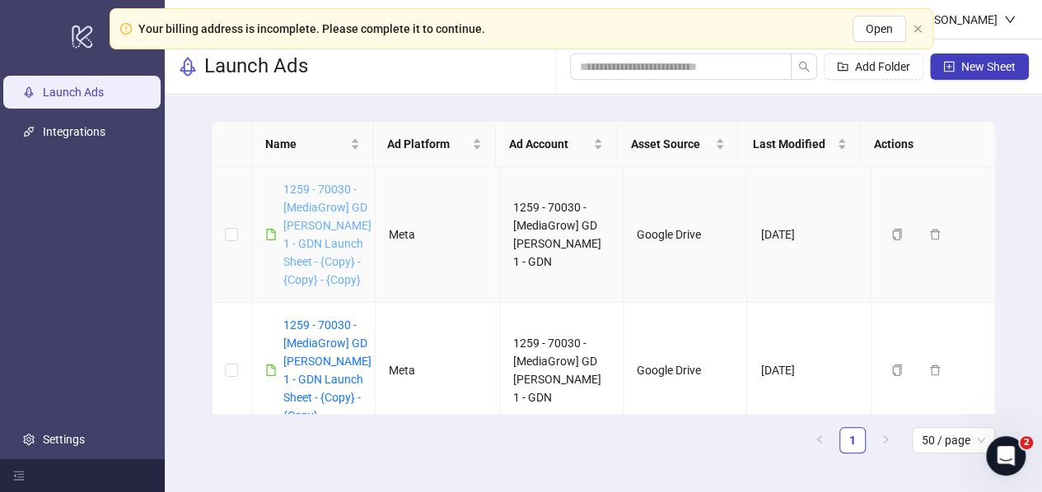
click at [308, 241] on link "1259 - 70030 - [MediaGrow] GD [PERSON_NAME] 1 - GDN Launch Sheet - {Copy} - {Co…" at bounding box center [327, 235] width 88 height 104
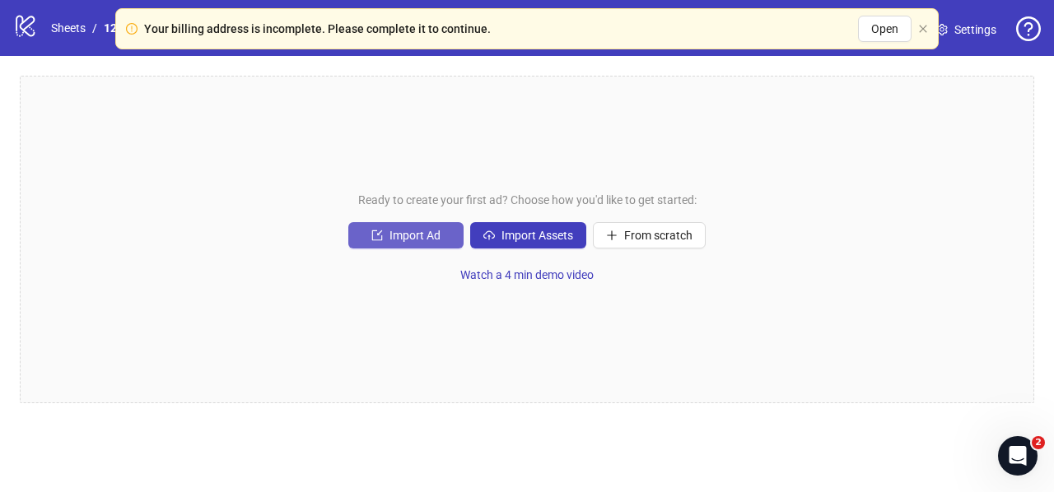
click at [426, 239] on span "Import Ad" at bounding box center [414, 235] width 51 height 13
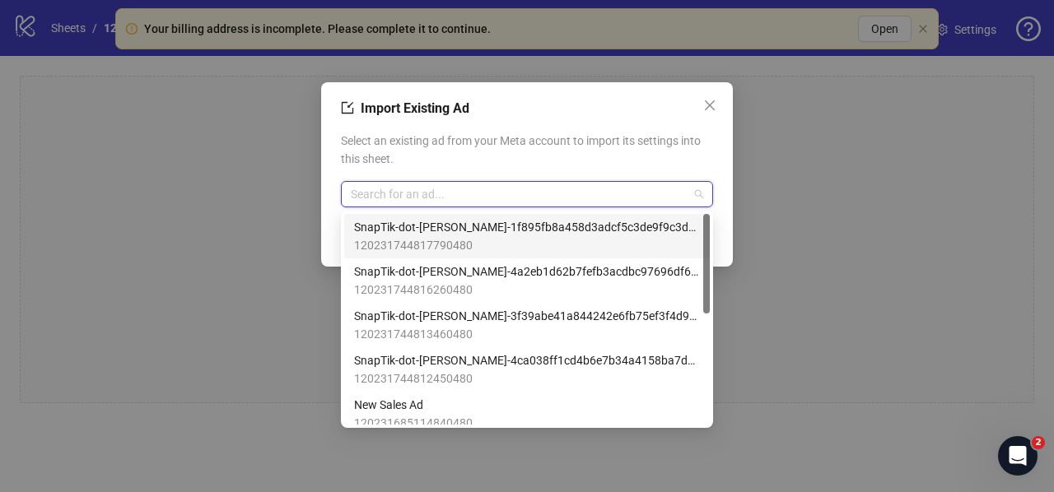
click at [408, 196] on input "search" at bounding box center [520, 194] width 338 height 25
click at [438, 222] on span "SnapTik-dot-[PERSON_NAME]-1f895fb8a458d3adcf5c3de9f9c3d314" at bounding box center [527, 227] width 346 height 18
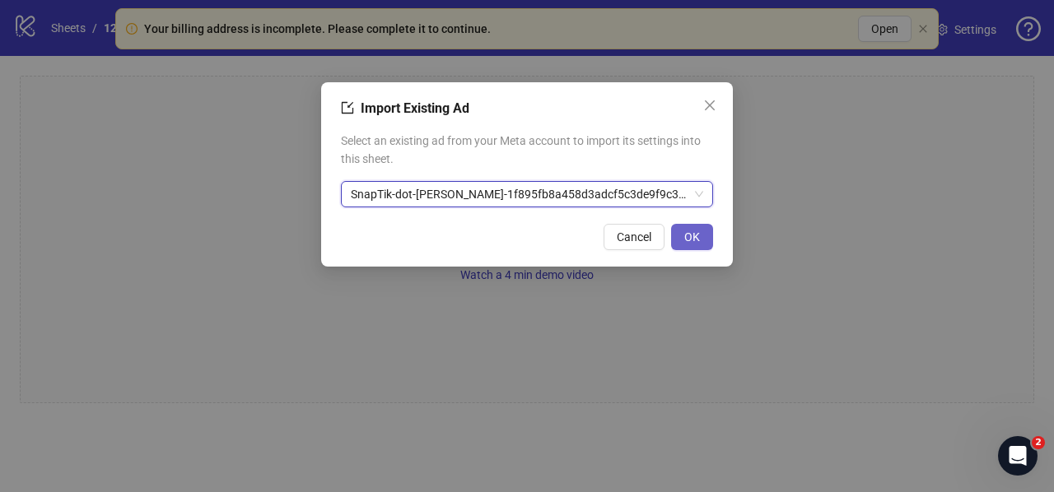
click at [692, 241] on span "OK" at bounding box center [692, 237] width 16 height 13
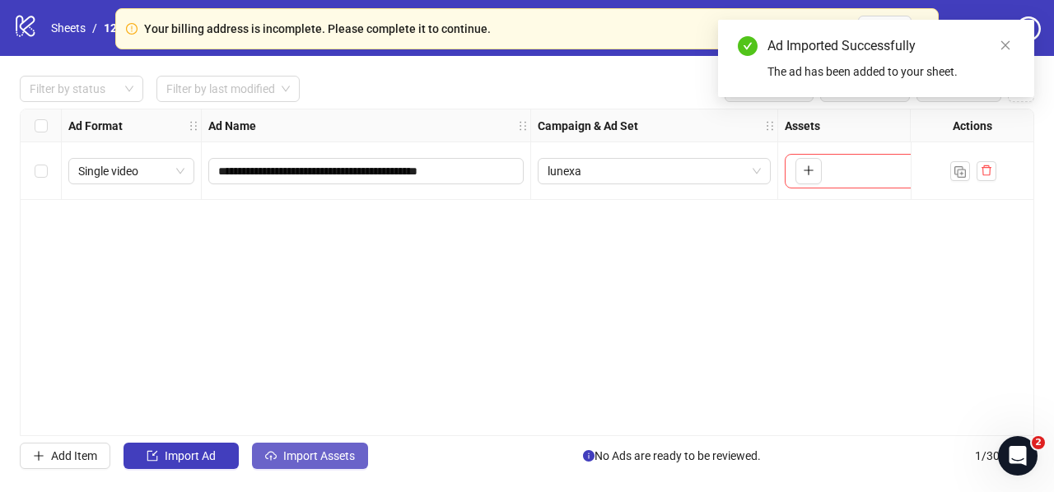
click at [293, 455] on span "Import Assets" at bounding box center [319, 456] width 72 height 13
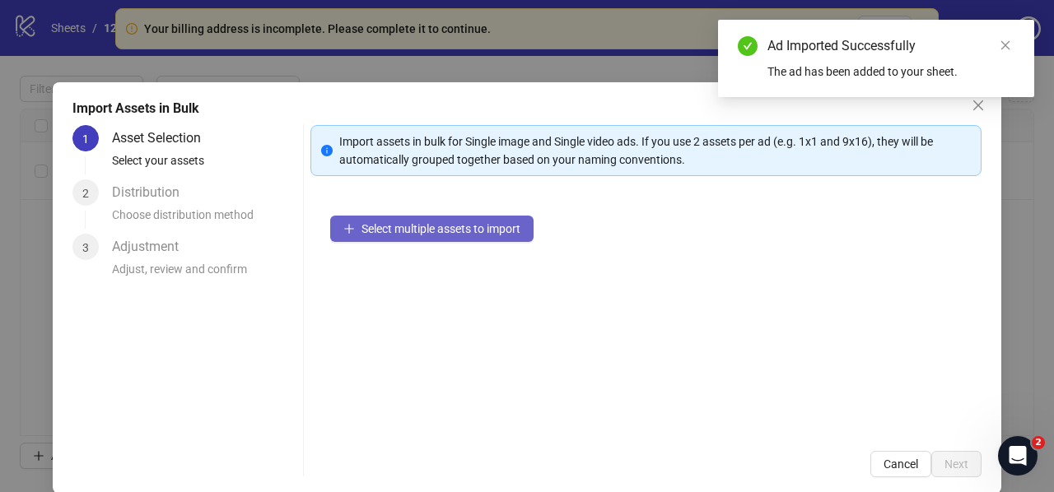
click at [399, 235] on button "Select multiple assets to import" at bounding box center [431, 229] width 203 height 26
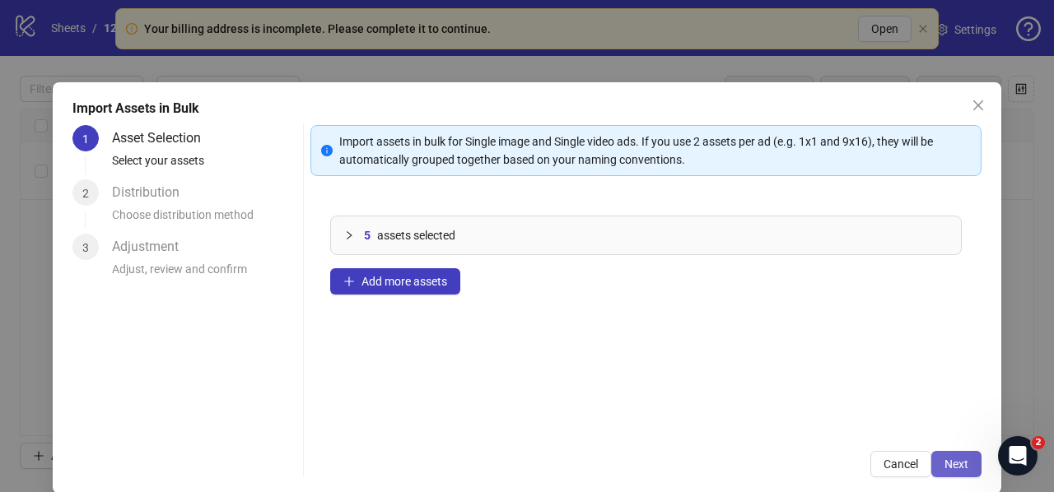
click at [957, 469] on button "Next" at bounding box center [956, 464] width 50 height 26
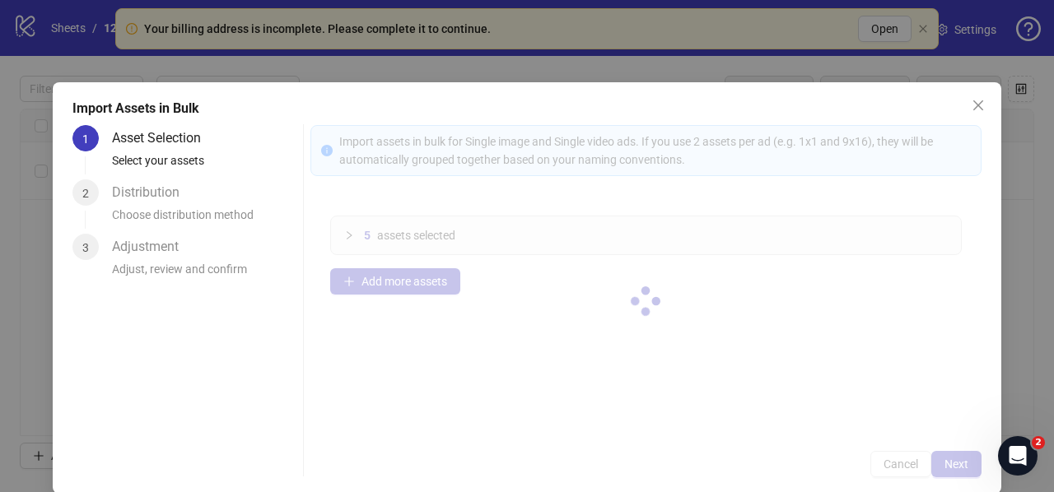
click at [953, 469] on div at bounding box center [645, 301] width 671 height 352
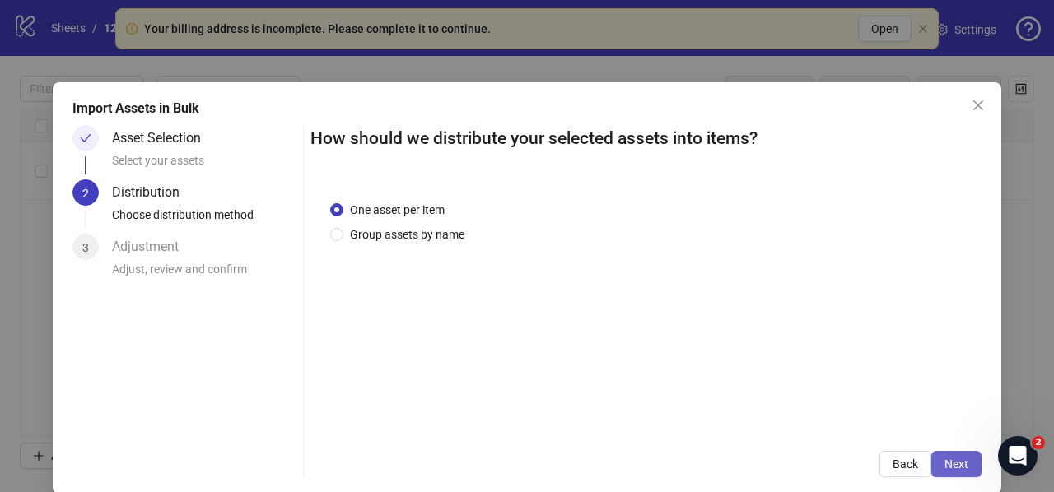
click at [952, 465] on span "Next" at bounding box center [956, 464] width 24 height 13
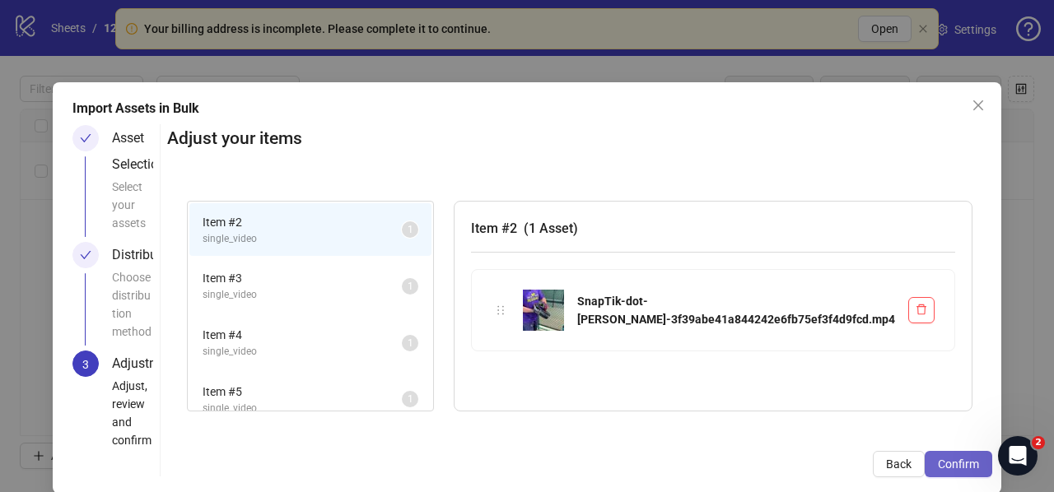
click at [949, 466] on span "Confirm" at bounding box center [958, 464] width 41 height 13
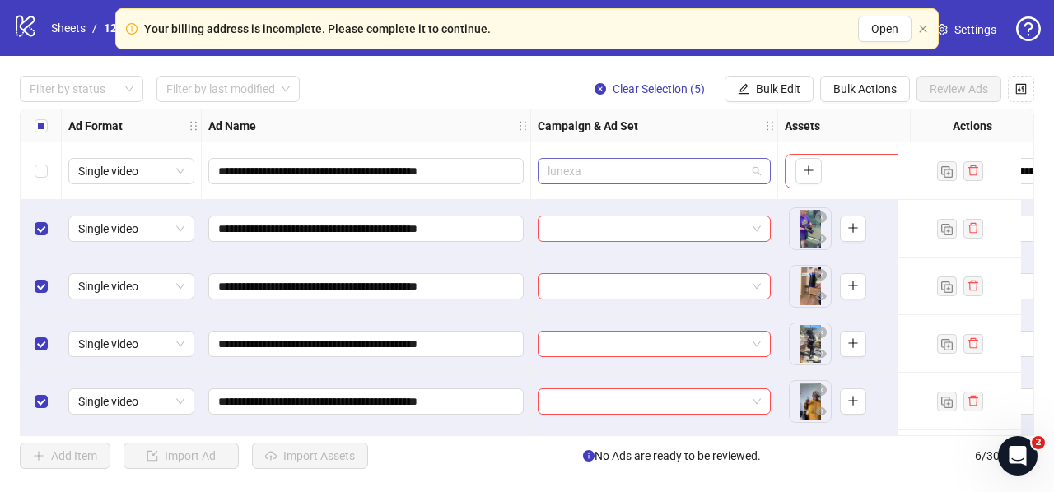
click at [622, 166] on span "lunexa" at bounding box center [654, 171] width 213 height 25
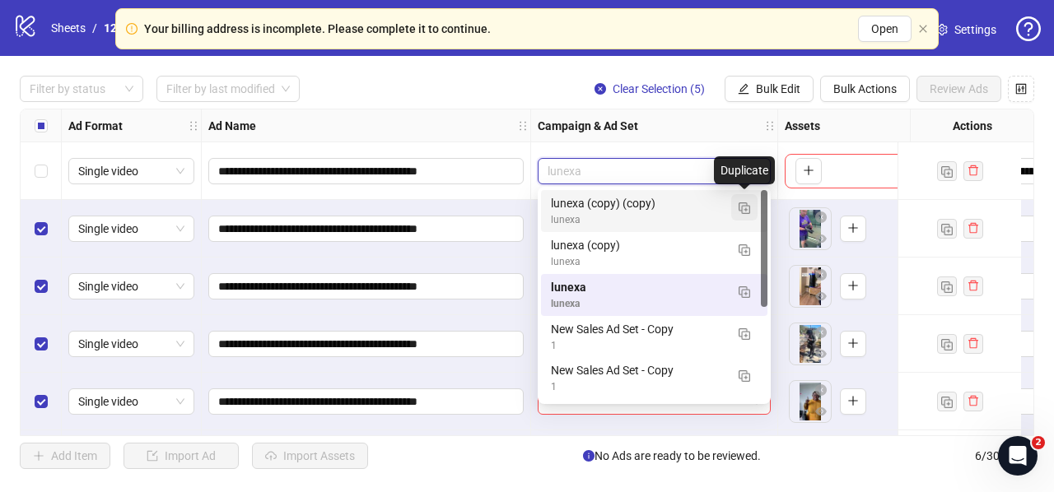
click at [743, 205] on img "button" at bounding box center [745, 209] width 12 height 12
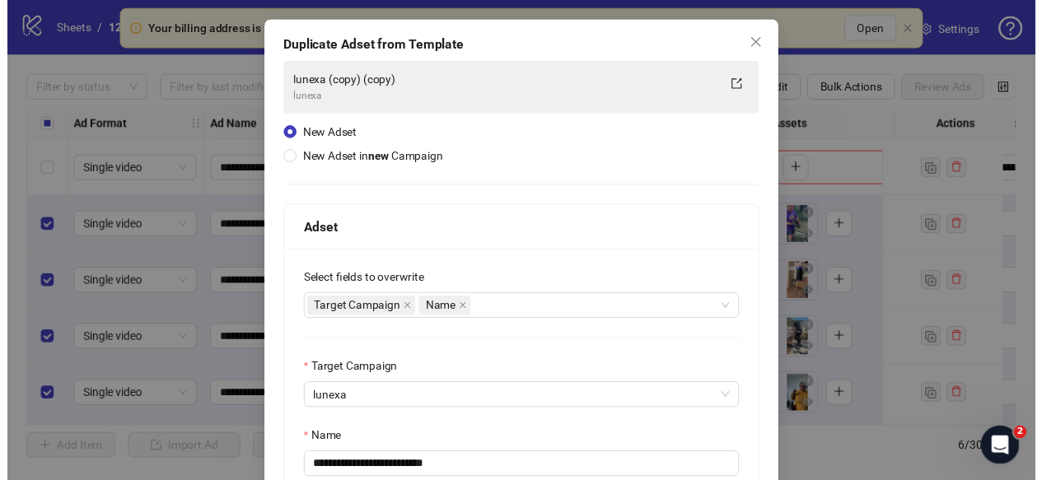
scroll to position [227, 0]
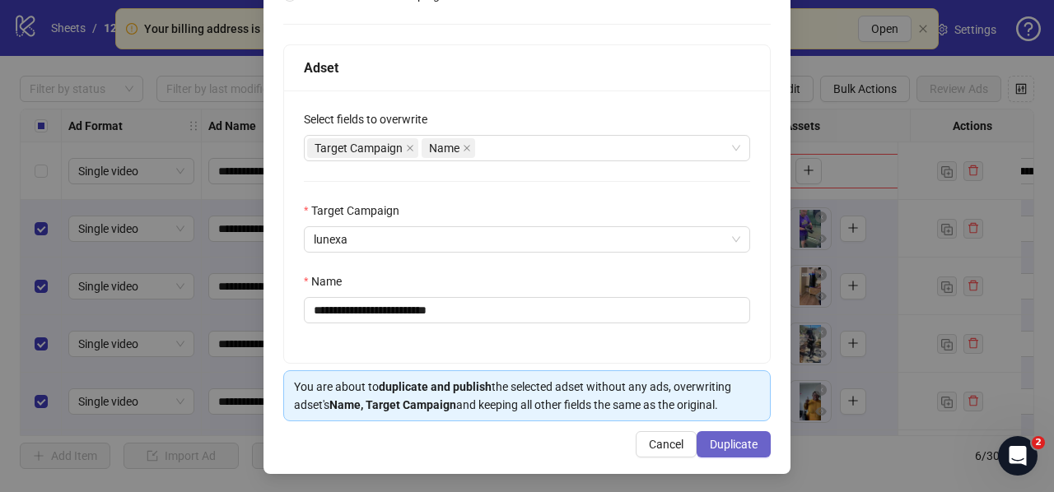
click at [723, 434] on button "Duplicate" at bounding box center [734, 444] width 74 height 26
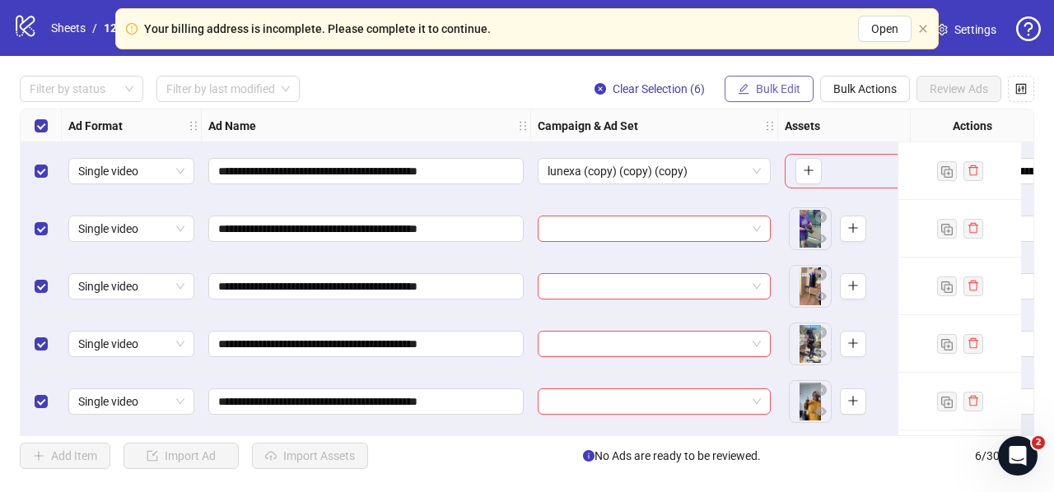
click at [748, 90] on icon "edit" at bounding box center [744, 89] width 12 height 12
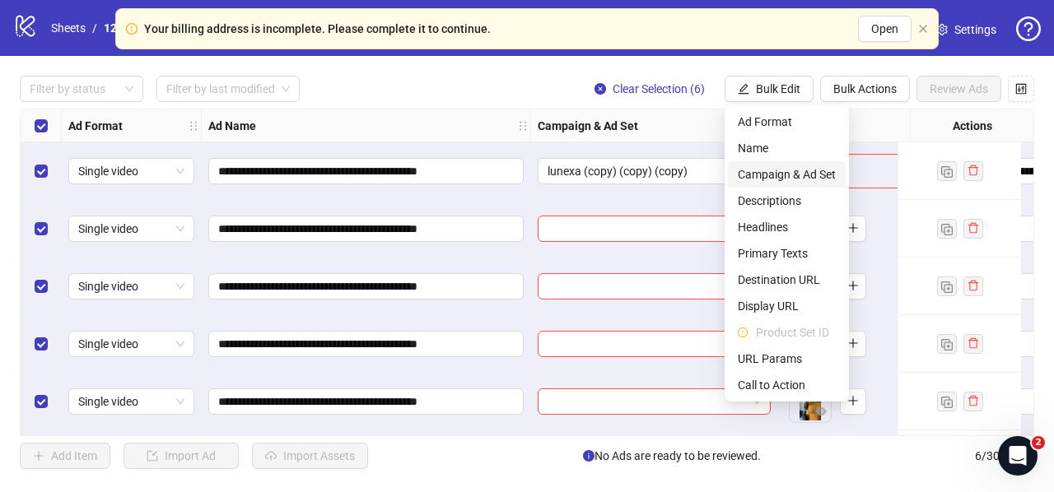
click at [755, 175] on span "Campaign & Ad Set" at bounding box center [787, 175] width 98 height 18
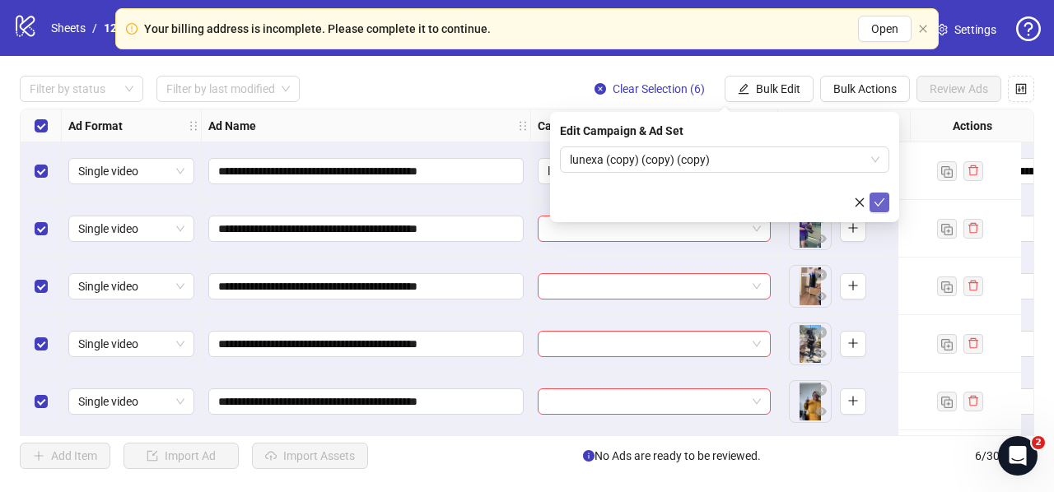
click at [888, 198] on div "Edit Campaign & Ad Set lunexa (copy) (copy) (copy)" at bounding box center [724, 167] width 349 height 110
click at [886, 198] on button "submit" at bounding box center [879, 203] width 20 height 20
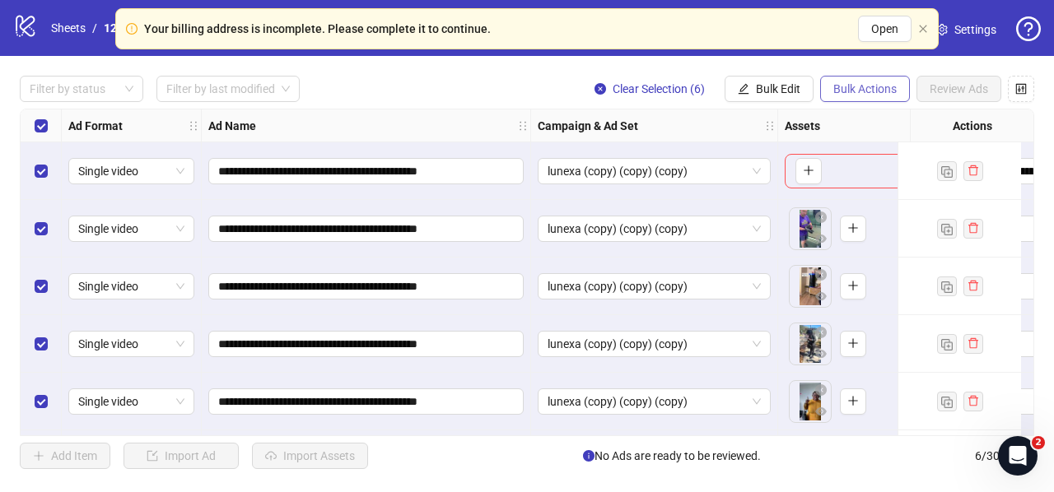
click at [843, 85] on span "Bulk Actions" at bounding box center [864, 88] width 63 height 13
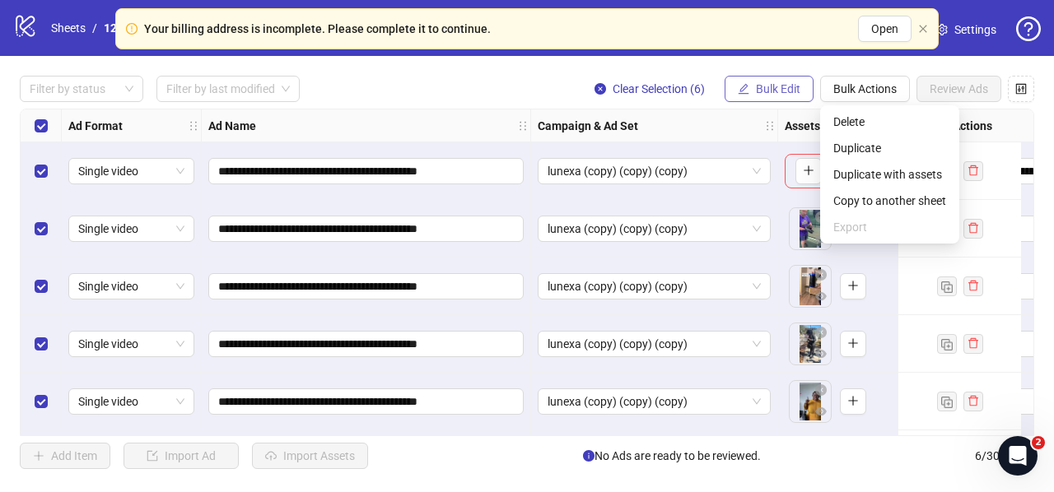
click at [762, 91] on span "Bulk Edit" at bounding box center [778, 88] width 44 height 13
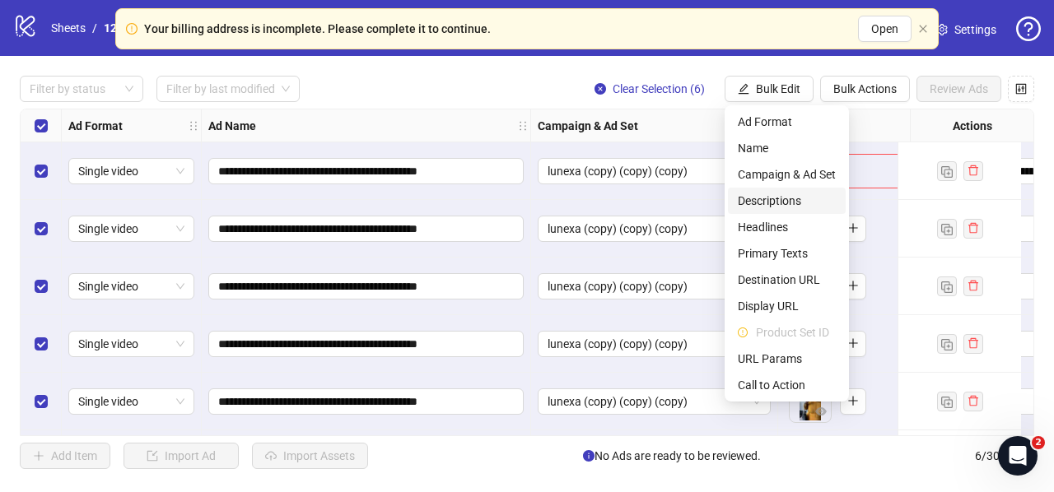
click at [758, 202] on span "Descriptions" at bounding box center [787, 201] width 98 height 18
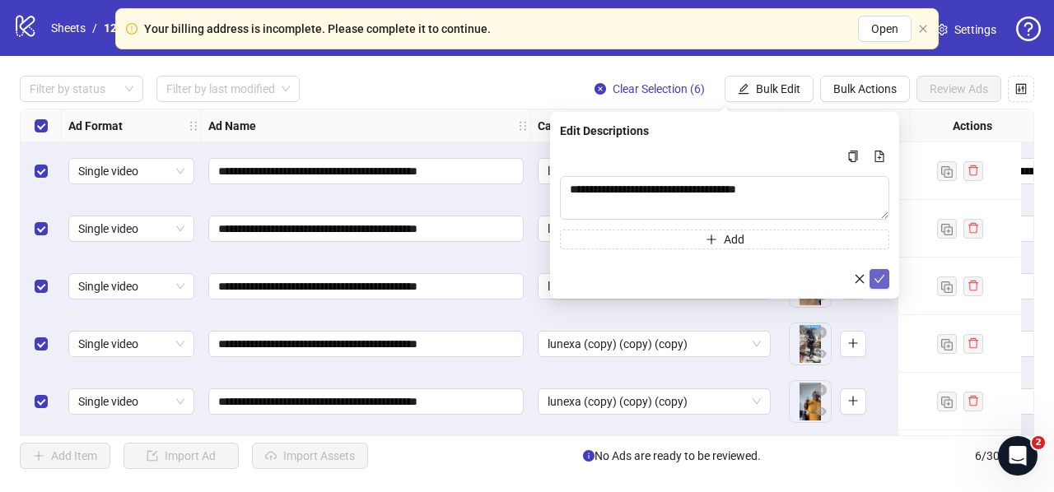
click at [876, 276] on icon "check" at bounding box center [880, 279] width 12 height 12
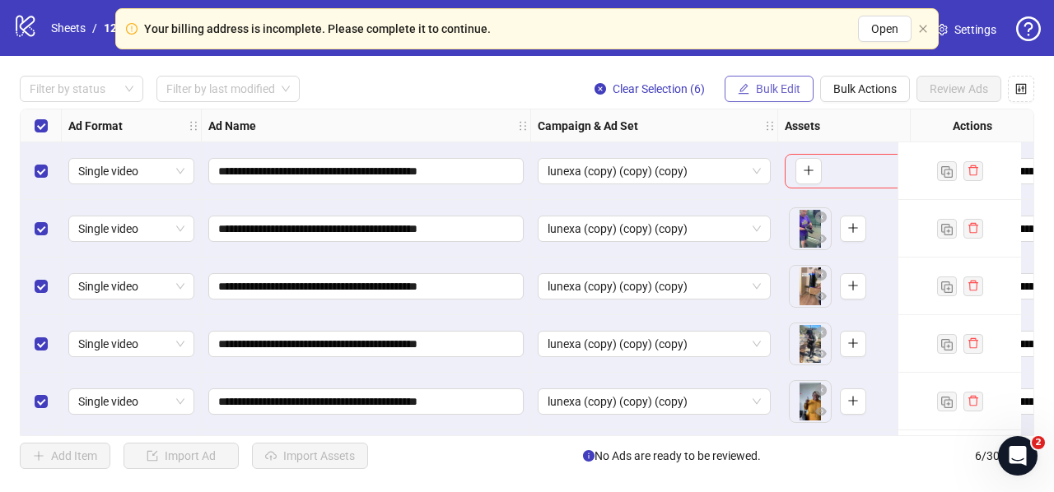
click at [773, 88] on span "Bulk Edit" at bounding box center [778, 88] width 44 height 13
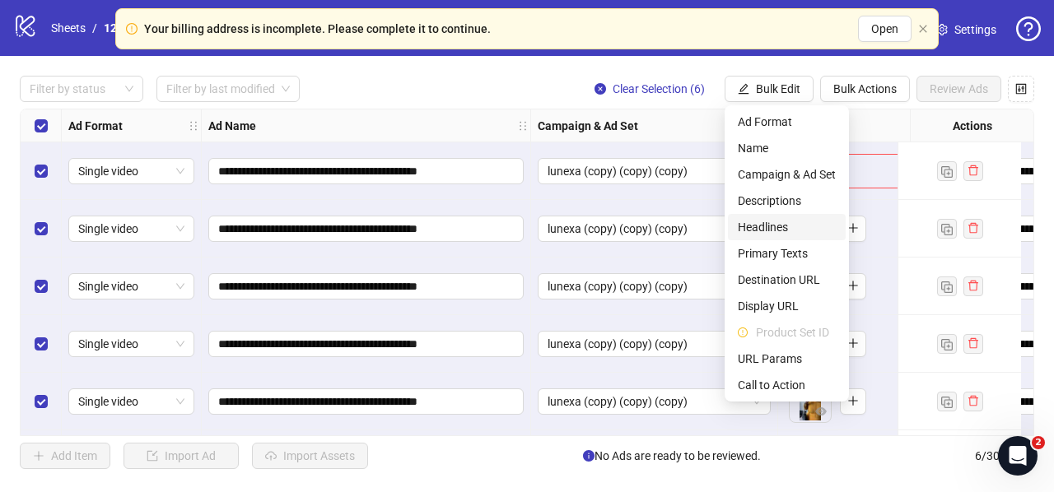
click at [754, 228] on span "Headlines" at bounding box center [787, 227] width 98 height 18
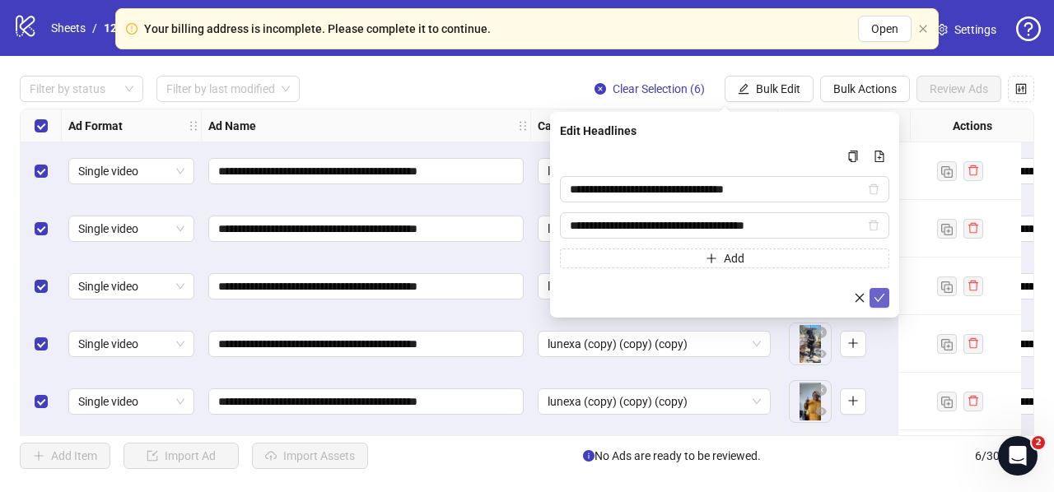
click at [877, 294] on icon "check" at bounding box center [880, 298] width 12 height 12
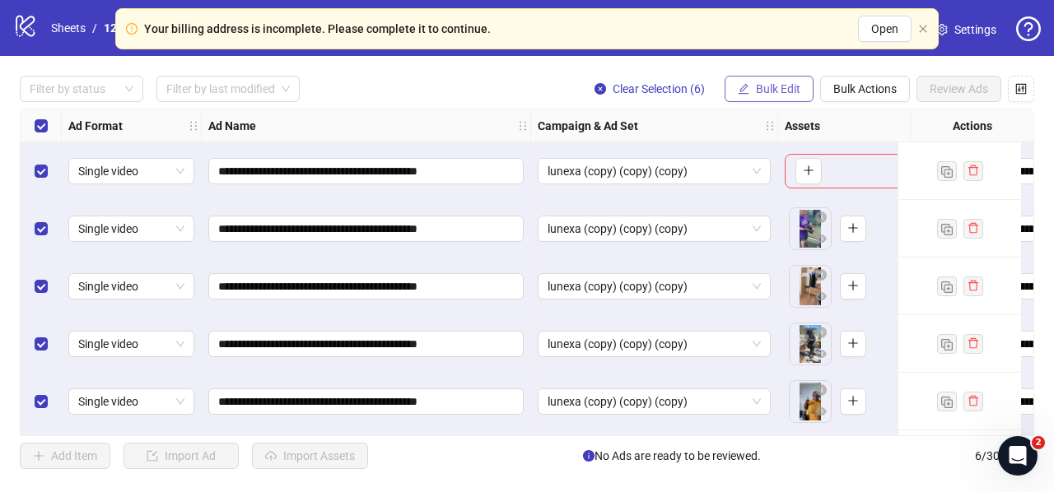
click at [764, 87] on span "Bulk Edit" at bounding box center [778, 88] width 44 height 13
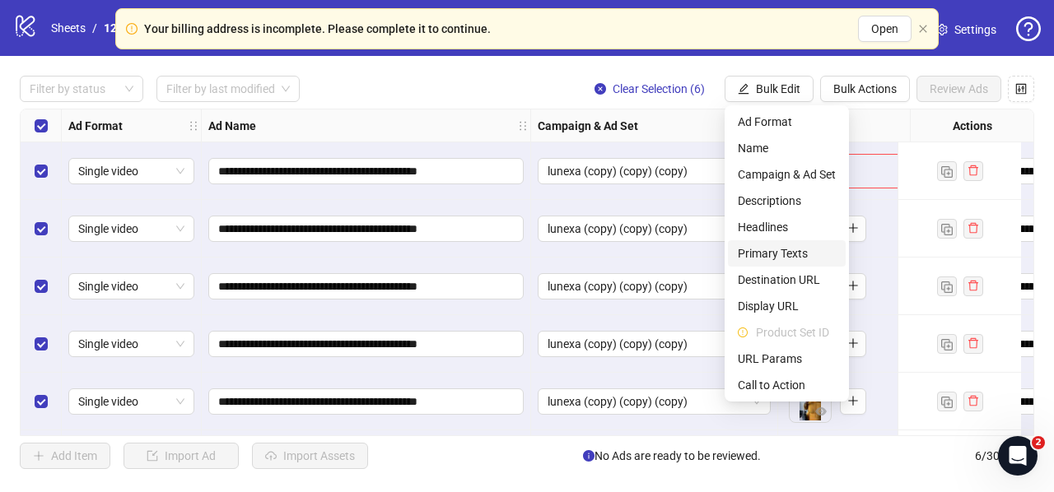
click at [766, 254] on span "Primary Texts" at bounding box center [787, 254] width 98 height 18
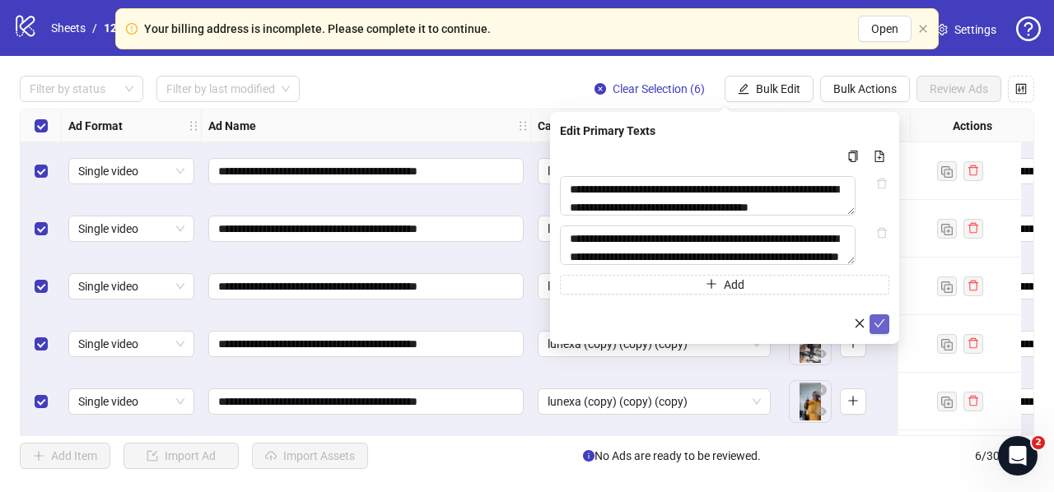
click at [878, 329] on icon "check" at bounding box center [880, 324] width 12 height 12
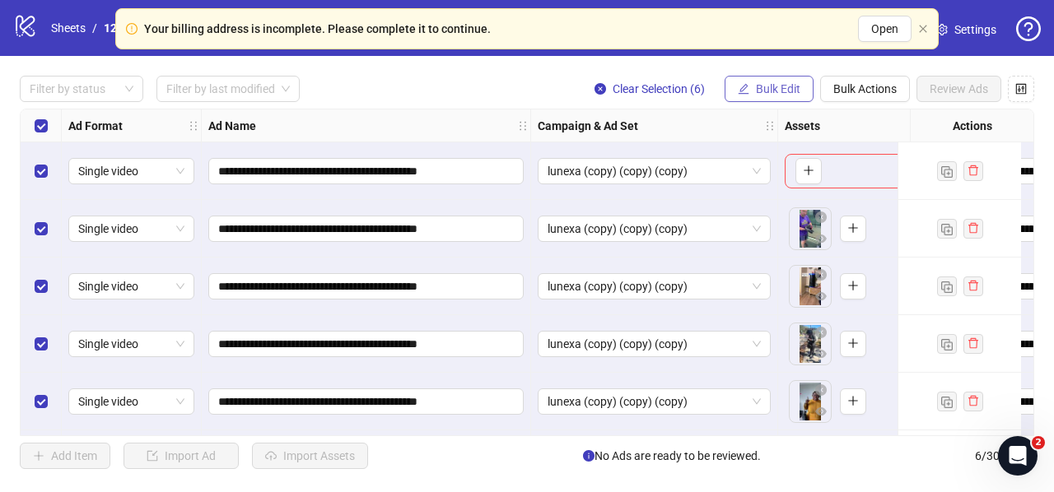
click at [762, 88] on span "Bulk Edit" at bounding box center [778, 88] width 44 height 13
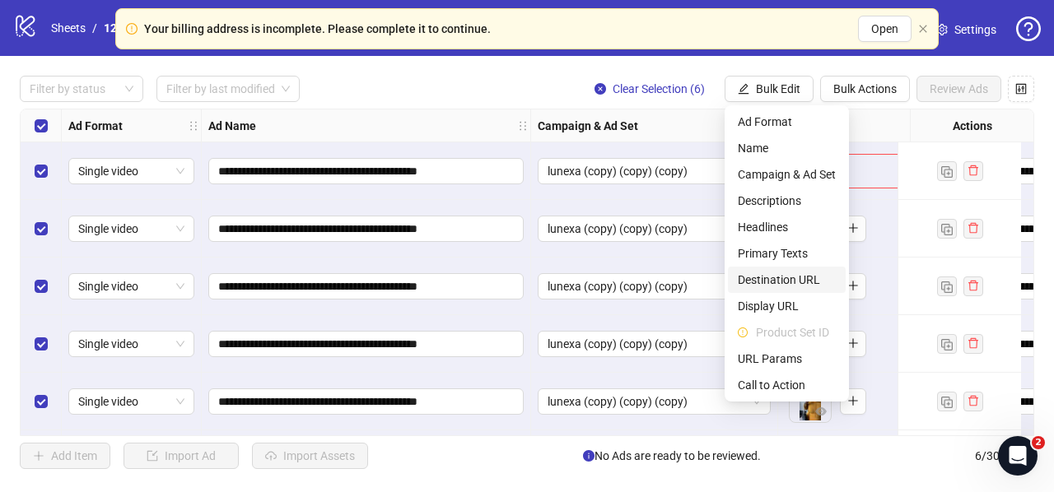
click at [764, 273] on span "Destination URL" at bounding box center [787, 280] width 98 height 18
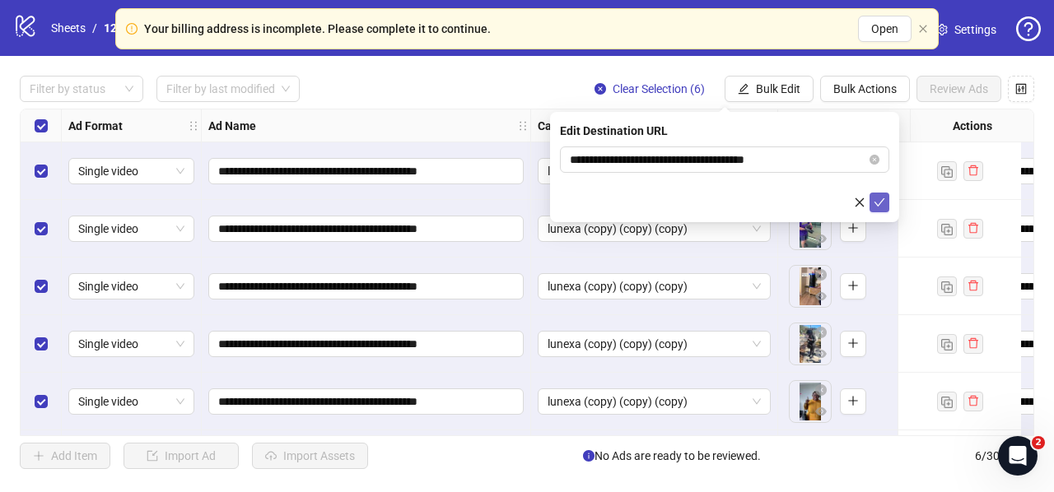
click at [878, 207] on icon "check" at bounding box center [880, 203] width 12 height 12
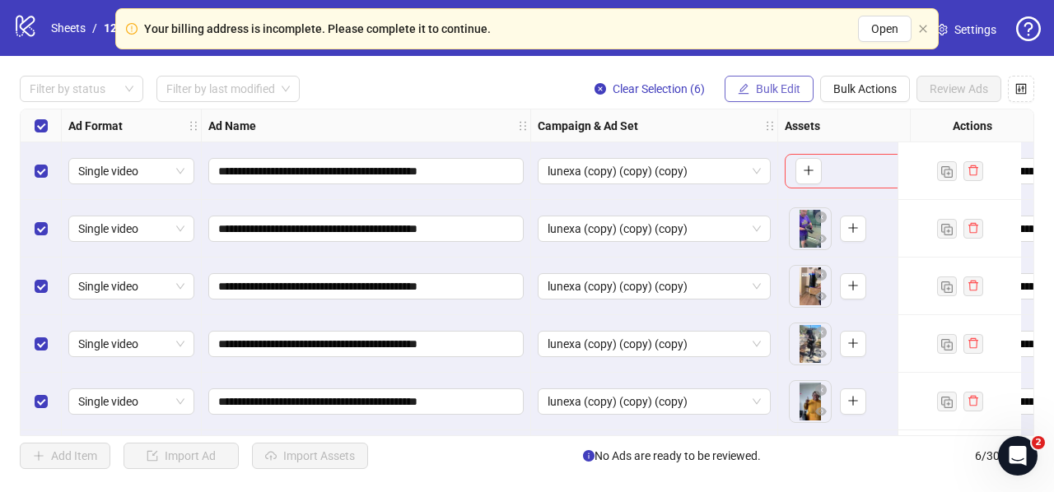
click at [774, 81] on button "Bulk Edit" at bounding box center [769, 89] width 89 height 26
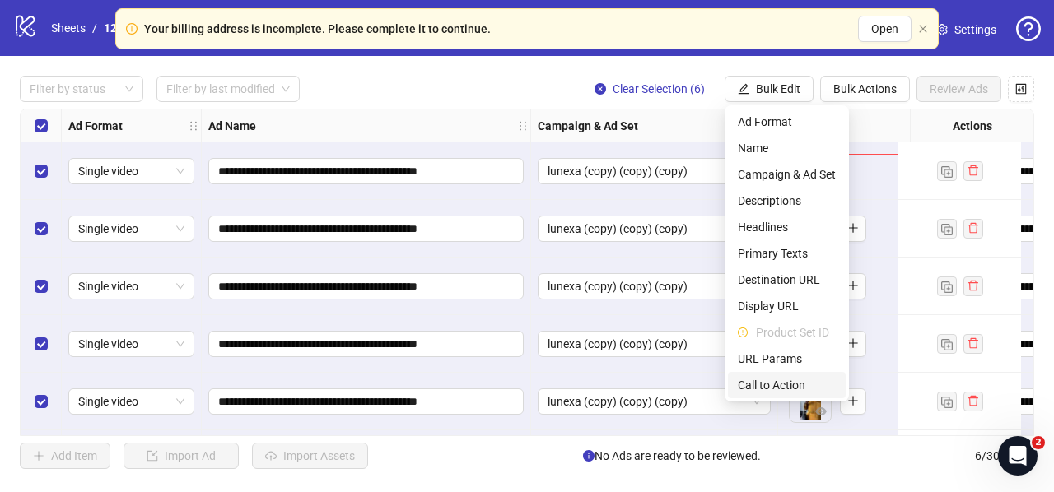
click at [761, 385] on span "Call to Action" at bounding box center [787, 385] width 98 height 18
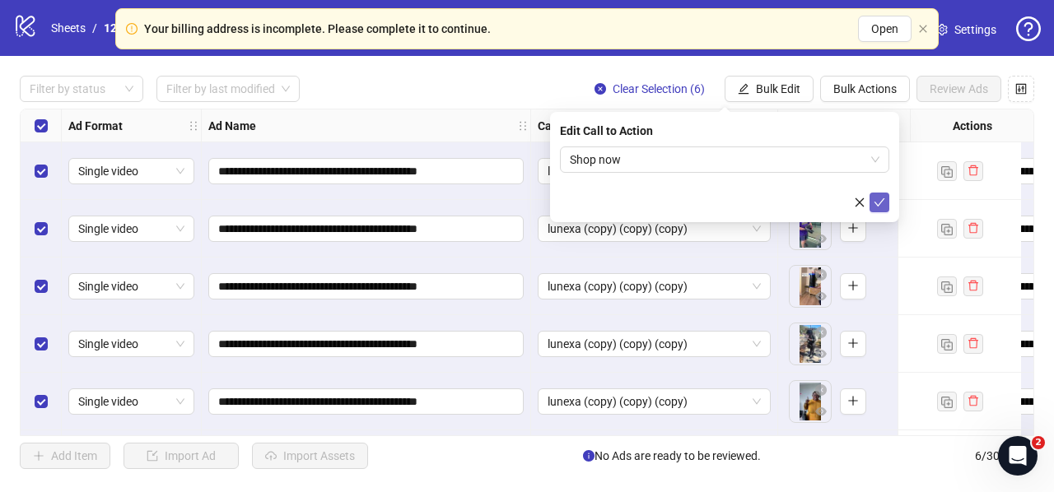
click at [871, 199] on button "submit" at bounding box center [879, 203] width 20 height 20
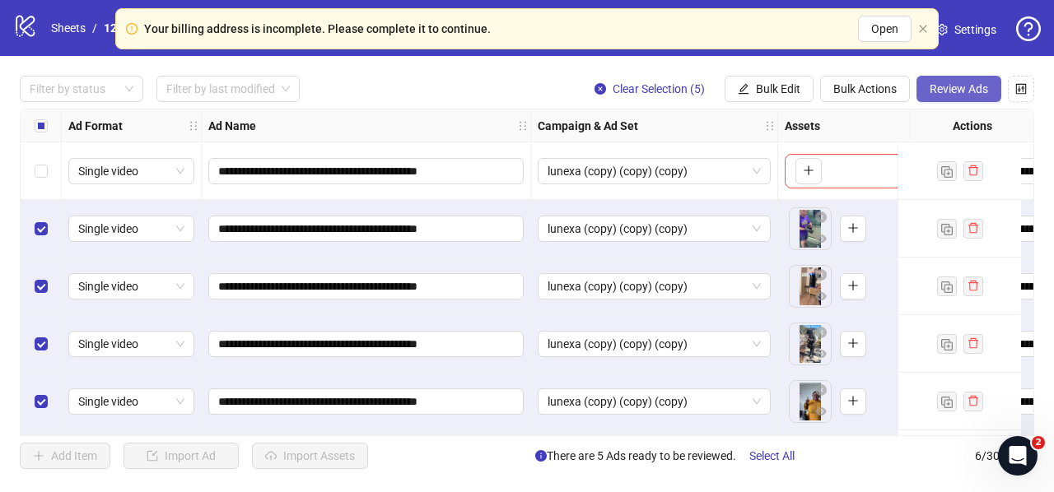
click at [939, 92] on span "Review Ads" at bounding box center [959, 88] width 58 height 13
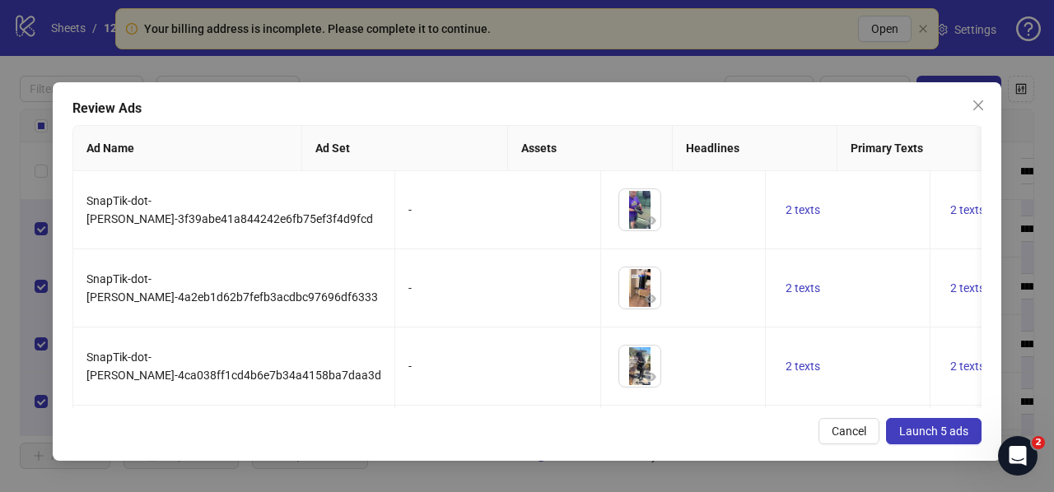
click at [927, 442] on button "Launch 5 ads" at bounding box center [934, 431] width 96 height 26
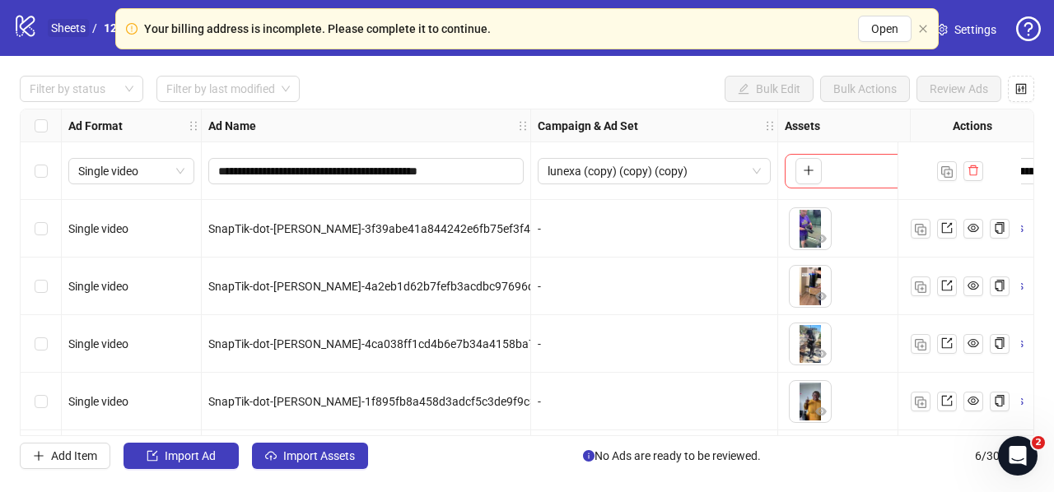
click at [77, 29] on link "Sheets" at bounding box center [68, 28] width 41 height 18
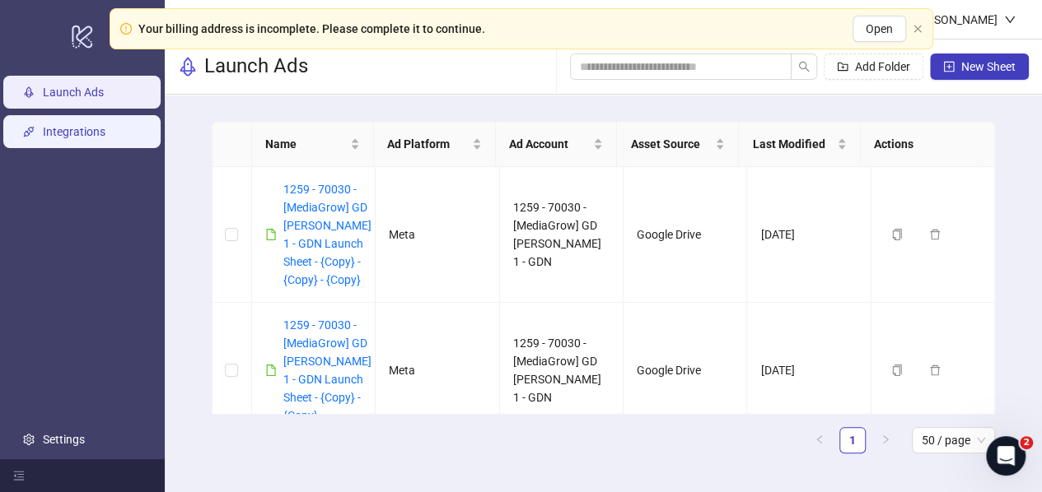
click at [87, 132] on link "Integrations" at bounding box center [74, 131] width 63 height 13
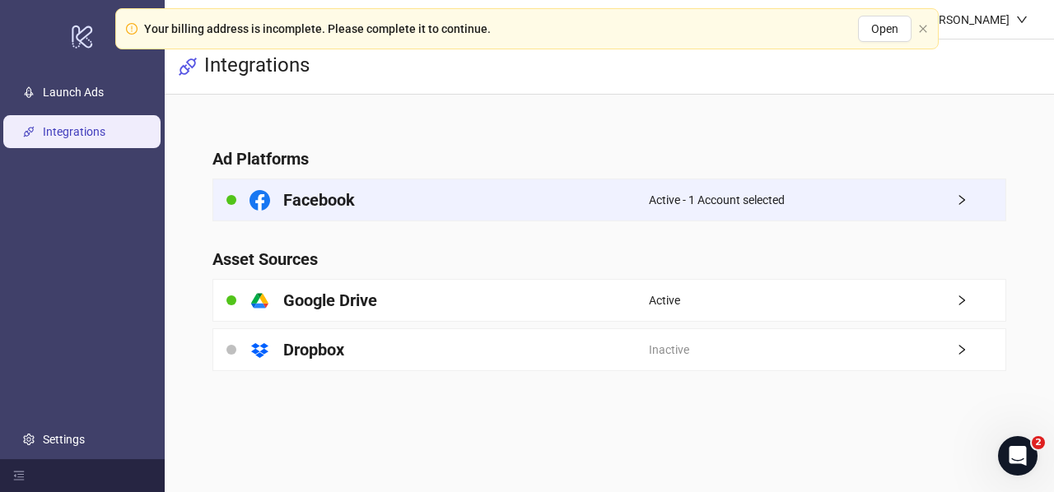
click at [320, 201] on h4 "Facebook" at bounding box center [319, 200] width 72 height 23
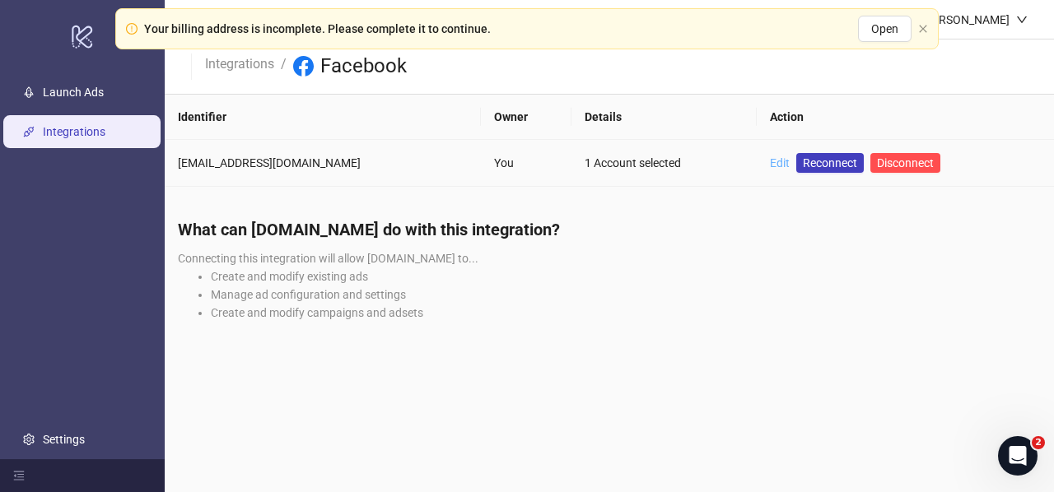
click at [770, 165] on link "Edit" at bounding box center [780, 162] width 20 height 13
